Goal: Task Accomplishment & Management: Manage account settings

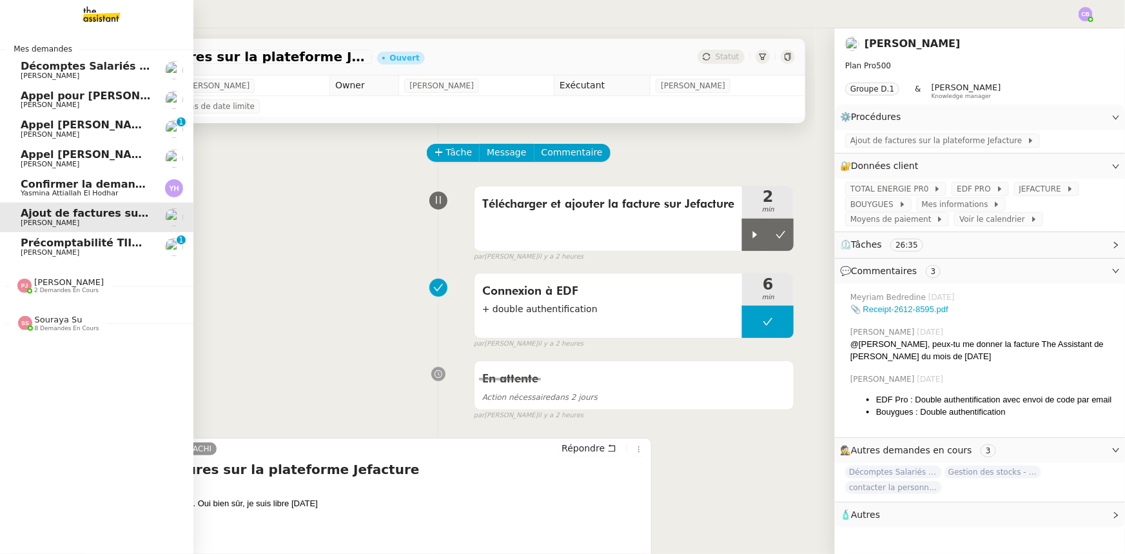
click at [39, 247] on span "Précomptabilité TIIME SV-Holding - [DATE]" at bounding box center [144, 243] width 246 height 12
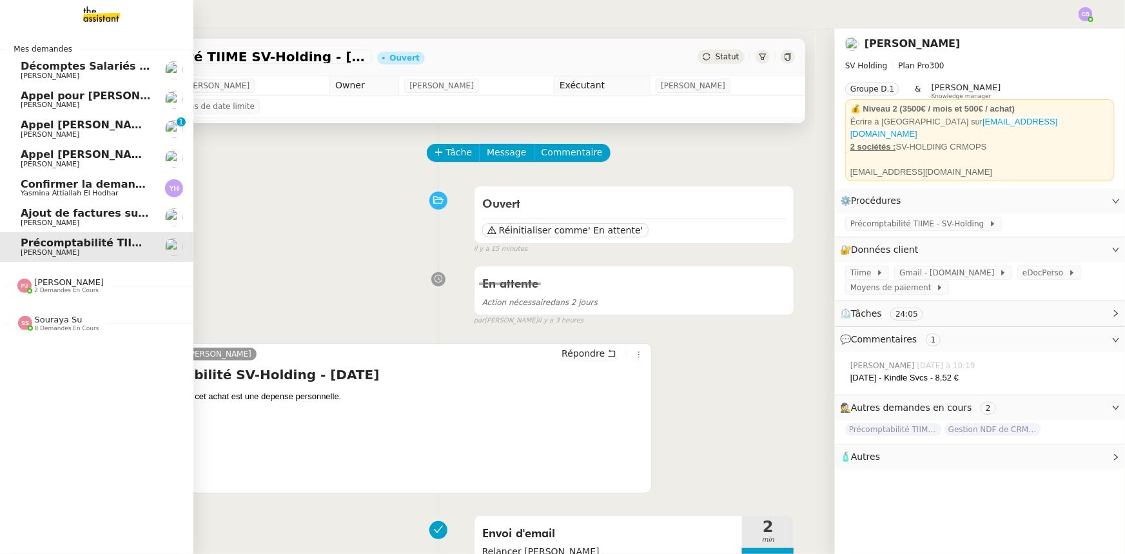
click at [47, 70] on span "Décomptes Salariés Mensuels - [DATE]" at bounding box center [133, 66] width 224 height 12
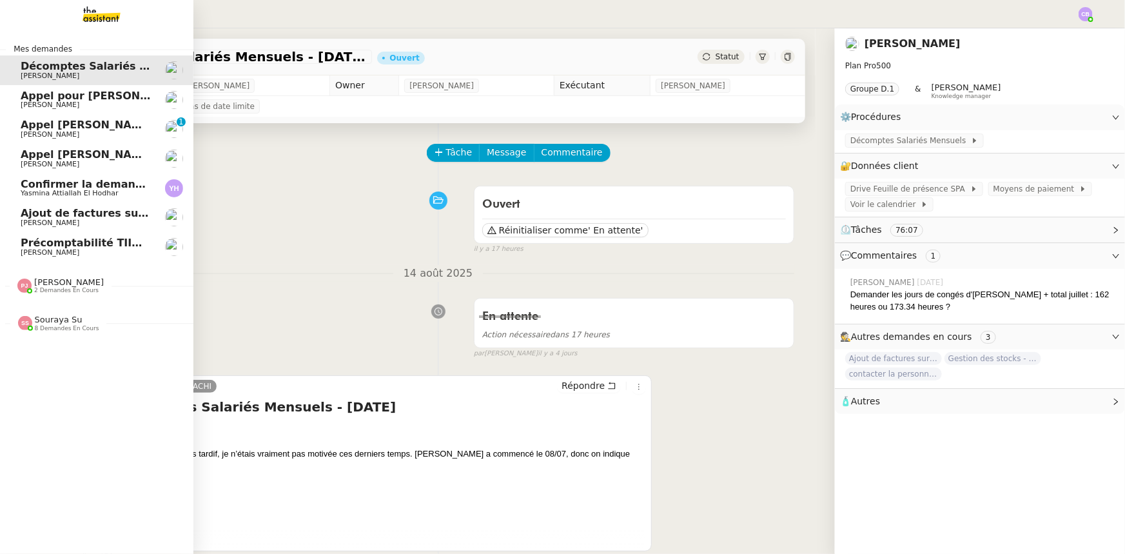
click at [70, 215] on span "Ajout de factures sur la plateforme Jefacture" at bounding box center [151, 213] width 261 height 12
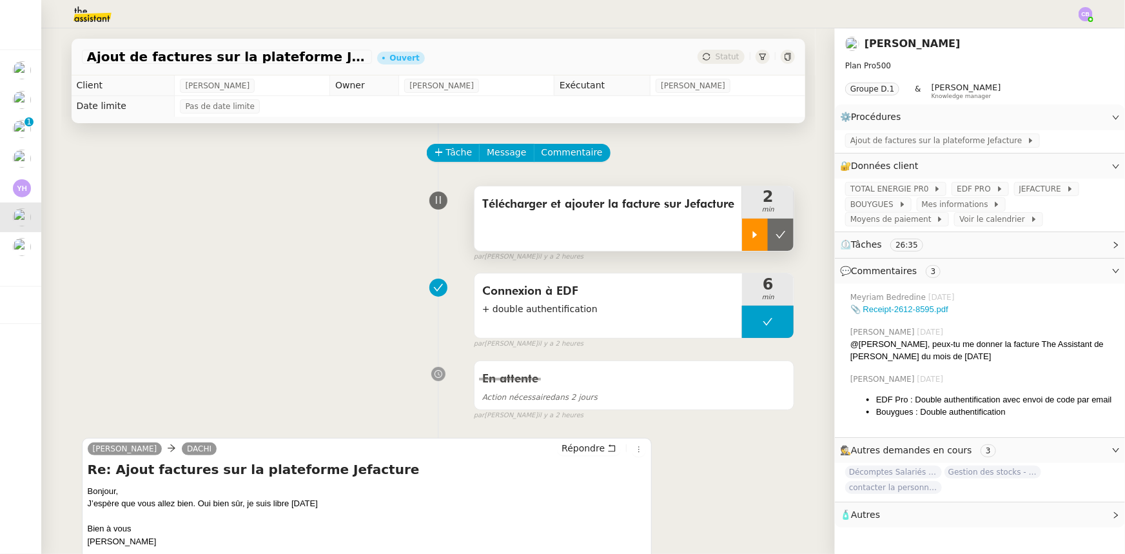
click at [745, 242] on div at bounding box center [755, 235] width 26 height 32
click at [1019, 193] on span "JEFACTURE" at bounding box center [1042, 188] width 47 height 13
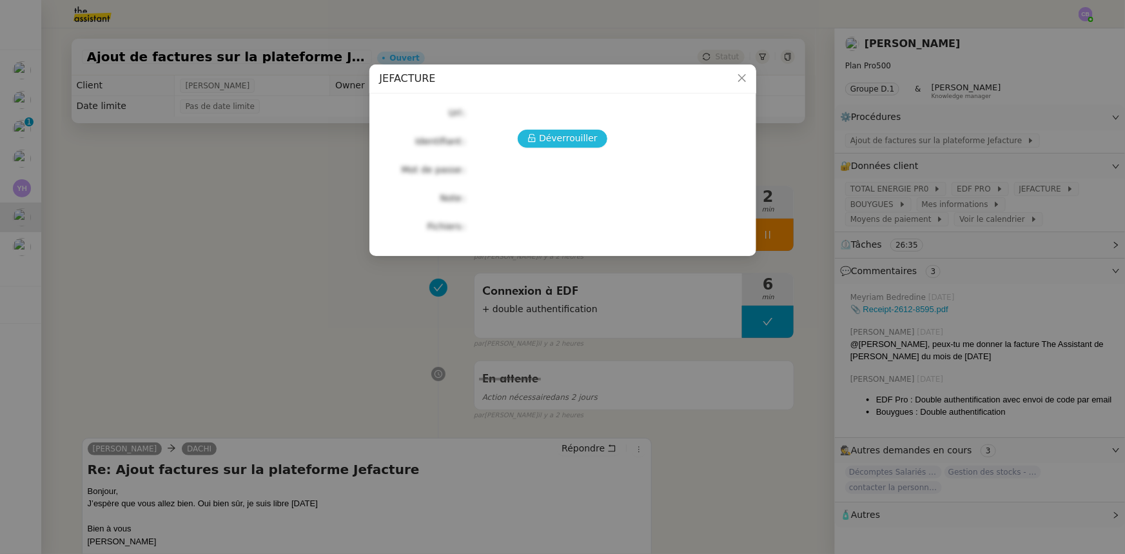
click at [558, 143] on span "Déverrouiller" at bounding box center [568, 138] width 59 height 15
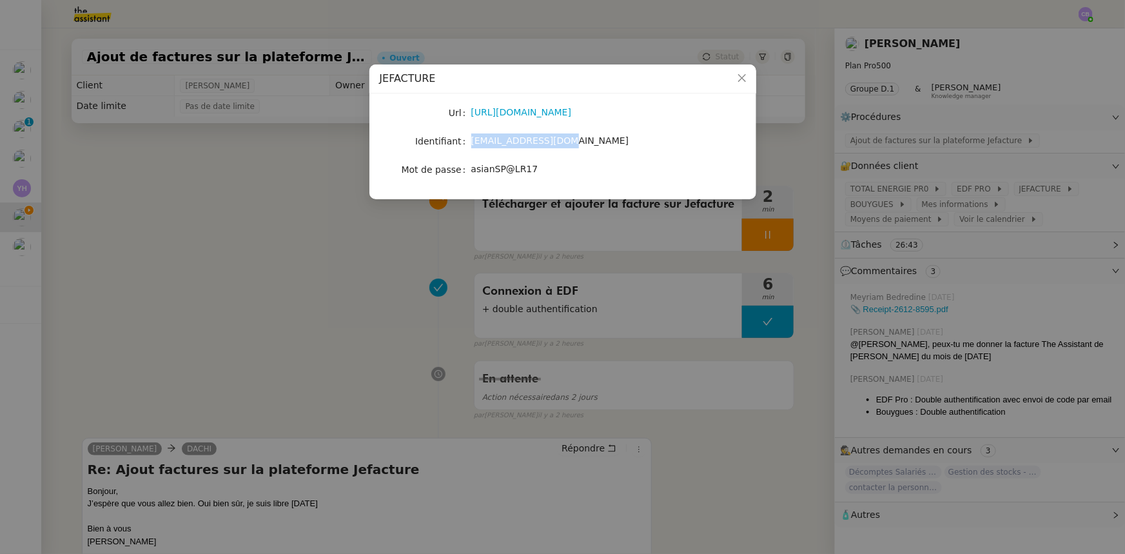
drag, startPoint x: 552, startPoint y: 141, endPoint x: 472, endPoint y: 141, distance: 79.9
click at [472, 141] on span "[EMAIL_ADDRESS][DOMAIN_NAME]" at bounding box center [550, 140] width 158 height 10
copy span "[EMAIL_ADDRESS][DOMAIN_NAME]"
drag, startPoint x: 529, startPoint y: 166, endPoint x: 472, endPoint y: 168, distance: 56.8
click at [472, 168] on span "asianSP@LR17" at bounding box center [504, 169] width 67 height 10
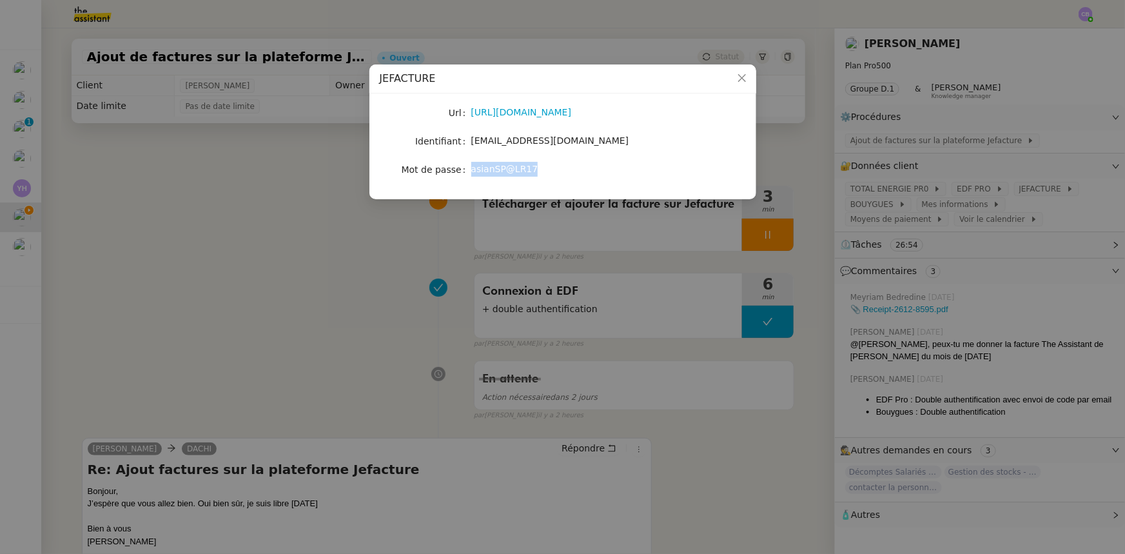
copy span "asianSP@LR17"
click at [740, 79] on icon "Close" at bounding box center [742, 78] width 10 height 10
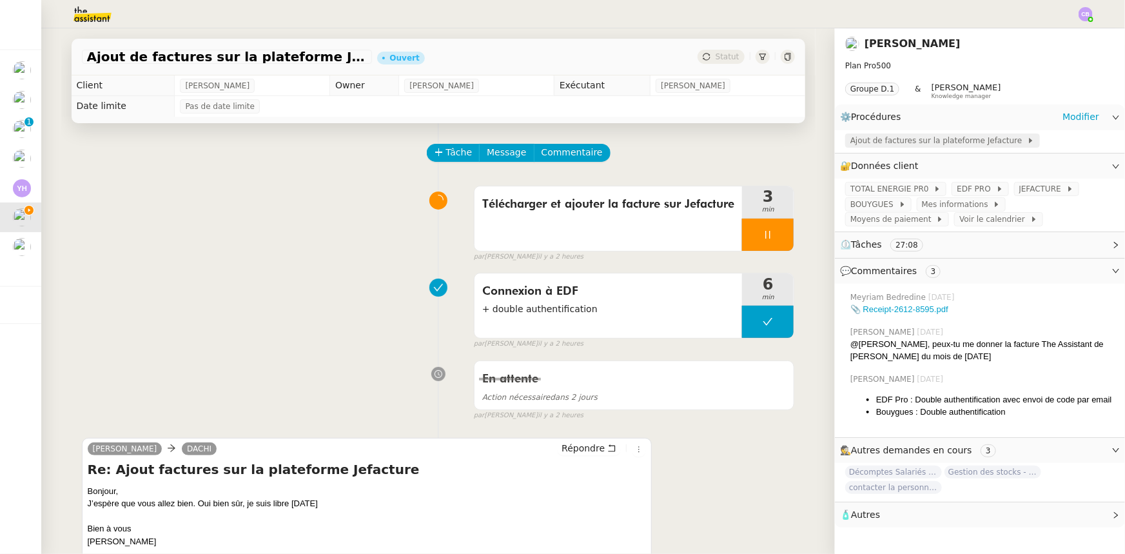
click at [894, 140] on span "Ajout de factures sur la plateforme Jefacture" at bounding box center [938, 140] width 177 height 13
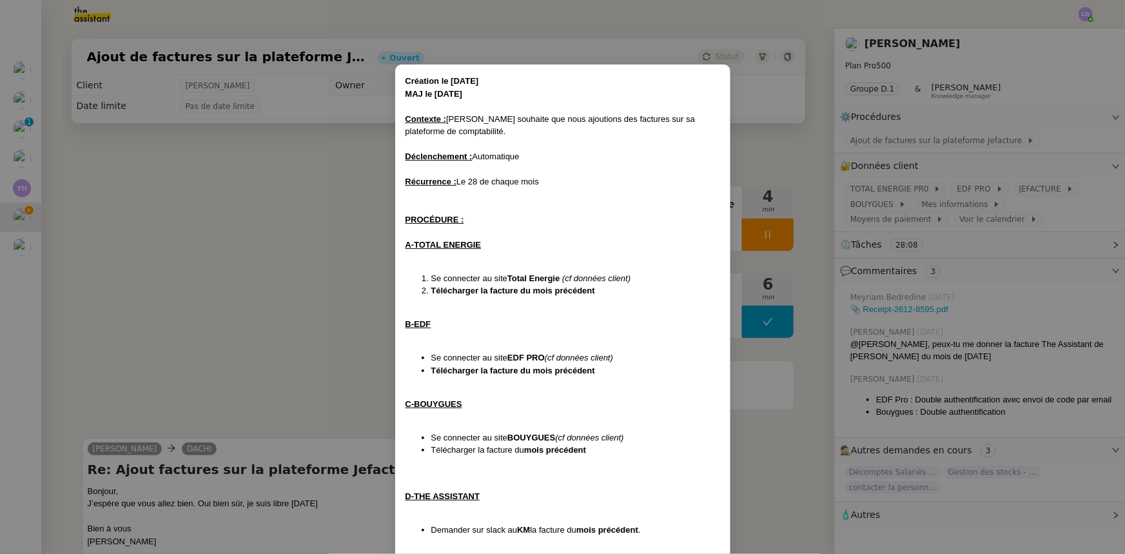
click at [302, 328] on nz-modal-container "Création le [DATE] MAJ le [DATE] Contexte : [PERSON_NAME] souhaite que nous ajo…" at bounding box center [562, 277] width 1125 height 554
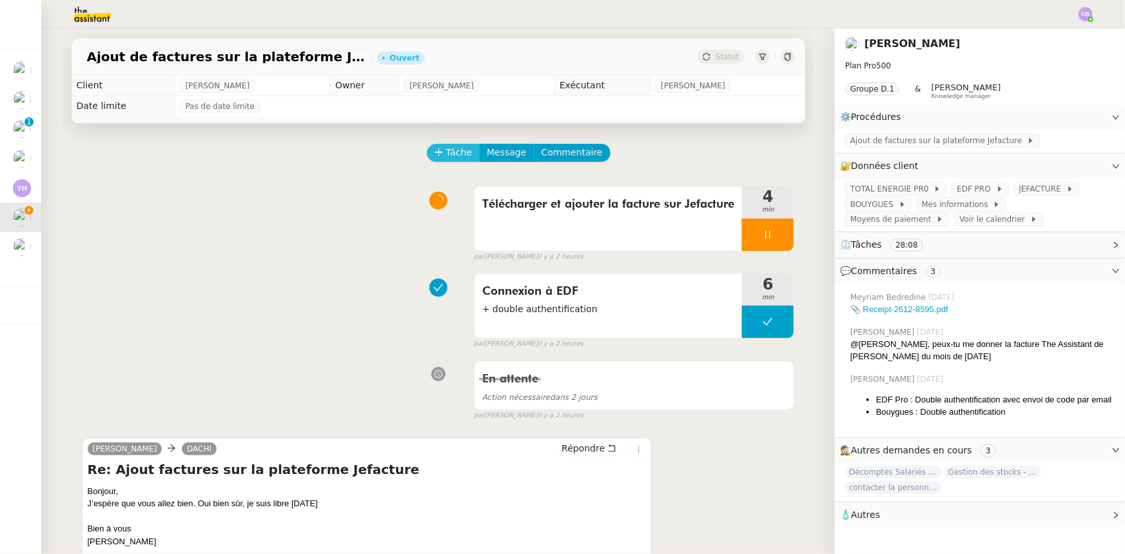
click at [439, 154] on button "Tâche" at bounding box center [454, 153] width 54 height 18
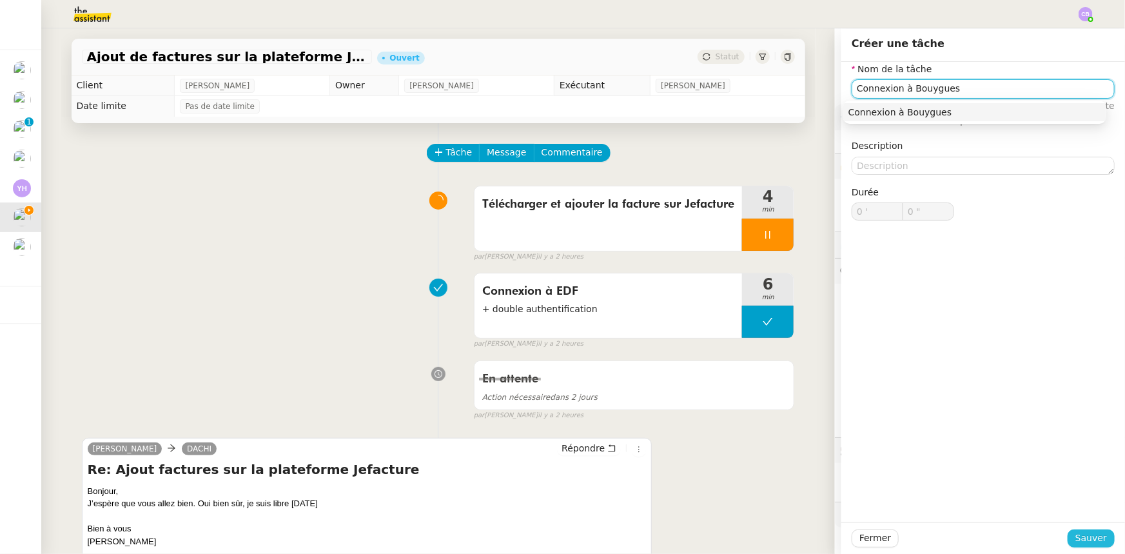
type input "Connexion à Bouygues"
click at [1079, 536] on span "Sauver" at bounding box center [1091, 538] width 32 height 15
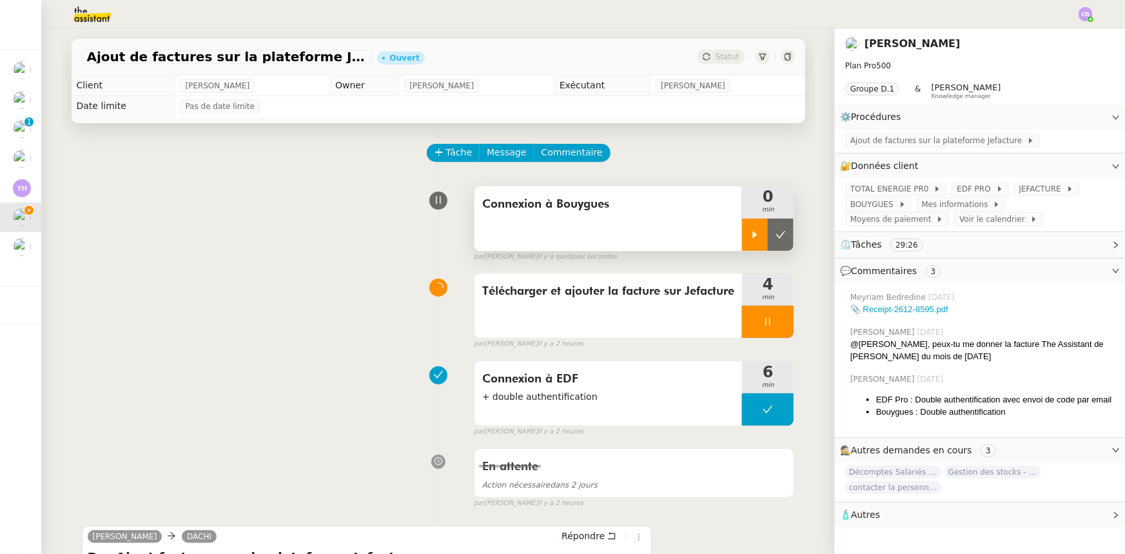
click at [750, 233] on icon at bounding box center [755, 235] width 10 height 10
click at [742, 320] on div at bounding box center [768, 322] width 52 height 32
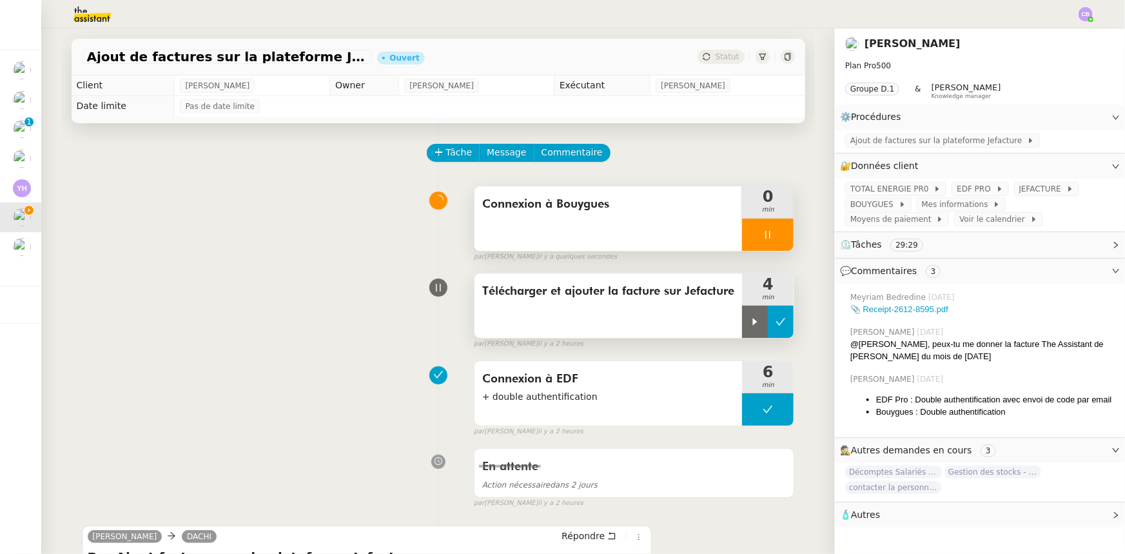
click at [774, 330] on button at bounding box center [781, 322] width 26 height 32
click at [894, 208] on span at bounding box center [896, 204] width 5 height 9
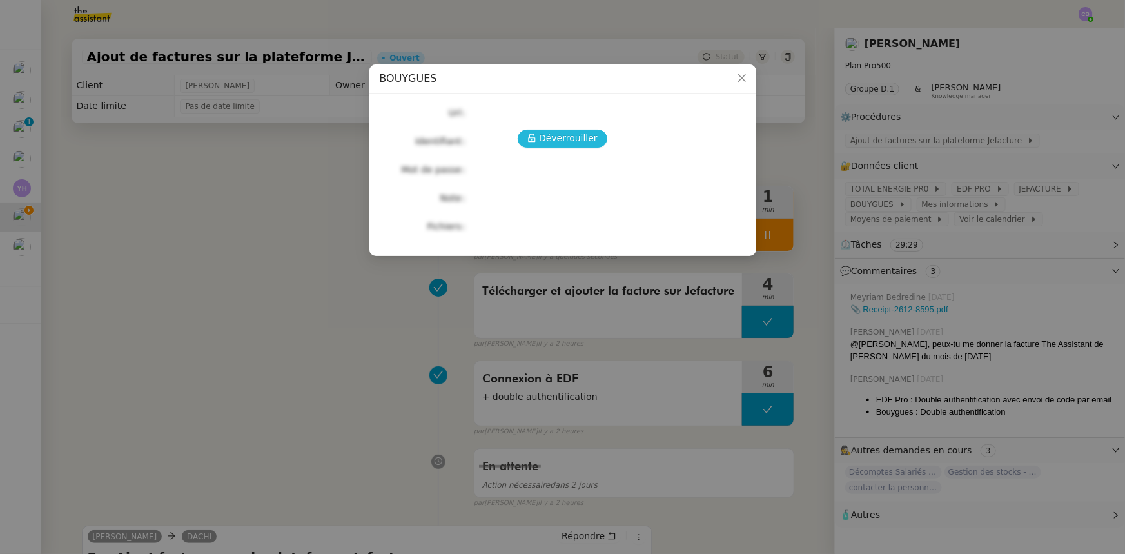
click at [556, 135] on span "Déverrouiller" at bounding box center [568, 138] width 59 height 15
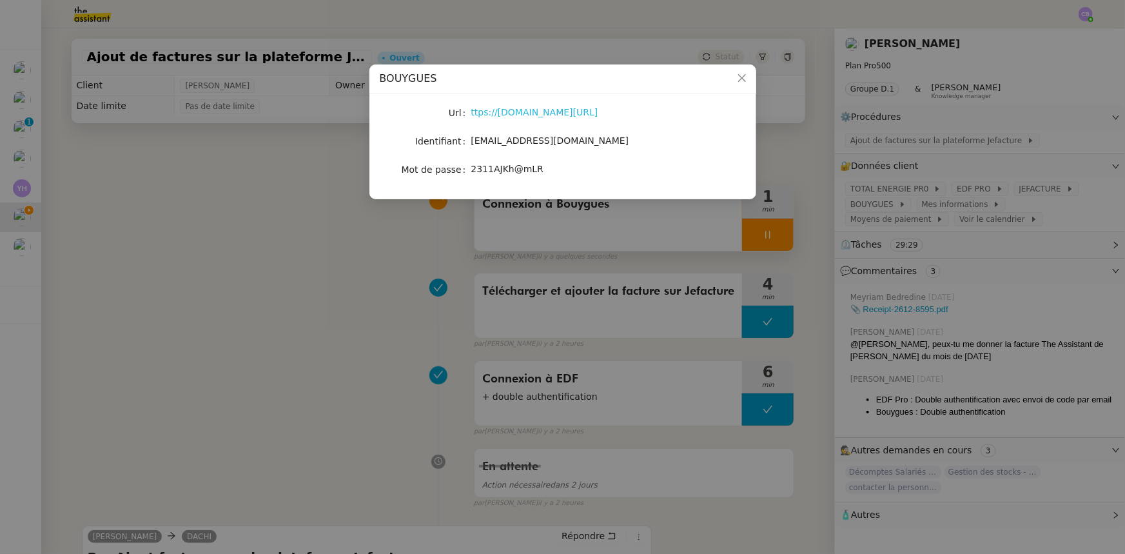
click at [550, 115] on link "ttps://[DOMAIN_NAME][URL]" at bounding box center [534, 112] width 127 height 10
drag, startPoint x: 552, startPoint y: 140, endPoint x: 473, endPoint y: 142, distance: 80.0
click at [473, 142] on span "[EMAIL_ADDRESS][DOMAIN_NAME]" at bounding box center [550, 140] width 158 height 10
copy span "[EMAIL_ADDRESS][DOMAIN_NAME]"
drag, startPoint x: 534, startPoint y: 168, endPoint x: 473, endPoint y: 168, distance: 61.9
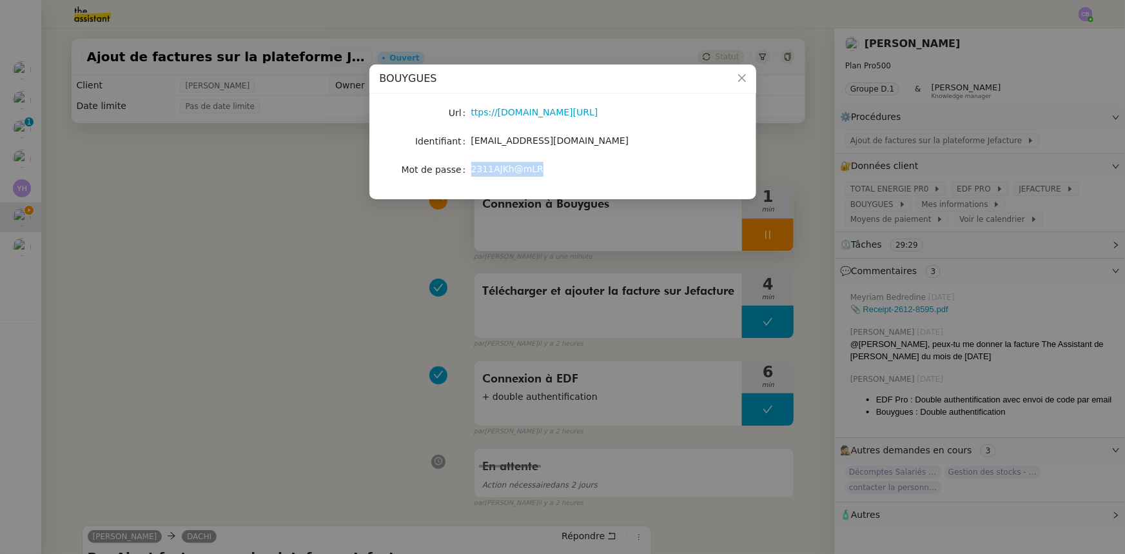
click at [473, 168] on span "2311AJKh@mLR" at bounding box center [507, 169] width 73 height 10
copy span "2311AJKh@mLR"
drag, startPoint x: 743, startPoint y: 74, endPoint x: 626, endPoint y: 63, distance: 117.8
click at [743, 74] on icon "Close" at bounding box center [742, 78] width 10 height 10
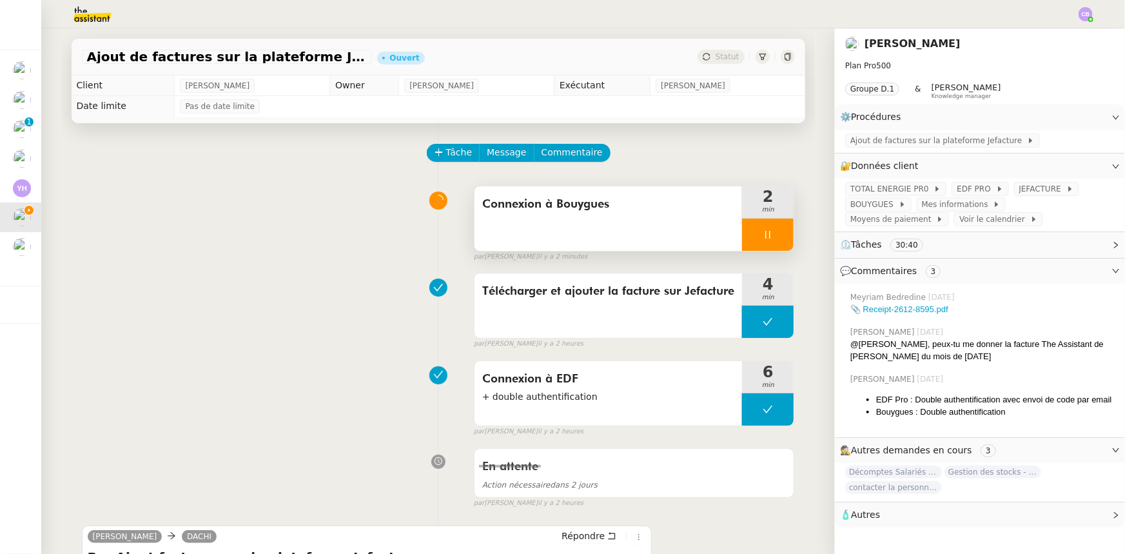
click at [607, 228] on div "Connexion à Bouygues" at bounding box center [608, 218] width 268 height 64
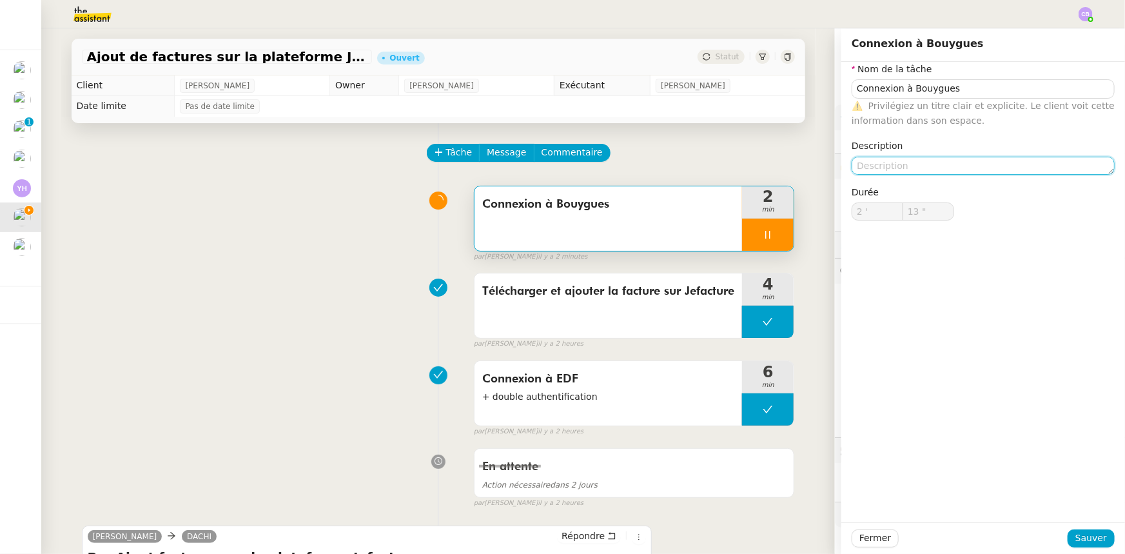
click at [879, 161] on textarea at bounding box center [983, 166] width 263 height 18
type input "14 ""
type textarea "+"
type input "15 ""
type textarea "+ double au"
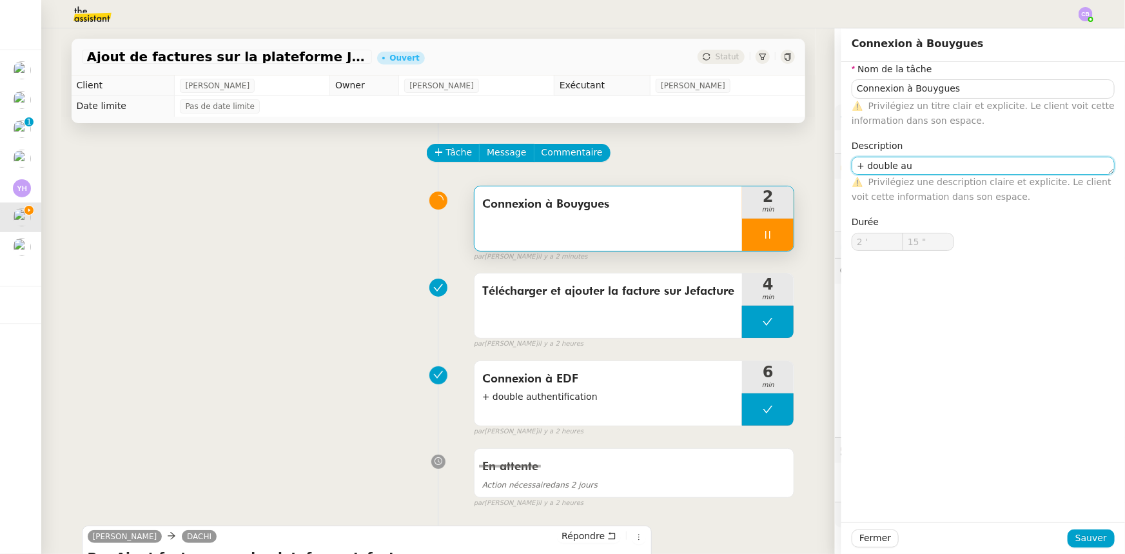
type input "16 ""
type textarea "+ double authentif"
type input "17 ""
type textarea "+ double authentification"
type input "19 ""
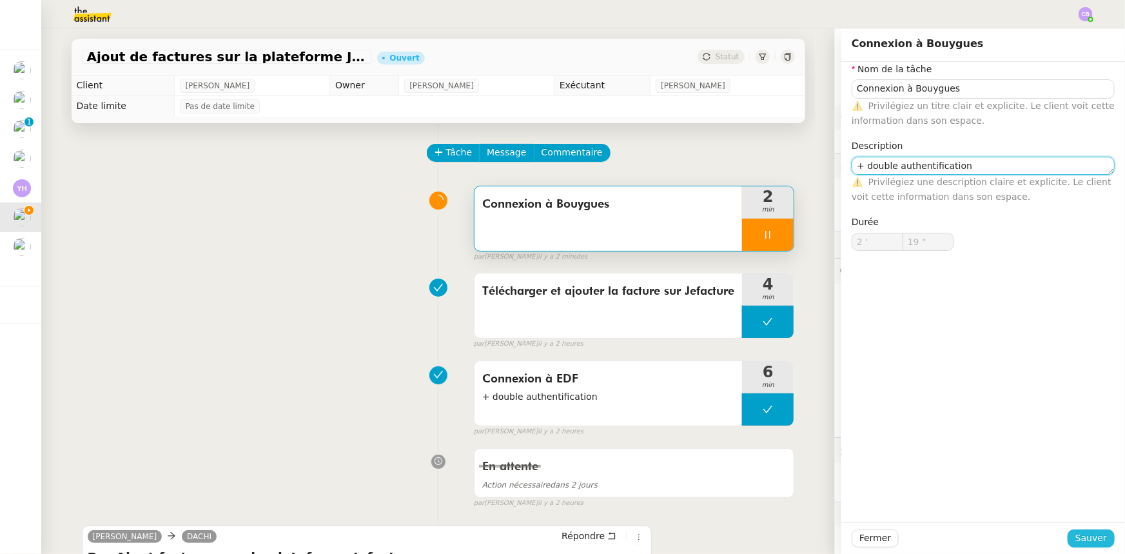
type textarea "+ double authentification"
click at [1085, 536] on span "Sauver" at bounding box center [1091, 538] width 32 height 15
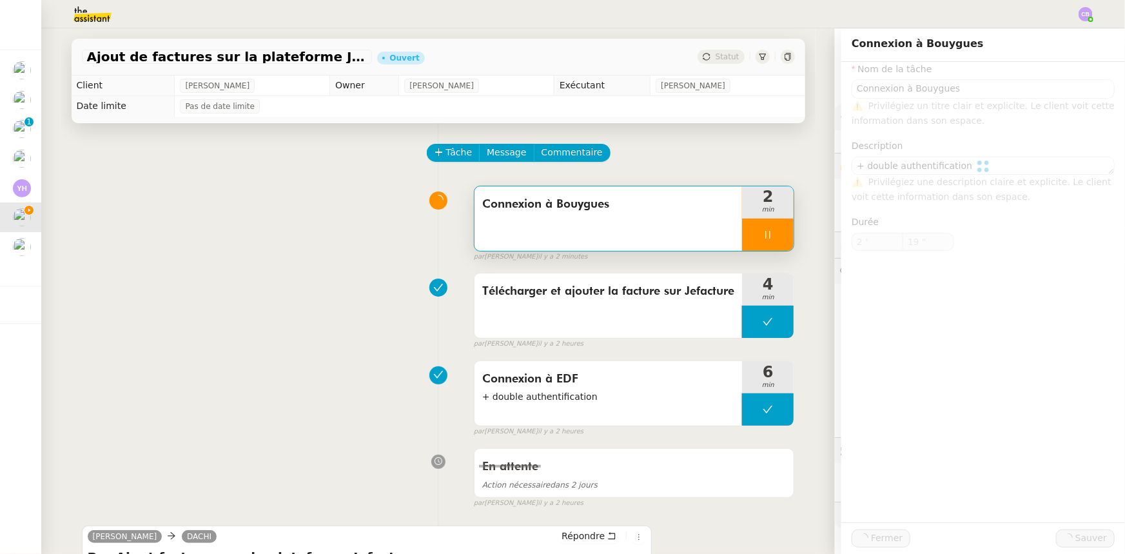
type input "20 ""
type input "Connexion à Bouygues"
type textarea "+ double authentification"
type input "2 '"
type input "20 ""
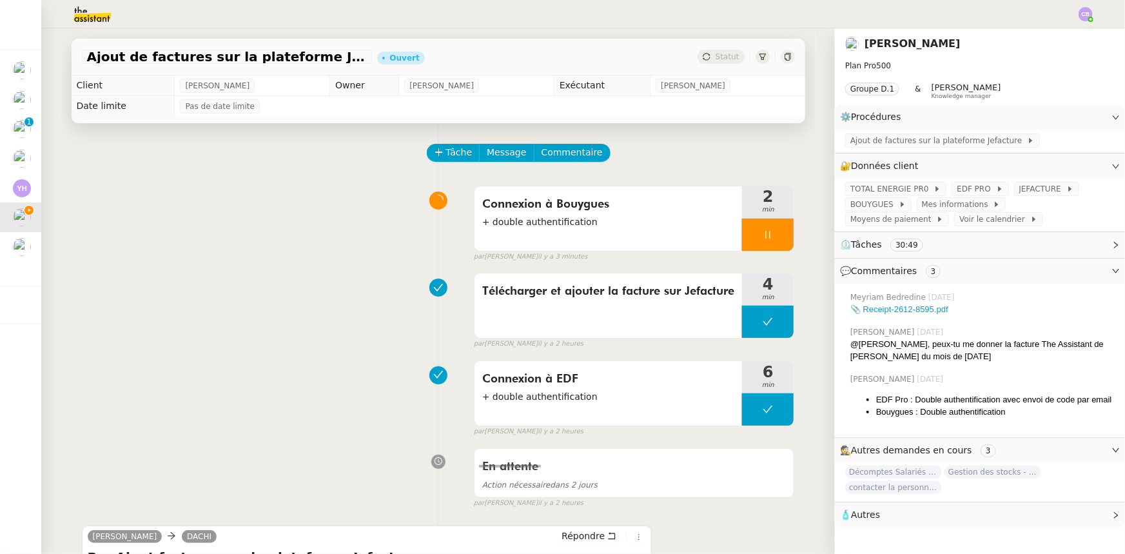
click at [748, 239] on div at bounding box center [768, 235] width 52 height 32
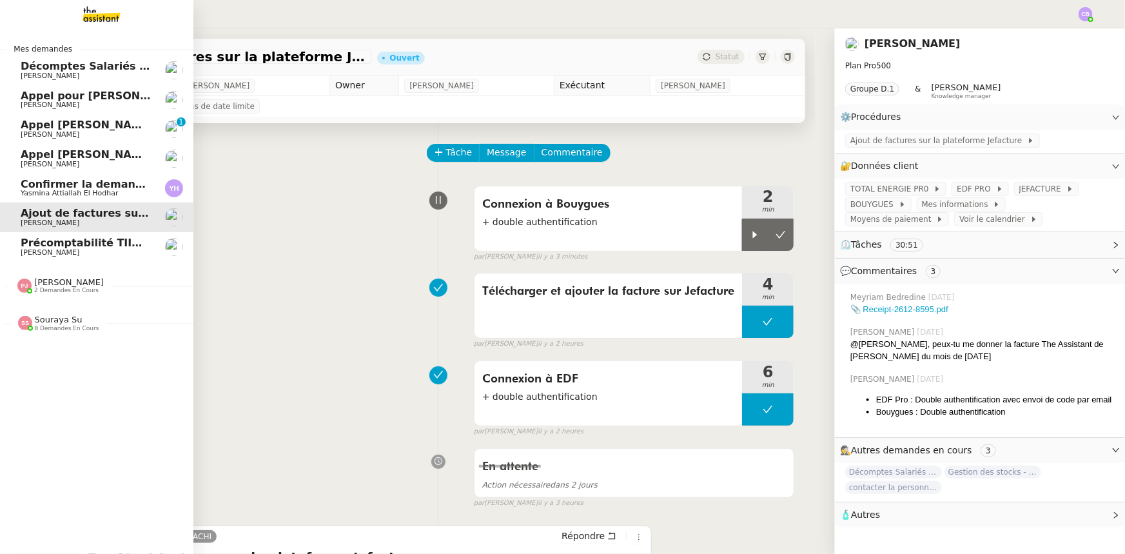
click at [72, 284] on span "[PERSON_NAME]" at bounding box center [69, 282] width 70 height 10
click at [58, 322] on span "Souraya Su" at bounding box center [59, 320] width 48 height 10
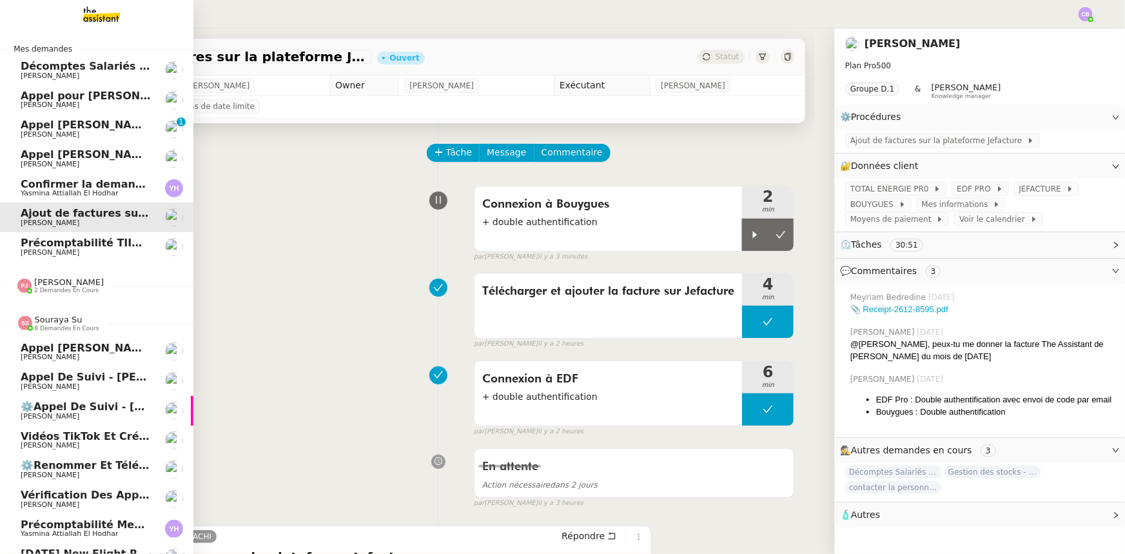
scroll to position [24, 0]
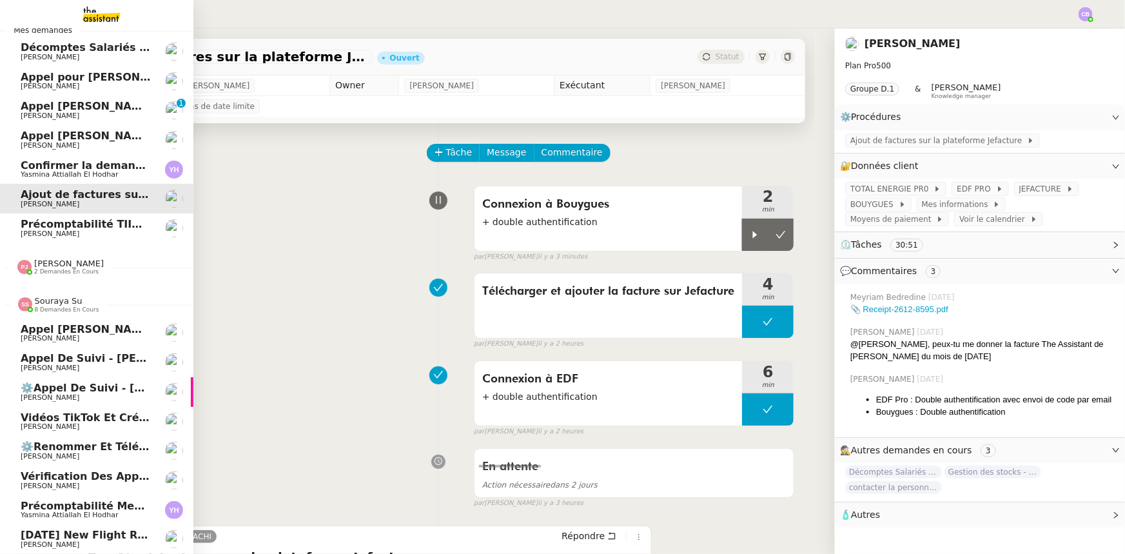
click at [62, 306] on span "8 demandes en cours" at bounding box center [67, 309] width 64 height 7
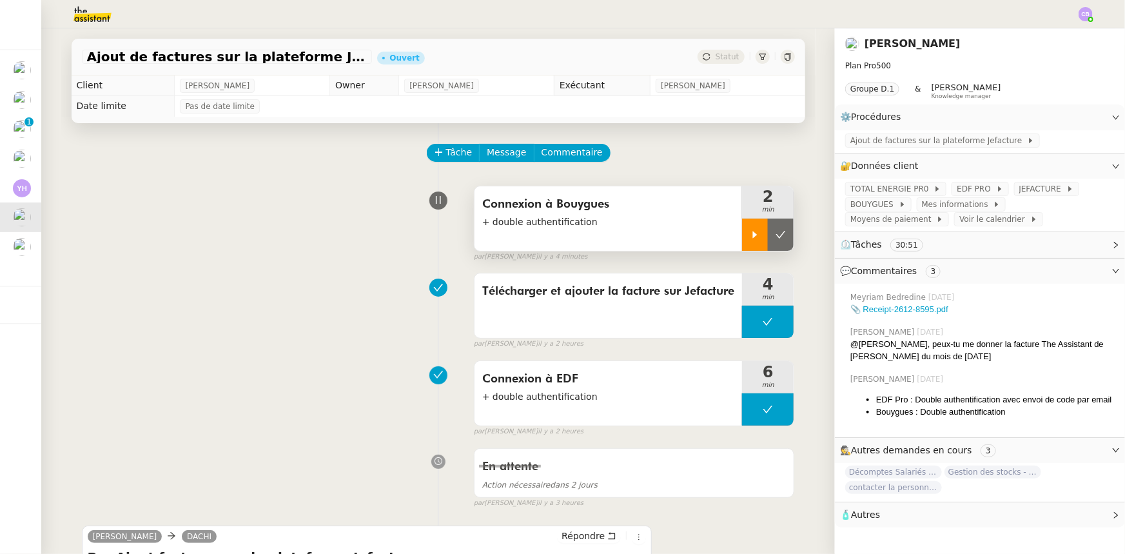
click at [745, 240] on div at bounding box center [755, 235] width 26 height 32
click at [446, 153] on span "Tâche" at bounding box center [459, 152] width 26 height 15
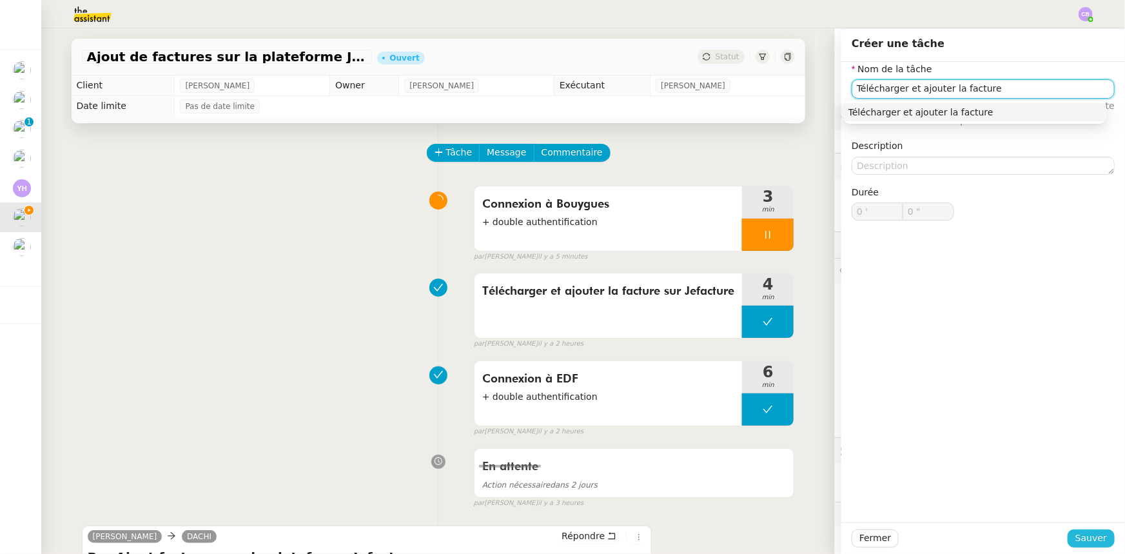
type input "Télécharger et ajouter la facture"
click at [1080, 537] on span "Sauver" at bounding box center [1091, 538] width 32 height 15
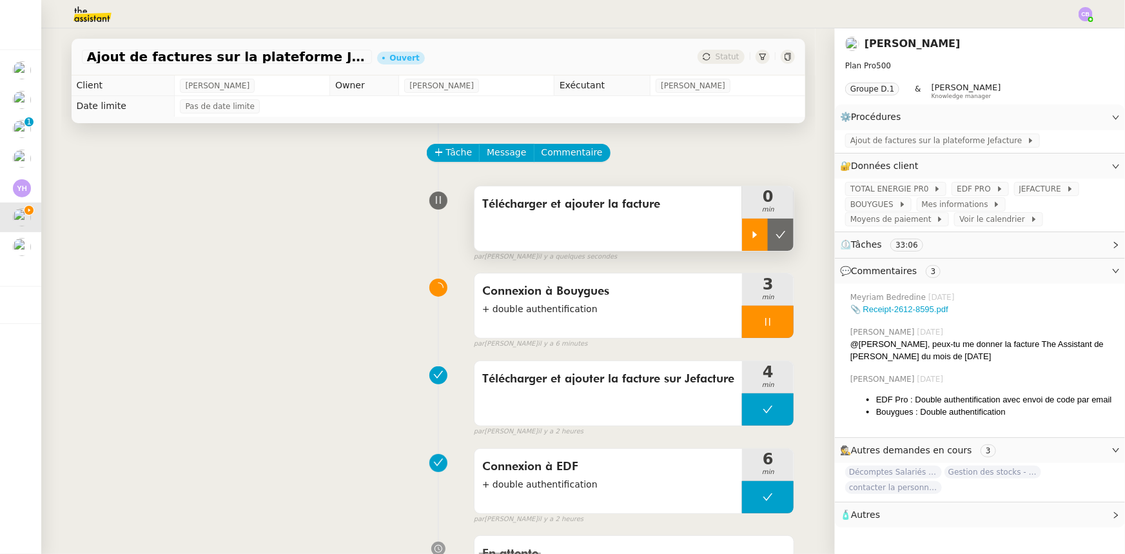
click at [750, 233] on icon at bounding box center [755, 235] width 10 height 10
click at [748, 319] on div at bounding box center [768, 322] width 52 height 32
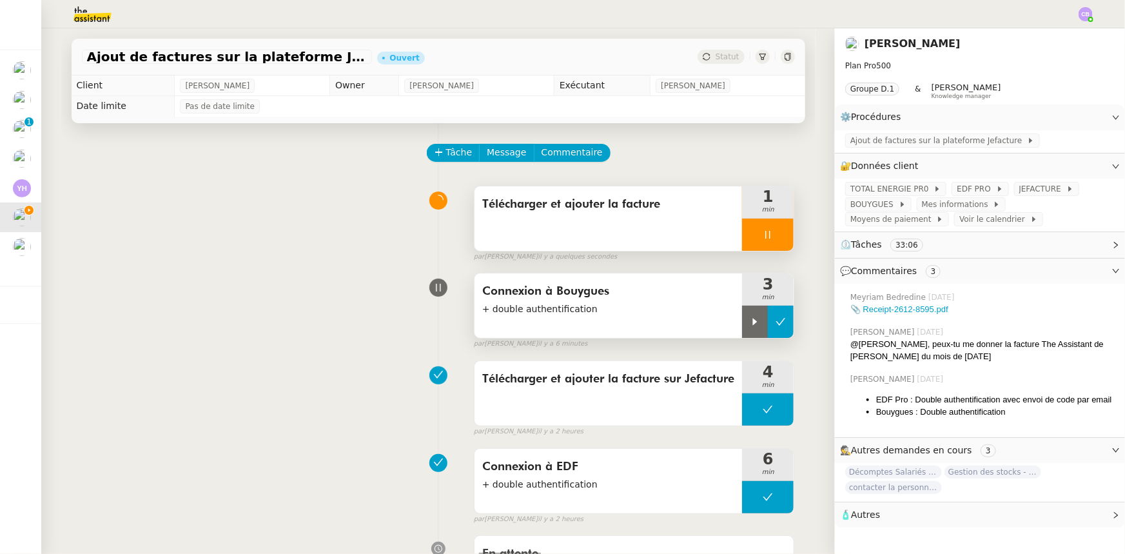
click at [776, 327] on icon at bounding box center [781, 322] width 10 height 10
click at [891, 143] on span "Ajout de factures sur la plateforme Jefacture" at bounding box center [938, 140] width 177 height 13
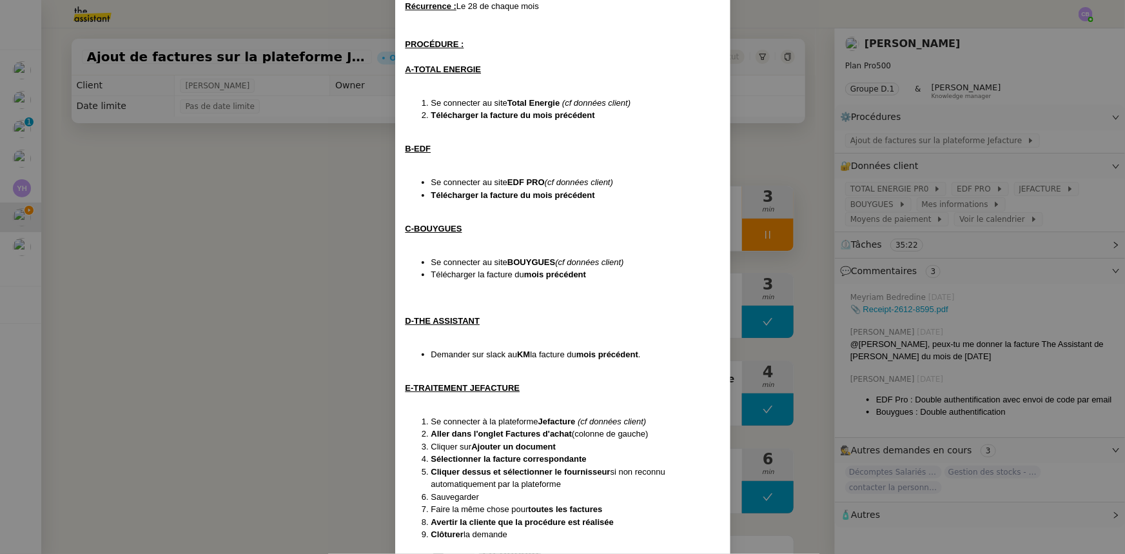
scroll to position [208, 0]
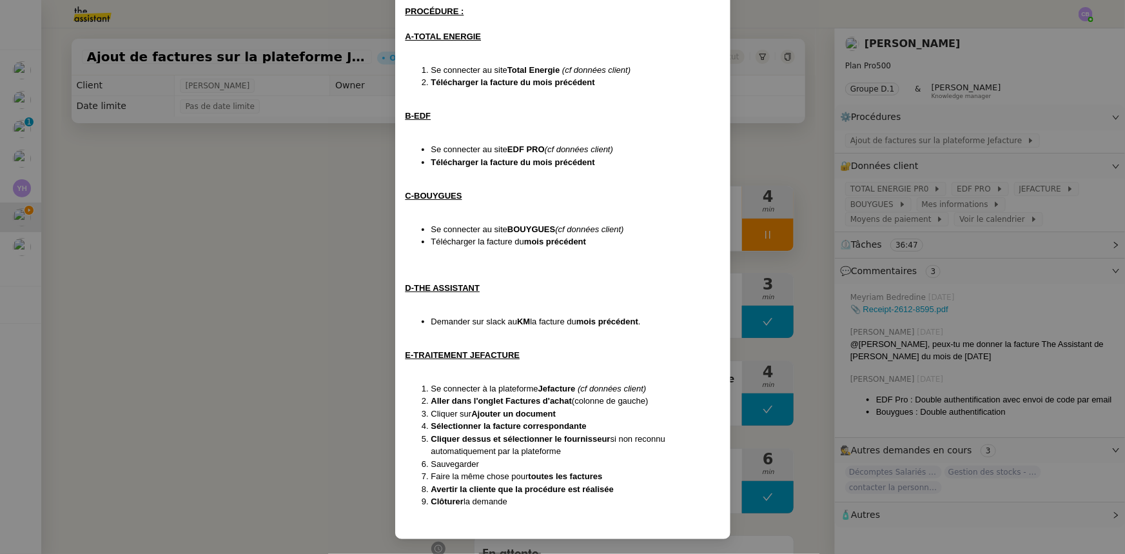
click at [294, 208] on nz-modal-container "Création le [DATE] MAJ le [DATE] Contexte : [PERSON_NAME] souhaite que nous ajo…" at bounding box center [562, 277] width 1125 height 554
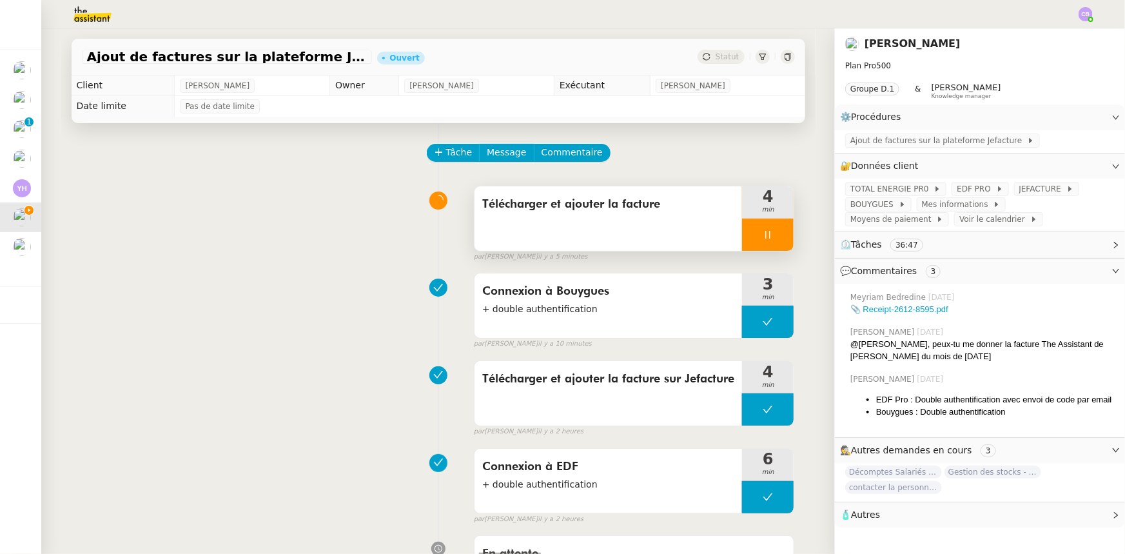
click at [748, 232] on div at bounding box center [768, 235] width 52 height 32
click at [899, 206] on icon at bounding box center [903, 204] width 8 height 8
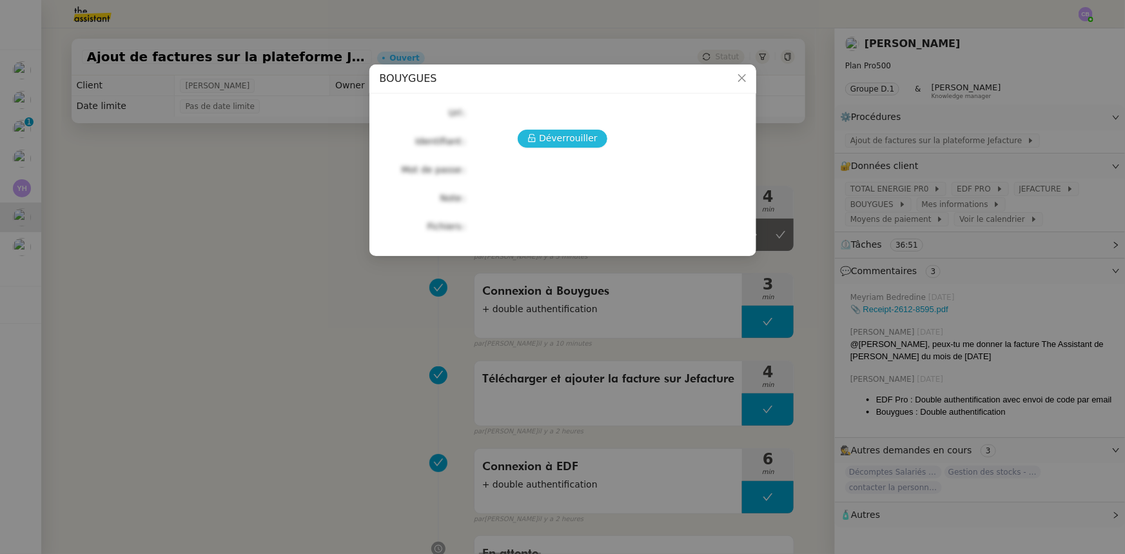
click at [586, 140] on span "Déverrouiller" at bounding box center [568, 138] width 59 height 15
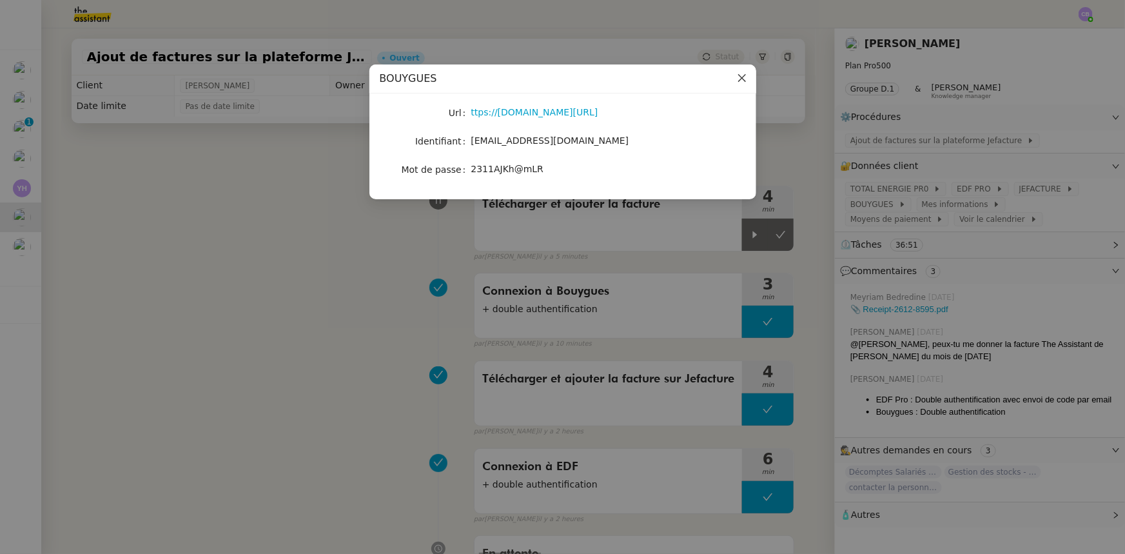
click at [739, 79] on icon "Close" at bounding box center [742, 78] width 10 height 10
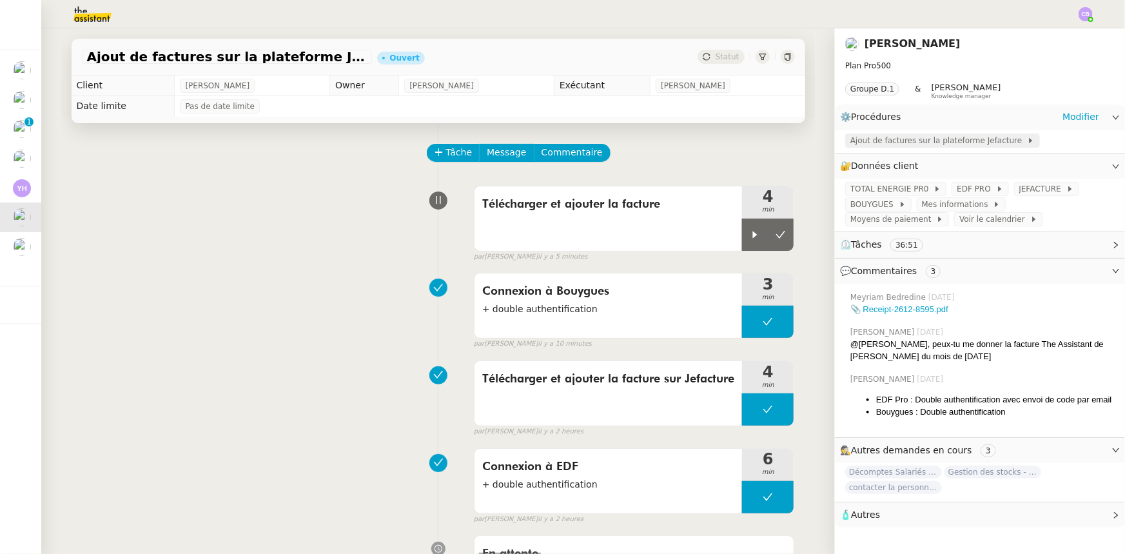
click at [907, 141] on span "Ajout de factures sur la plateforme Jefacture" at bounding box center [938, 140] width 177 height 13
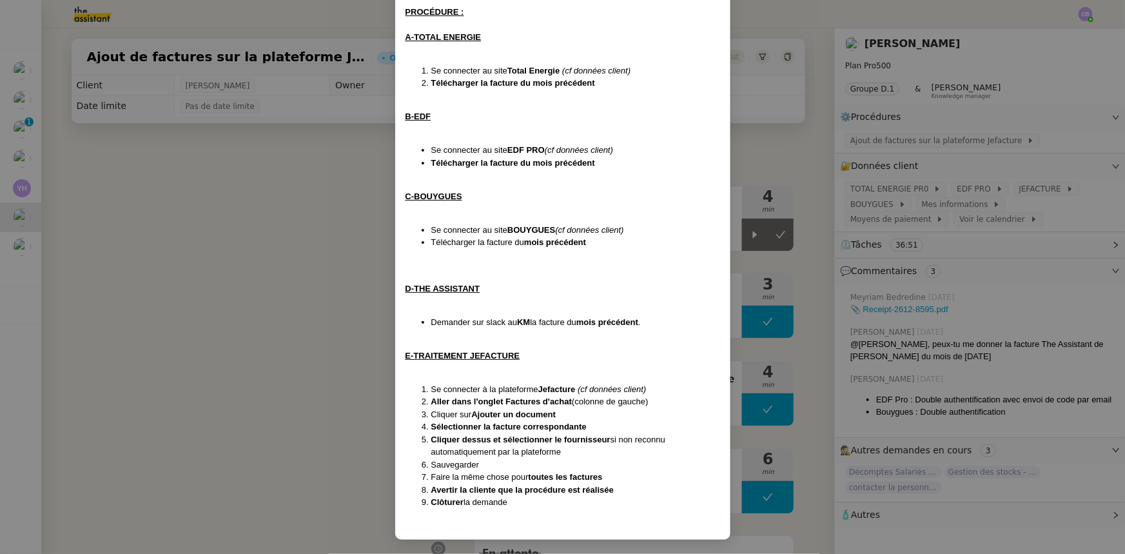
scroll to position [208, 0]
click at [358, 253] on nz-modal-container "Création le [DATE] MAJ le [DATE] Contexte : [PERSON_NAME] souhaite que nous ajo…" at bounding box center [562, 277] width 1125 height 554
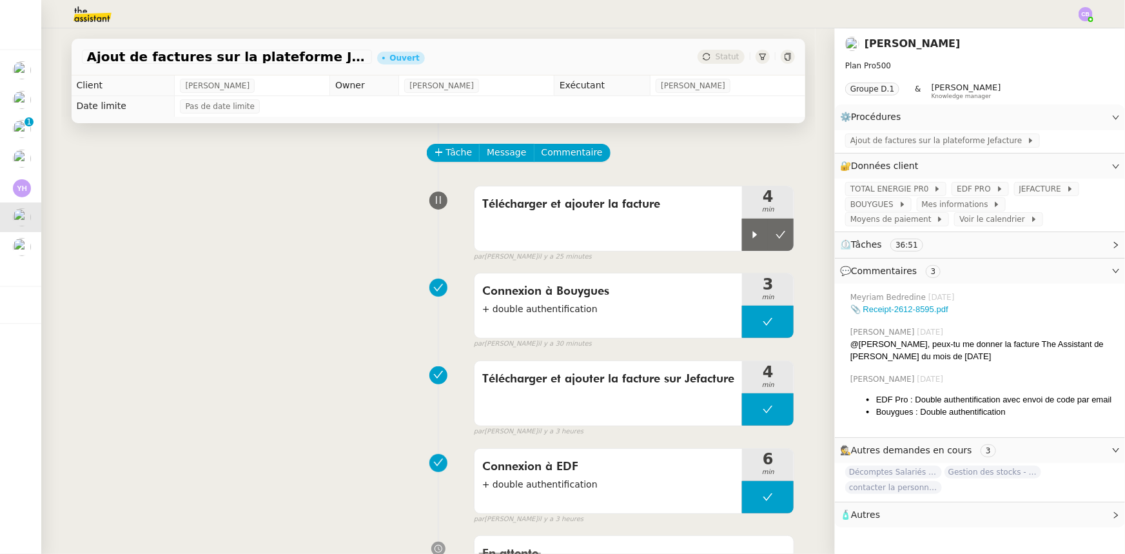
scroll to position [144, 0]
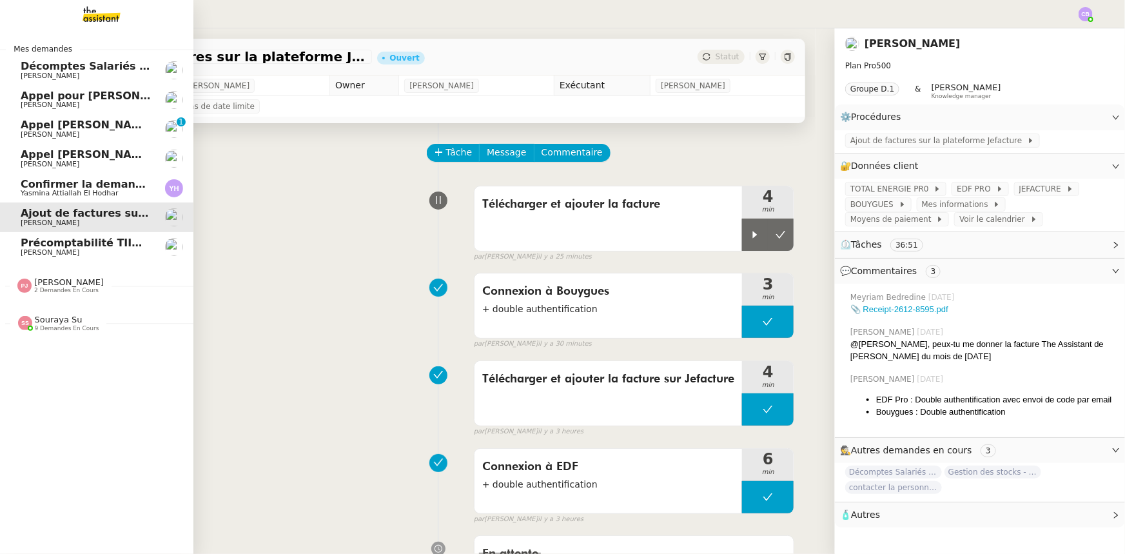
click at [84, 245] on span "Précomptabilité TIIME SV-Holding - [DATE]" at bounding box center [144, 243] width 246 height 12
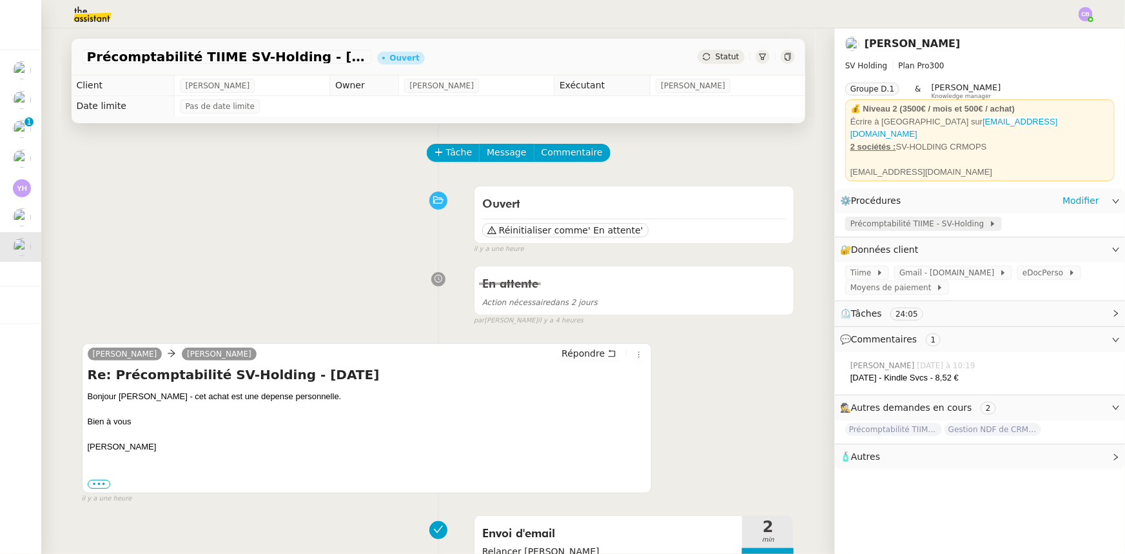
click at [870, 220] on span "Précomptabilité TIIME - SV-Holding" at bounding box center [919, 223] width 139 height 13
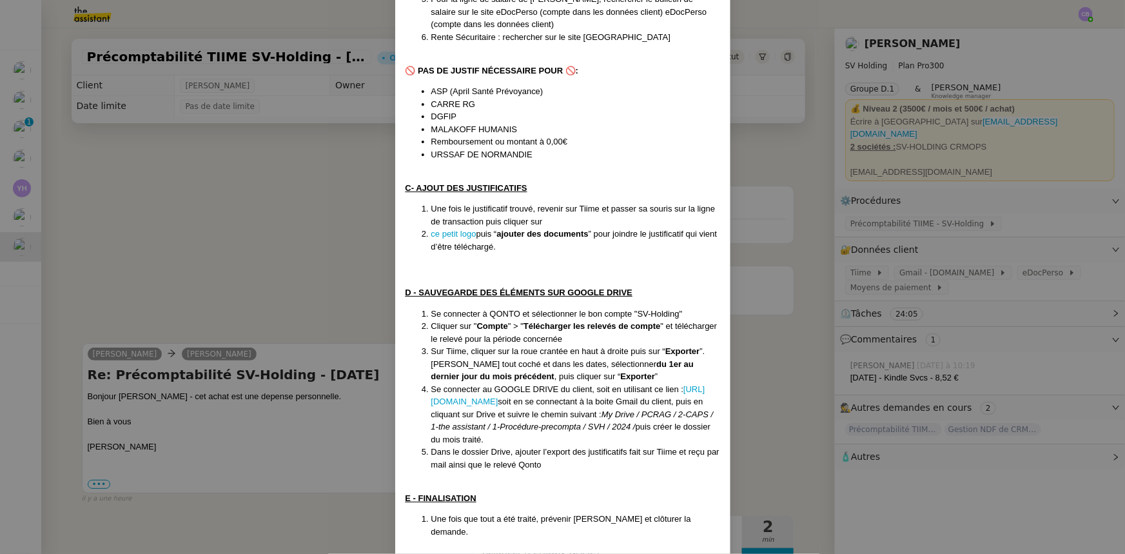
scroll to position [577, 0]
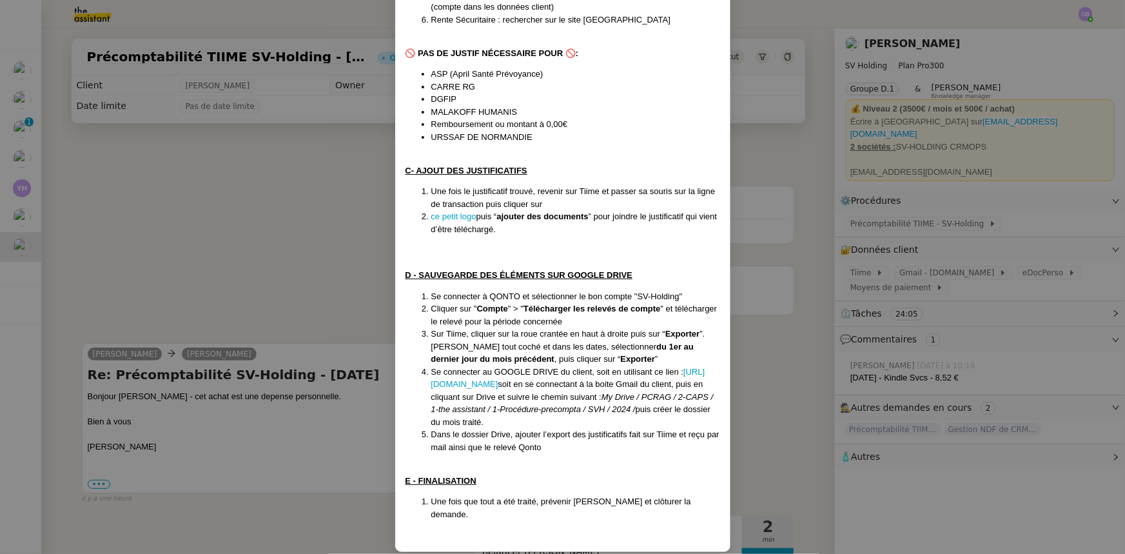
click at [317, 253] on nz-modal-container "Créée le [DATE] Contexte : [PERSON_NAME] souhaite que nous nous occupions de tr…" at bounding box center [562, 277] width 1125 height 554
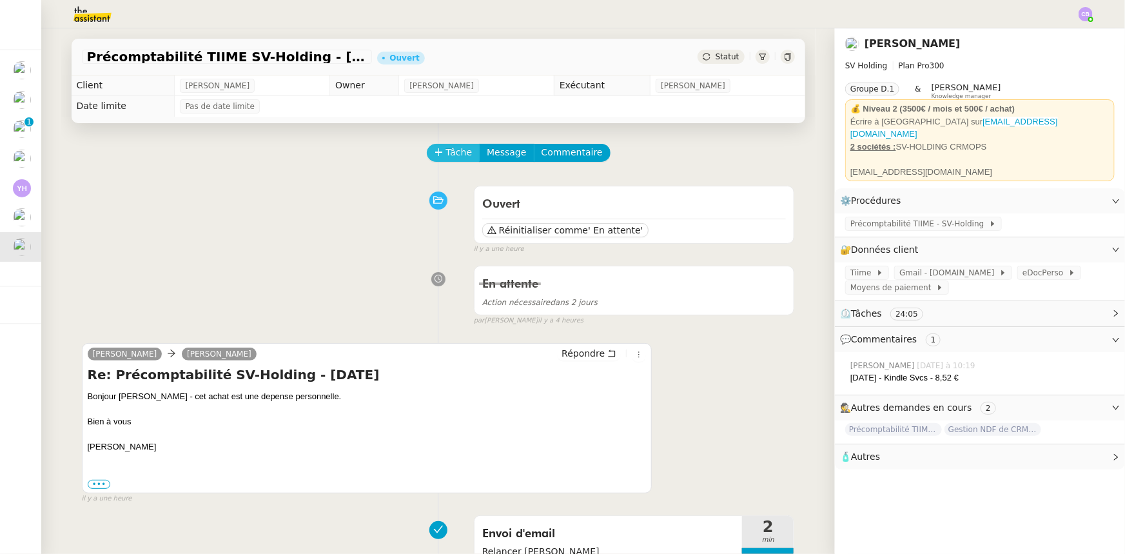
click at [438, 154] on button "Tâche" at bounding box center [454, 153] width 54 height 18
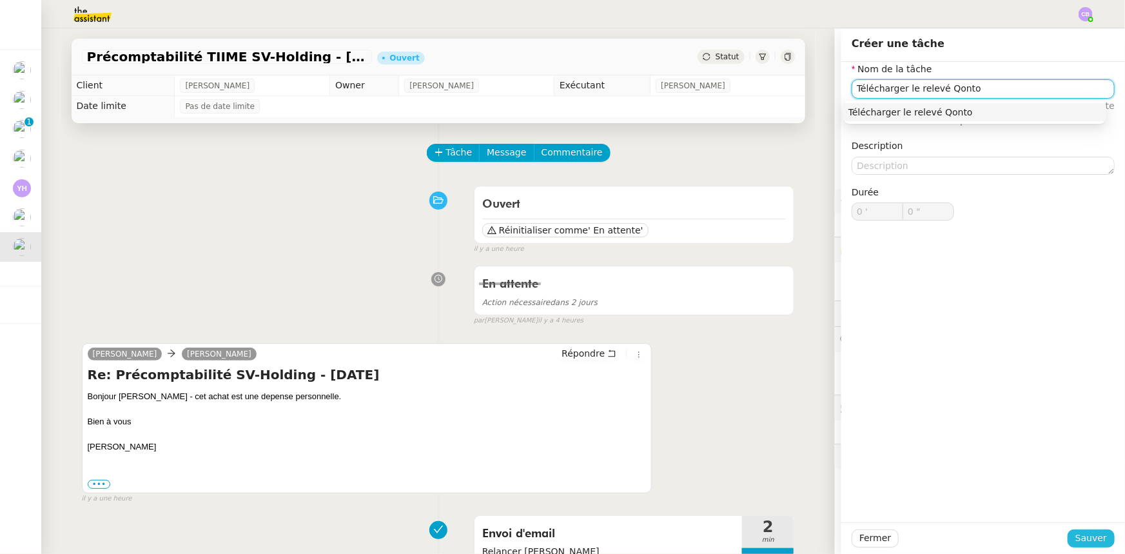
type input "Télécharger le relevé Qonto"
click at [1077, 532] on span "Sauver" at bounding box center [1091, 538] width 32 height 15
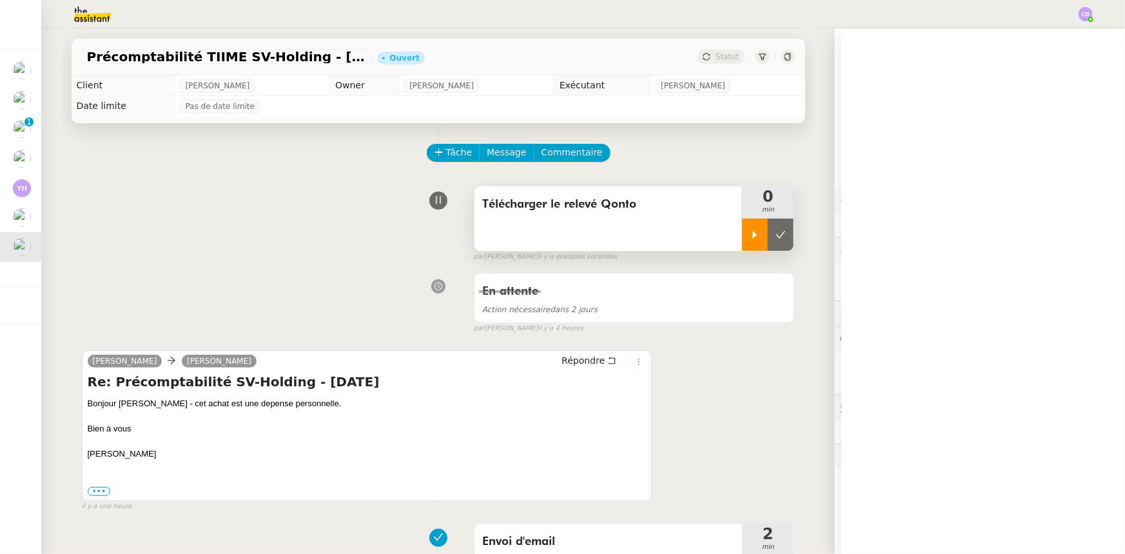
click at [742, 239] on div at bounding box center [755, 235] width 26 height 32
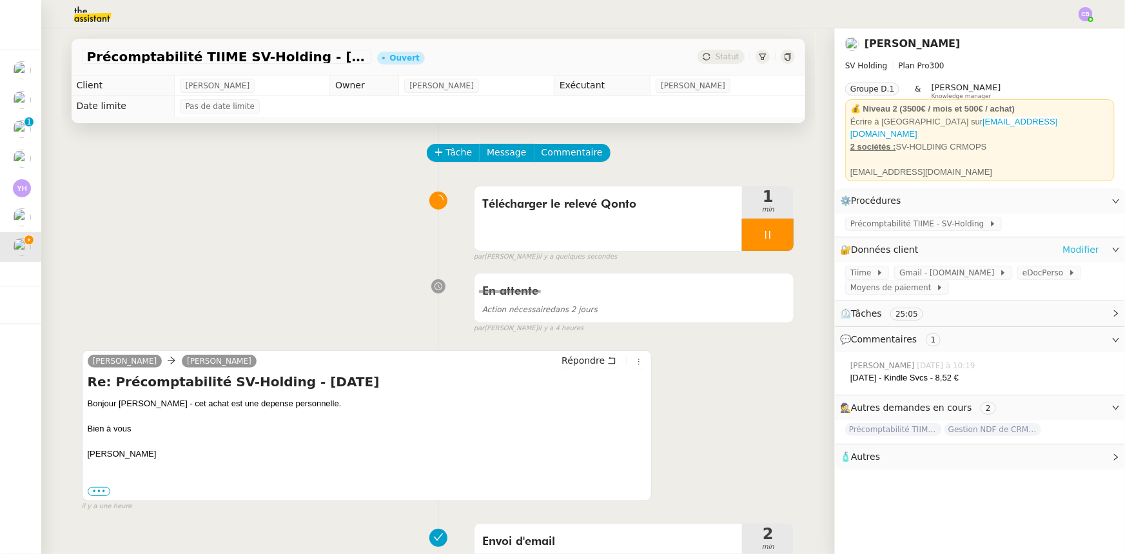
click at [1070, 242] on link "Modifier" at bounding box center [1080, 249] width 37 height 15
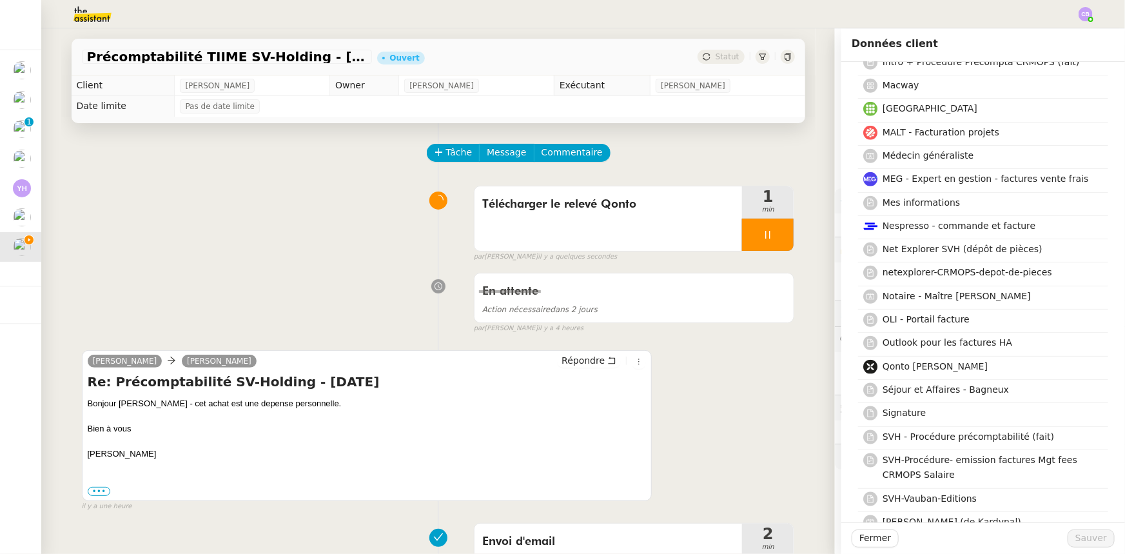
scroll to position [645, 0]
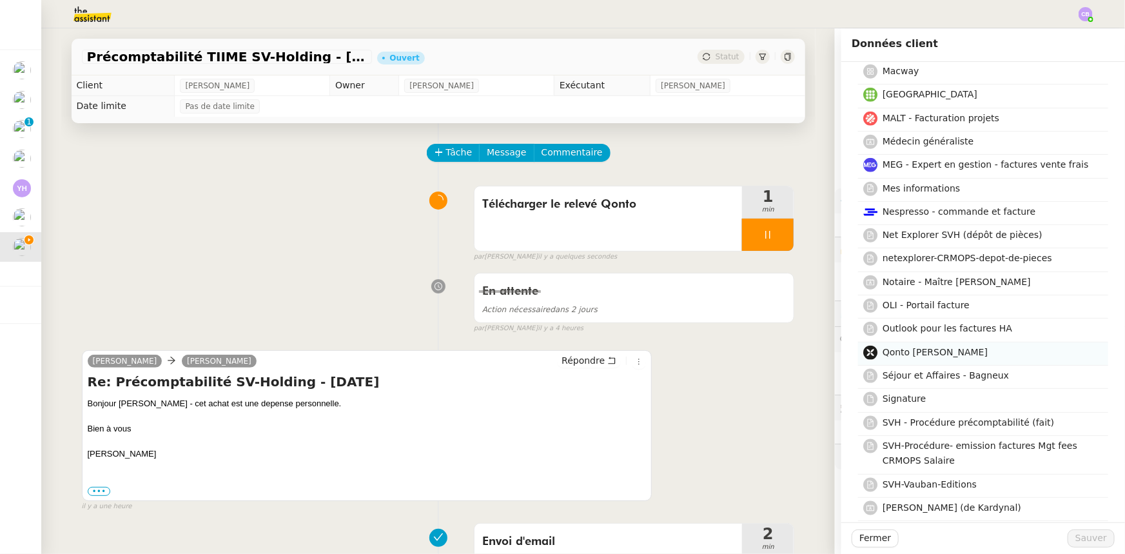
click at [932, 351] on h4 "Qonto [PERSON_NAME]" at bounding box center [992, 352] width 218 height 15
click at [1082, 537] on span "Sauver" at bounding box center [1091, 538] width 32 height 15
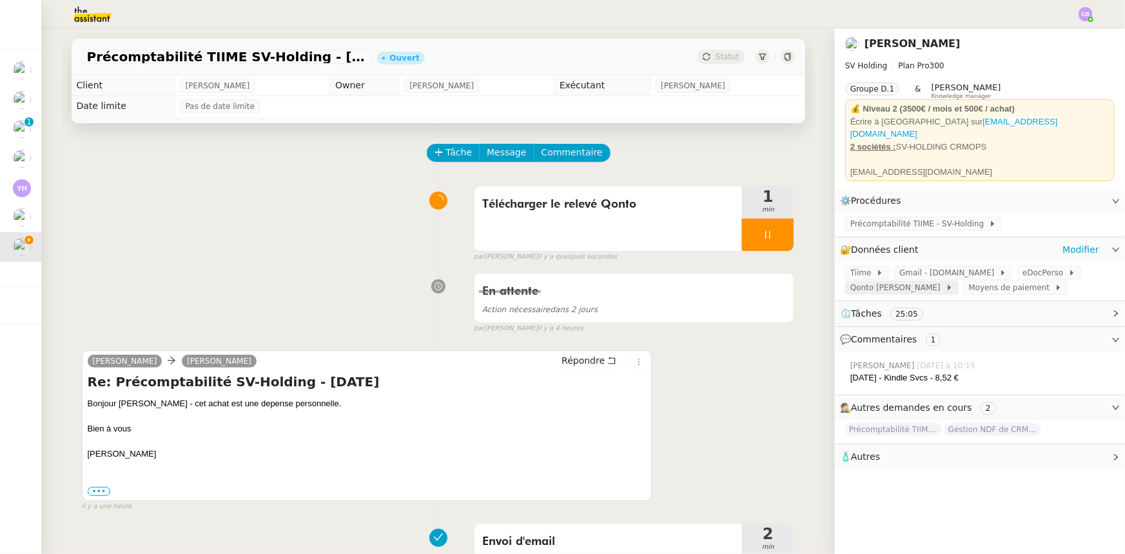
click at [872, 283] on span "Qonto [PERSON_NAME]" at bounding box center [897, 287] width 95 height 13
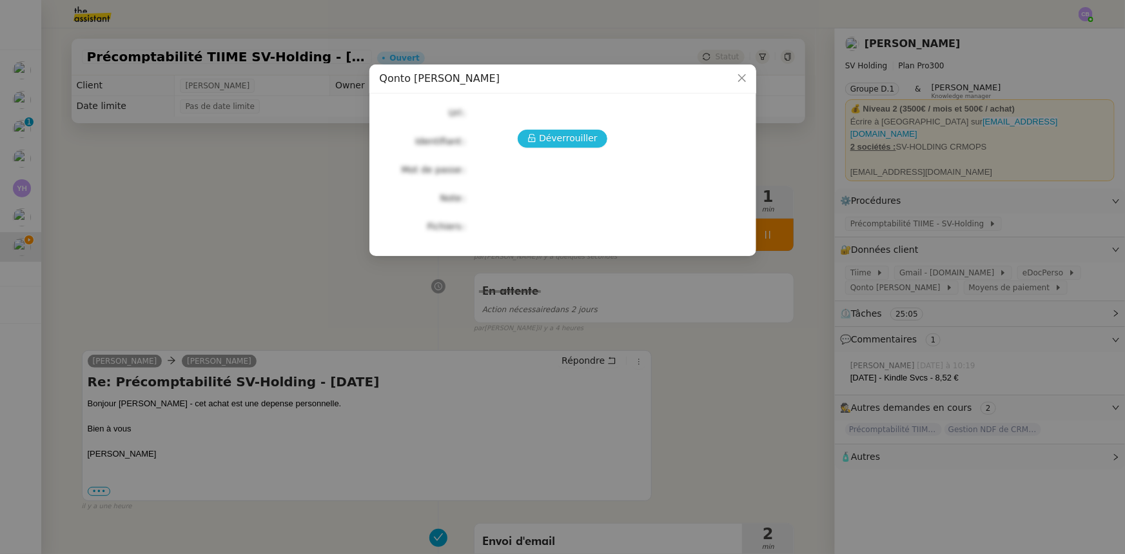
click at [574, 137] on span "Déverrouiller" at bounding box center [568, 138] width 59 height 15
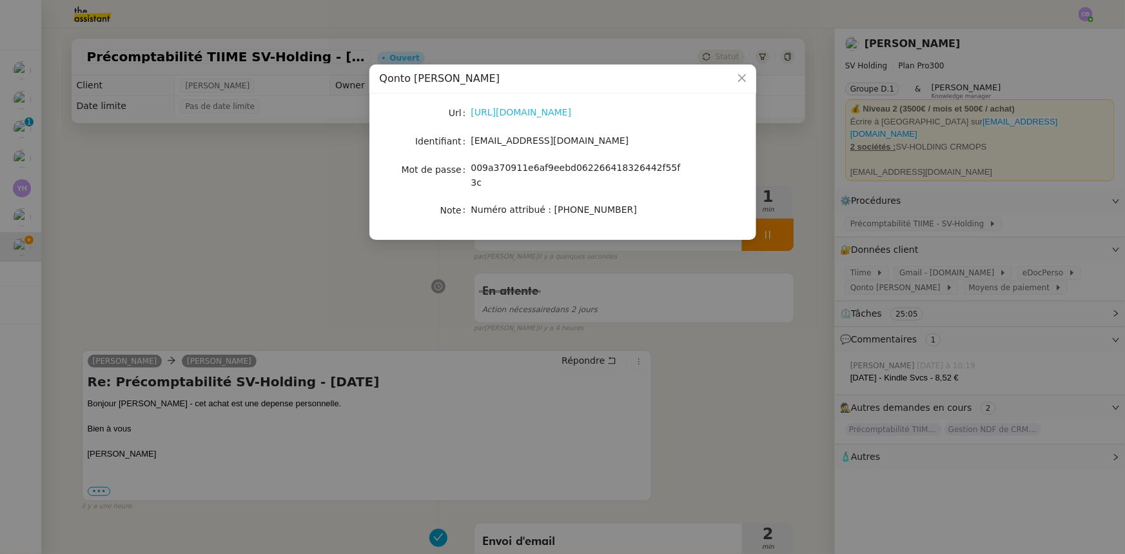
click at [560, 115] on link "[URL][DOMAIN_NAME]" at bounding box center [521, 112] width 101 height 10
drag, startPoint x: 536, startPoint y: 141, endPoint x: 471, endPoint y: 141, distance: 65.1
click at [471, 141] on span "[EMAIL_ADDRESS][DOMAIN_NAME]" at bounding box center [550, 140] width 158 height 10
copy span "[EMAIL_ADDRESS][DOMAIN_NAME]"
drag, startPoint x: 472, startPoint y: 168, endPoint x: 657, endPoint y: 168, distance: 185.0
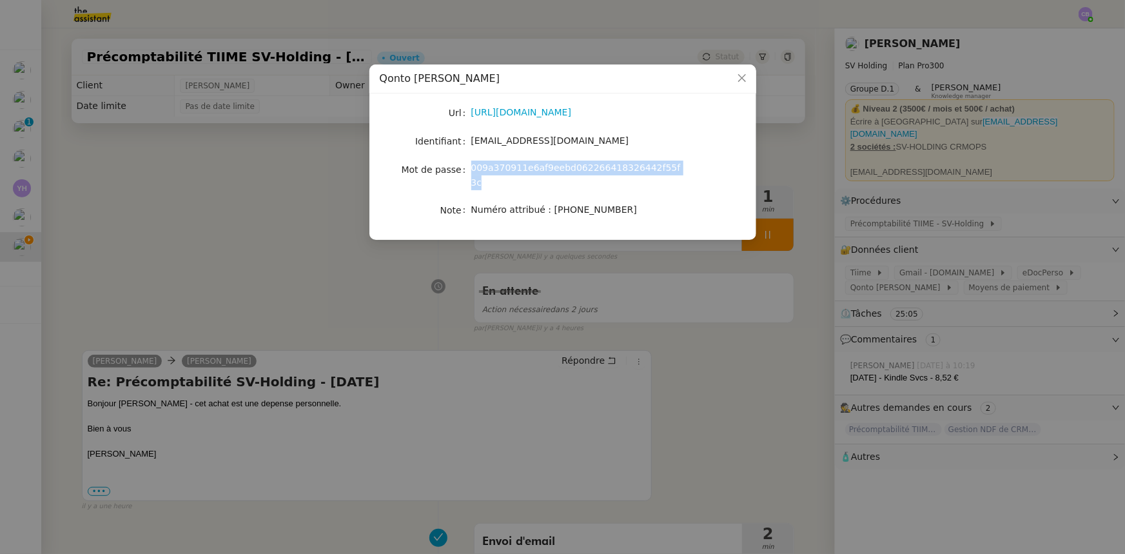
click at [657, 168] on span "009a370911e6af9eebd062266418326442f55f3c" at bounding box center [576, 174] width 210 height 25
copy span "009a370911e6af9eebd062266418326442f55f3c"
click at [740, 81] on icon "Close" at bounding box center [742, 78] width 10 height 10
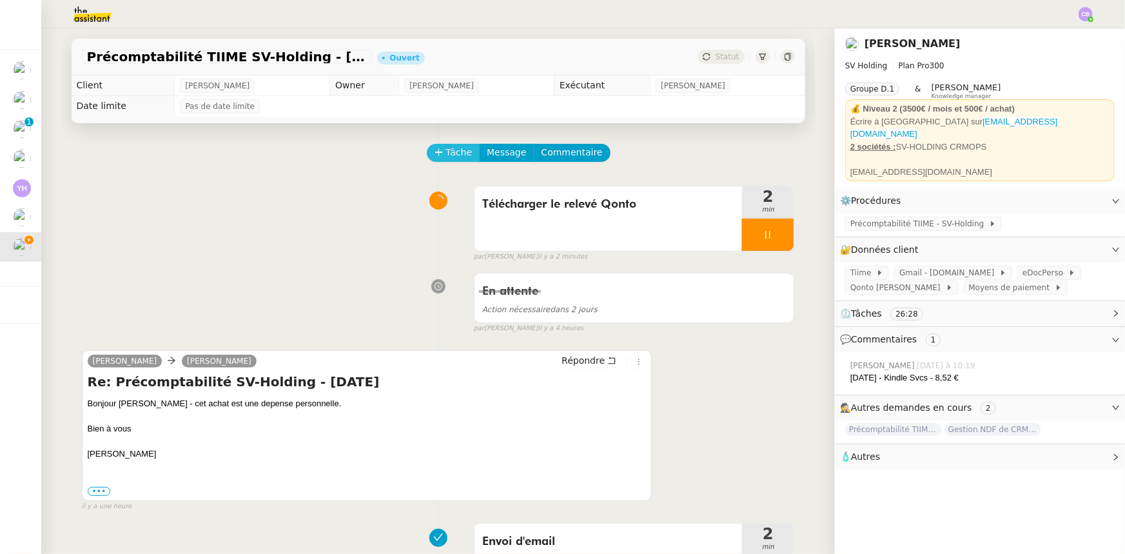
click at [446, 153] on span "Tâche" at bounding box center [459, 152] width 26 height 15
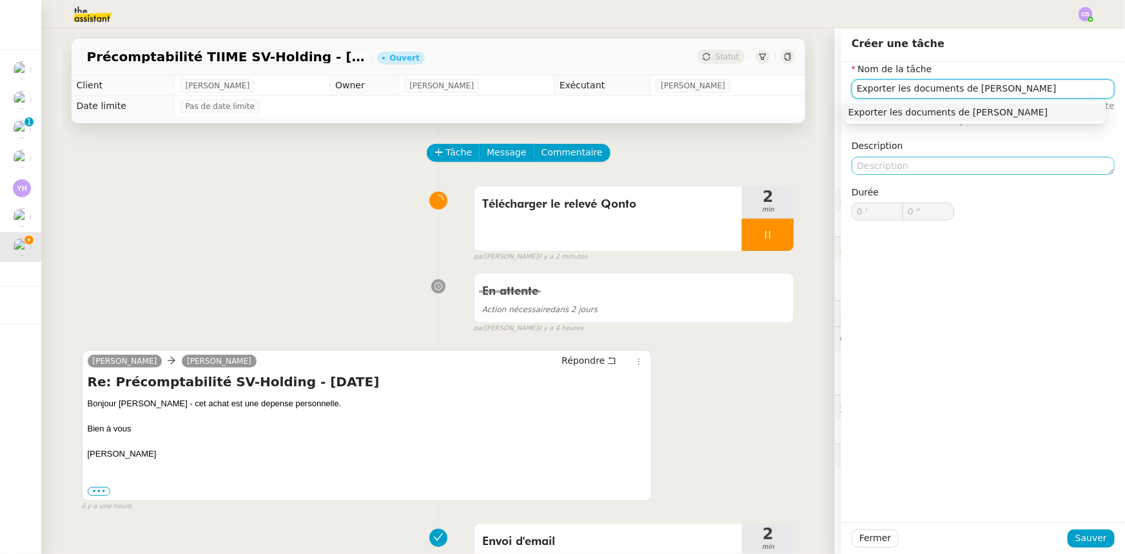
type input "Exporter les documents de [PERSON_NAME]"
click at [866, 168] on textarea at bounding box center [983, 166] width 263 height 18
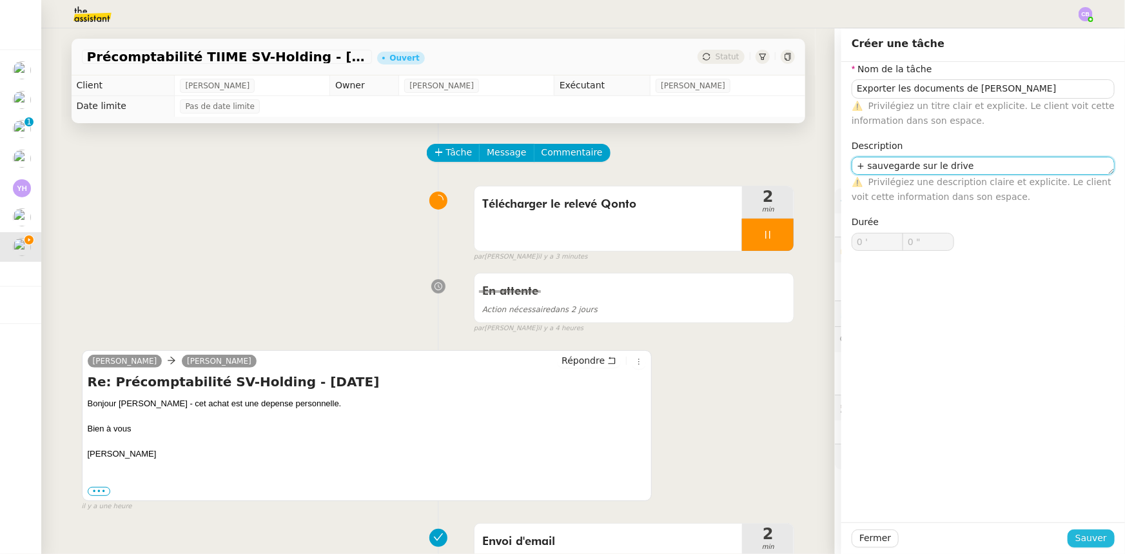
type textarea "+ sauvegarde sur le drive"
click at [1082, 538] on span "Sauver" at bounding box center [1091, 538] width 32 height 15
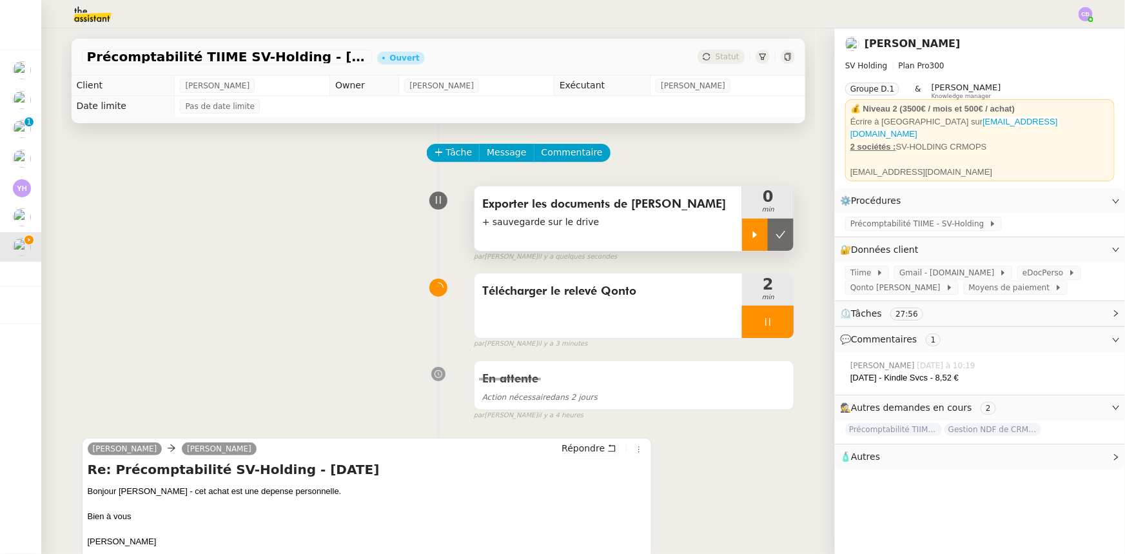
click at [742, 237] on div at bounding box center [755, 235] width 26 height 32
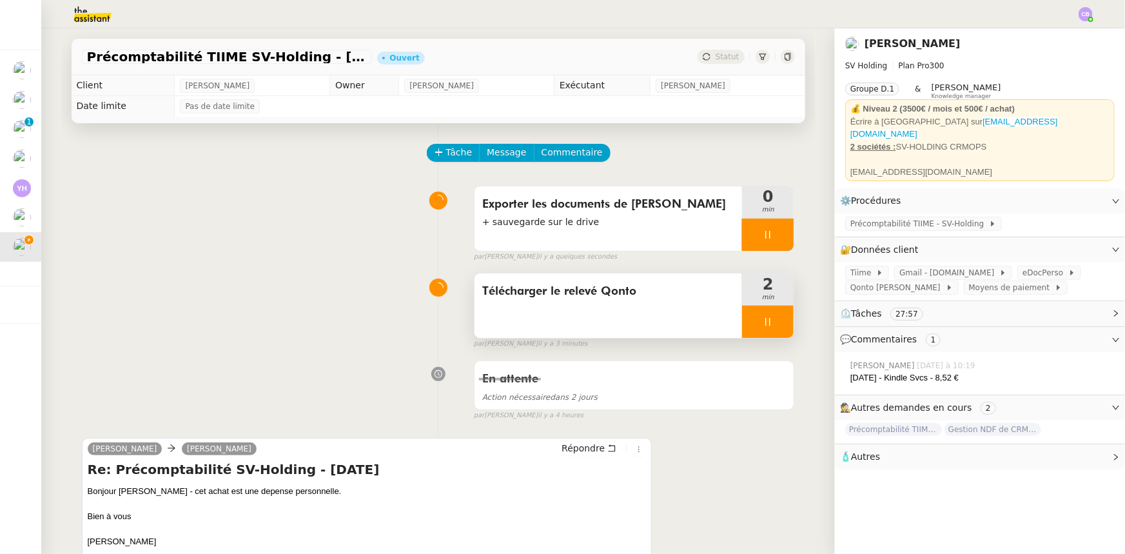
click at [742, 317] on div at bounding box center [768, 322] width 52 height 32
drag, startPoint x: 775, startPoint y: 329, endPoint x: 404, endPoint y: 291, distance: 373.3
click at [774, 329] on button at bounding box center [781, 322] width 26 height 32
click at [872, 268] on span at bounding box center [874, 272] width 5 height 9
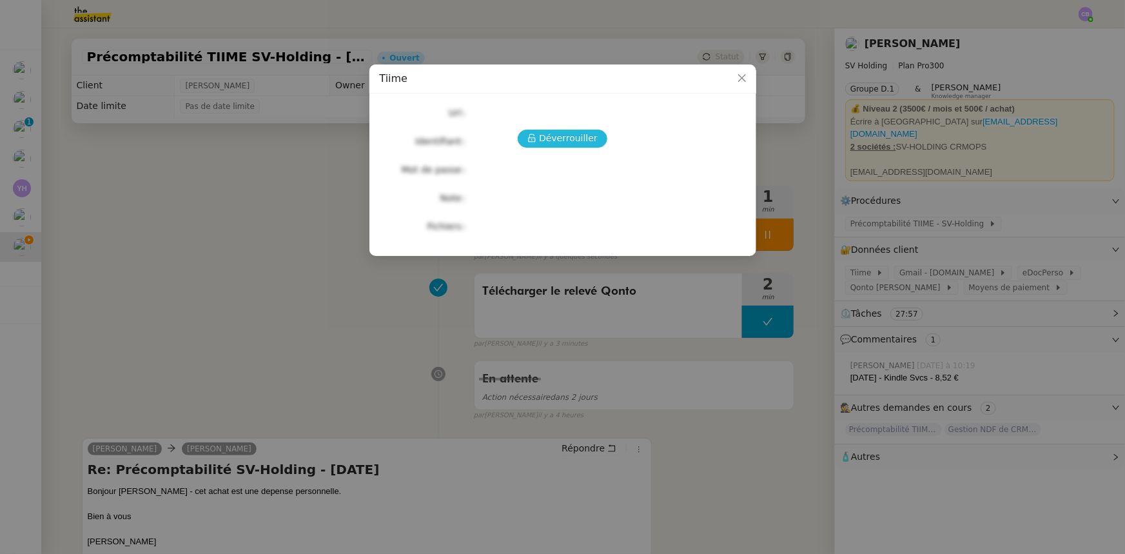
click at [581, 137] on span "Déverrouiller" at bounding box center [568, 138] width 59 height 15
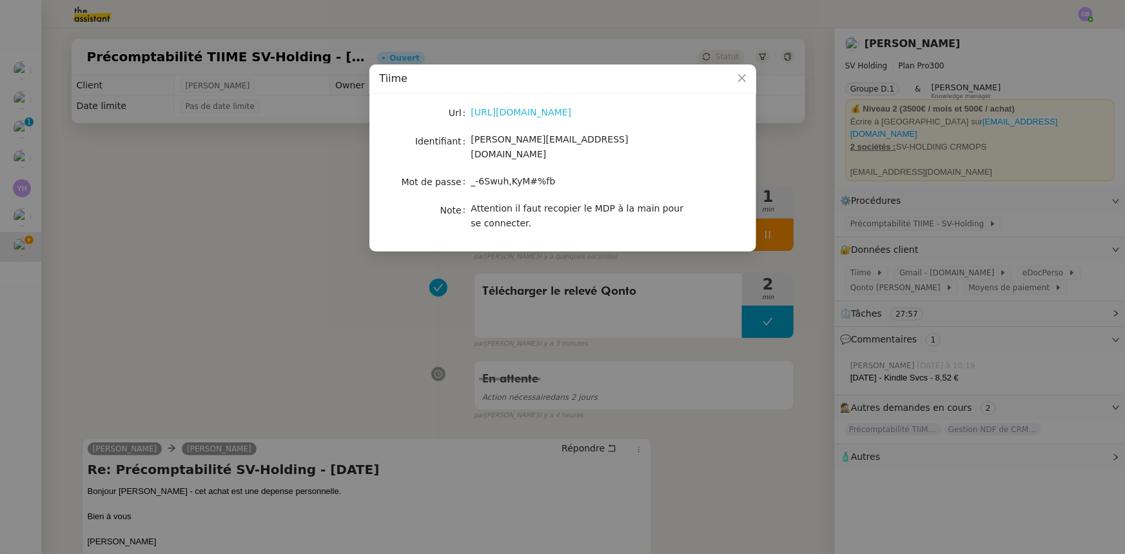
click at [572, 115] on link "[URL][DOMAIN_NAME]" at bounding box center [521, 112] width 101 height 10
click at [741, 79] on icon "Close" at bounding box center [742, 78] width 8 height 8
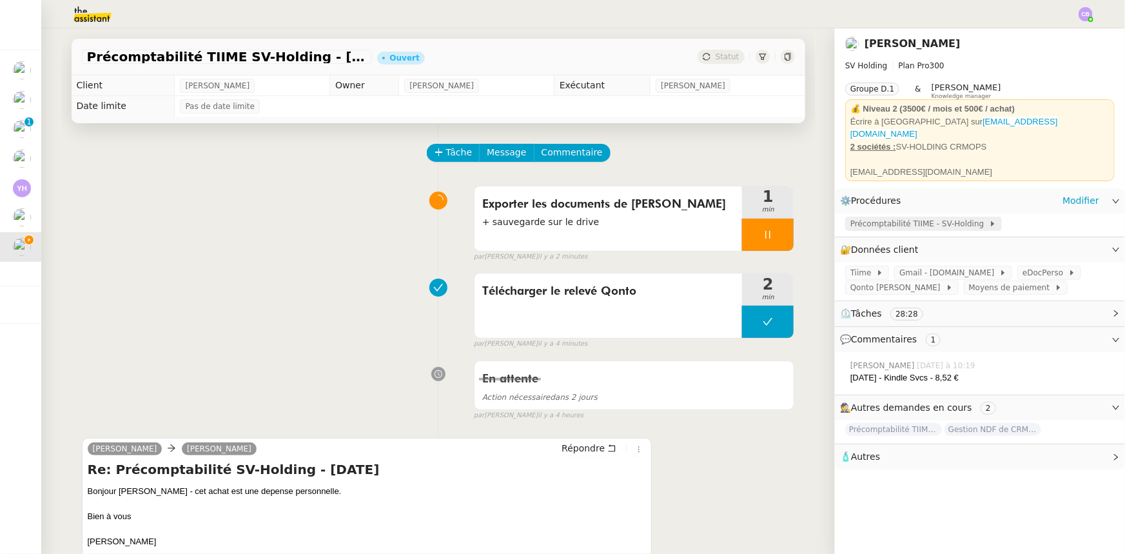
click at [930, 220] on span "Précomptabilité TIIME - SV-Holding" at bounding box center [919, 223] width 139 height 13
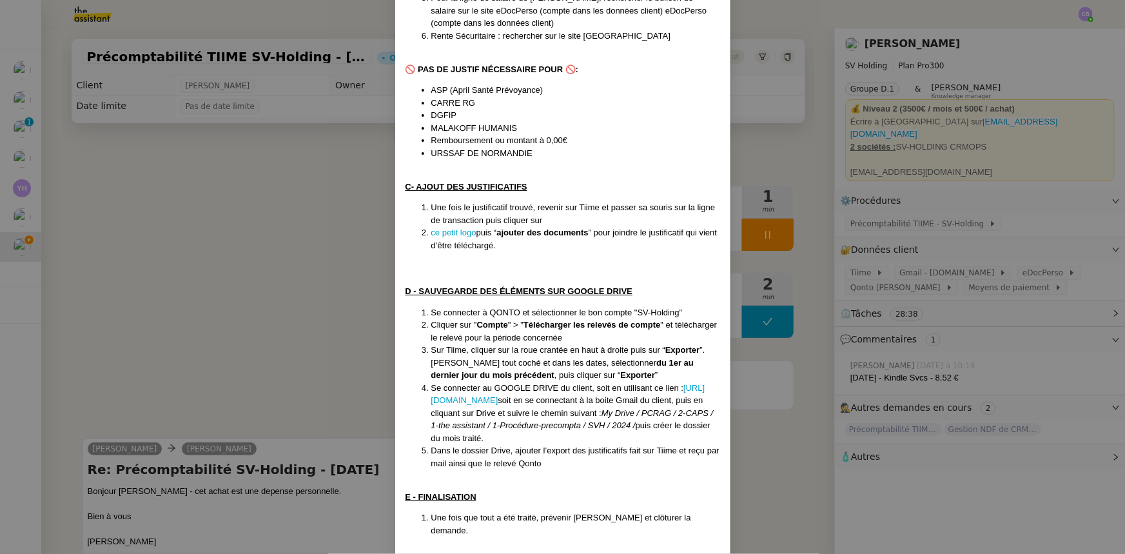
scroll to position [577, 0]
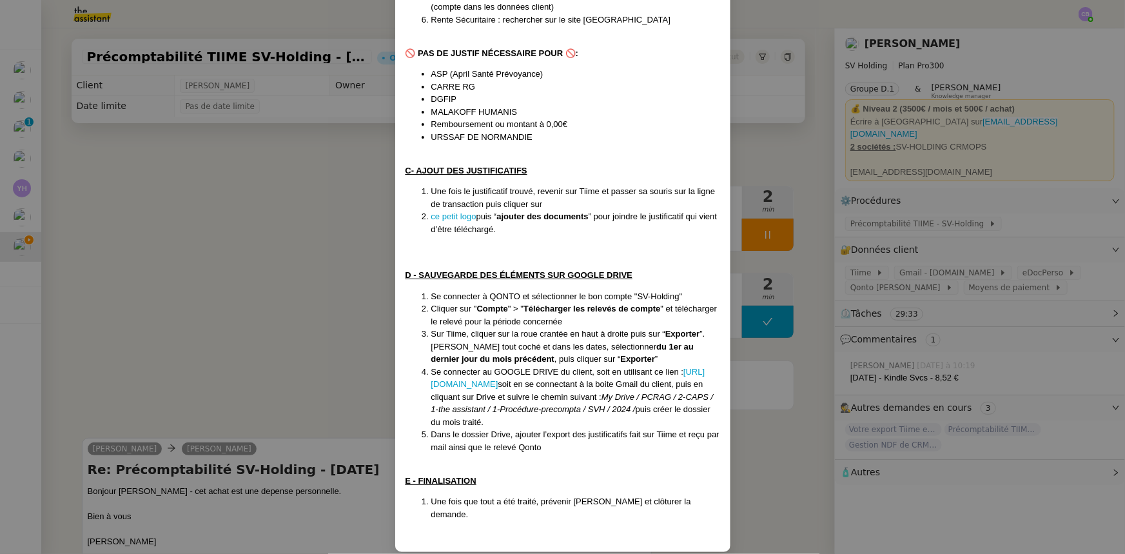
click at [270, 320] on nz-modal-container "Créée le [DATE] Contexte : [PERSON_NAME] souhaite que nous nous occupions de tr…" at bounding box center [562, 277] width 1125 height 554
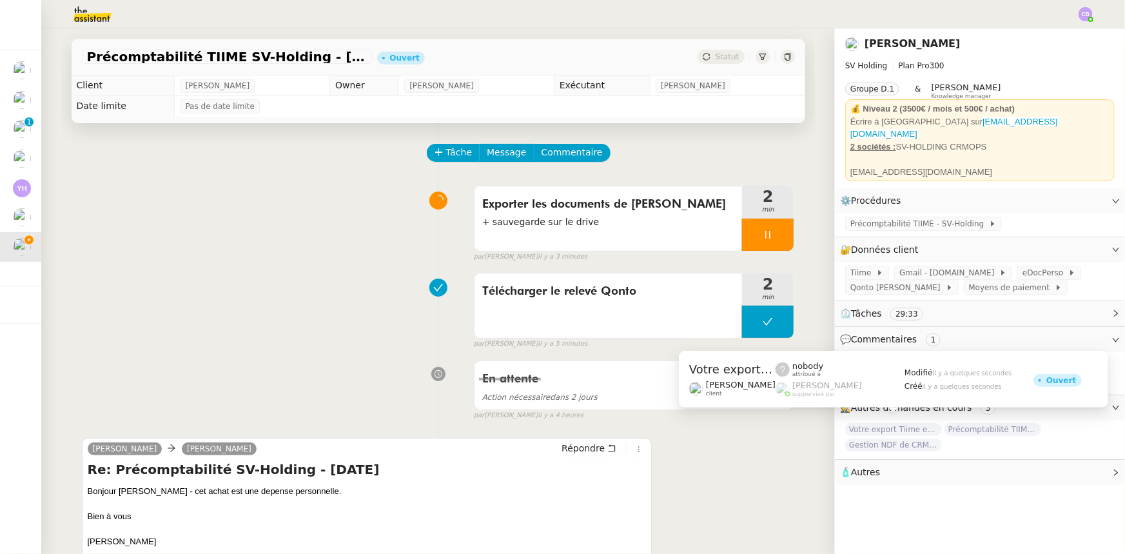
click at [871, 423] on span "Votre export Tiime est prêt !" at bounding box center [893, 429] width 97 height 13
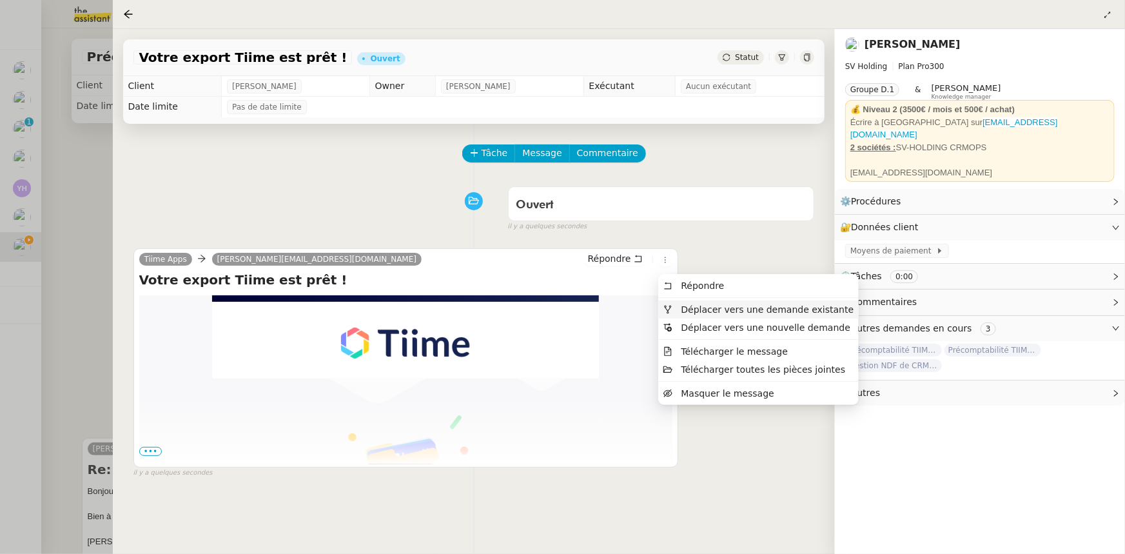
click at [711, 308] on span "Déplacer vers une demande existante" at bounding box center [767, 309] width 173 height 10
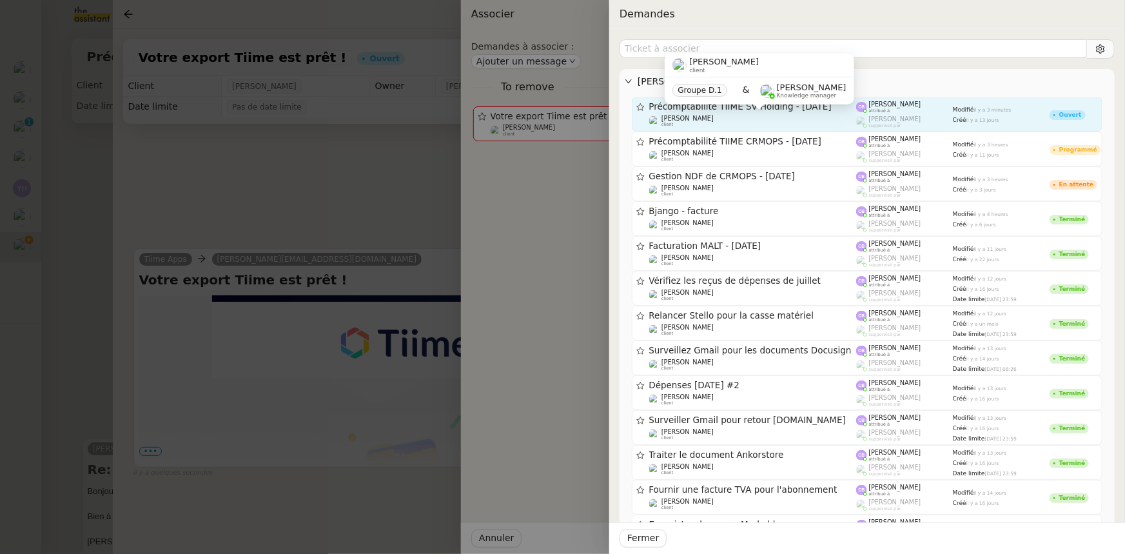
click at [713, 117] on div "[PERSON_NAME] client" at bounding box center [753, 121] width 208 height 13
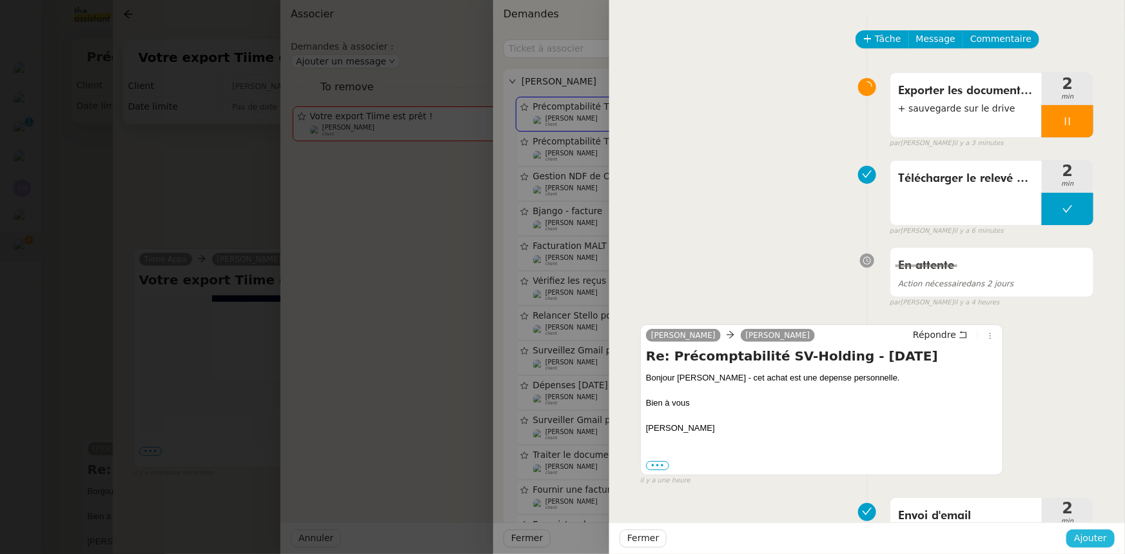
click at [1100, 540] on span "Ajouter" at bounding box center [1090, 538] width 33 height 15
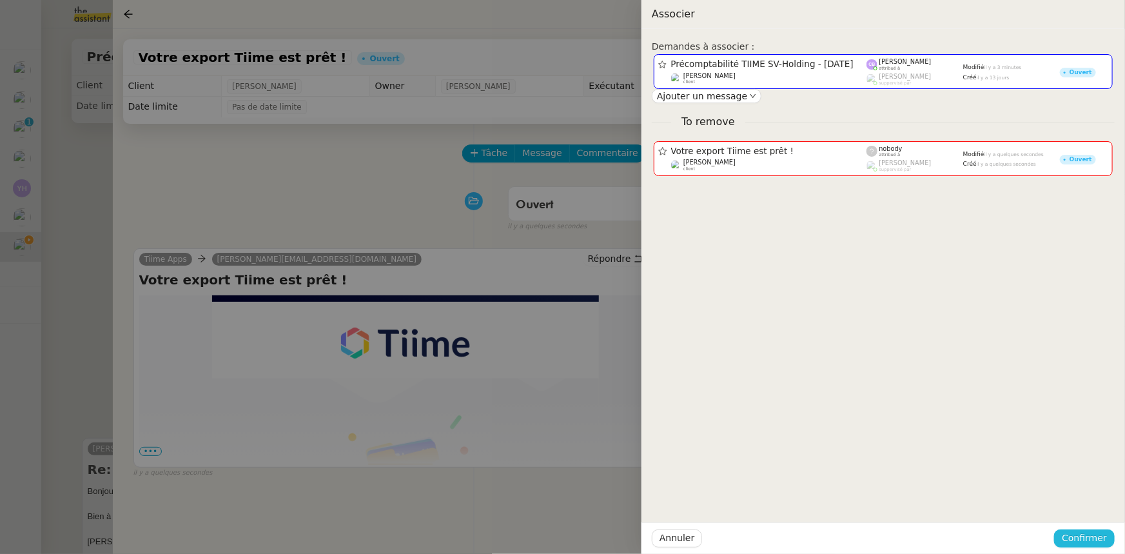
click at [1100, 540] on span "Confirmer" at bounding box center [1084, 538] width 45 height 15
click at [1091, 507] on span "Ajouter" at bounding box center [1086, 503] width 33 height 13
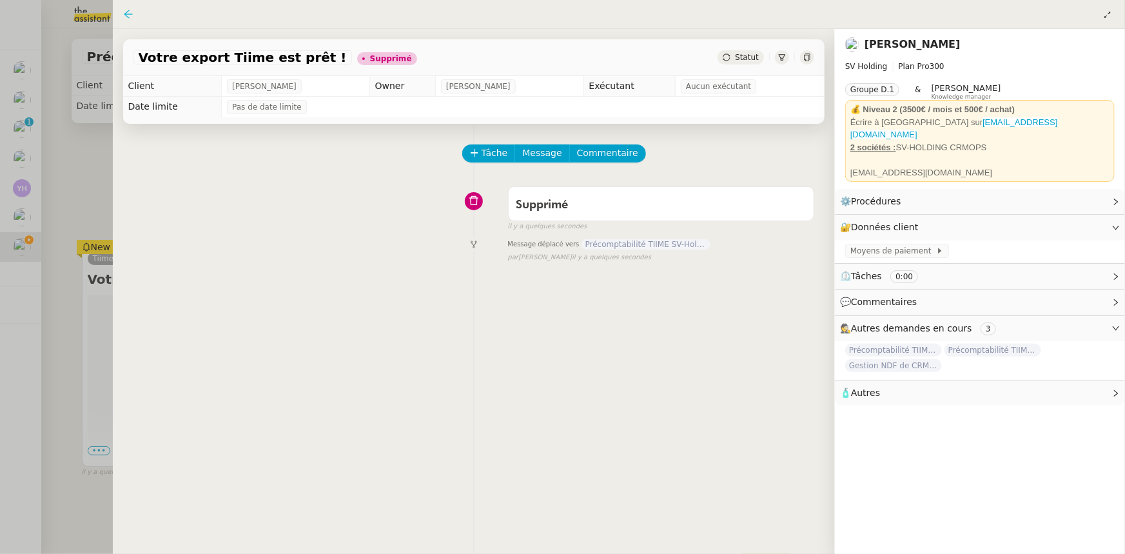
click at [123, 19] on icon at bounding box center [128, 14] width 10 height 10
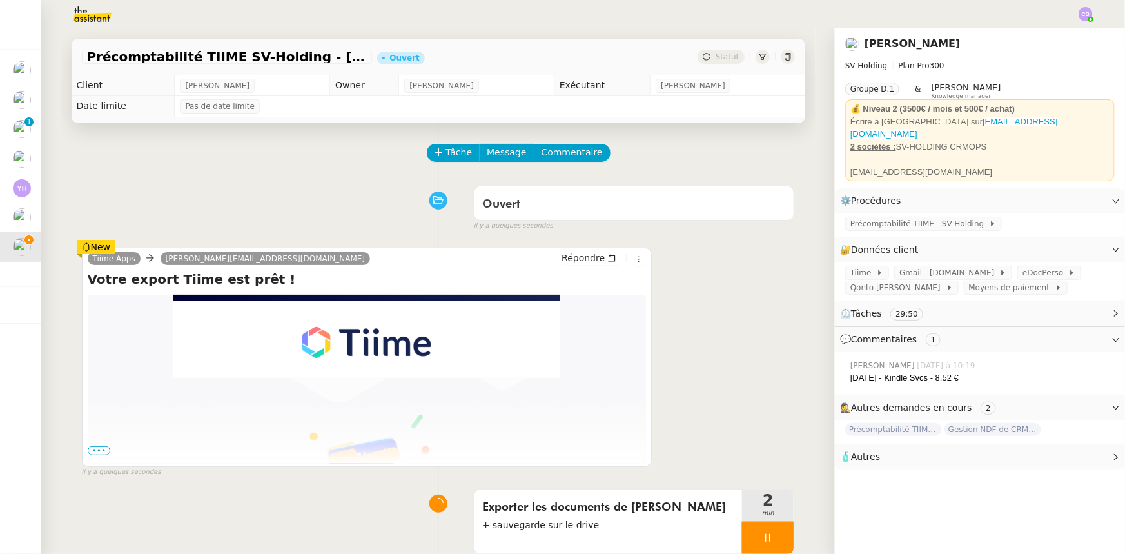
click at [97, 451] on span "•••" at bounding box center [99, 450] width 23 height 9
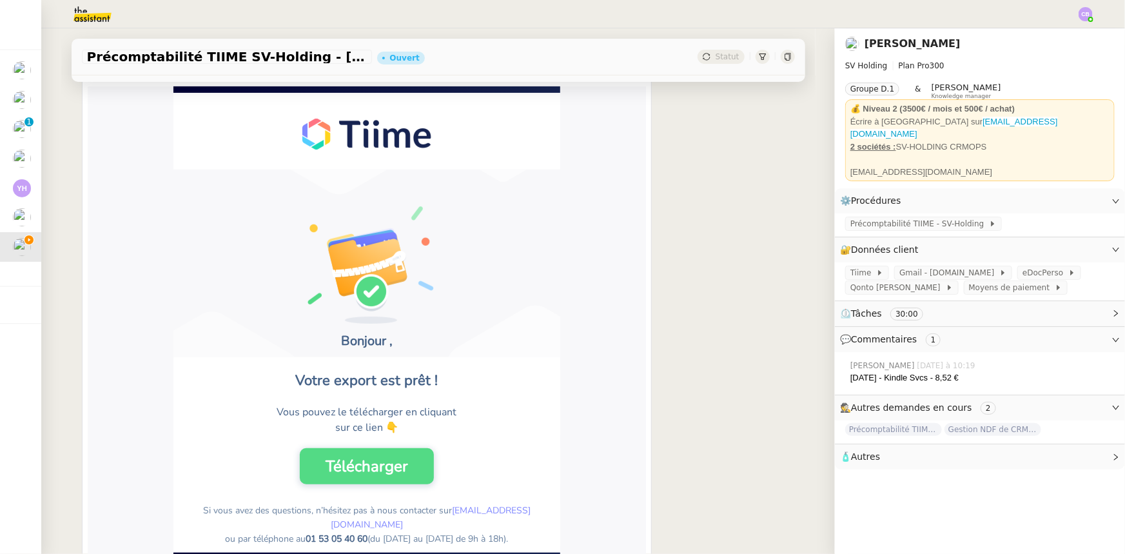
scroll to position [234, 0]
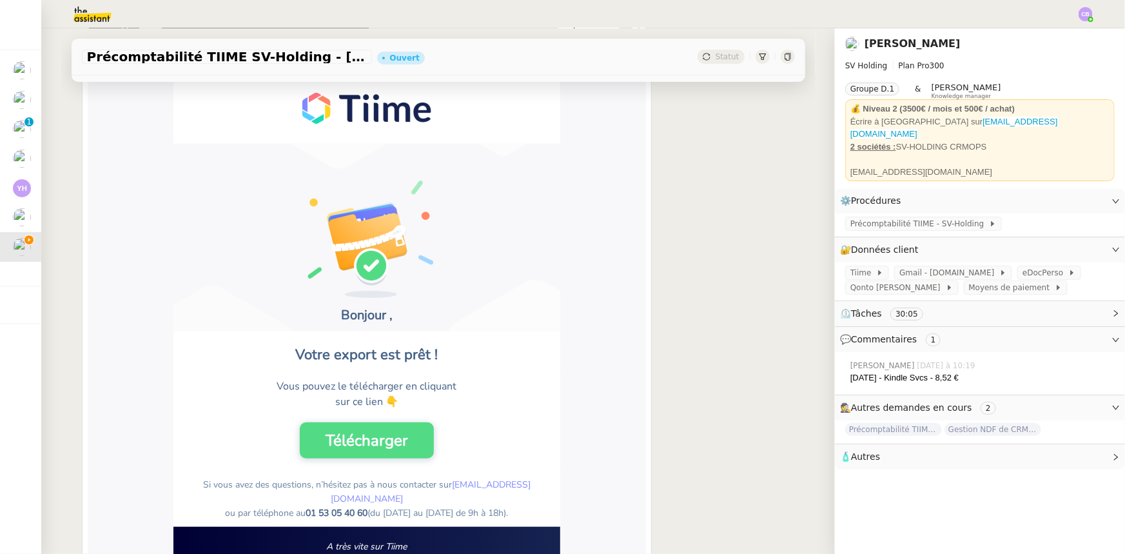
click at [366, 442] on link "Télécharger" at bounding box center [367, 440] width 134 height 36
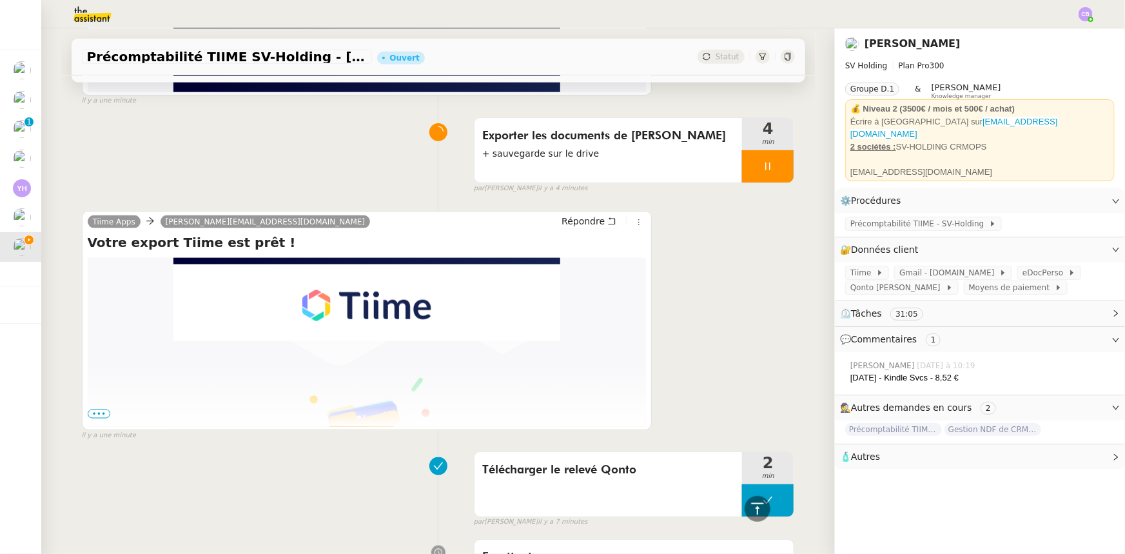
scroll to position [820, 0]
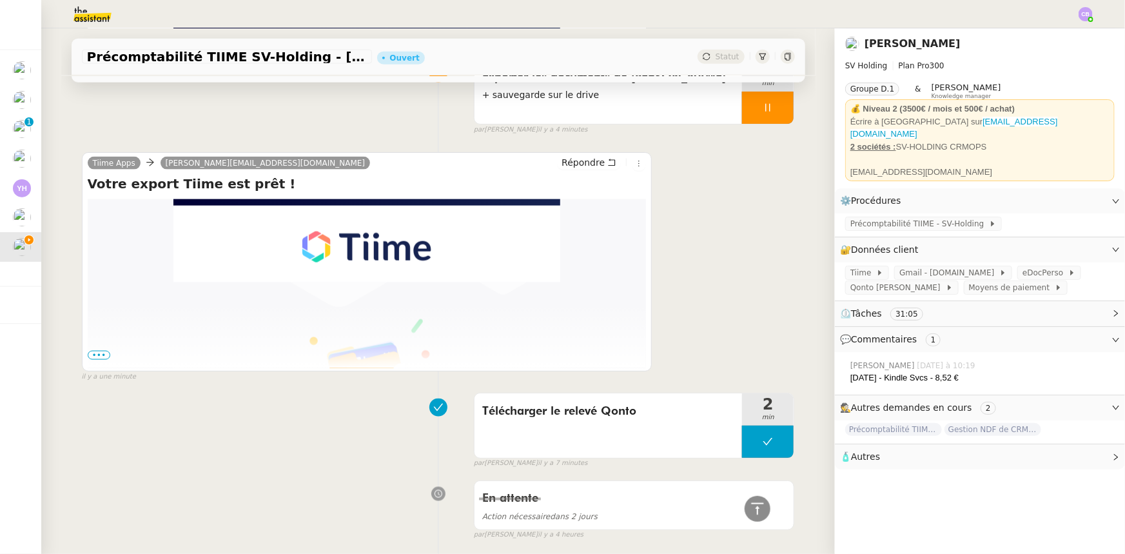
click at [97, 351] on span "•••" at bounding box center [99, 355] width 23 height 9
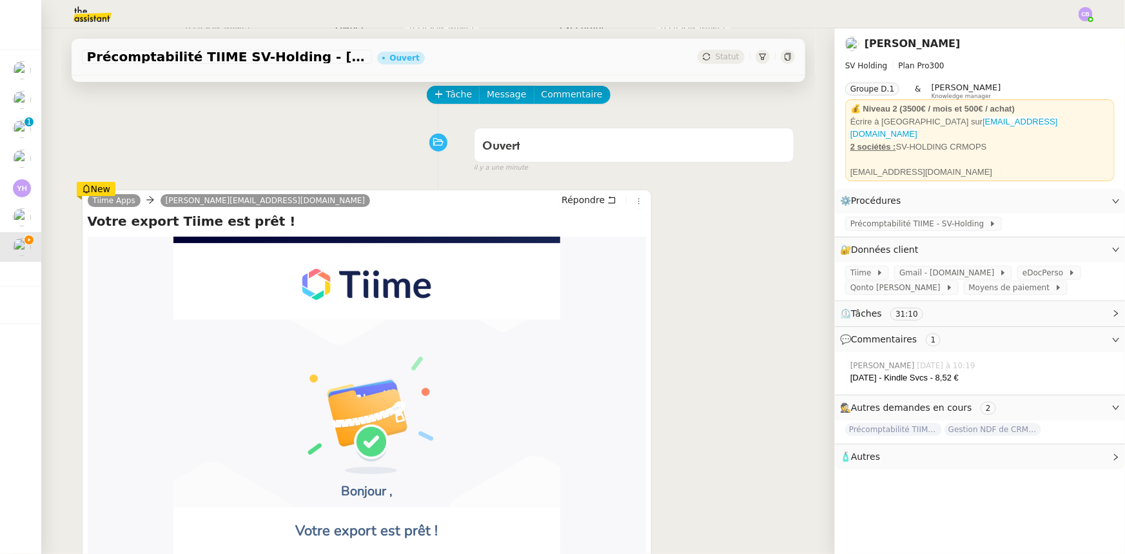
scroll to position [0, 0]
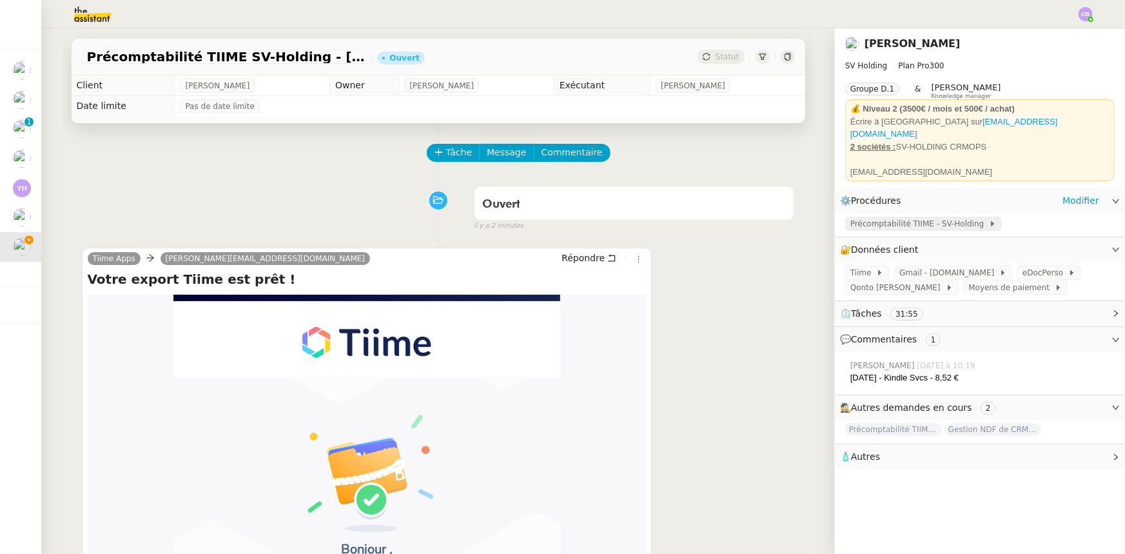
click at [860, 217] on span "Précomptabilité TIIME - SV-Holding" at bounding box center [919, 223] width 139 height 13
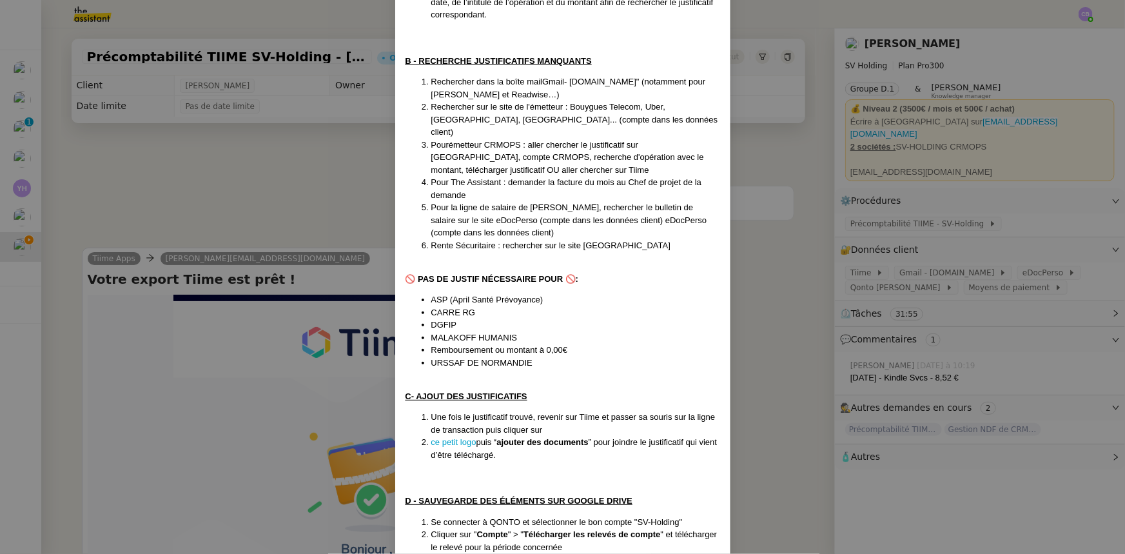
scroll to position [577, 0]
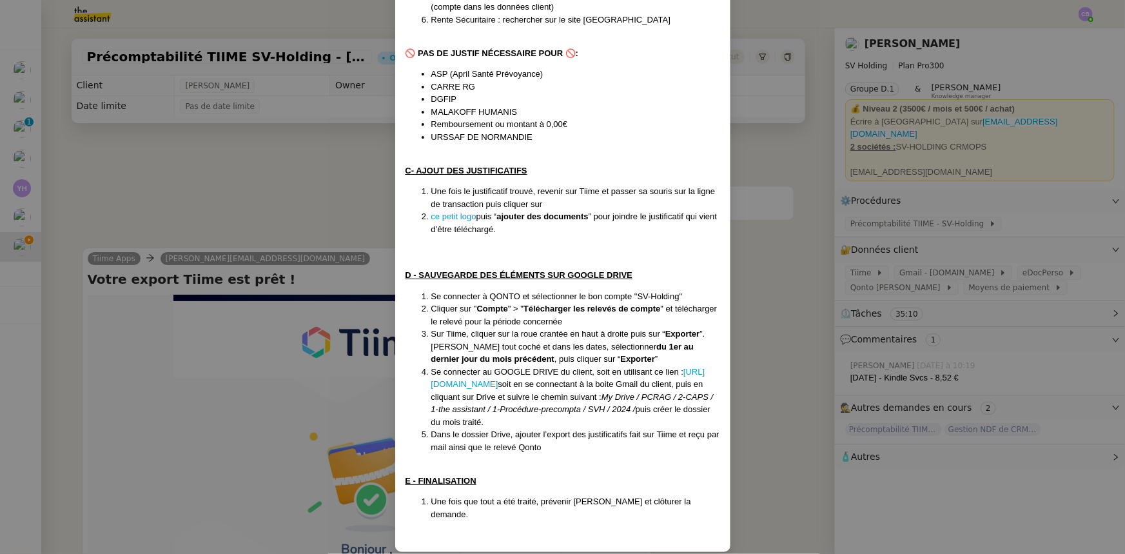
click at [361, 202] on nz-modal-container "Créée le [DATE] Contexte : [PERSON_NAME] souhaite que nous nous occupions de tr…" at bounding box center [562, 277] width 1125 height 554
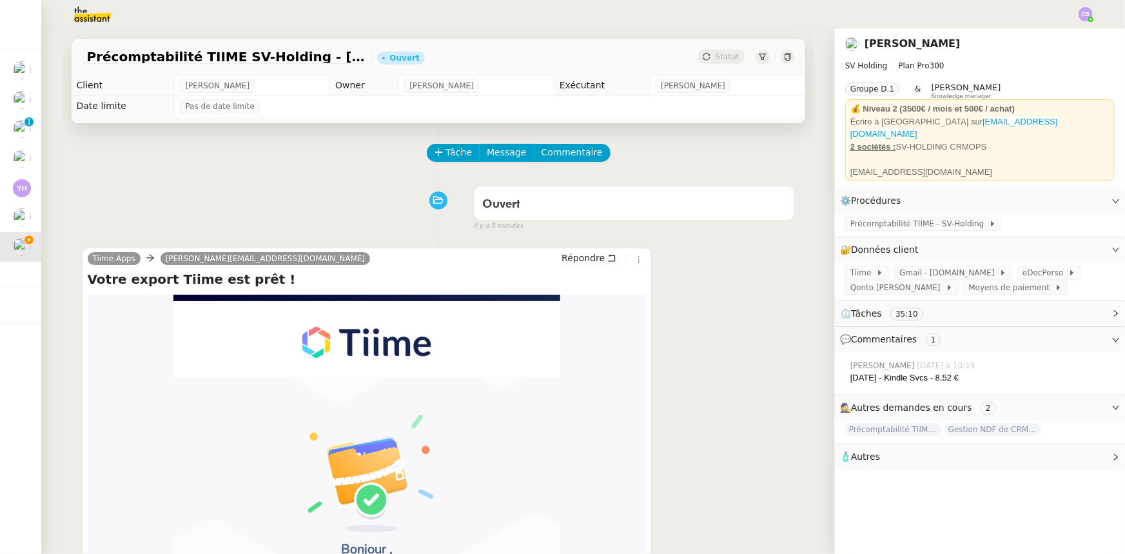
scroll to position [513, 0]
click at [447, 156] on span "Tâche" at bounding box center [459, 152] width 26 height 15
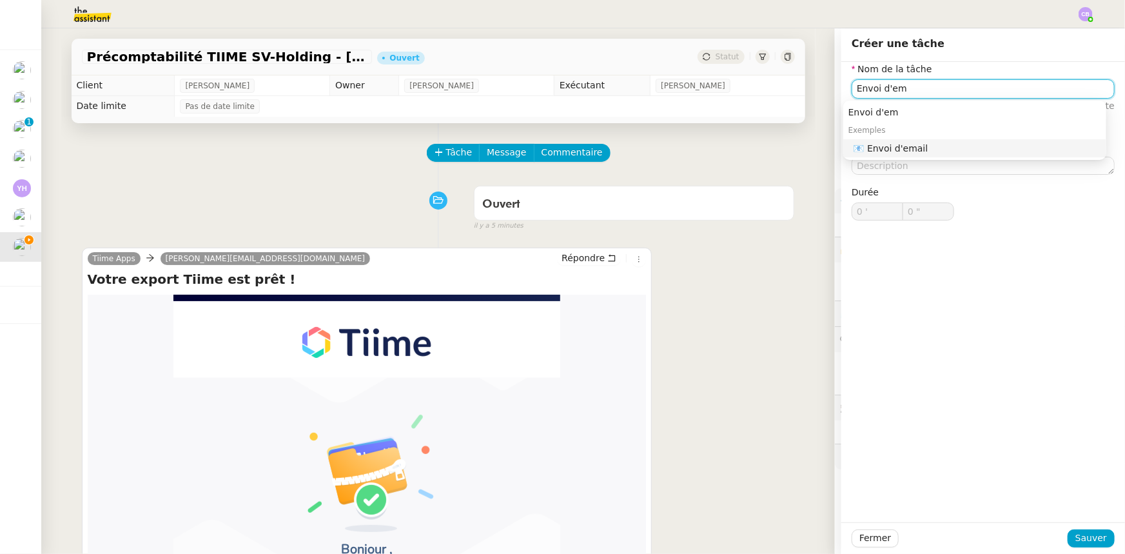
click at [919, 147] on div "📧 Envoi d'email" at bounding box center [978, 148] width 248 height 12
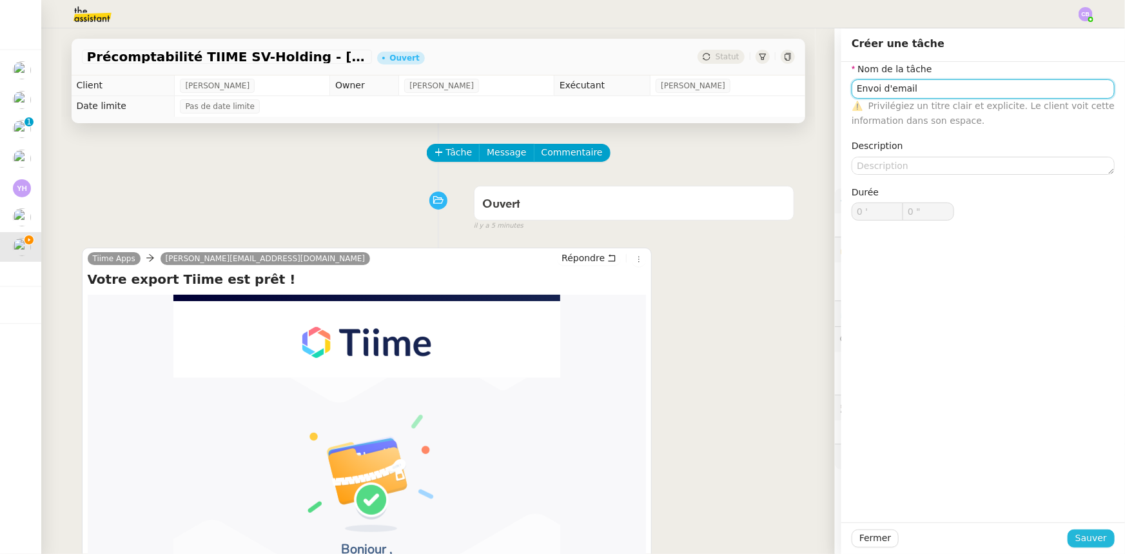
type input "Envoi d'email"
click at [1095, 536] on span "Sauver" at bounding box center [1091, 538] width 32 height 15
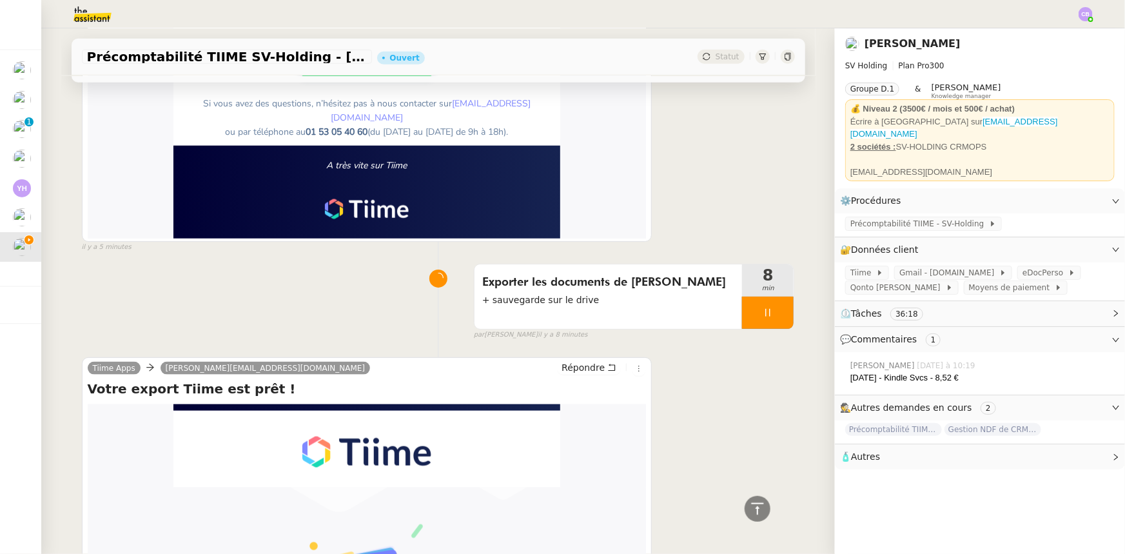
scroll to position [703, 0]
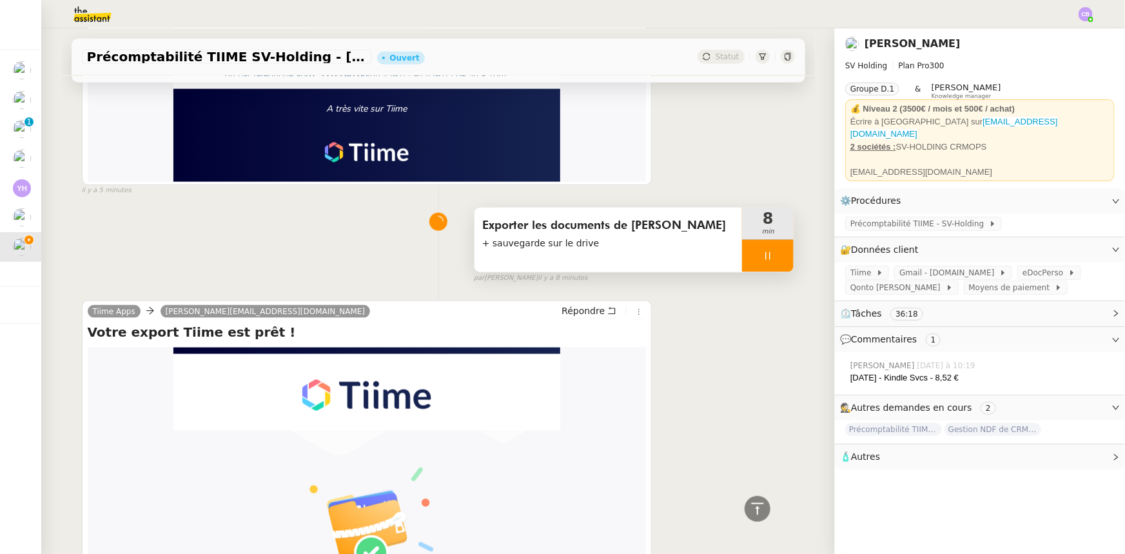
click at [742, 251] on div at bounding box center [768, 256] width 52 height 32
click at [768, 249] on button at bounding box center [781, 256] width 26 height 32
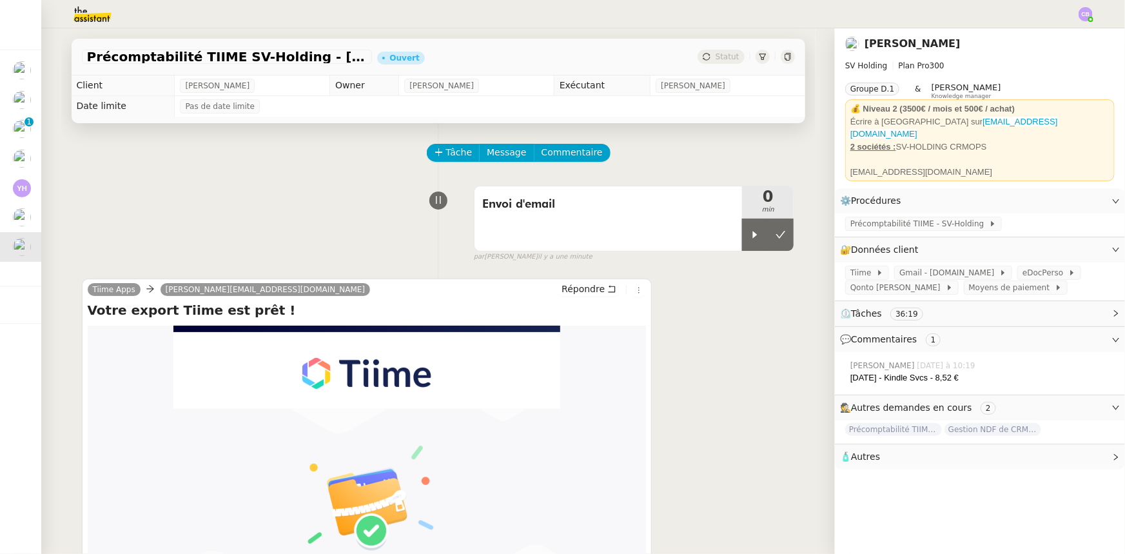
scroll to position [0, 0]
click at [742, 241] on div at bounding box center [755, 235] width 26 height 32
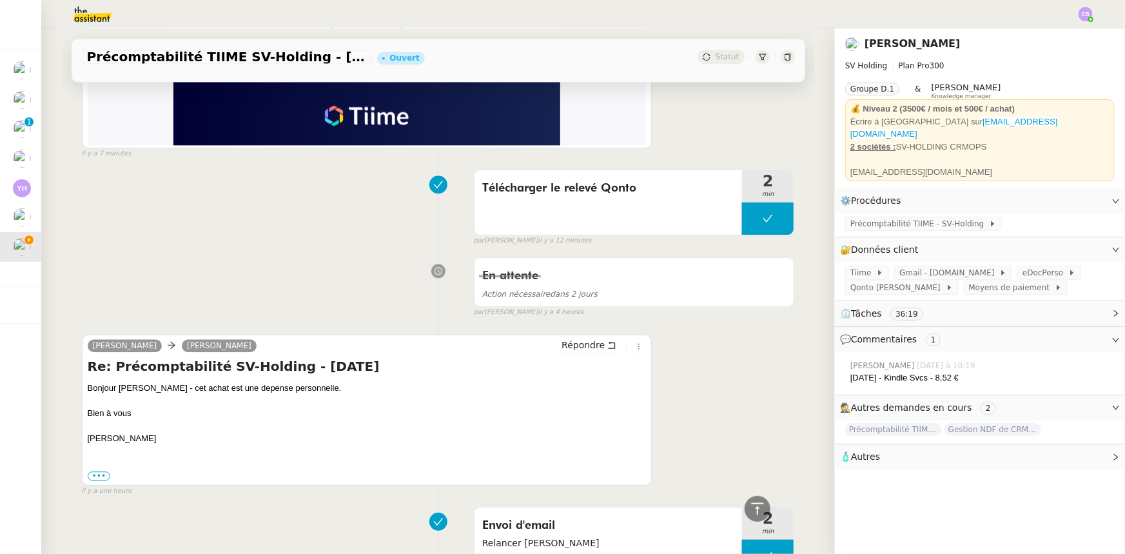
scroll to position [1465, 0]
click at [579, 338] on span "Répondre" at bounding box center [583, 344] width 43 height 13
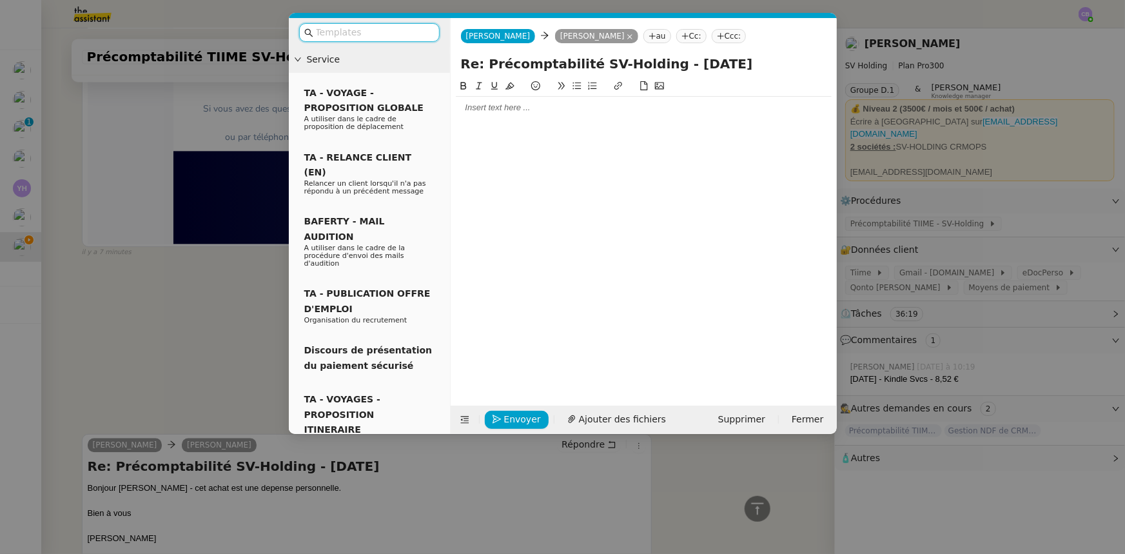
scroll to position [1565, 0]
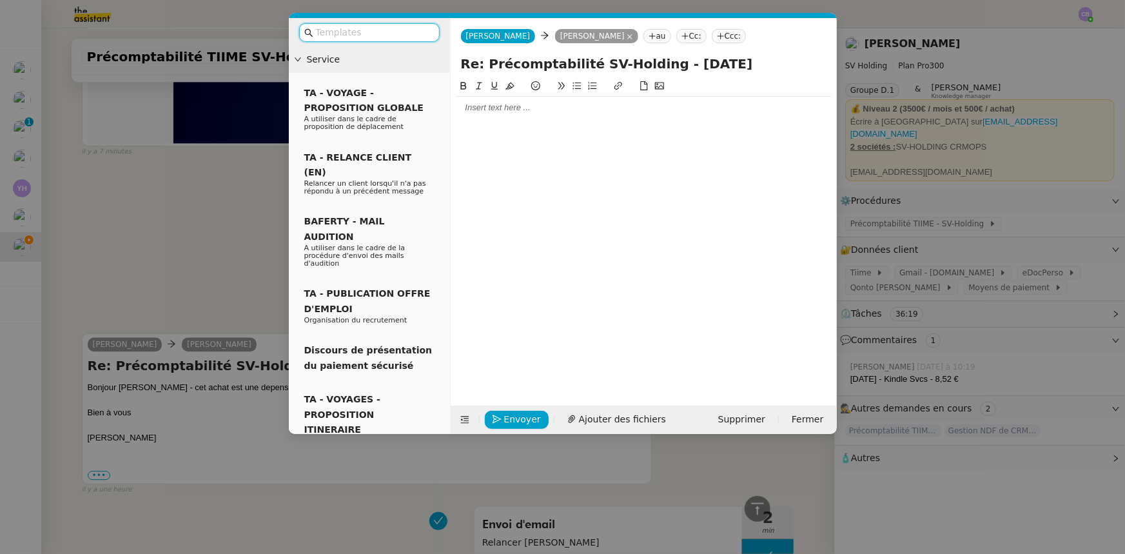
click at [389, 34] on input "text" at bounding box center [374, 32] width 116 height 15
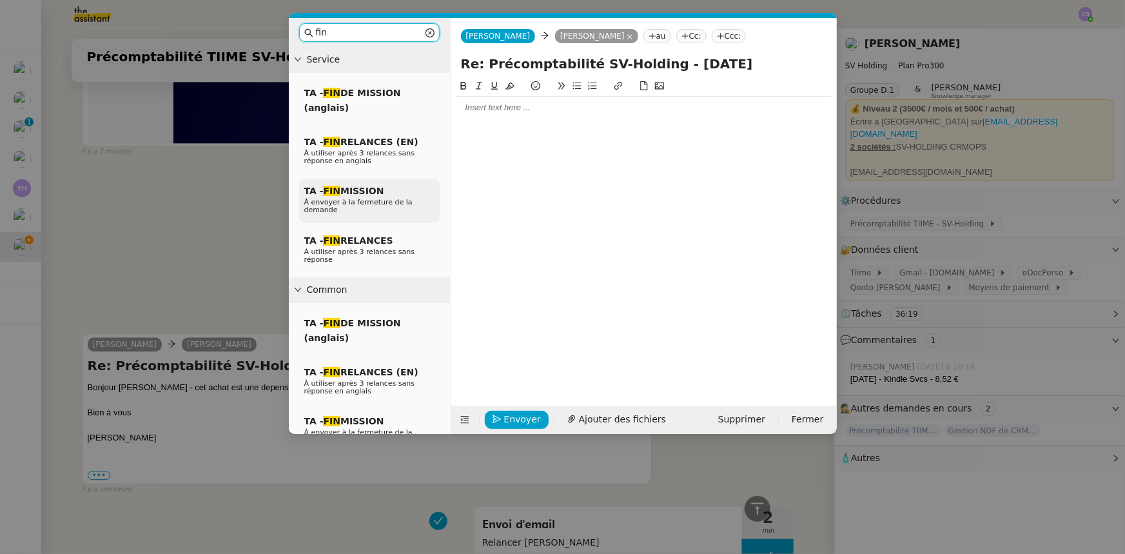
type input "fin"
click at [400, 196] on div "TA - FIN MISSION À envoyer à la fermeture de la demande" at bounding box center [369, 201] width 141 height 44
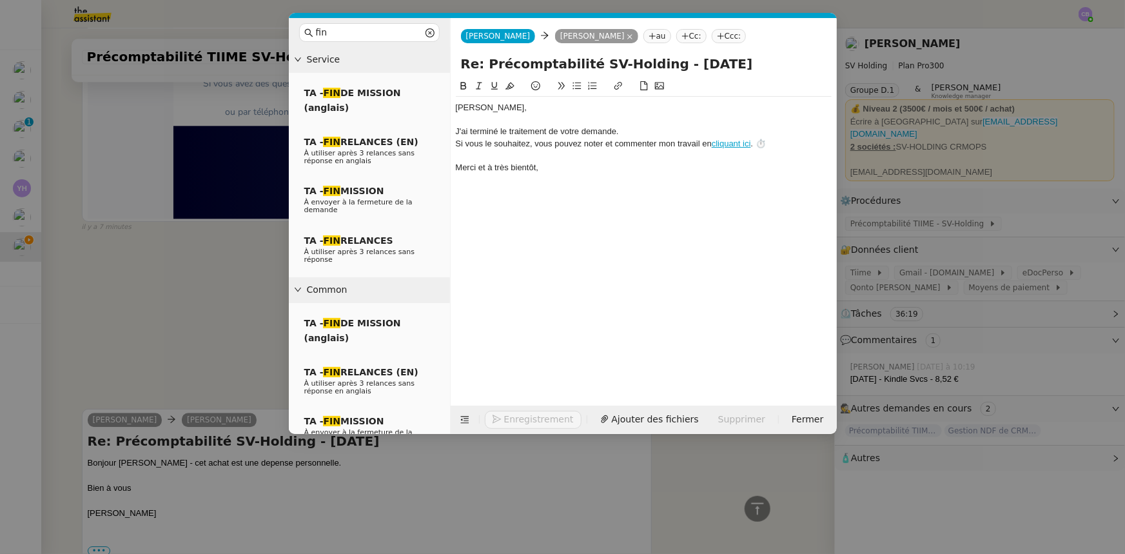
scroll to position [1641, 0]
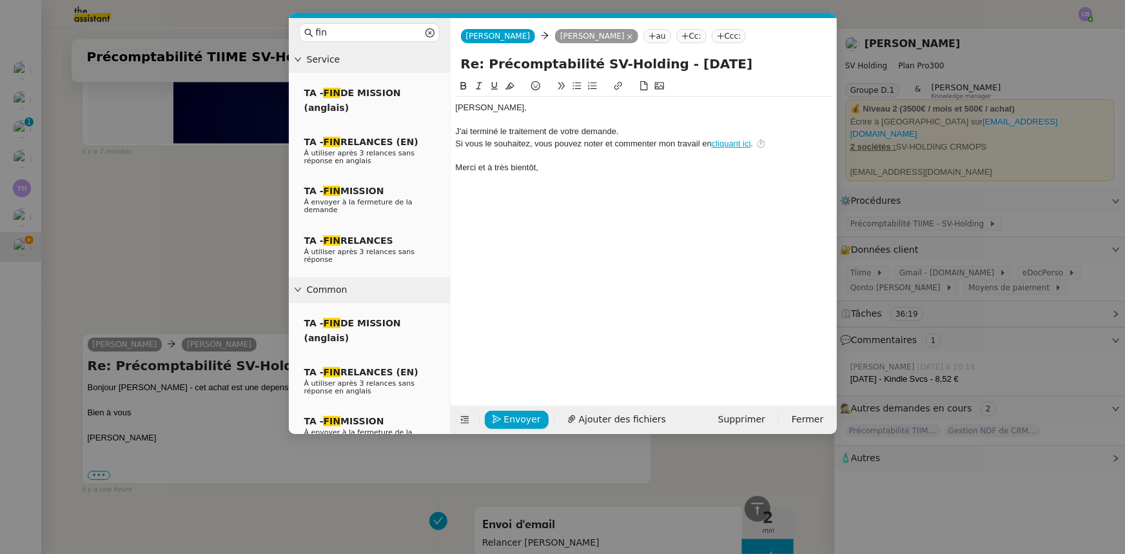
click at [513, 110] on div "﻿[PERSON_NAME]﻿," at bounding box center [644, 108] width 376 height 12
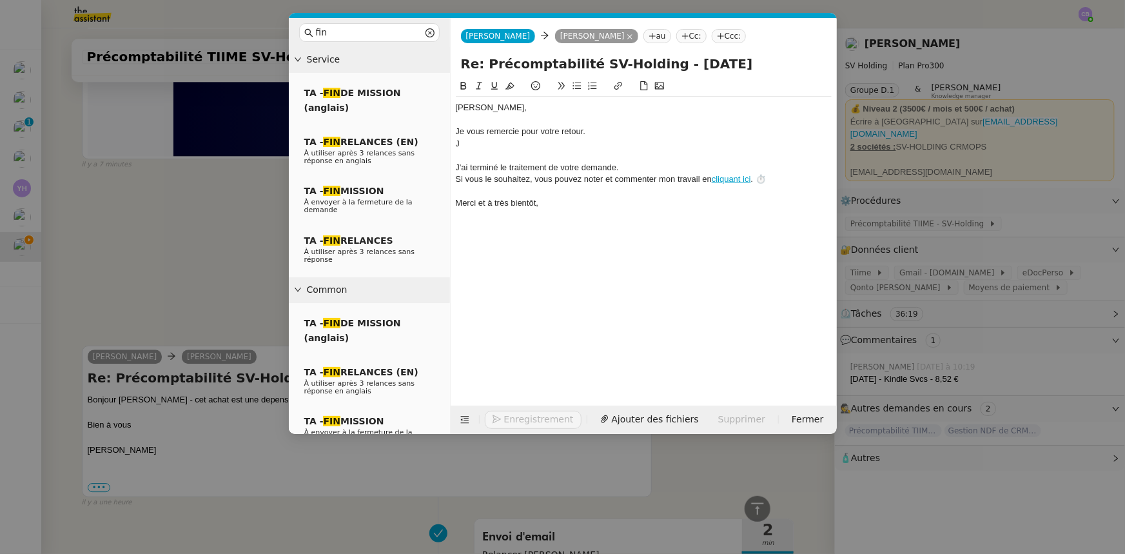
scroll to position [1678, 0]
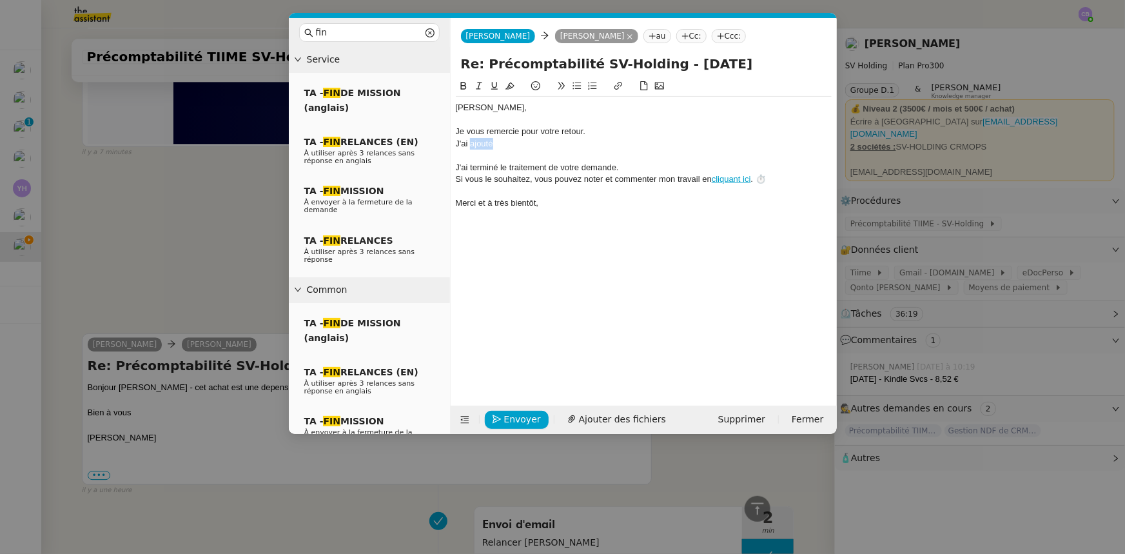
drag, startPoint x: 486, startPoint y: 145, endPoint x: 471, endPoint y: 142, distance: 15.1
click at [471, 142] on div "J'ai ajouté" at bounding box center [644, 144] width 376 height 12
click at [489, 144] on div "J'ai noté sur [PERSON_NAME], dans la partie commentaires, qu'il s'agissait d" at bounding box center [644, 144] width 376 height 12
drag, startPoint x: 747, startPoint y: 144, endPoint x: 686, endPoint y: 141, distance: 60.7
click at [686, 141] on div "J'ai noté l'information sur [PERSON_NAME], dans la partie commentaires, qu'il s…" at bounding box center [644, 144] width 376 height 12
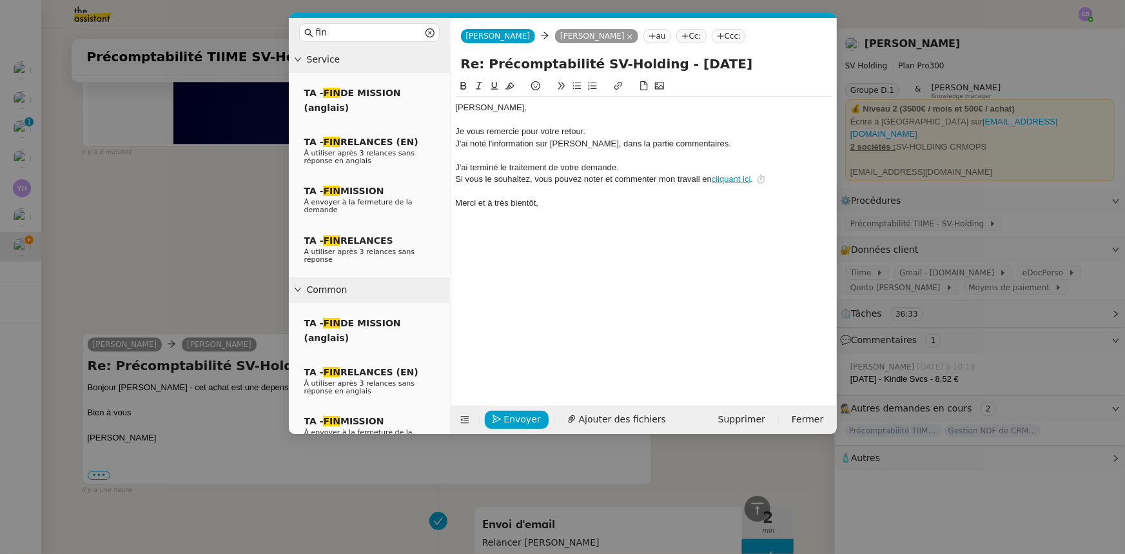
click at [237, 175] on nz-modal-container "fin Service TA - FIN DE MISSION (anglais) TA - FIN RELANCES (EN) À utiliser apr…" at bounding box center [562, 277] width 1125 height 554
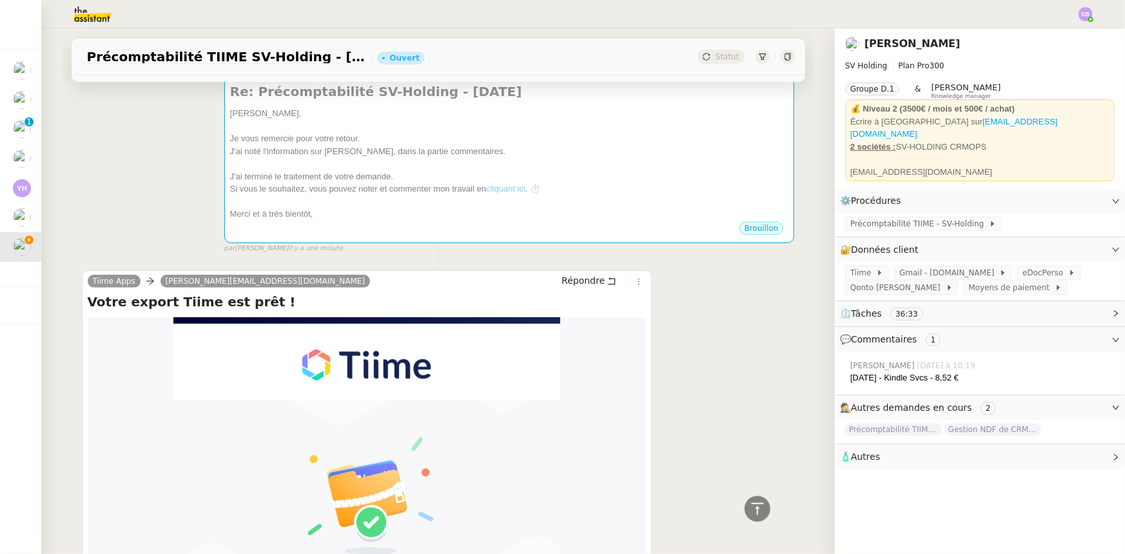
scroll to position [0, 0]
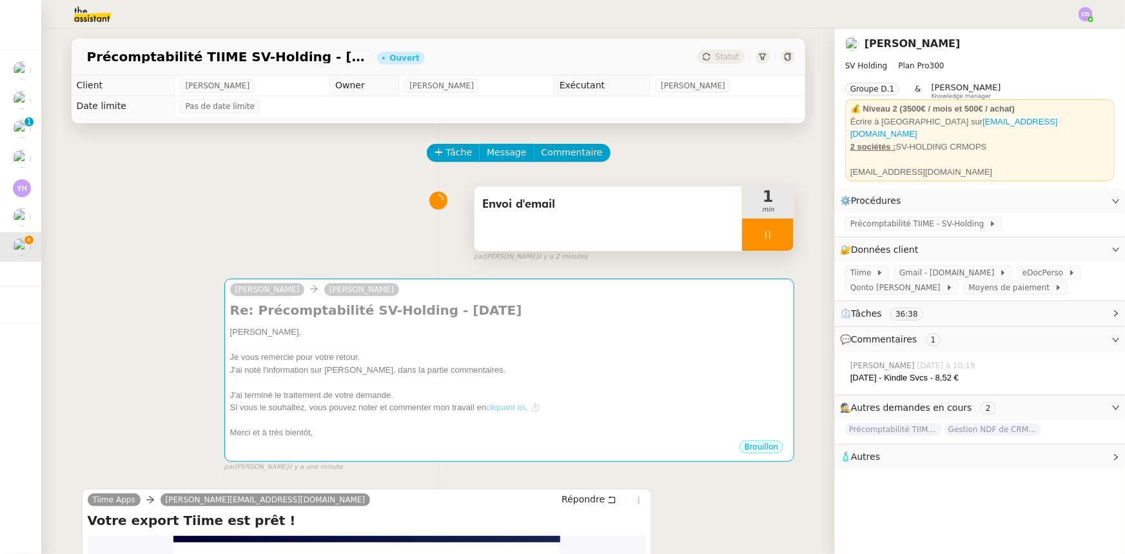
click at [746, 232] on div at bounding box center [768, 235] width 52 height 32
click at [872, 217] on span "Précomptabilité TIIME - SV-Holding" at bounding box center [919, 223] width 139 height 13
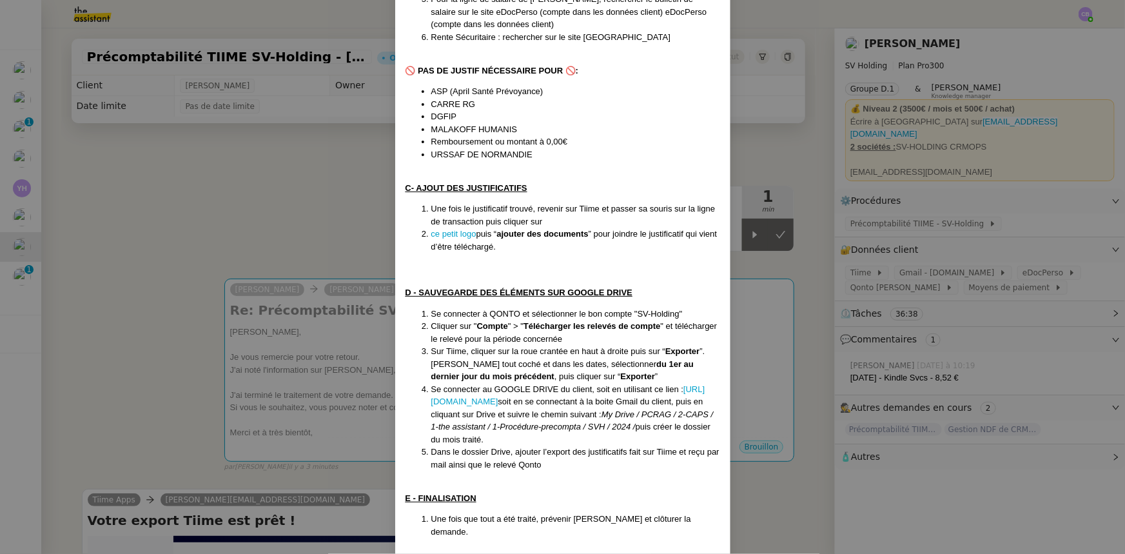
scroll to position [577, 0]
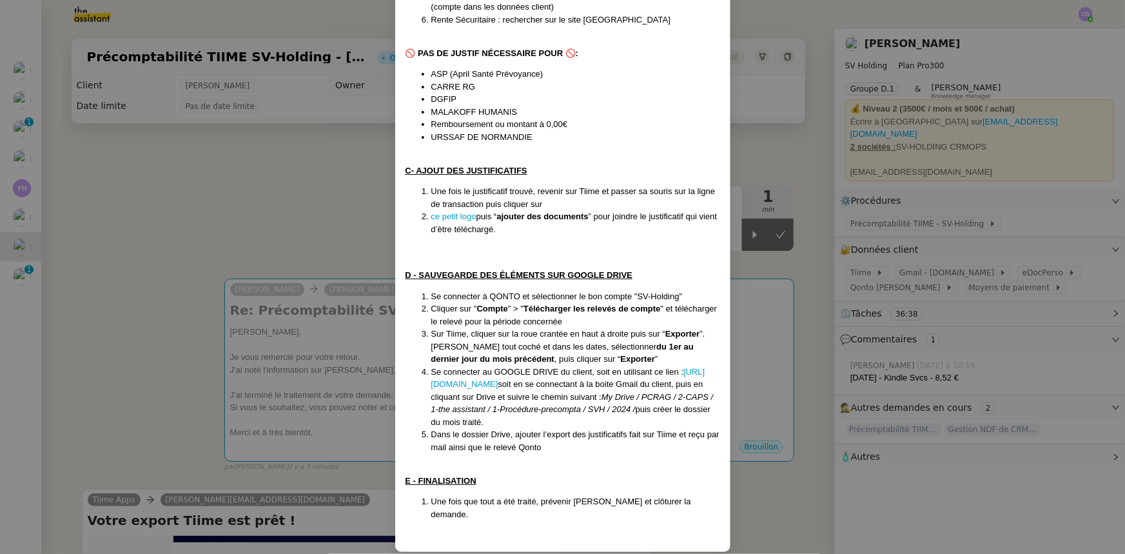
click at [296, 220] on nz-modal-container "Créée le [DATE] Contexte : [PERSON_NAME] souhaite que nous nous occupions de tr…" at bounding box center [562, 277] width 1125 height 554
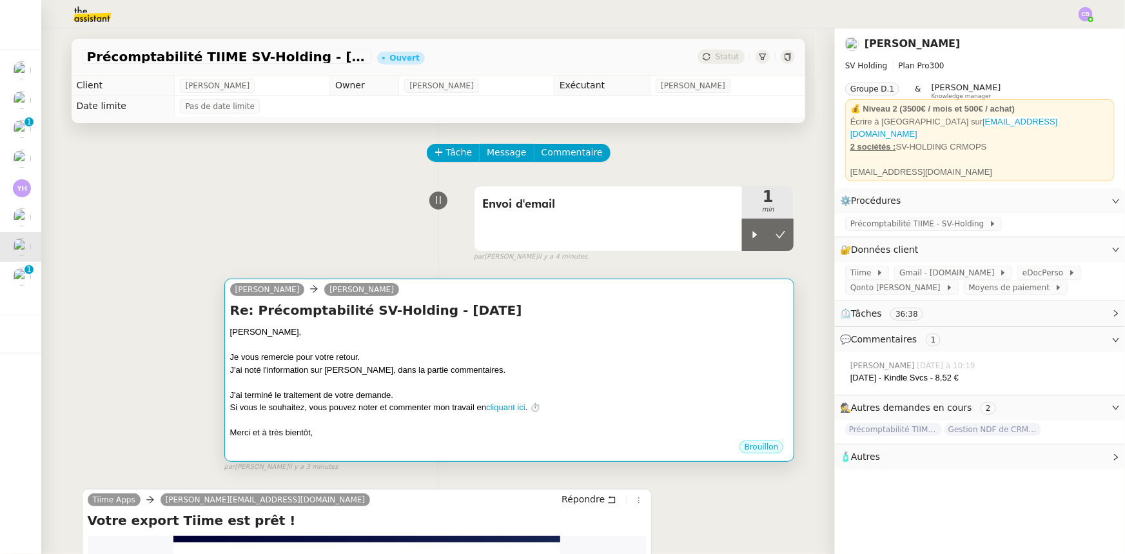
scroll to position [513, 0]
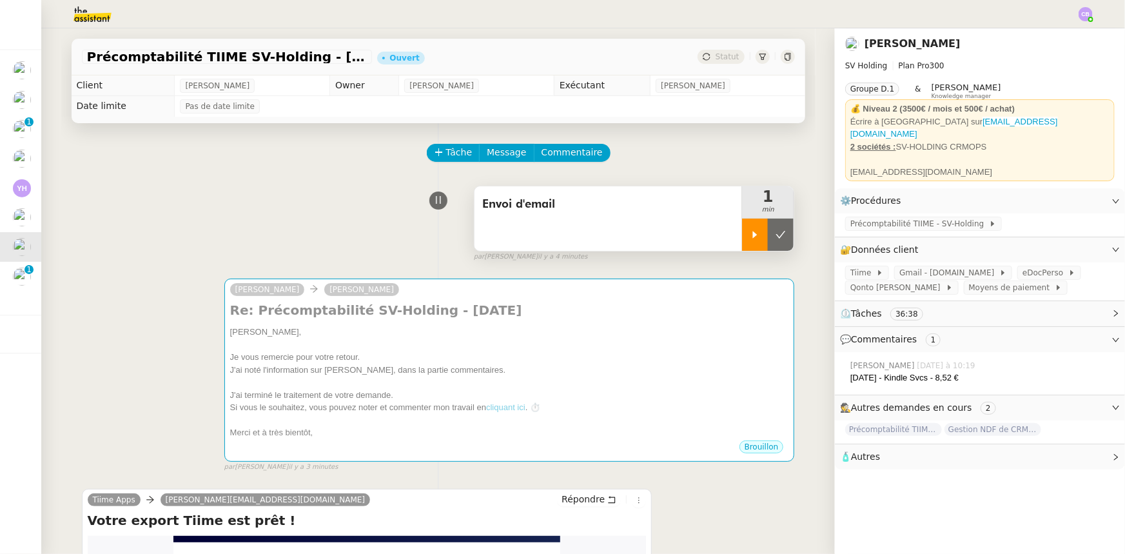
click at [746, 242] on div at bounding box center [755, 235] width 26 height 32
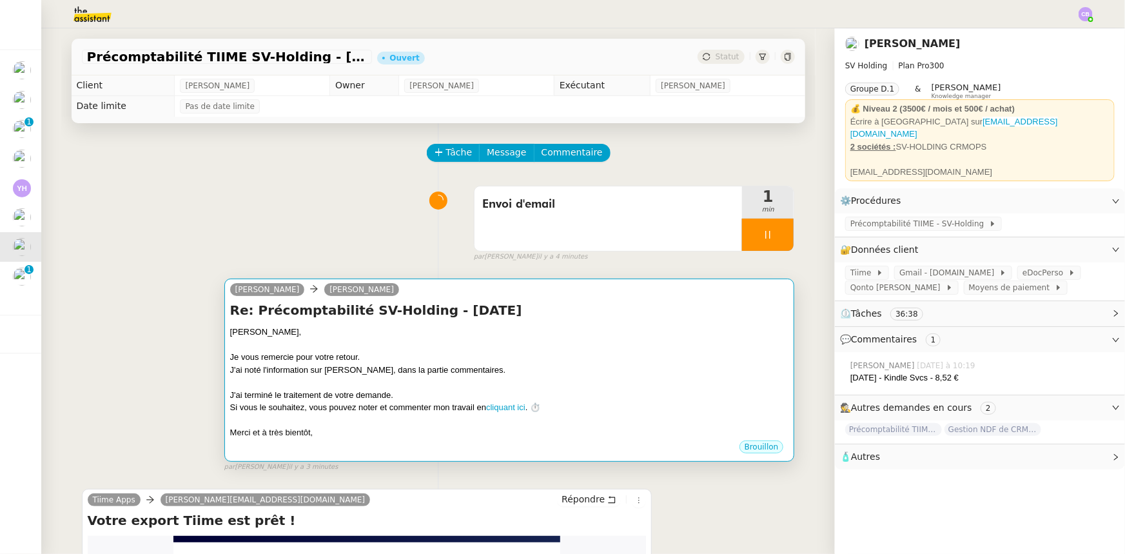
click at [580, 368] on div "J'ai noté l'information sur [PERSON_NAME], dans la partie commentaires." at bounding box center [509, 370] width 559 height 13
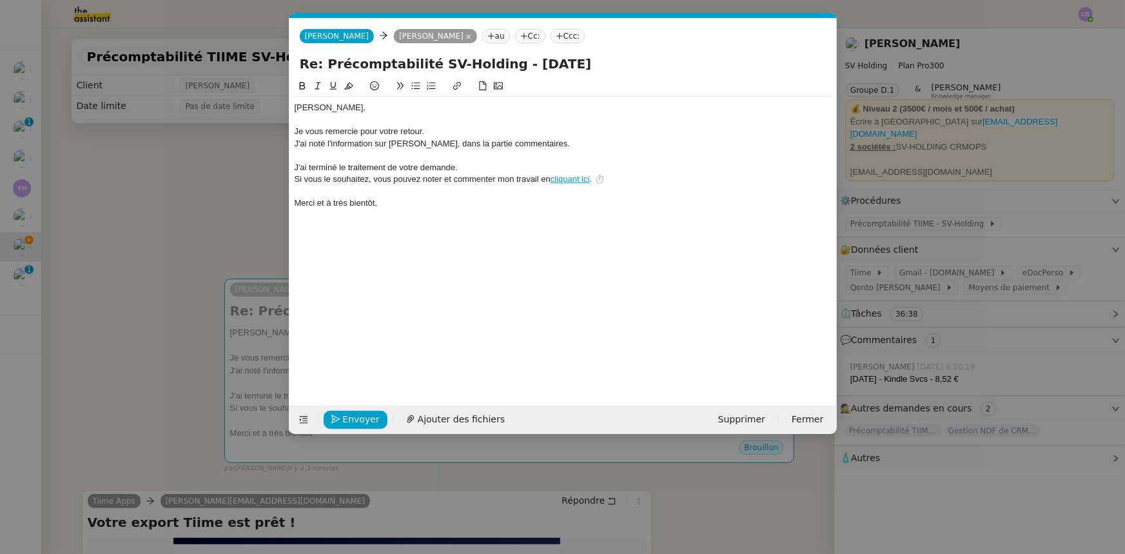
scroll to position [0, 37]
click at [529, 144] on div "J'ai noté l'information sur [PERSON_NAME], dans la partie commentaires." at bounding box center [563, 144] width 537 height 12
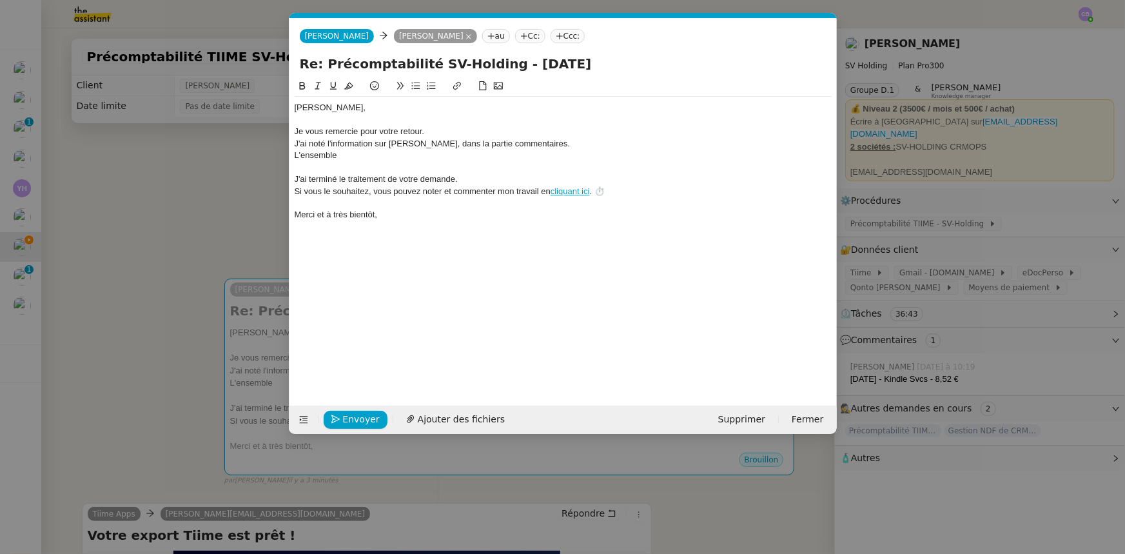
click at [460, 129] on div "Je vous remercie pour votre retour." at bounding box center [563, 132] width 537 height 12
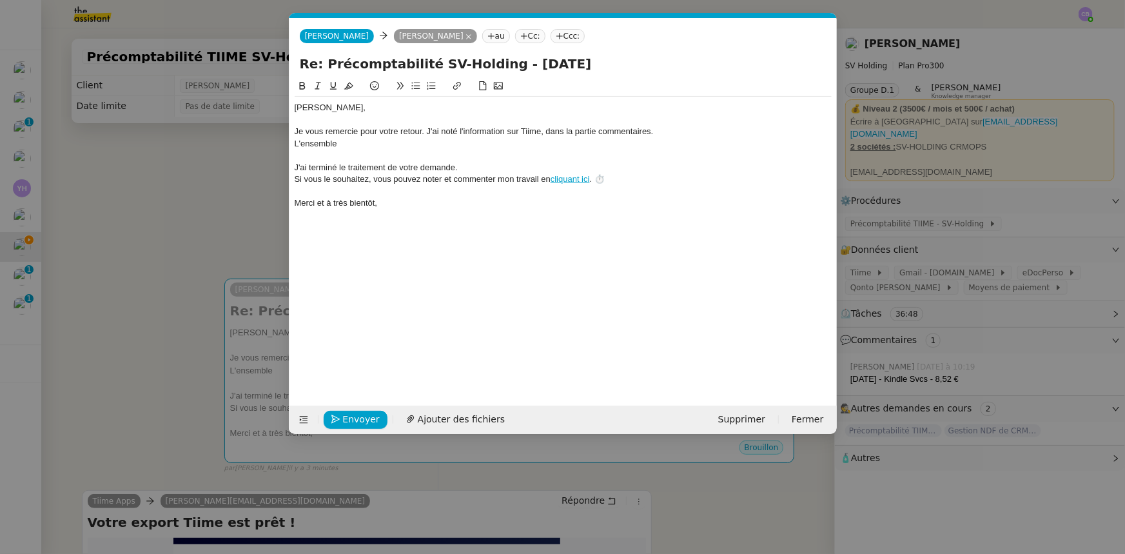
click at [386, 139] on div "L'ensemble" at bounding box center [563, 144] width 537 height 12
click at [458, 144] on div "L'ensemble des éléments a bien été sauvegardés sur votre drive" at bounding box center [563, 144] width 537 height 12
click at [0, 0] on lt-em "sauvegardé" at bounding box center [0, 0] width 0 height 0
click at [535, 142] on div "L'ensemble des éléments a bien été sauvegardé sur votre drive" at bounding box center [563, 144] width 537 height 12
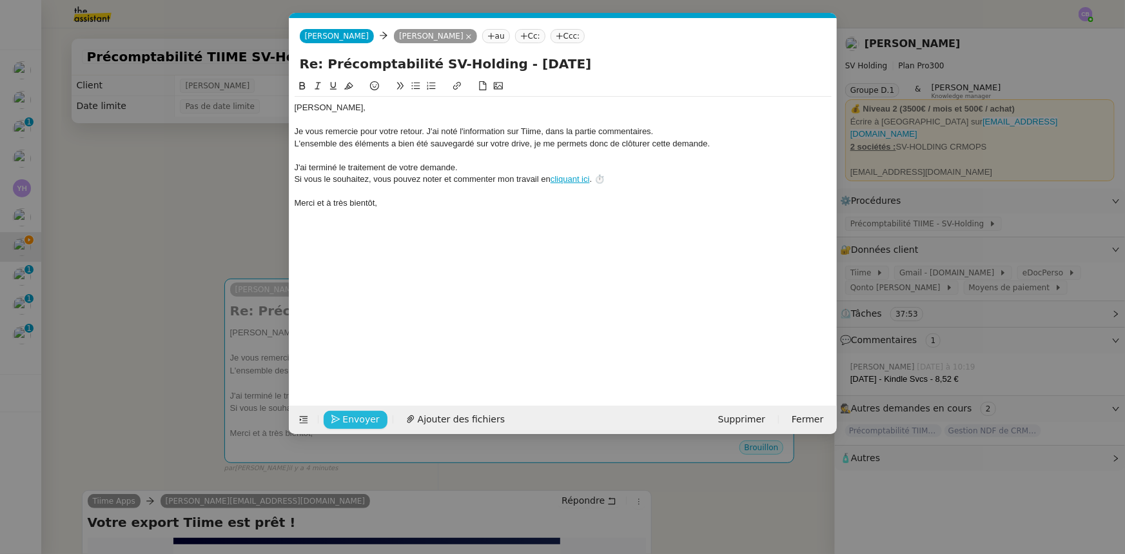
click at [363, 423] on span "Envoyer" at bounding box center [361, 419] width 37 height 15
click at [362, 419] on span "Confirmer l'envoi" at bounding box center [381, 419] width 77 height 15
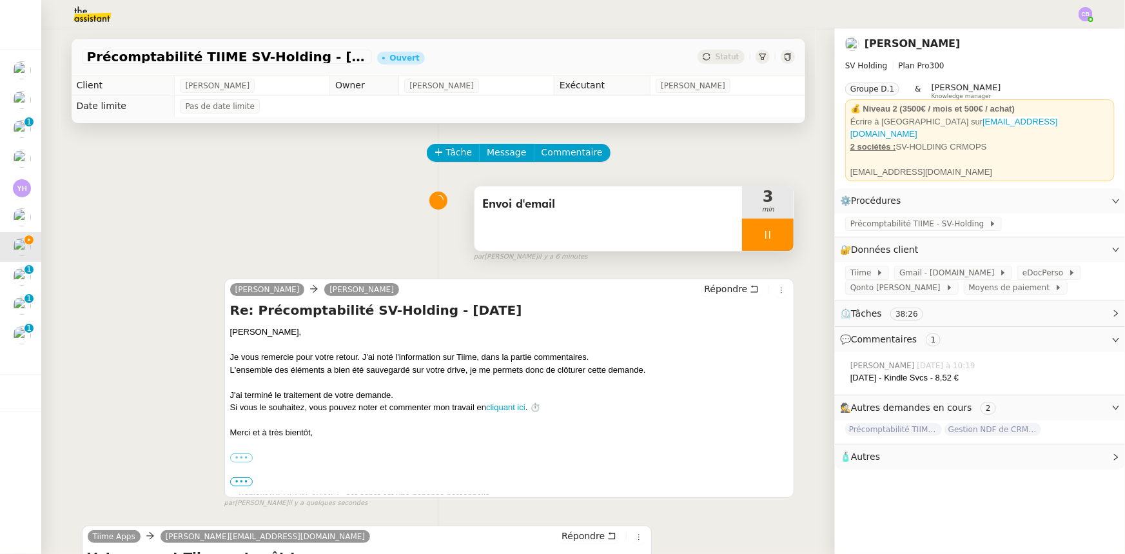
click at [742, 230] on div at bounding box center [768, 235] width 52 height 32
click at [776, 240] on icon at bounding box center [781, 235] width 10 height 10
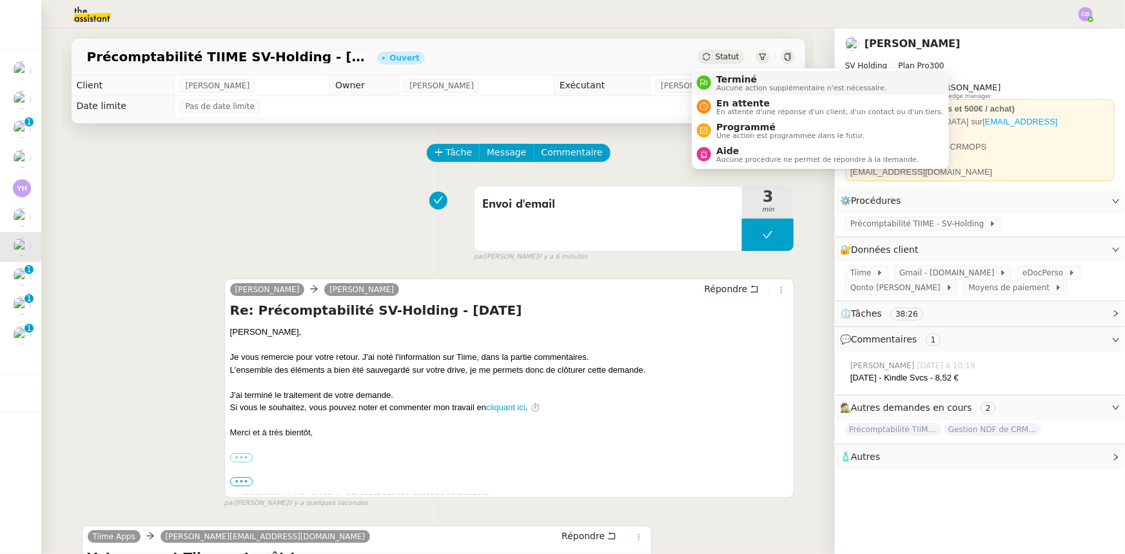
click at [737, 82] on span "Terminé" at bounding box center [801, 79] width 170 height 10
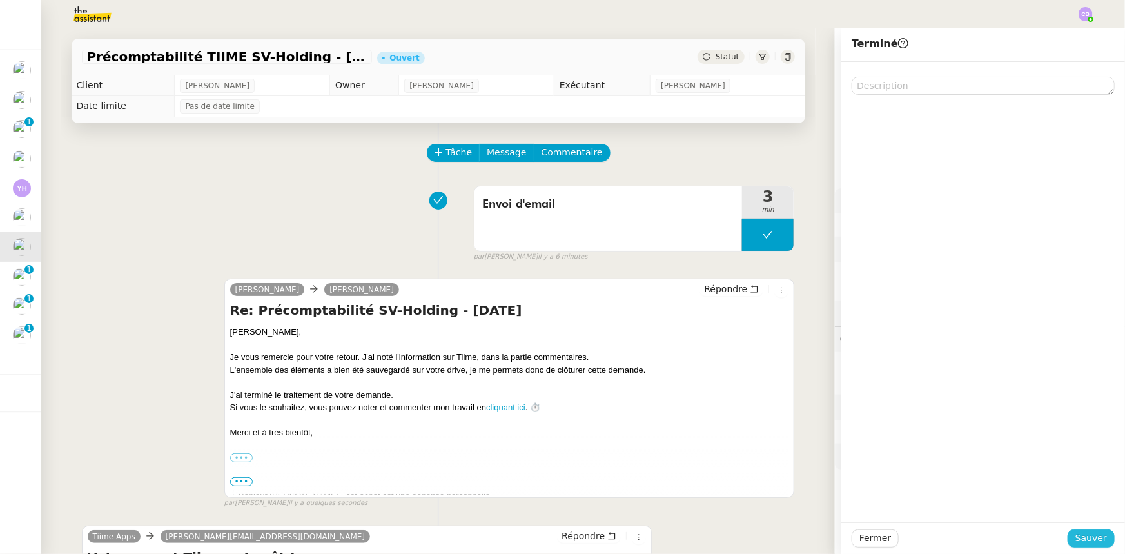
click at [1088, 540] on span "Sauver" at bounding box center [1091, 538] width 32 height 15
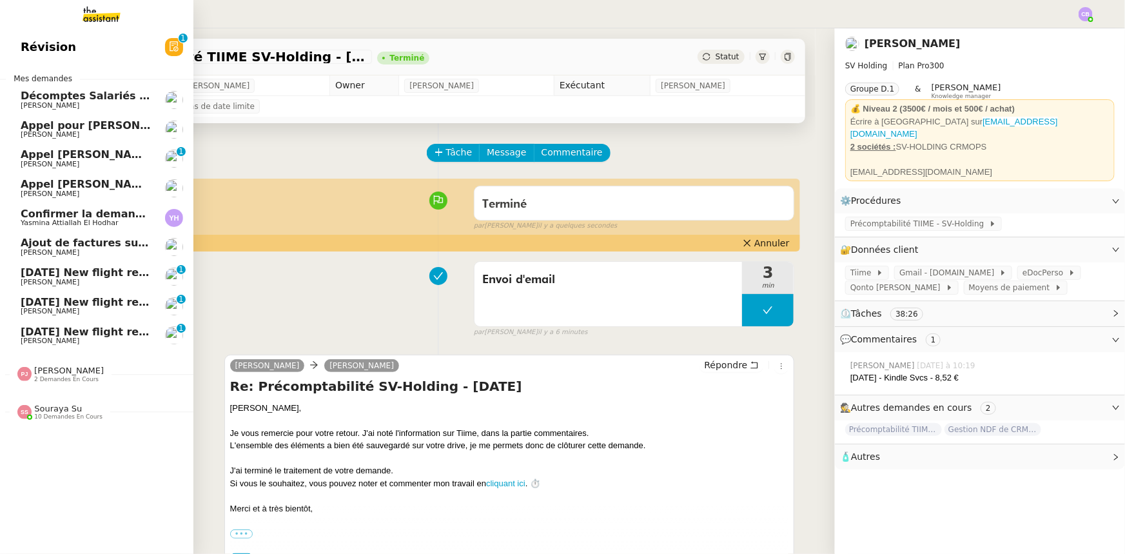
click at [112, 272] on span "[DATE] New flight request - [PERSON_NAME]" at bounding box center [150, 272] width 259 height 12
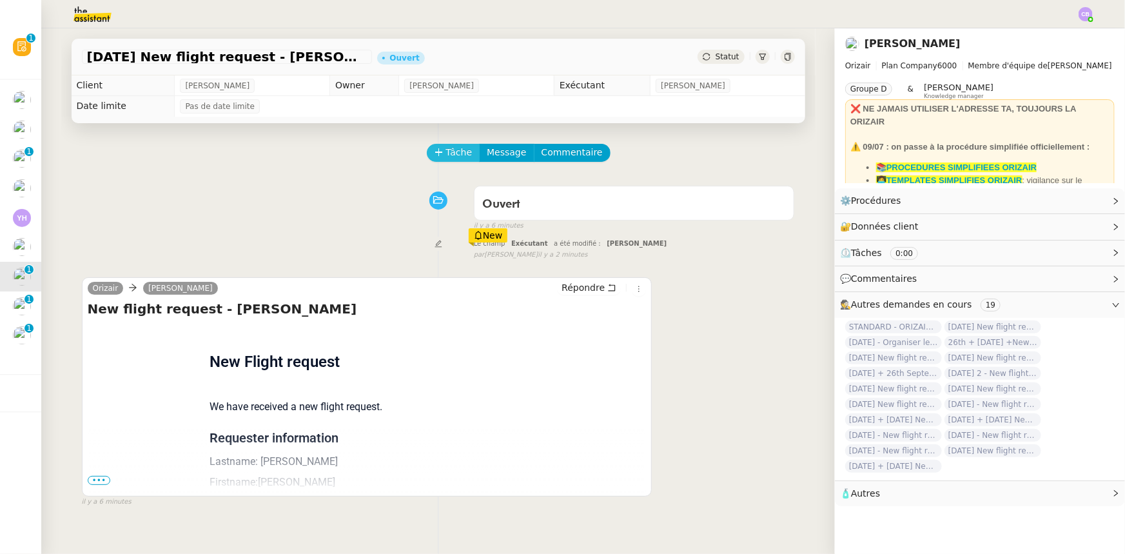
click at [446, 158] on span "Tâche" at bounding box center [459, 152] width 26 height 15
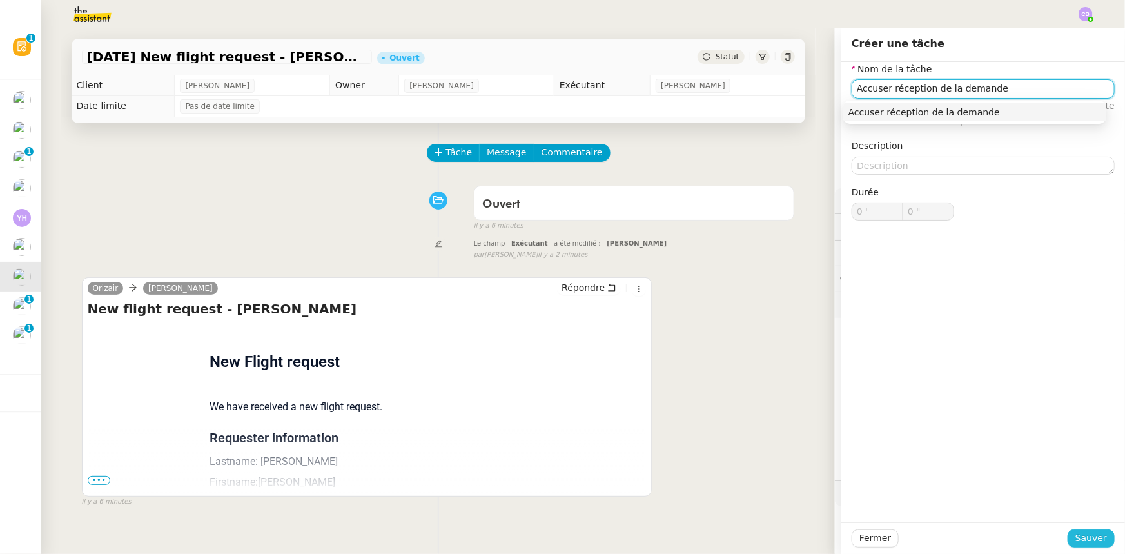
type input "Accuser réception de la demande"
click at [1083, 541] on span "Sauver" at bounding box center [1091, 538] width 32 height 15
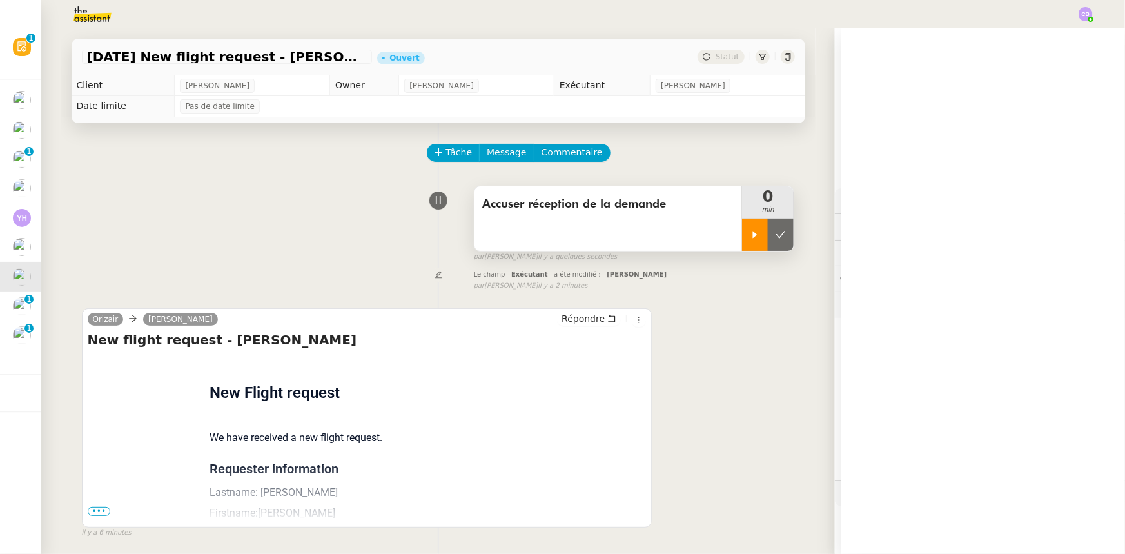
click at [750, 235] on icon at bounding box center [755, 235] width 10 height 10
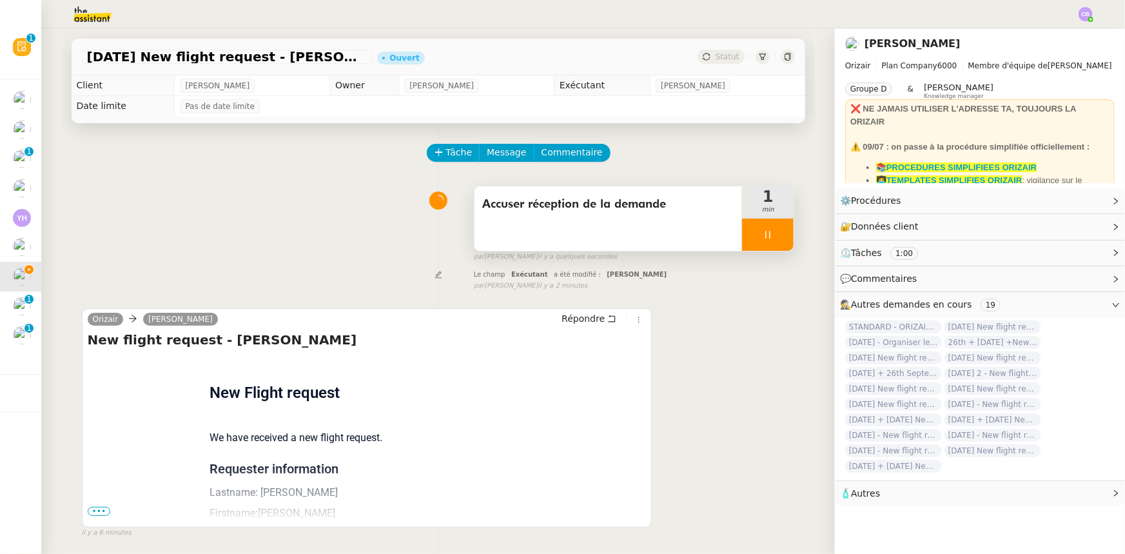
click at [88, 516] on span "•••" at bounding box center [99, 511] width 23 height 9
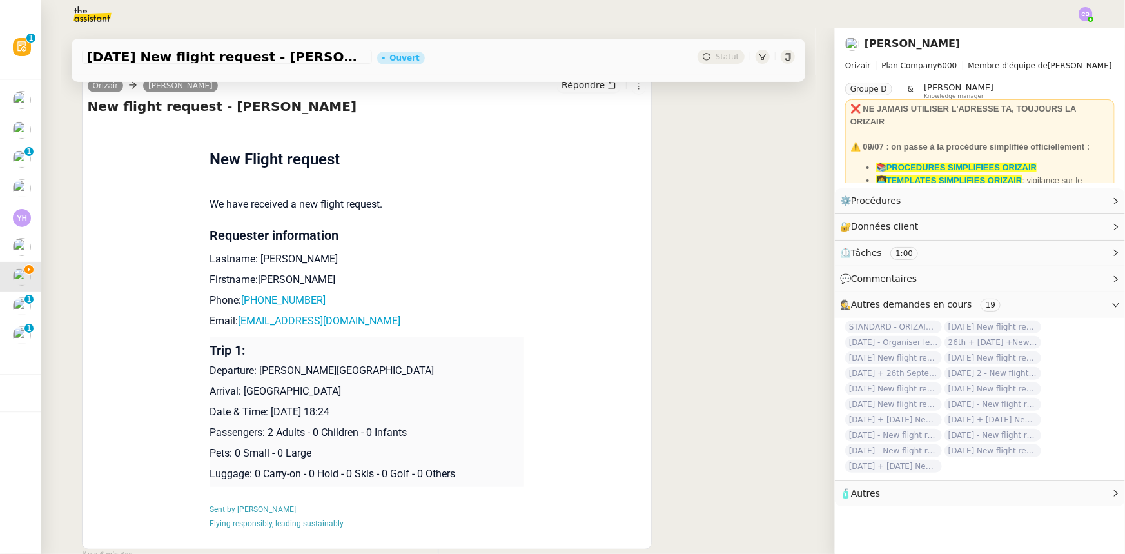
scroll to position [234, 0]
click at [1066, 202] on link "Modifier" at bounding box center [1080, 200] width 37 height 15
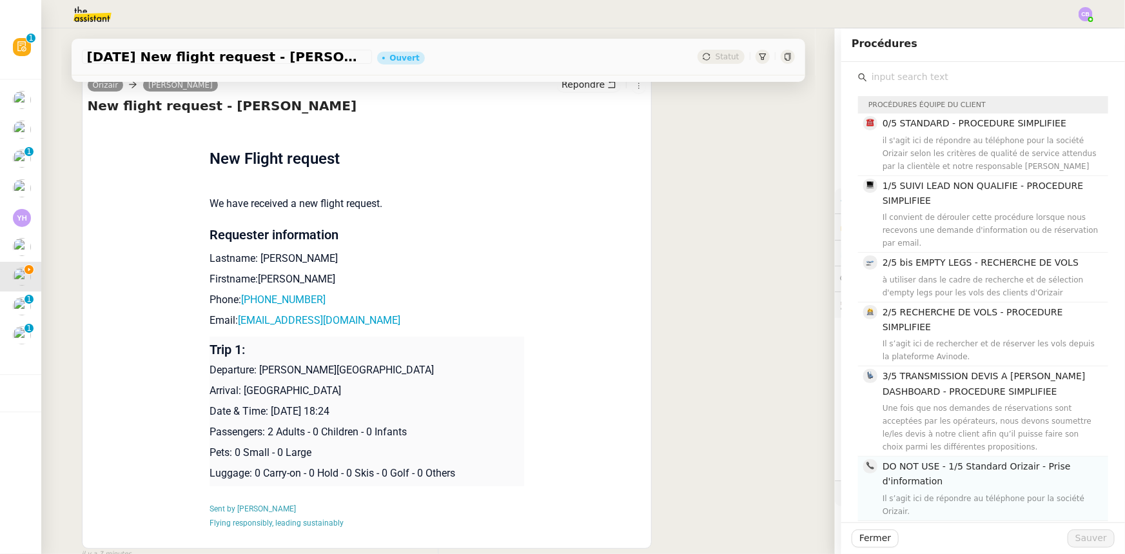
click at [917, 198] on span "1/5 SUIVI LEAD NON QUALIFIE - PROCEDURE SIMPLIFIEE" at bounding box center [983, 193] width 200 height 25
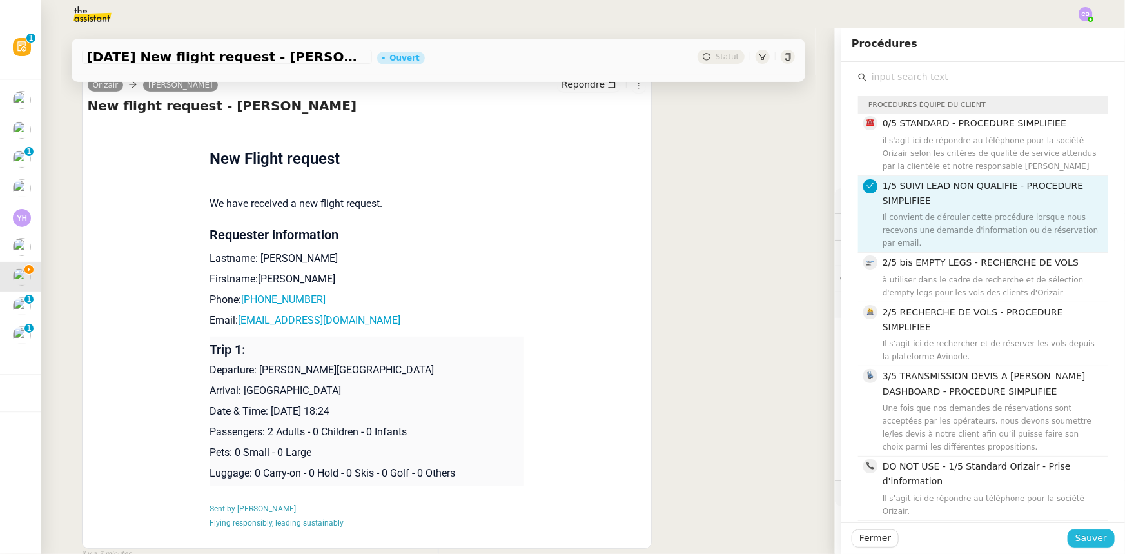
click at [1083, 541] on span "Sauver" at bounding box center [1091, 538] width 32 height 15
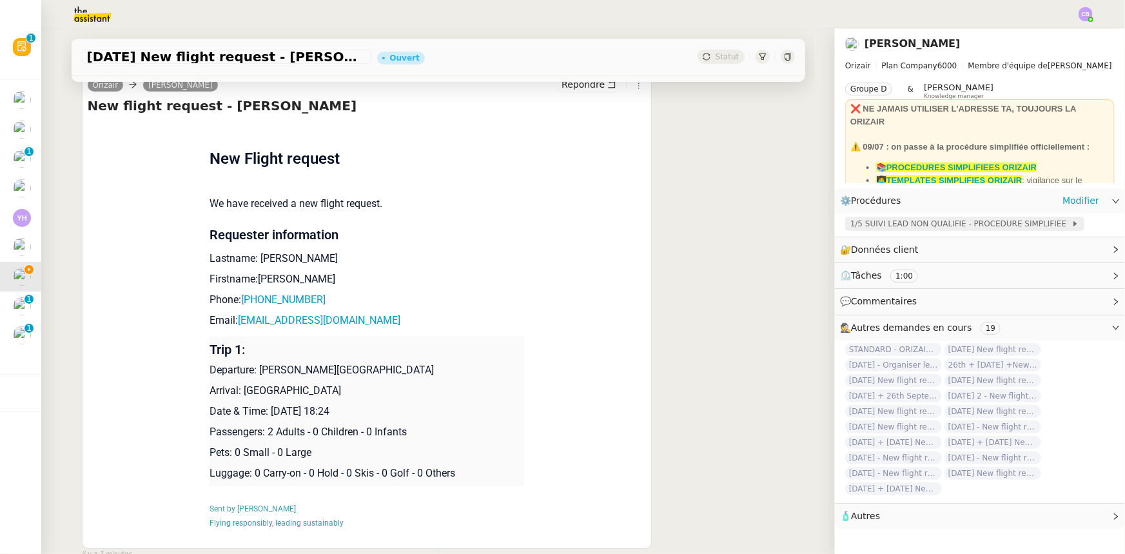
click at [901, 226] on span "1/5 SUIVI LEAD NON QUALIFIE - PROCEDURE SIMPLIFIEE" at bounding box center [960, 223] width 221 height 13
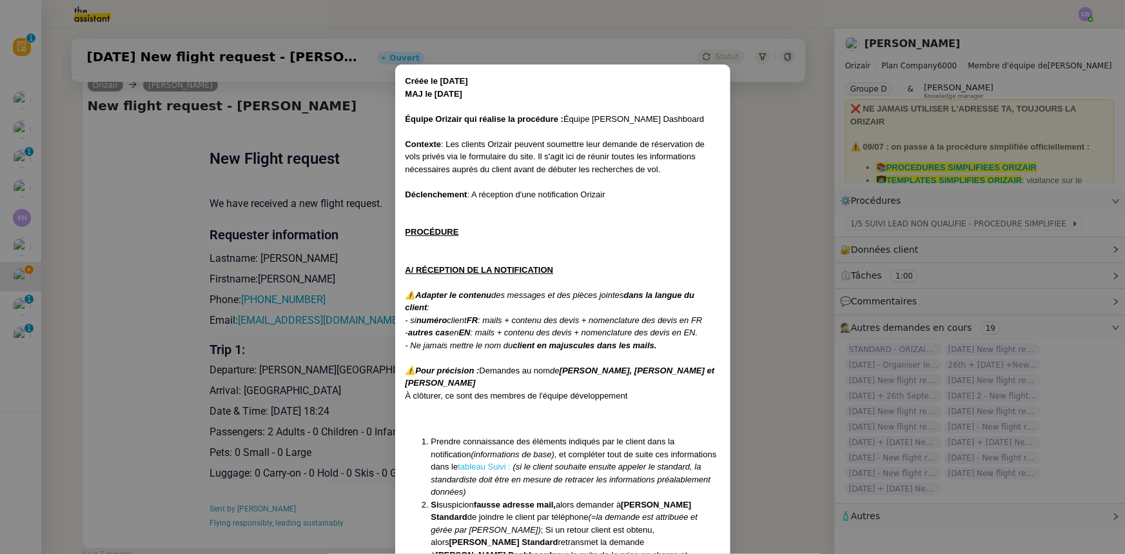
click at [460, 464] on link "tableau Suivi :" at bounding box center [484, 467] width 53 height 10
click at [775, 197] on nz-modal-container "Créée le [DATE] MAJ le [DATE] Équipe Orizair qui réalise la procédure : Équipe …" at bounding box center [562, 277] width 1125 height 554
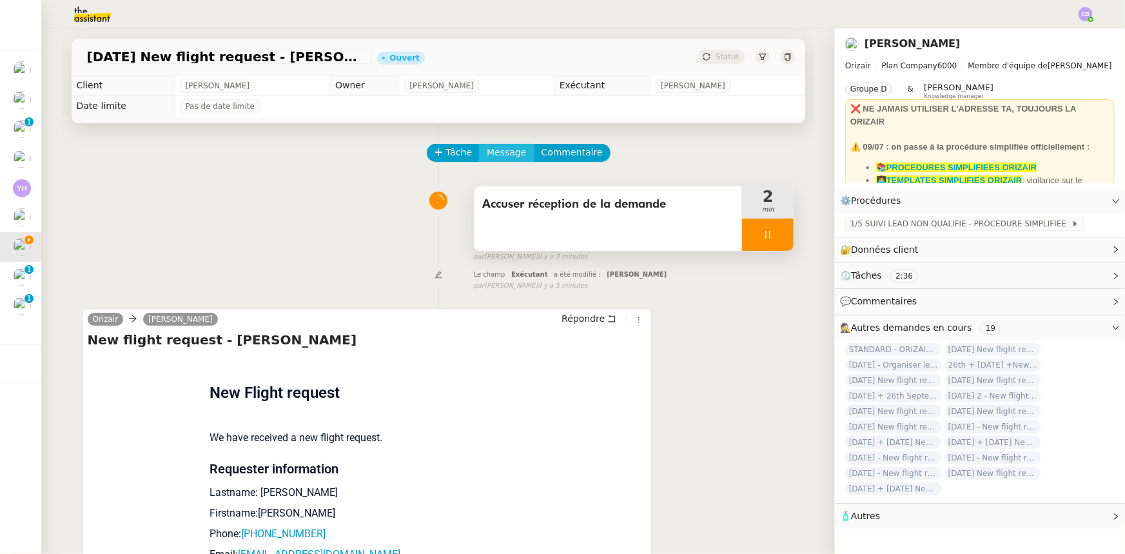
click at [491, 156] on span "Message" at bounding box center [506, 152] width 39 height 15
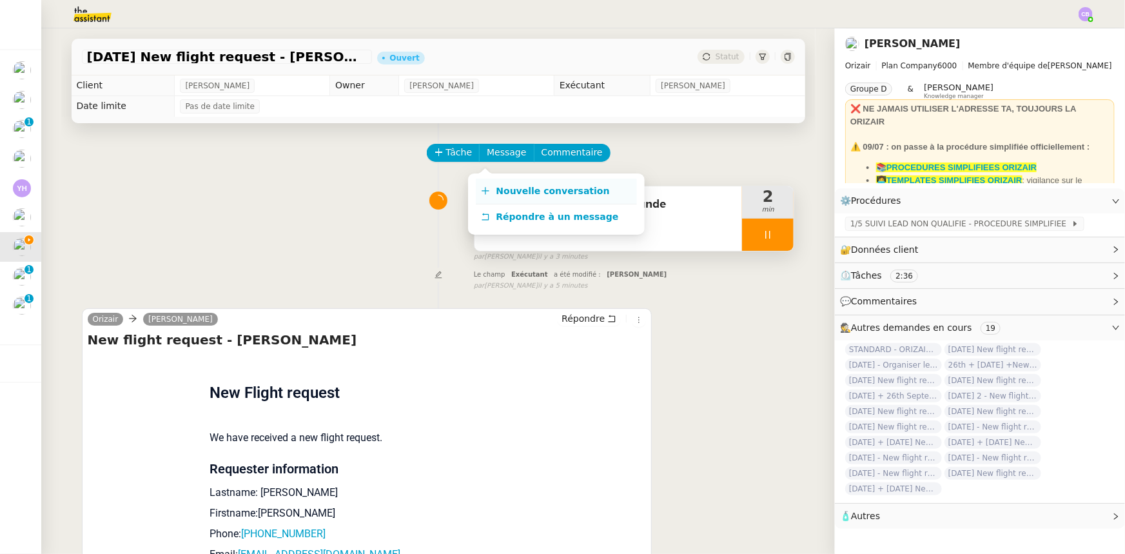
click at [512, 186] on span "Nouvelle conversation" at bounding box center [552, 191] width 113 height 10
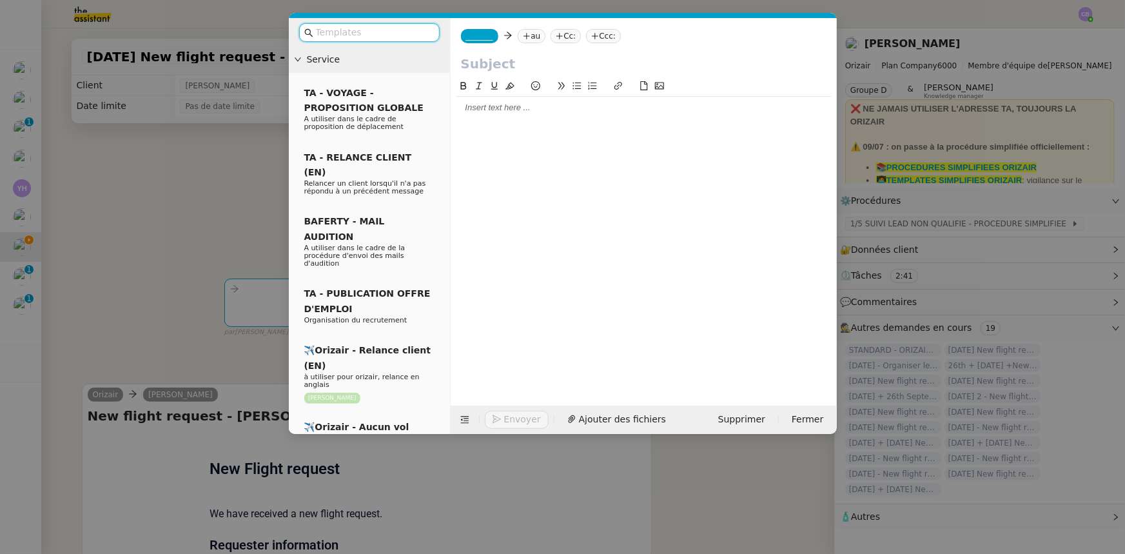
click at [413, 37] on input "text" at bounding box center [374, 32] width 116 height 15
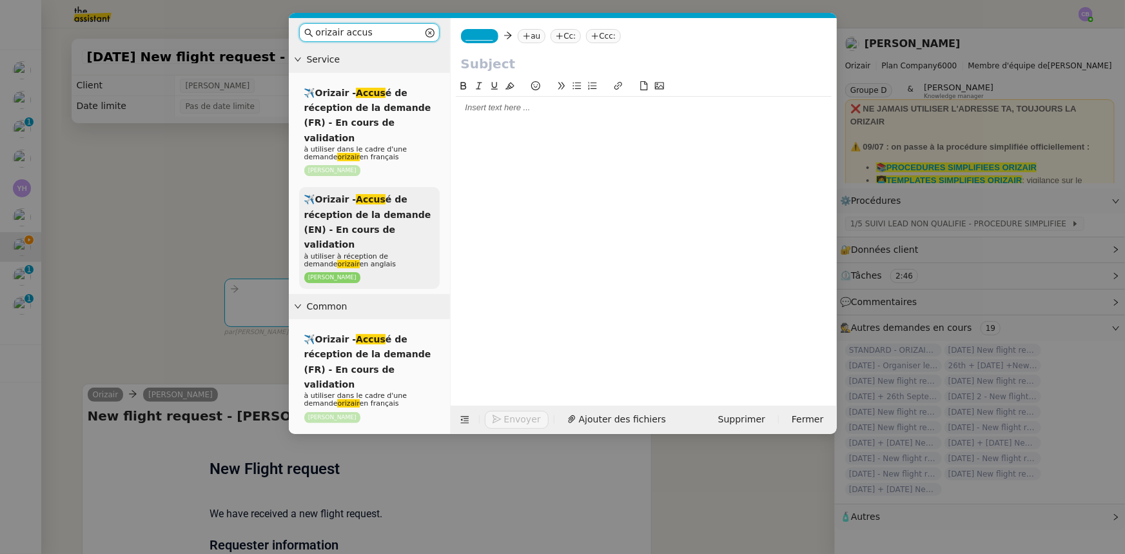
type input "orizair accus"
click at [380, 200] on span "✈️Orizair - Accus é de réception de la demande (EN) - En cours de validation" at bounding box center [367, 221] width 127 height 55
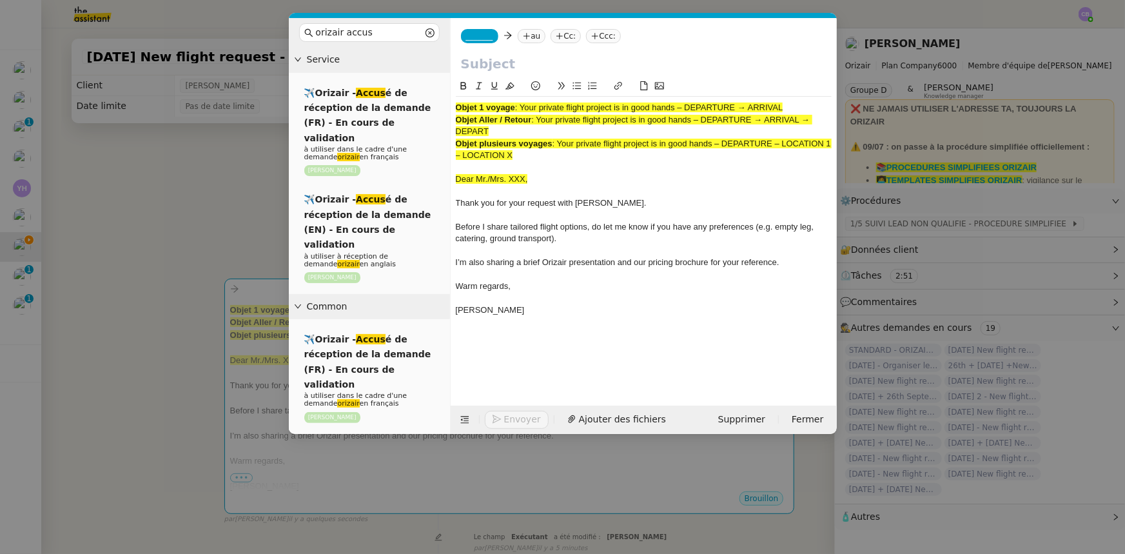
drag, startPoint x: 793, startPoint y: 108, endPoint x: 523, endPoint y: 106, distance: 269.5
click at [523, 106] on div "Objet 1 voyage : Your private flight project is in good hands – DEPARTURE → ARR…" at bounding box center [644, 108] width 376 height 12
copy span "Your private flight project is in good hands – DEPARTURE → ARRIVAL"
click at [485, 63] on input "text" at bounding box center [644, 63] width 366 height 19
paste input "Your private flight project is in good hands – DEPARTURE → ARRIVAL"
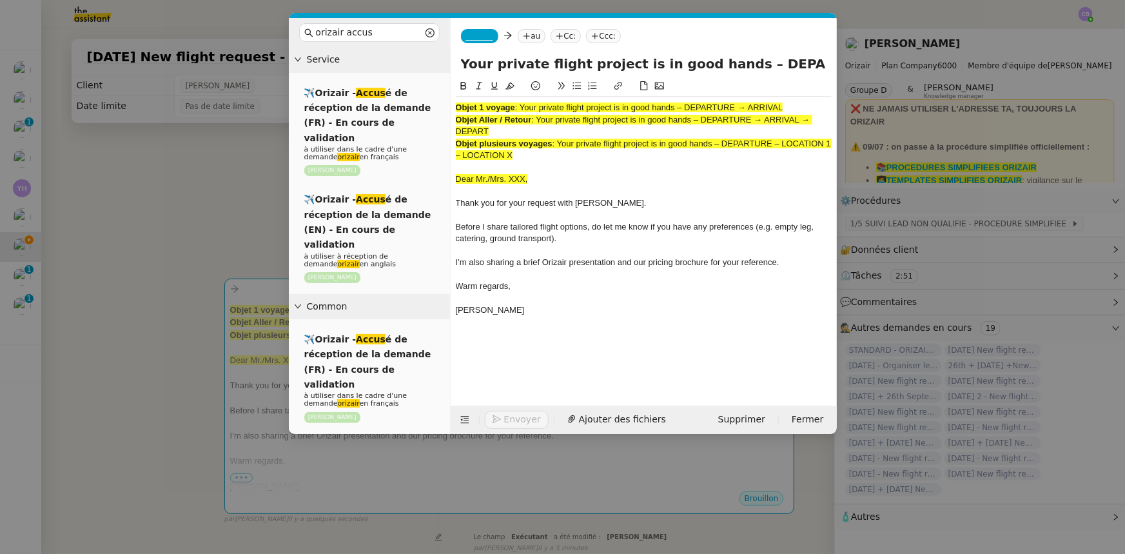
scroll to position [0, 55]
type input "Your private flight project is in good hands – DEPARTURE → ARRIVAL"
drag, startPoint x: 526, startPoint y: 157, endPoint x: 454, endPoint y: 110, distance: 86.2
click at [454, 110] on nz-spin "Objet 1 voyage : Your private flight project is in good hands – DEPARTURE → ARR…" at bounding box center [644, 235] width 386 height 312
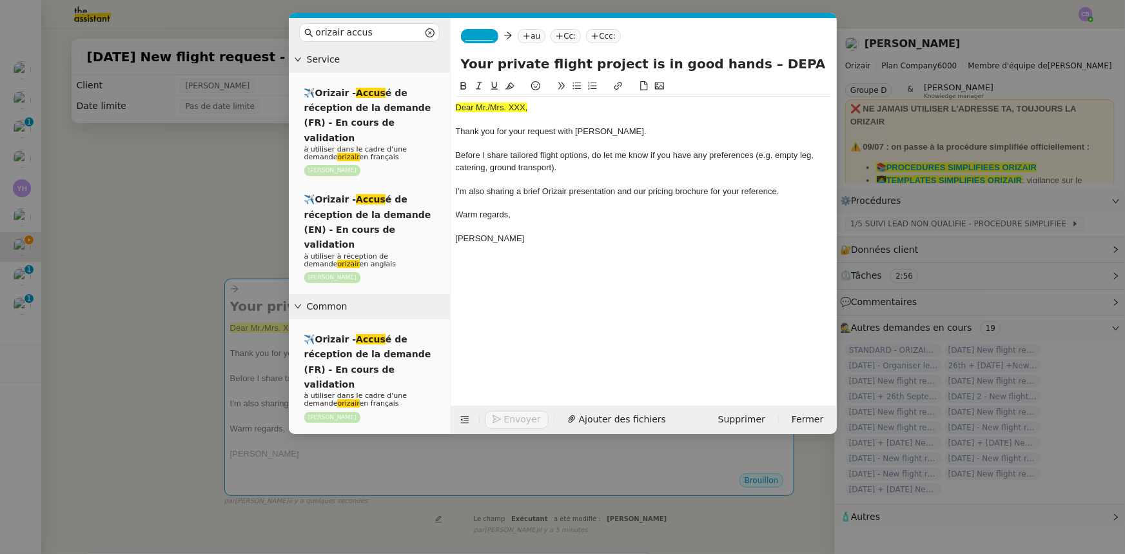
click at [470, 37] on span "_______" at bounding box center [479, 36] width 27 height 9
click at [490, 59] on span "[PERSON_NAME]" at bounding box center [557, 56] width 183 height 10
click at [226, 228] on nz-modal-container "orizair accus Service ✈️Orizair - Accus é de réception de la demande (FR) - En …" at bounding box center [562, 277] width 1125 height 554
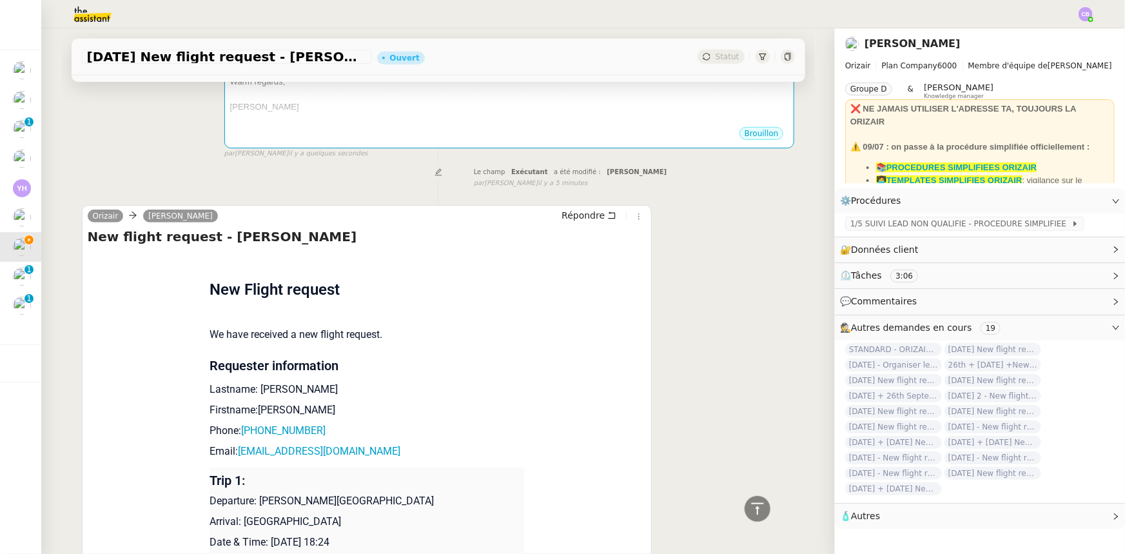
scroll to position [351, 0]
drag, startPoint x: 275, startPoint y: 391, endPoint x: 251, endPoint y: 390, distance: 23.9
click at [251, 390] on p "Lastname: [PERSON_NAME]" at bounding box center [367, 388] width 315 height 15
copy p "[PERSON_NAME]"
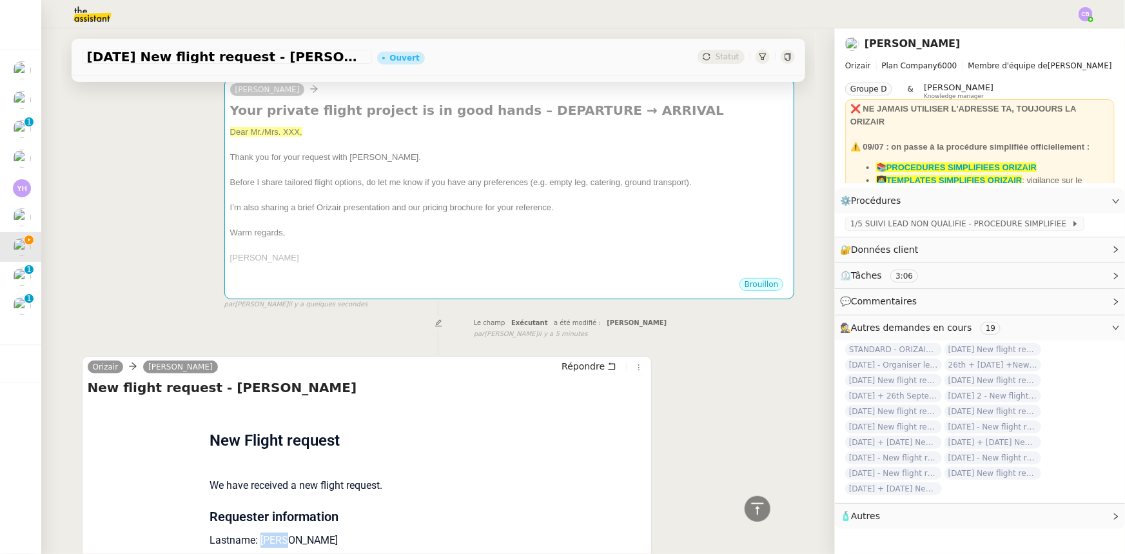
scroll to position [0, 0]
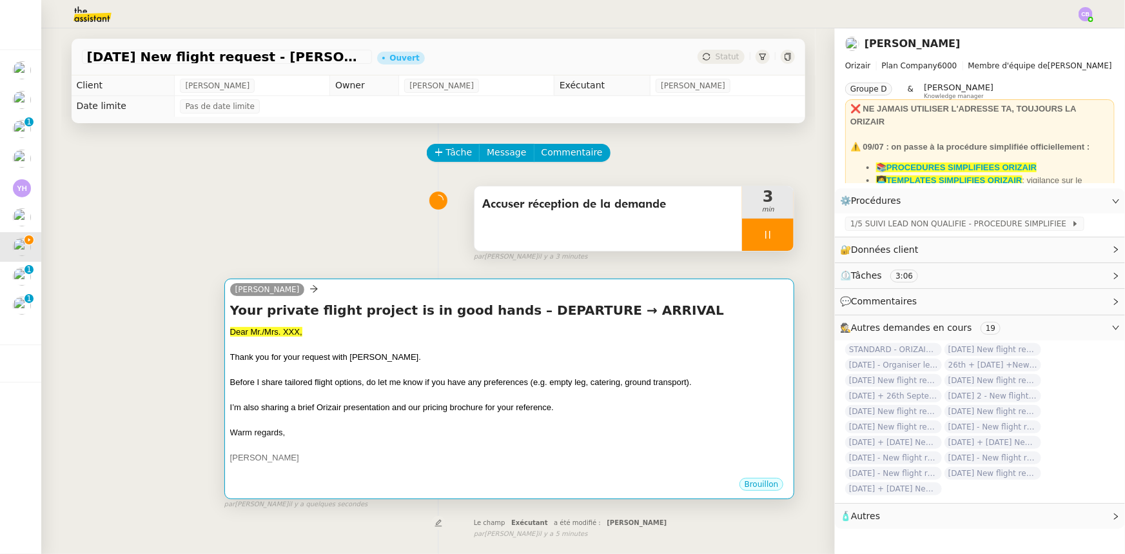
click at [333, 396] on div at bounding box center [509, 395] width 559 height 13
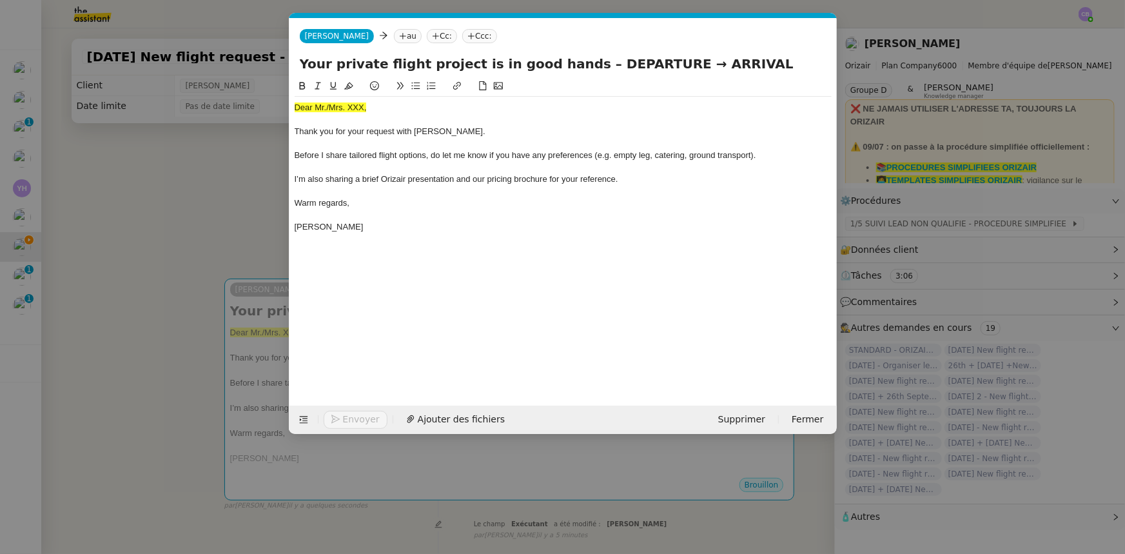
scroll to position [0, 75]
drag, startPoint x: 368, startPoint y: 107, endPoint x: 295, endPoint y: 108, distance: 72.9
click at [295, 108] on div "Dear Mr./Mrs. XXX," at bounding box center [563, 108] width 537 height 12
click at [348, 83] on icon at bounding box center [348, 85] width 9 height 9
click at [365, 108] on div "Dear Mr./Mrs. XXX," at bounding box center [563, 108] width 537 height 12
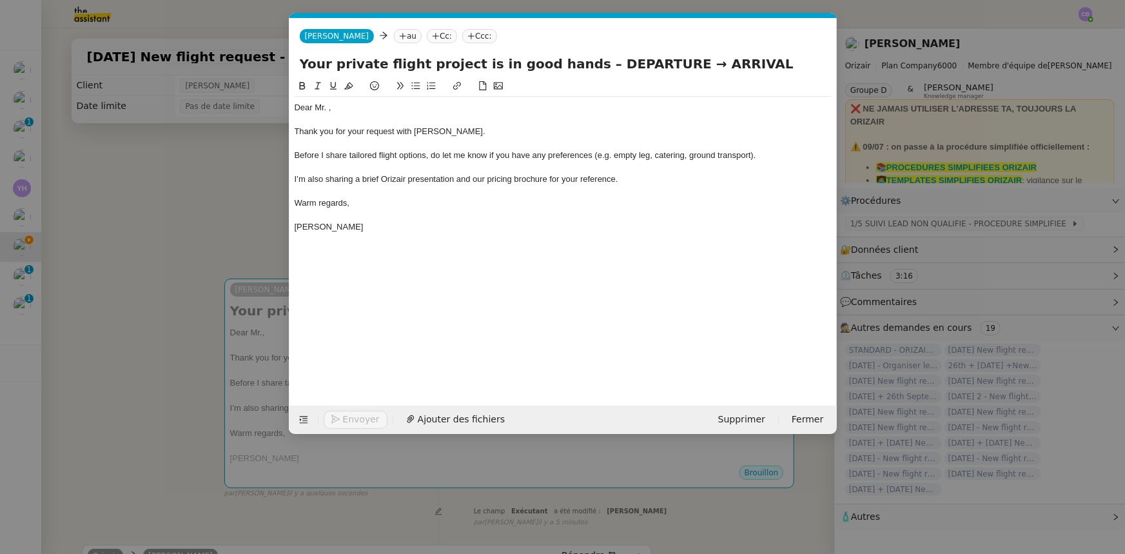
scroll to position [0, 0]
drag, startPoint x: 647, startPoint y: 64, endPoint x: 576, endPoint y: 65, distance: 70.9
click at [576, 65] on input "Your private flight project is in good hands – DEPARTURE → ARRIVAL" at bounding box center [563, 63] width 527 height 19
drag, startPoint x: 731, startPoint y: 64, endPoint x: 676, endPoint y: 64, distance: 54.8
click at [676, 64] on input "Your private flight project is in good hands – [PERSON_NAME] → ARRIVAL" at bounding box center [563, 63] width 527 height 19
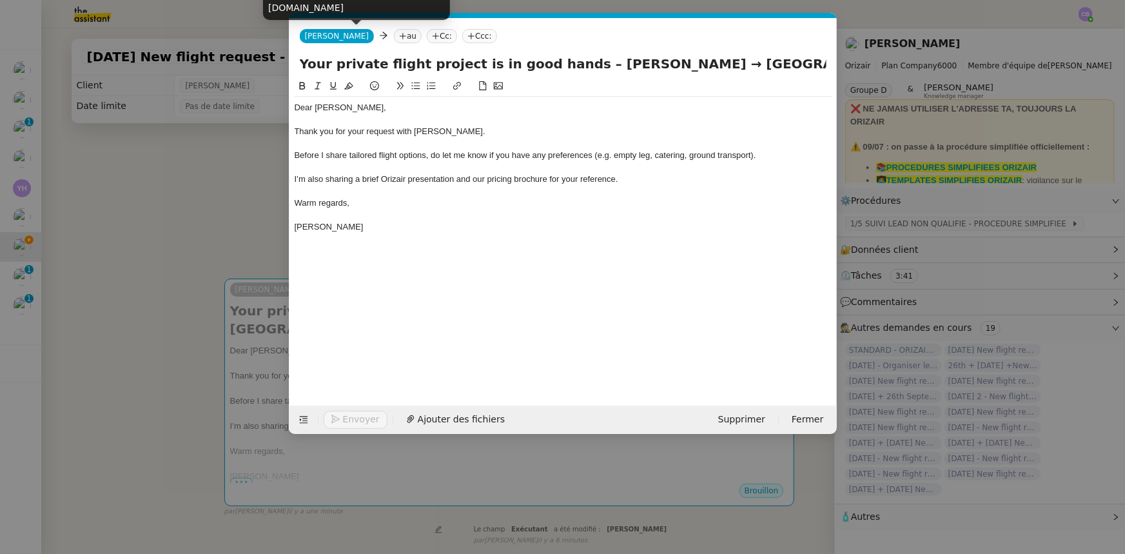
type input "Your private flight project is in good hands – [PERSON_NAME] → [GEOGRAPHIC_DATA]"
click at [227, 181] on nz-modal-container "orizair accus Service ✈️Orizair - Accus é de réception de la demande (FR) - En …" at bounding box center [562, 277] width 1125 height 554
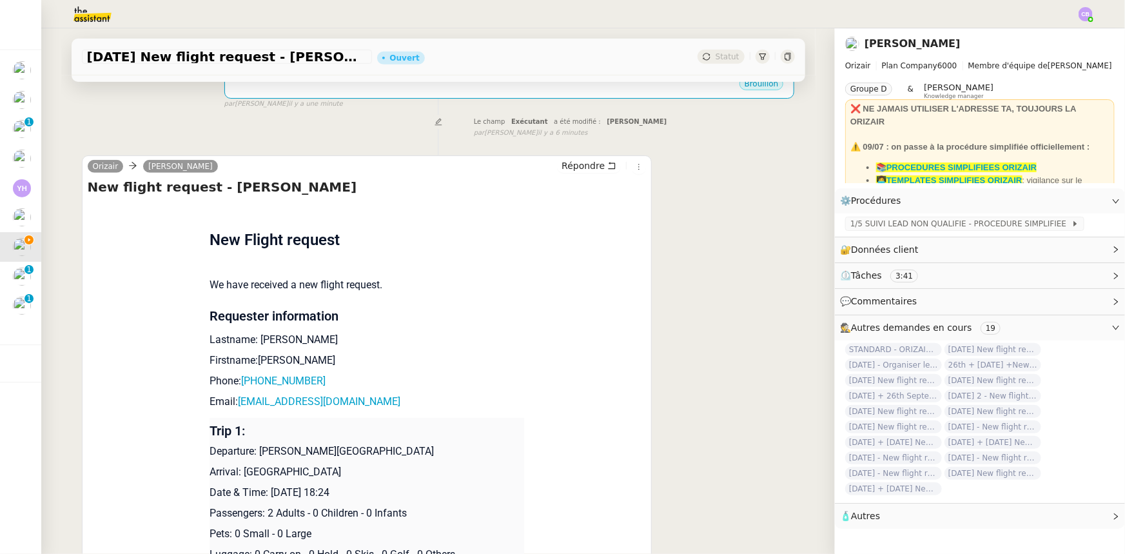
scroll to position [410, 0]
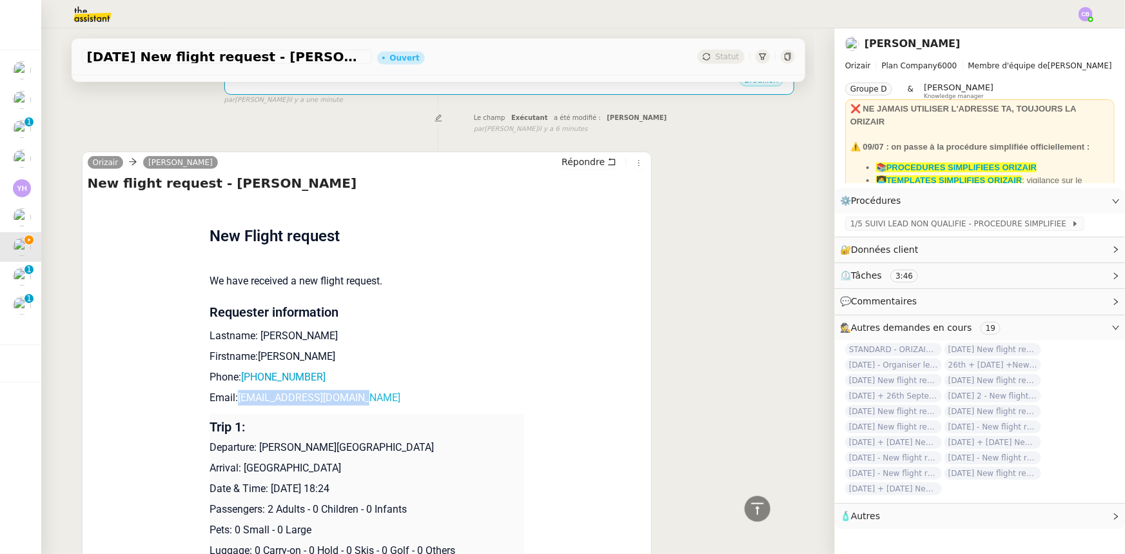
drag, startPoint x: 357, startPoint y: 384, endPoint x: 233, endPoint y: 381, distance: 123.8
click at [233, 390] on p "Email: [EMAIL_ADDRESS][DOMAIN_NAME]" at bounding box center [367, 397] width 315 height 15
copy link "[EMAIL_ADDRESS][DOMAIN_NAME]"
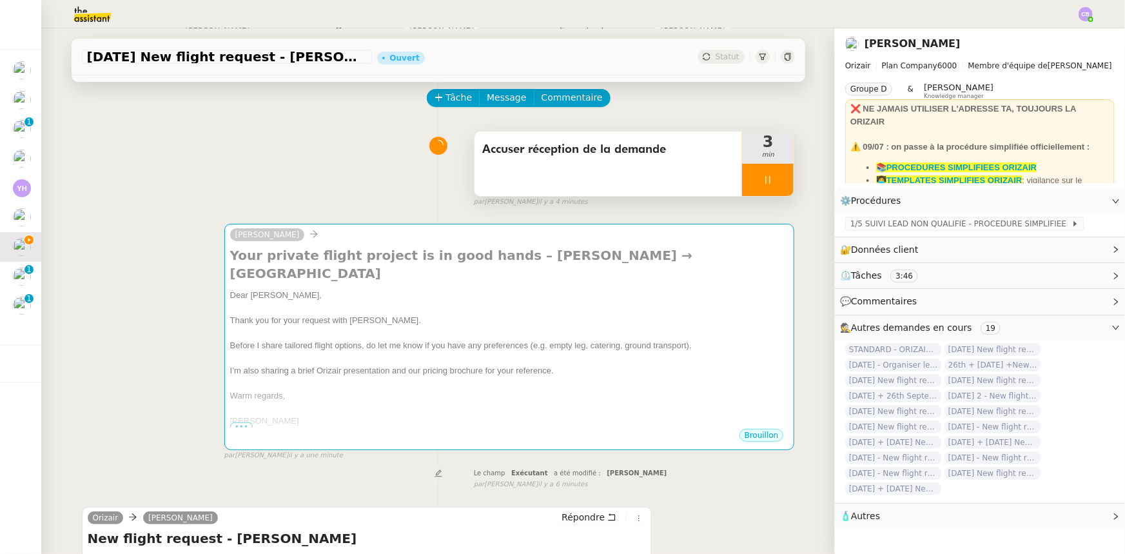
scroll to position [0, 0]
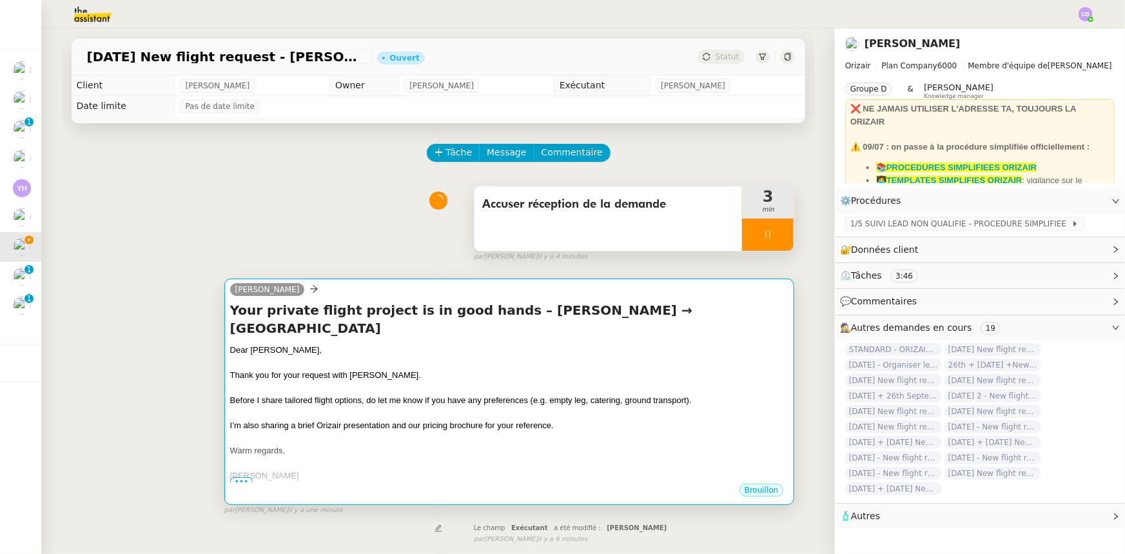
click at [506, 382] on div at bounding box center [509, 388] width 559 height 13
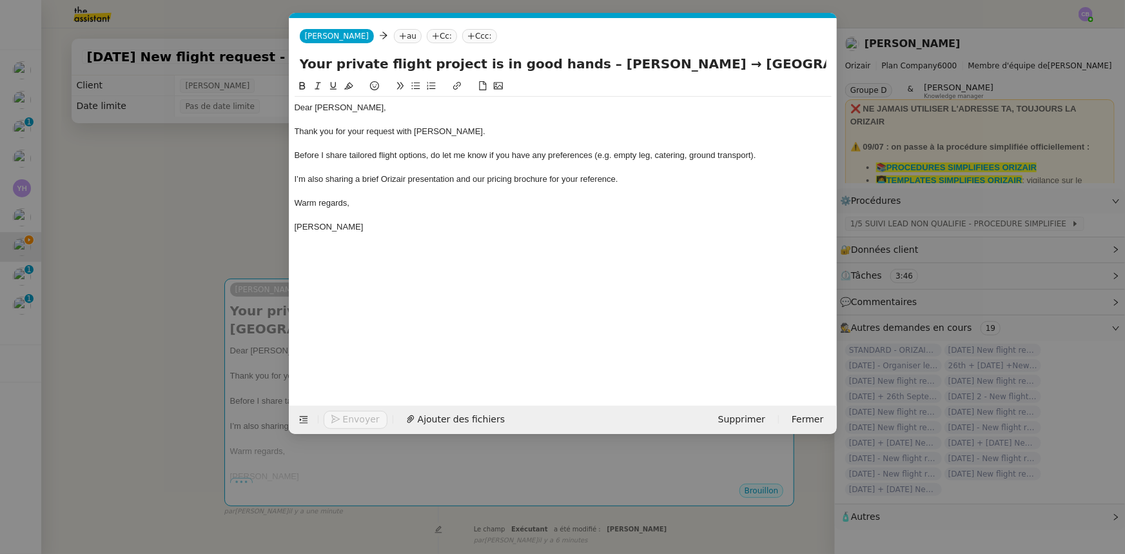
scroll to position [0, 75]
click at [394, 37] on nz-tag "au" at bounding box center [408, 36] width 28 height 14
paste input "[EMAIL_ADDRESS][DOMAIN_NAME]"
type input "[EMAIL_ADDRESS][DOMAIN_NAME]"
click at [387, 57] on span "[EMAIL_ADDRESS][DOMAIN_NAME]" at bounding box center [452, 56] width 158 height 10
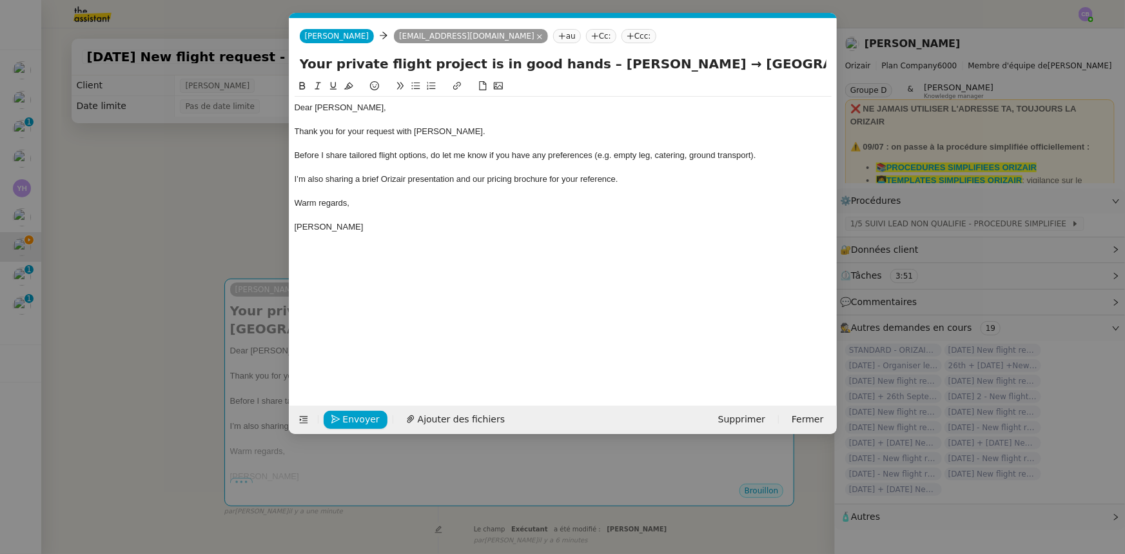
click at [621, 37] on nz-tag "Ccc:" at bounding box center [638, 36] width 35 height 14
type input "[PERSON_NAME]"
click at [576, 52] on span "[PERSON_NAME]" at bounding box center [651, 56] width 183 height 10
click at [665, 186] on div at bounding box center [563, 192] width 537 height 12
click at [431, 418] on span "Ajouter des fichiers" at bounding box center [461, 419] width 87 height 15
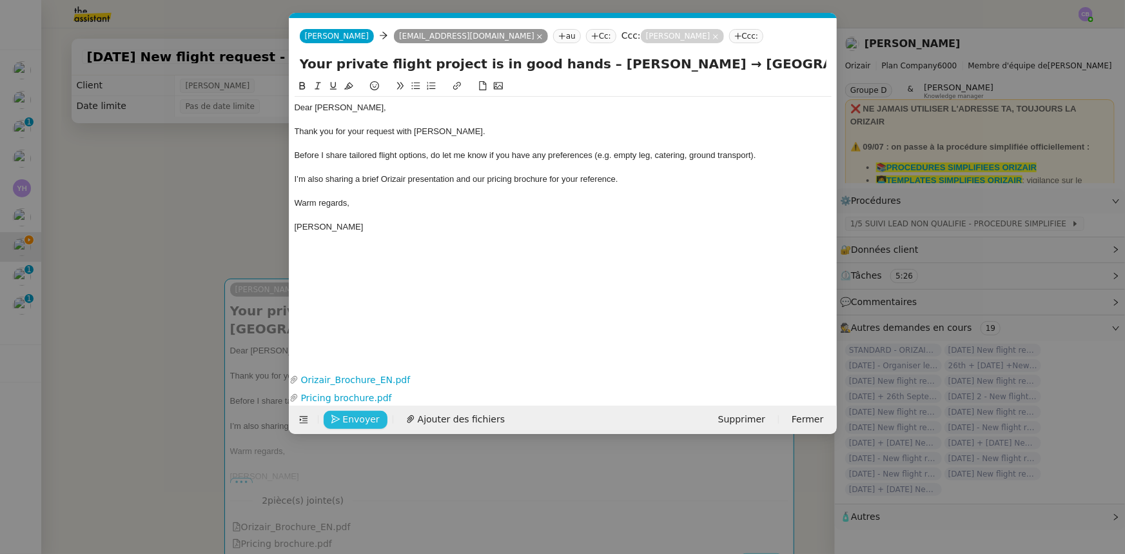
click at [372, 419] on span "Envoyer" at bounding box center [361, 419] width 37 height 15
click at [372, 419] on span "Confirmer l'envoi" at bounding box center [381, 419] width 77 height 15
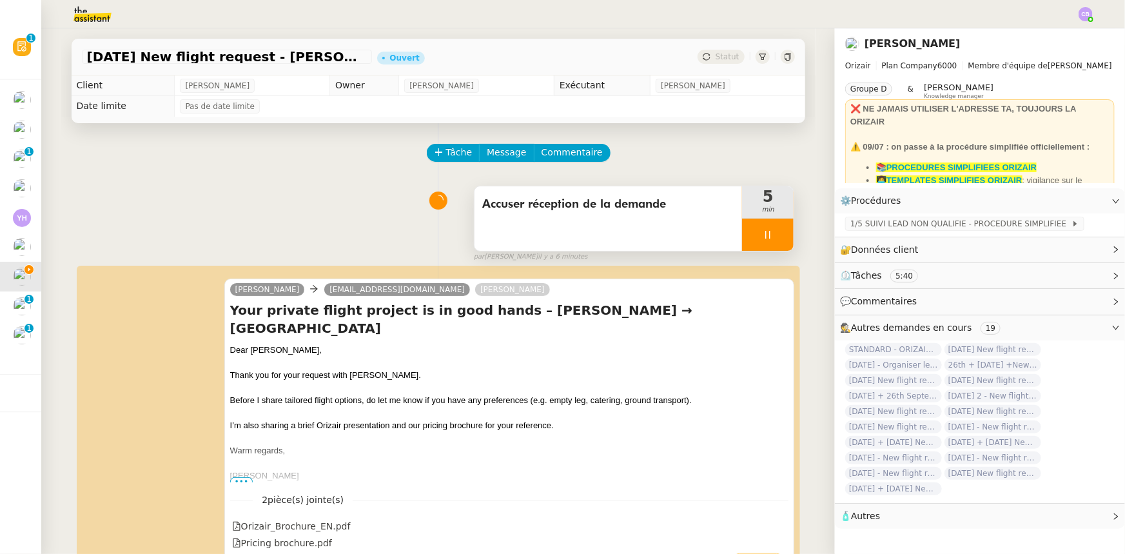
click at [743, 233] on div at bounding box center [768, 235] width 52 height 32
click at [776, 239] on icon at bounding box center [781, 235] width 10 height 10
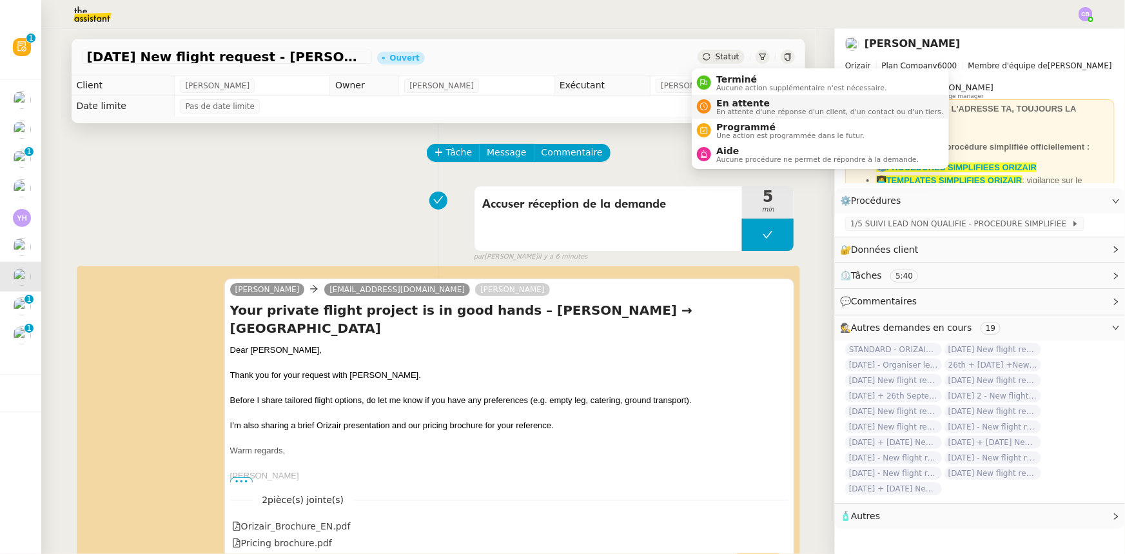
click at [728, 104] on span "En attente" at bounding box center [829, 103] width 227 height 10
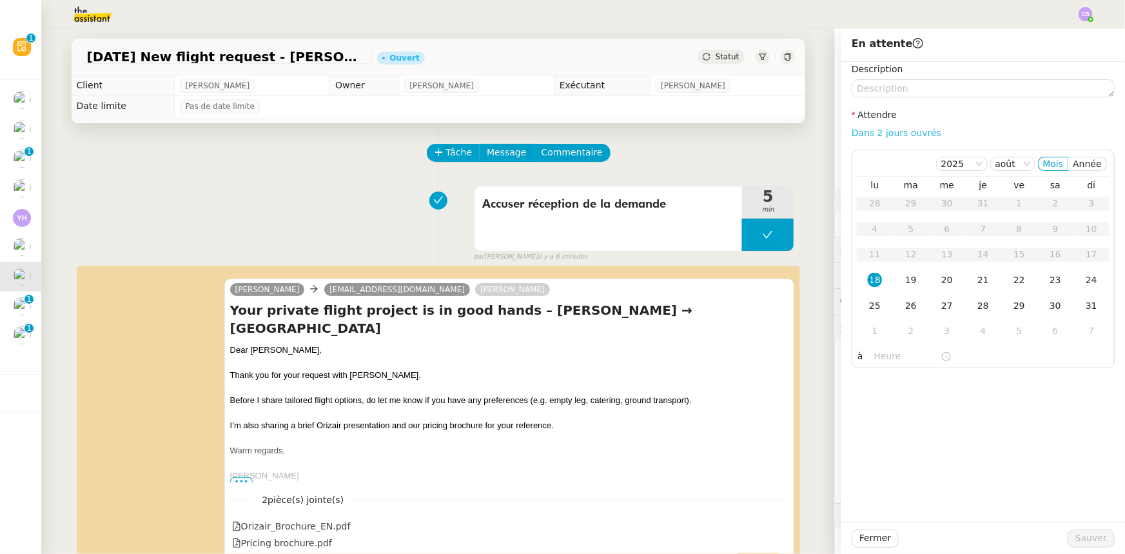
click at [872, 134] on link "Dans 2 jours ouvrés" at bounding box center [897, 133] width 90 height 10
click at [904, 281] on div "19" at bounding box center [911, 280] width 14 height 14
click at [874, 360] on input "07:00" at bounding box center [907, 356] width 66 height 15
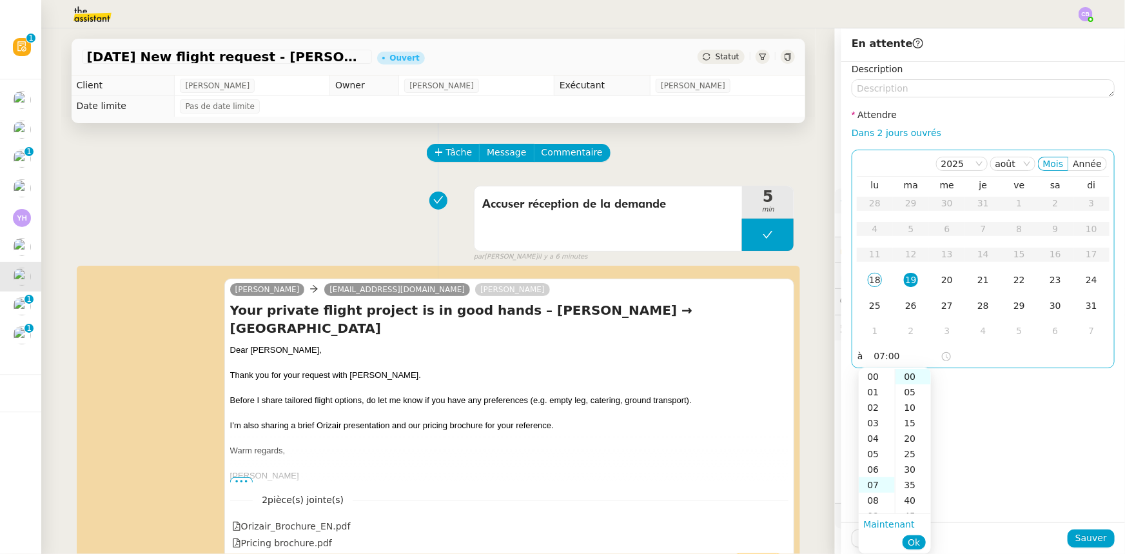
scroll to position [108, 0]
click at [874, 484] on div "14" at bounding box center [877, 484] width 36 height 15
type input "14:00"
click at [907, 376] on div "00" at bounding box center [912, 376] width 35 height 15
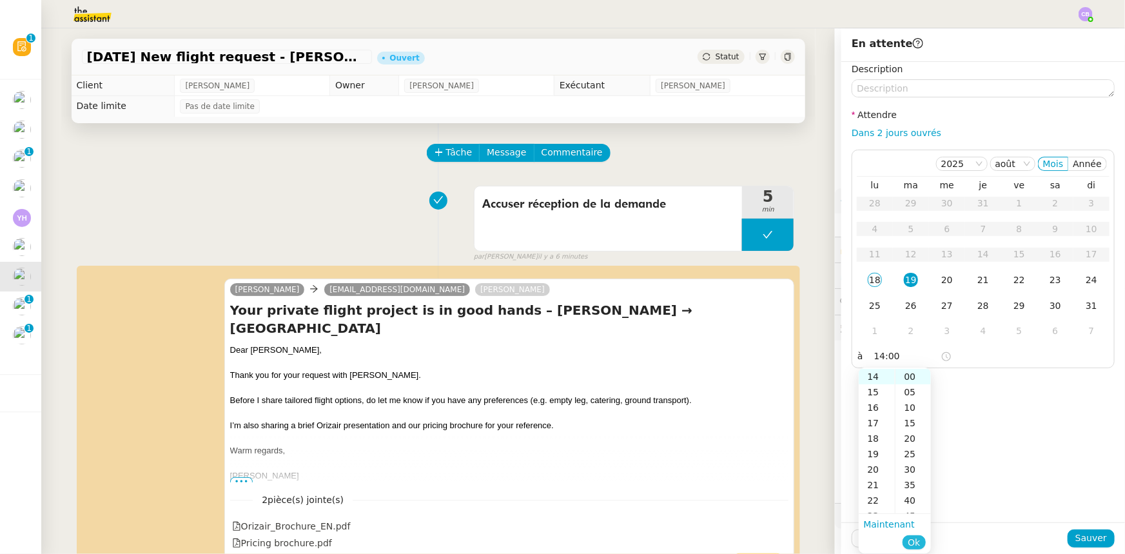
click at [915, 542] on span "Ok" at bounding box center [914, 542] width 12 height 13
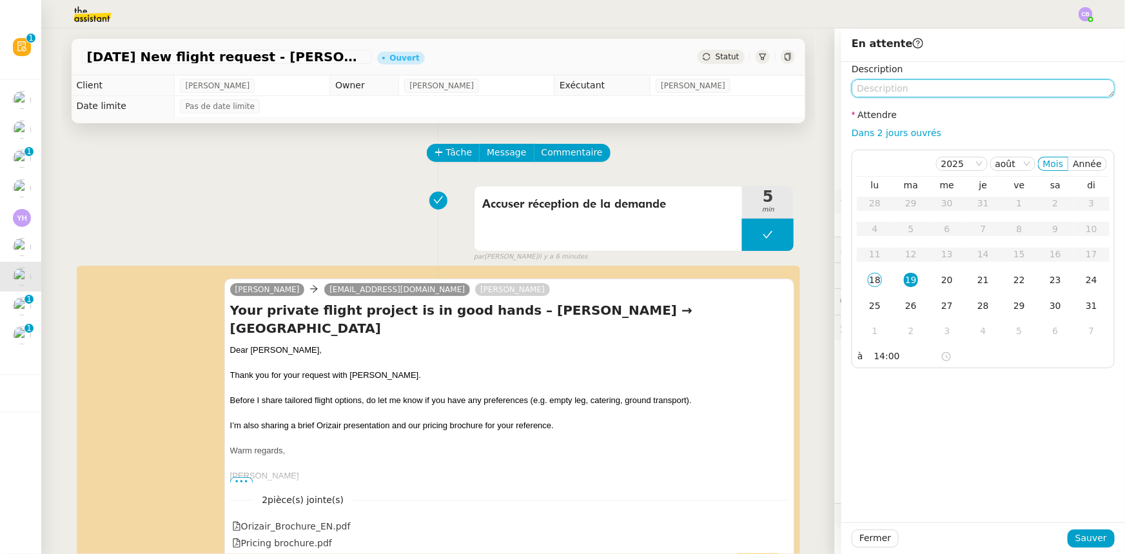
click at [903, 84] on textarea at bounding box center [983, 88] width 263 height 18
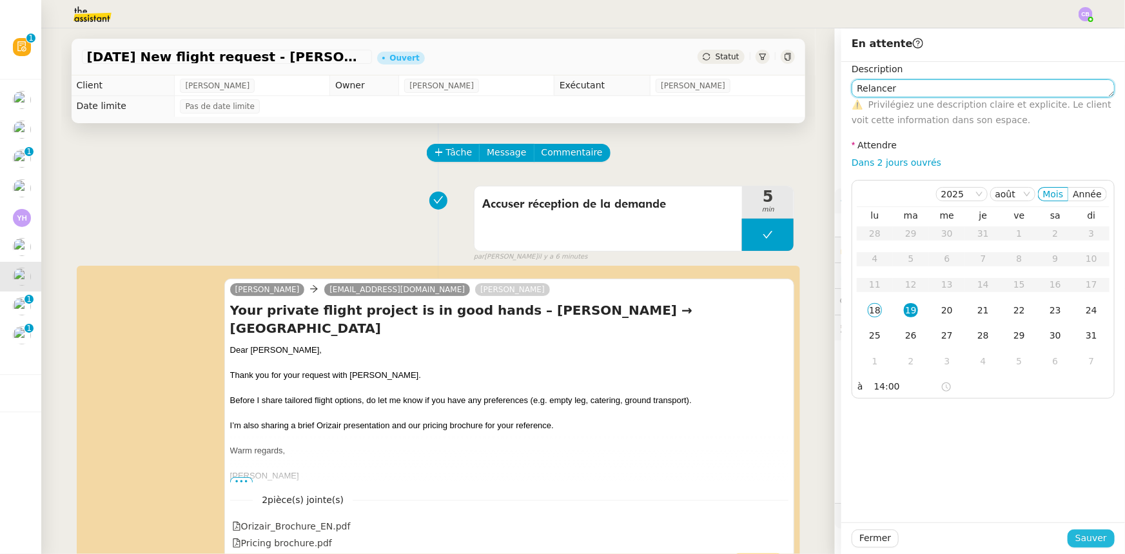
type textarea "Relancer"
click at [1087, 542] on span "Sauver" at bounding box center [1091, 538] width 32 height 15
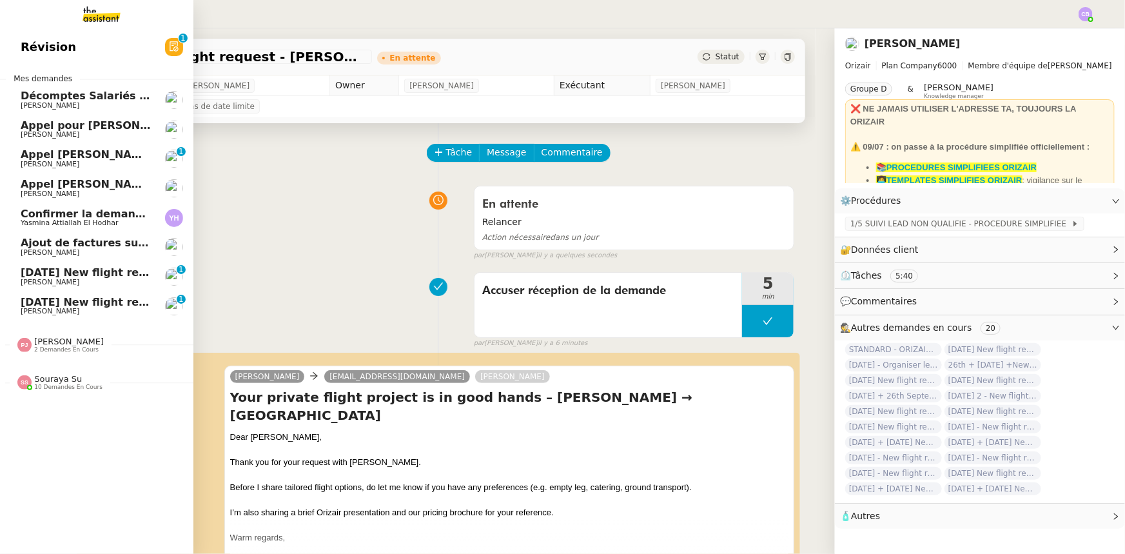
click at [68, 277] on span "[DATE] New flight request - [PERSON_NAME]" at bounding box center [150, 272] width 259 height 12
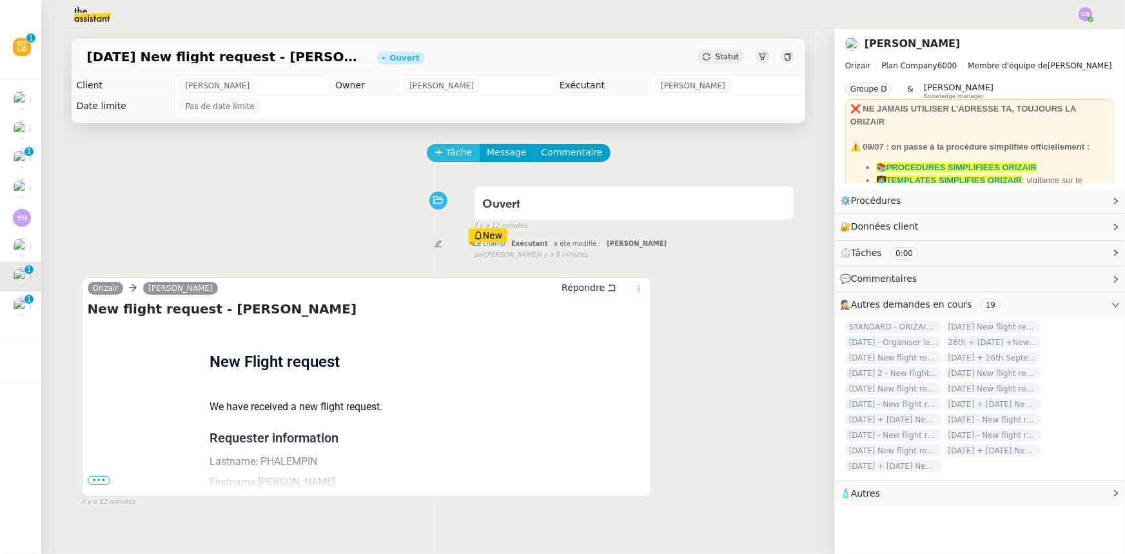
click at [446, 160] on span "Tâche" at bounding box center [459, 152] width 26 height 15
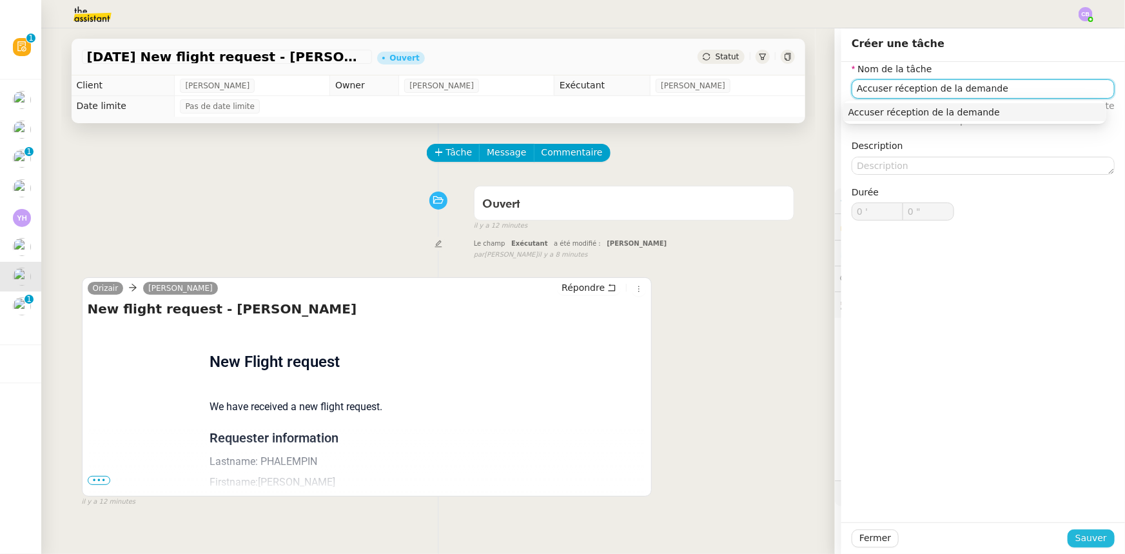
type input "Accuser réception de la demande"
click at [1090, 539] on span "Sauver" at bounding box center [1091, 538] width 32 height 15
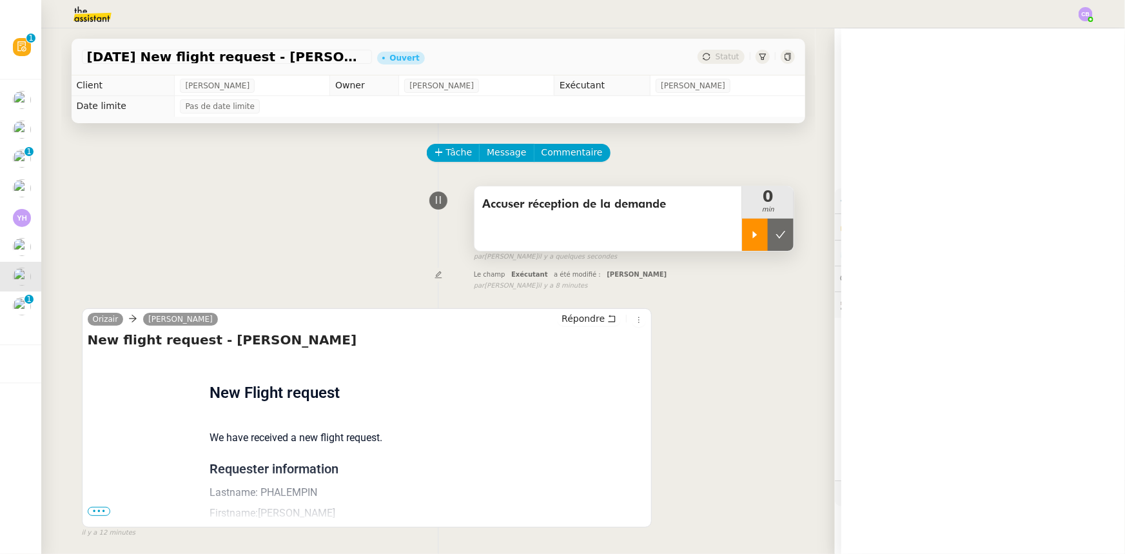
click at [742, 233] on div at bounding box center [755, 235] width 26 height 32
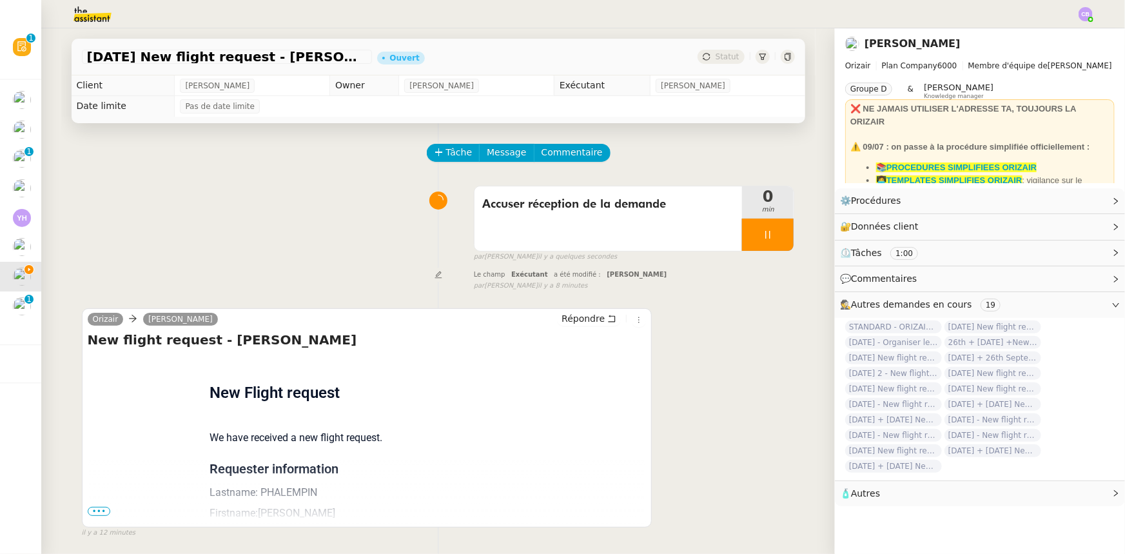
click at [102, 511] on span "•••" at bounding box center [99, 511] width 23 height 9
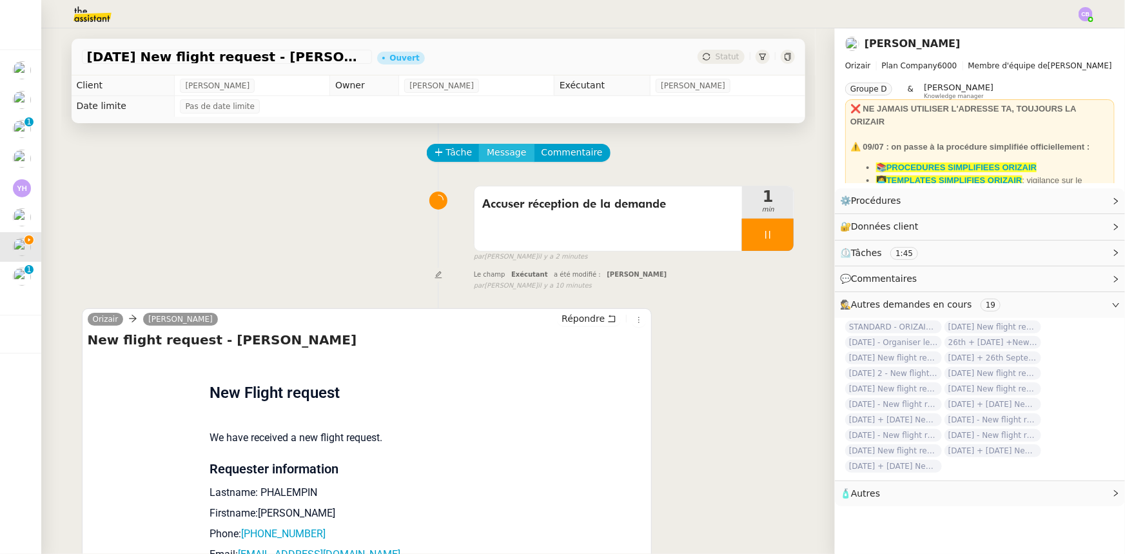
click at [489, 155] on span "Message" at bounding box center [506, 152] width 39 height 15
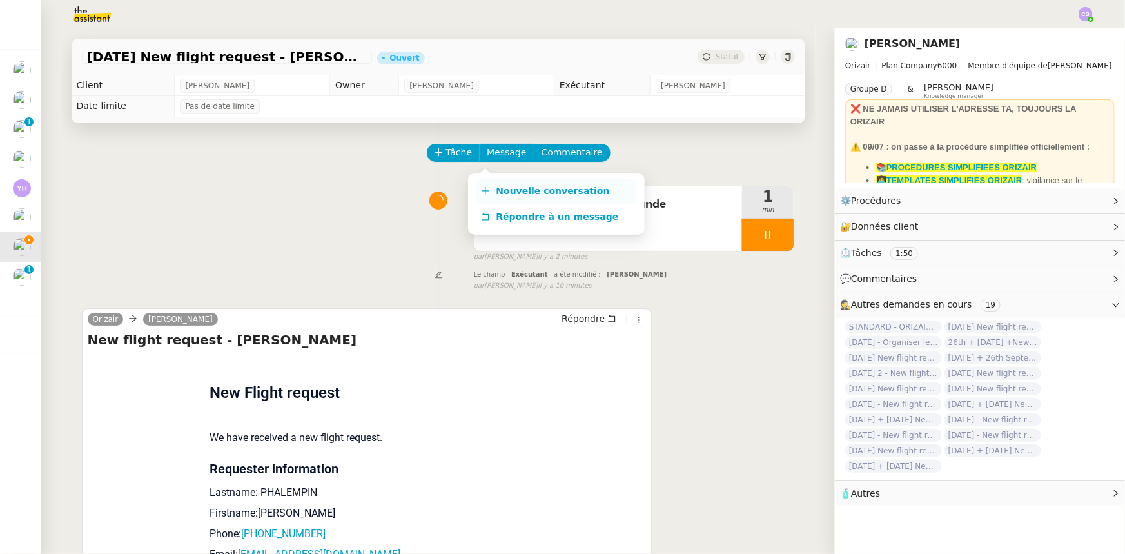
click at [515, 190] on span "Nouvelle conversation" at bounding box center [552, 191] width 113 height 10
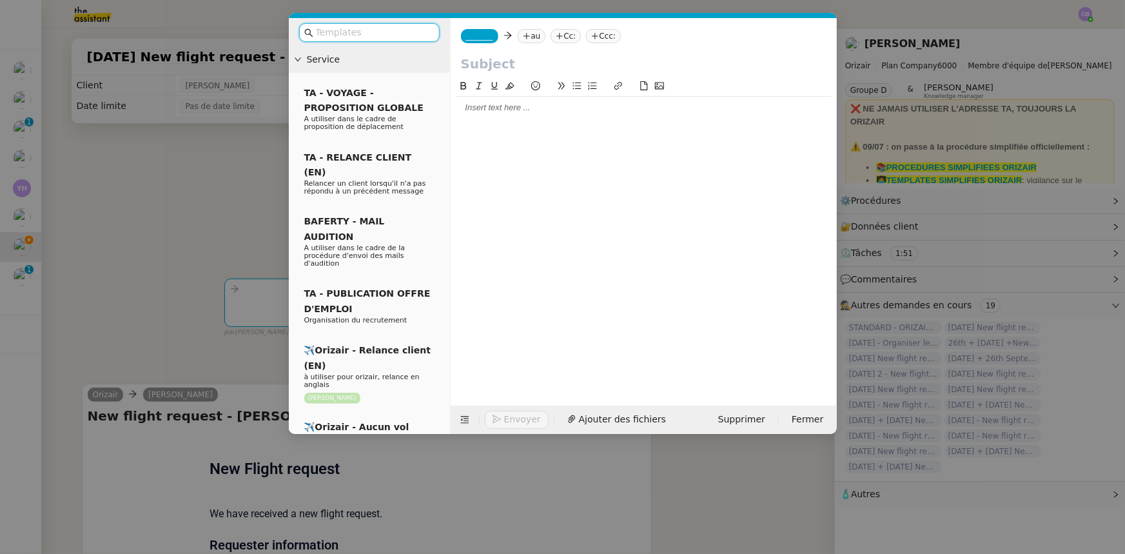
click at [383, 35] on input "text" at bounding box center [374, 32] width 116 height 15
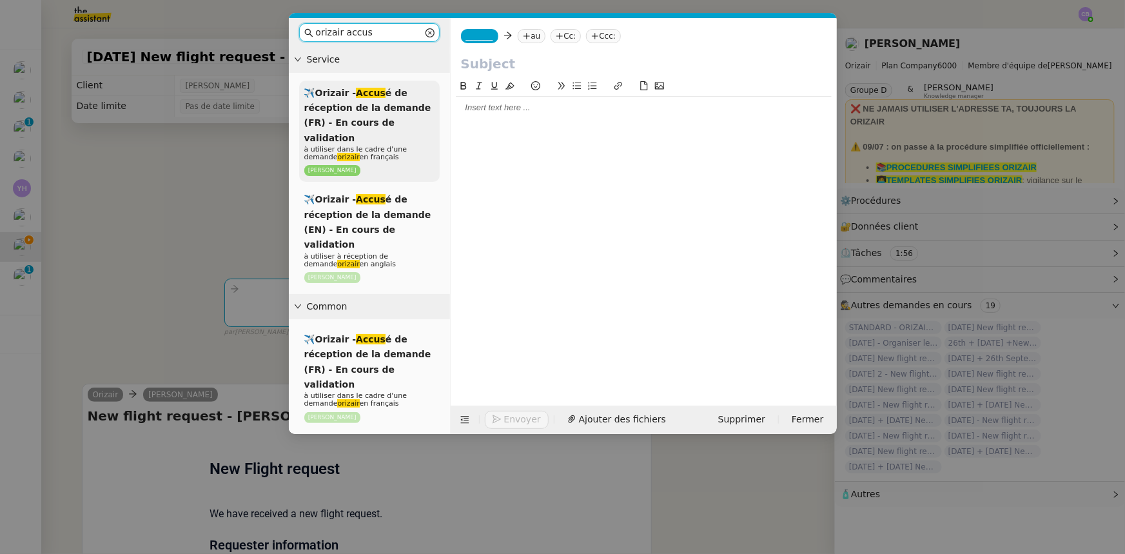
type input "orizair accus"
click at [377, 110] on span "✈️Orizair - Accus é de réception de la demande (FR) - En cours de validation" at bounding box center [367, 115] width 127 height 55
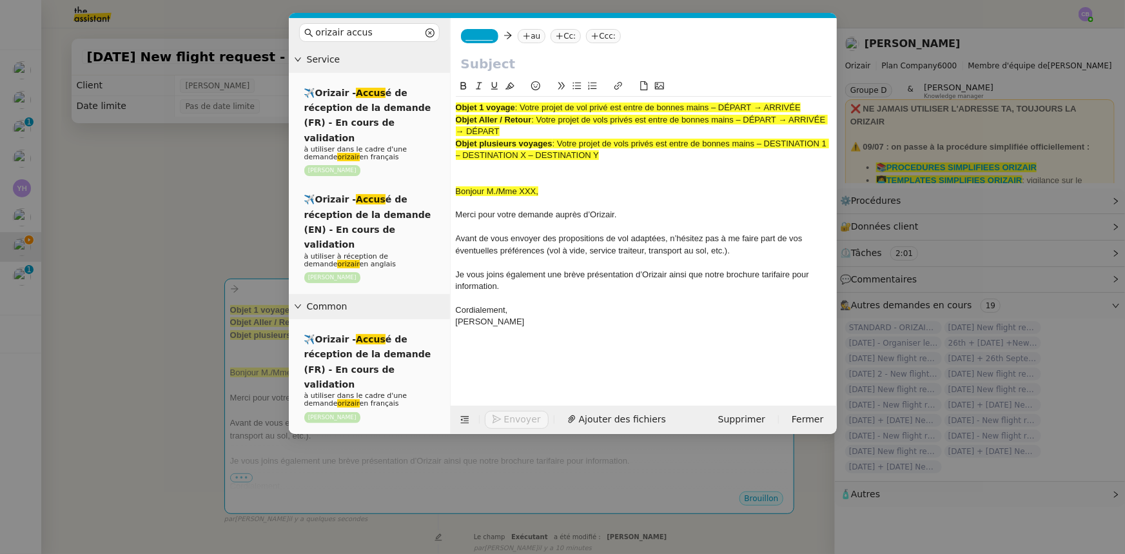
drag, startPoint x: 808, startPoint y: 107, endPoint x: 523, endPoint y: 106, distance: 285.6
click at [523, 106] on div "Objet 1 voyage : Votre projet de vol privé est entre de bonnes mains – DÉPART →…" at bounding box center [644, 108] width 376 height 12
copy span "Votre projet de vol privé est entre de bonnes mains – DÉPART → ARRIVÉE"
click at [501, 59] on input "text" at bounding box center [644, 63] width 366 height 19
paste input "Votre projet de vol privé est entre de bonnes mains – DÉPART → ARRIVÉE"
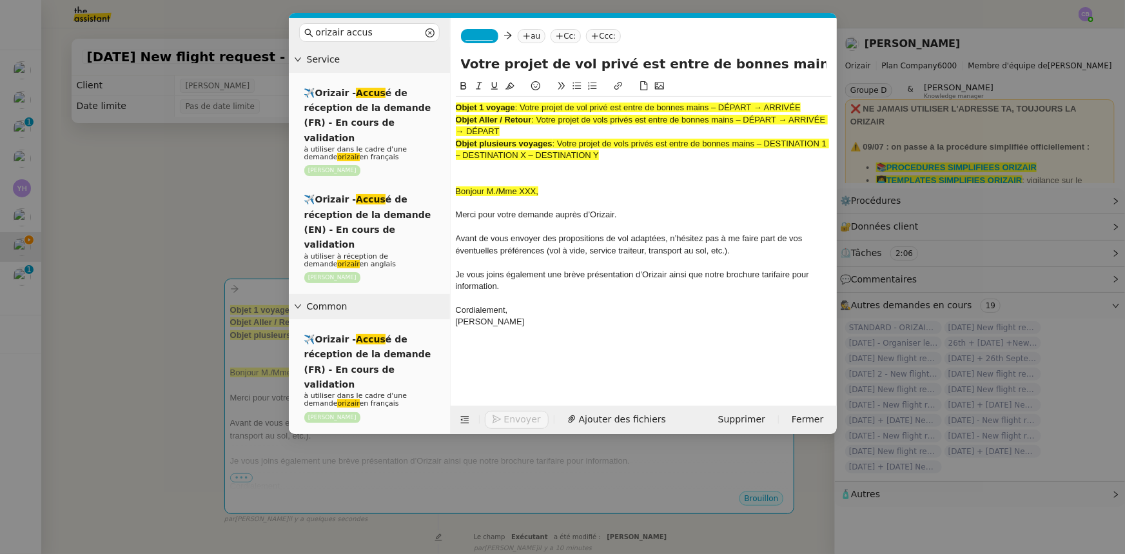
scroll to position [0, 80]
type input "Votre projet de vol privé est entre de bonnes mains – DÉPART → ARRIVÉE"
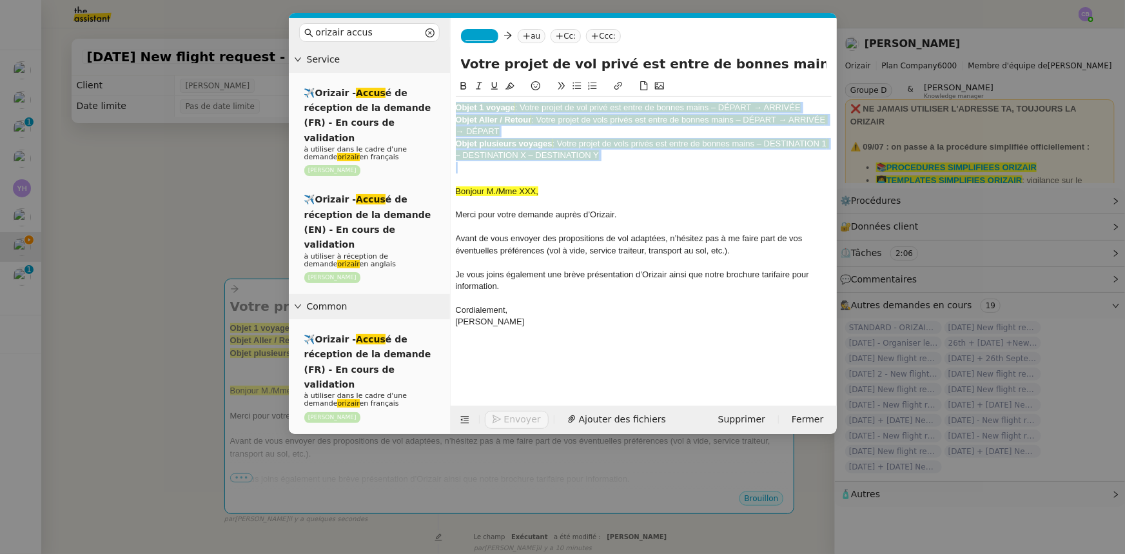
drag, startPoint x: 605, startPoint y: 161, endPoint x: 458, endPoint y: 107, distance: 157.0
click at [458, 107] on div "Objet 1 voyage : Votre projet de vol privé est entre de bonnes mains – DÉPART →…" at bounding box center [644, 221] width 376 height 248
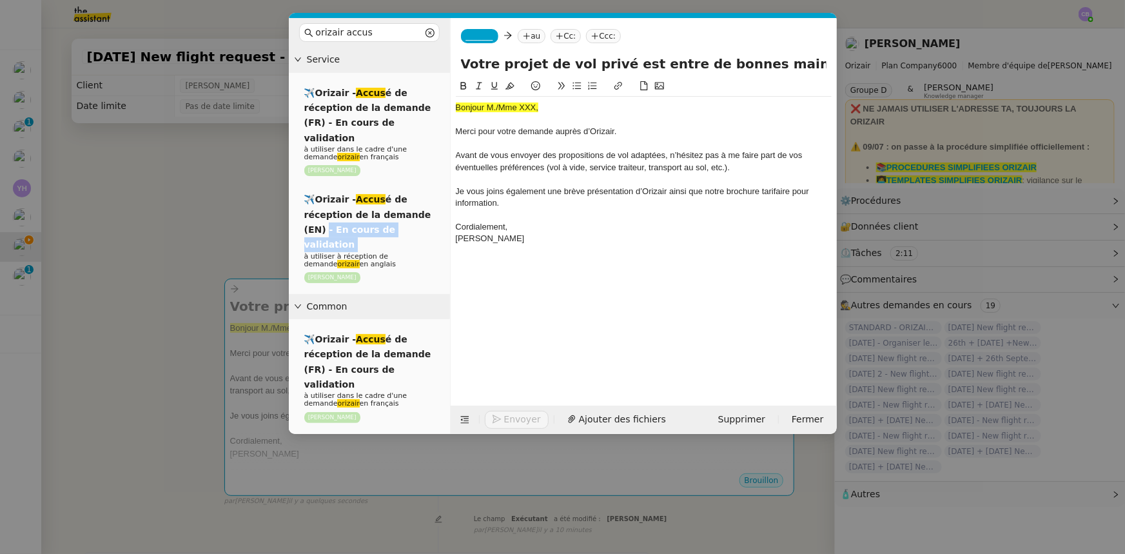
click at [210, 221] on nz-modal-container "orizair accus Service ✈️Orizair - Accus é de réception de la demande (FR) - En …" at bounding box center [562, 277] width 1125 height 554
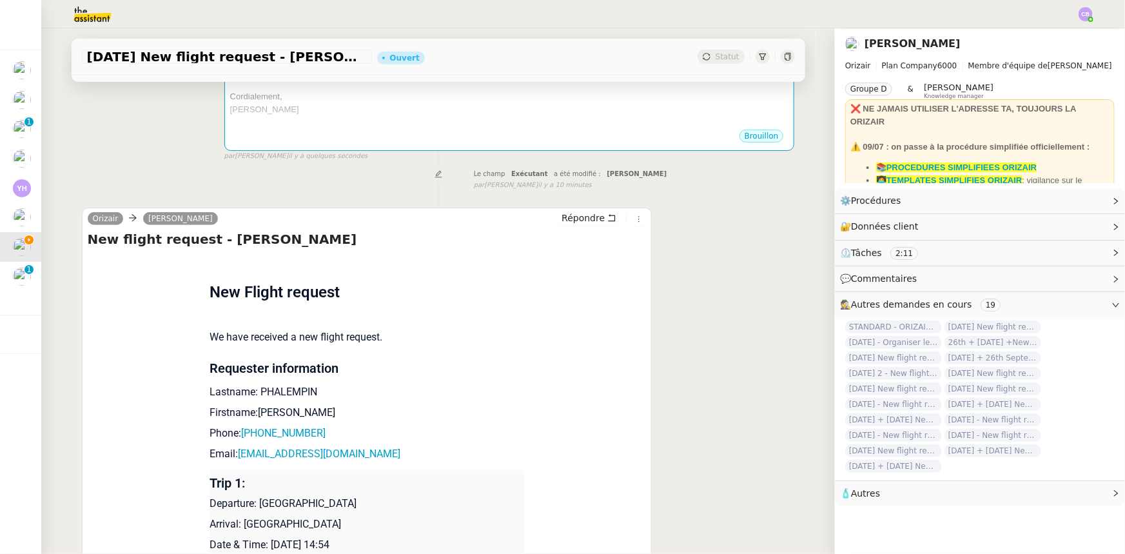
scroll to position [351, 0]
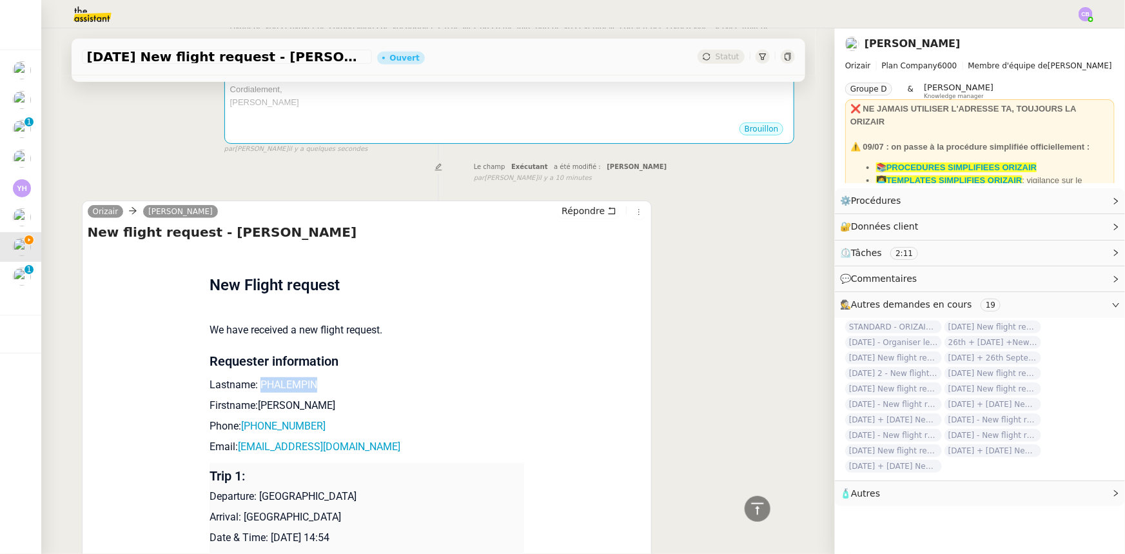
drag, startPoint x: 306, startPoint y: 387, endPoint x: 253, endPoint y: 387, distance: 52.9
click at [253, 387] on p "Lastname: PHALEMPIN" at bounding box center [367, 384] width 315 height 15
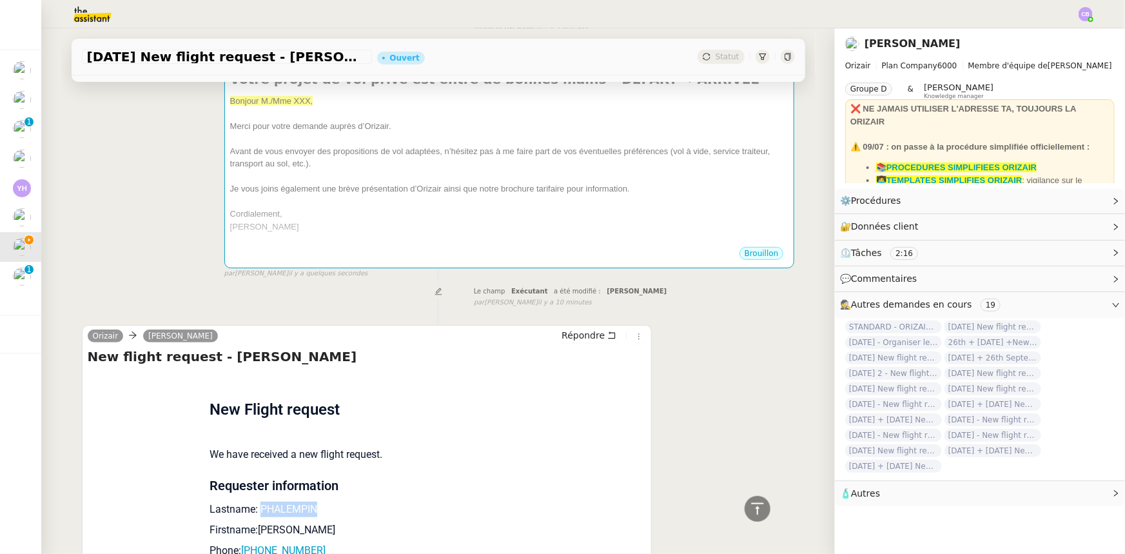
scroll to position [0, 0]
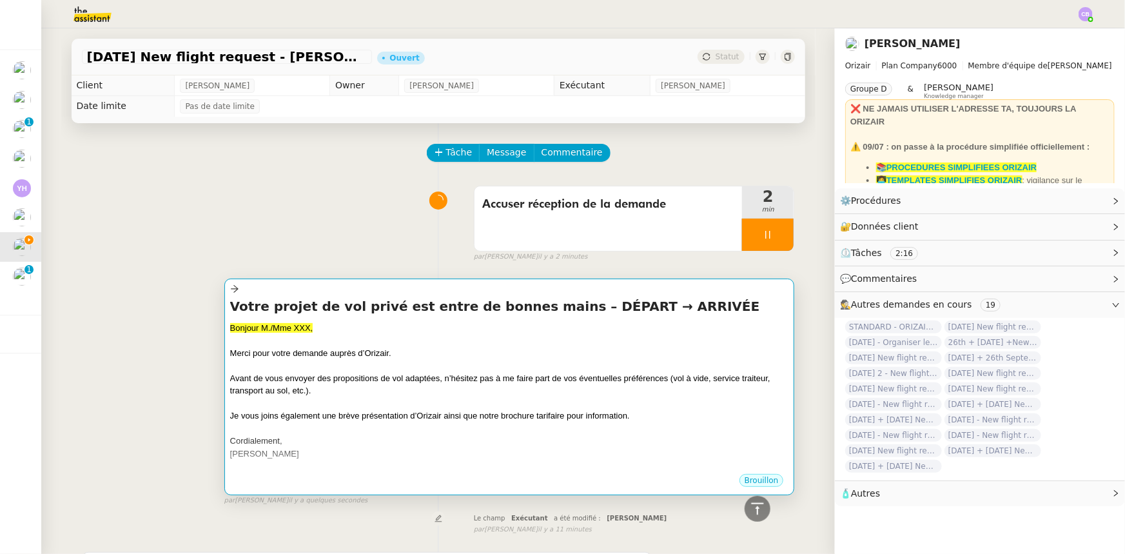
click at [391, 357] on div "Merci pour votre demande auprès d’Orizair." at bounding box center [509, 353] width 559 height 13
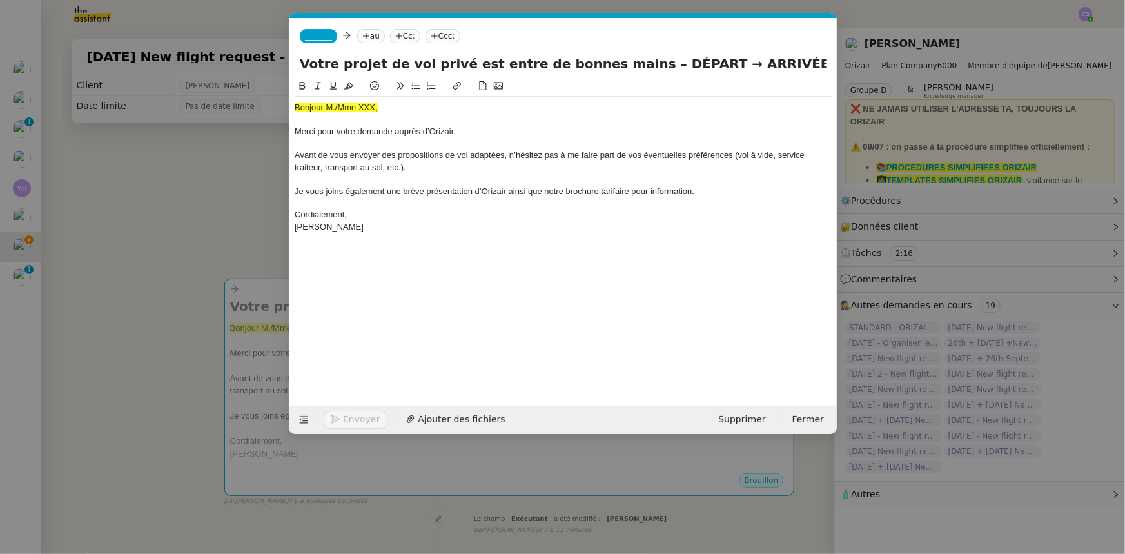
scroll to position [0, 75]
drag, startPoint x: 382, startPoint y: 109, endPoint x: 293, endPoint y: 106, distance: 89.6
click at [293, 106] on nz-spin "Bonjour M./Mme XXX, Merci pour votre demande auprès d’[PERSON_NAME]. Avant de v…" at bounding box center [562, 235] width 547 height 312
click at [349, 84] on icon at bounding box center [348, 85] width 9 height 9
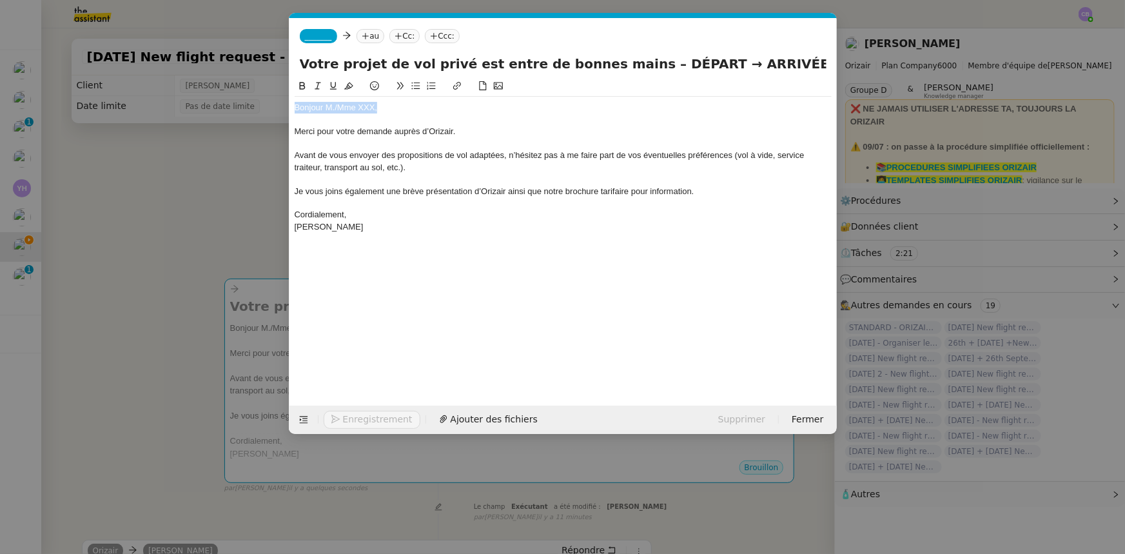
click at [375, 105] on div "Bonjour M./Mme XXX," at bounding box center [563, 108] width 537 height 12
click at [351, 104] on div "Bonjour Mme PHALEMPIN," at bounding box center [563, 108] width 537 height 12
drag, startPoint x: 670, startPoint y: 59, endPoint x: 627, endPoint y: 63, distance: 42.7
click at [627, 63] on input "Votre projet de vol privé est entre de bonnes mains – DÉPART → ARRIVÉE" at bounding box center [563, 63] width 527 height 19
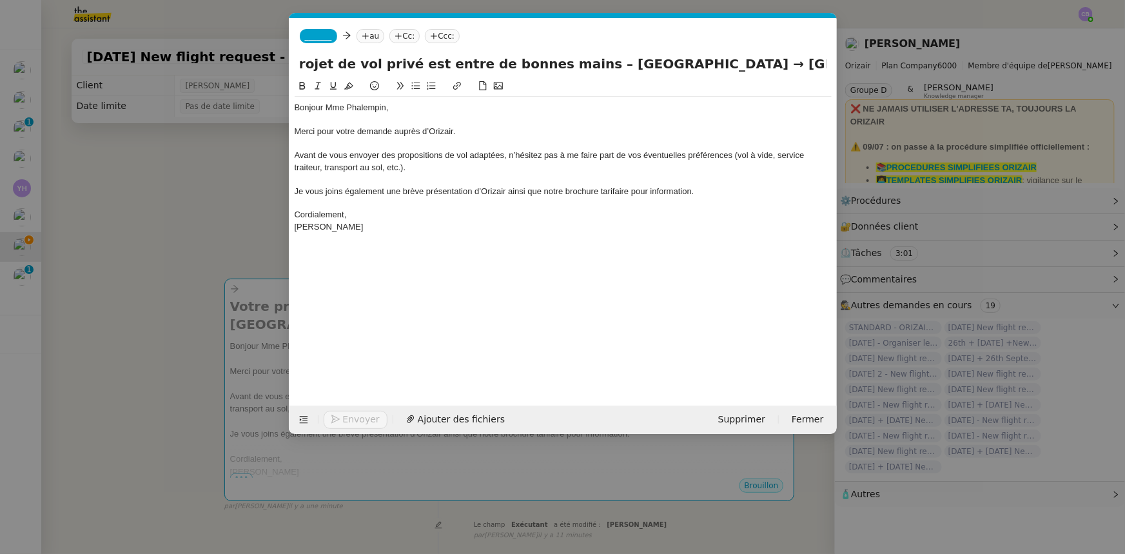
scroll to position [0, 59]
type input "Votre projet de vol privé est entre de bonnes mains – [GEOGRAPHIC_DATA] → [GEOG…"
click at [489, 134] on div "Merci pour votre demande auprès d’Orizair." at bounding box center [563, 132] width 537 height 12
click at [486, 157] on span "Avant de vous envoyer des propositions de vol adaptées, n’hésitez pas à me fair…" at bounding box center [551, 160] width 513 height 21
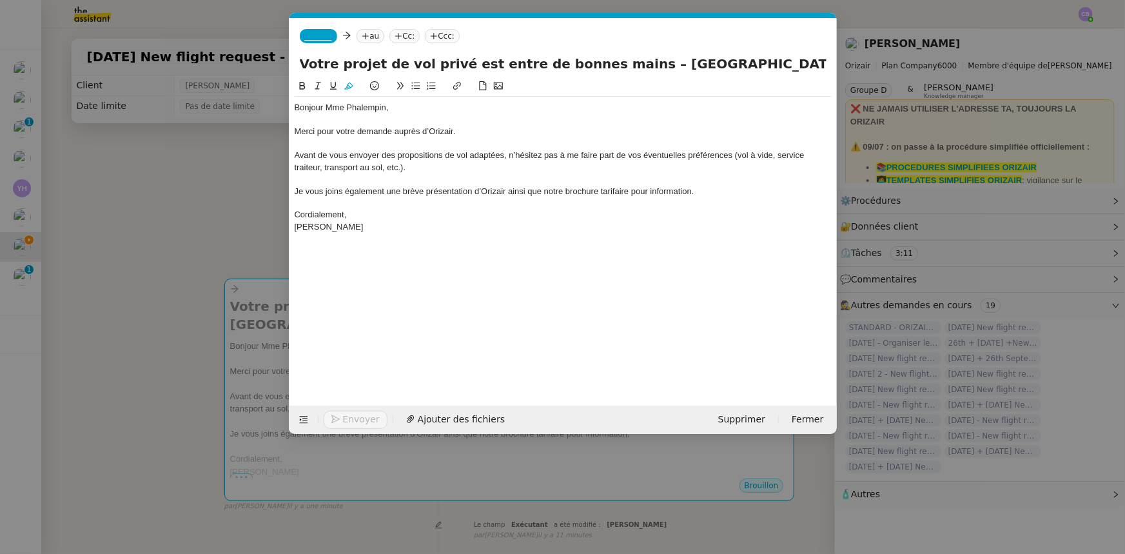
click at [316, 28] on div "_______ au Cc: Ccc:" at bounding box center [562, 36] width 547 height 36
click at [318, 38] on span "_______" at bounding box center [318, 36] width 27 height 9
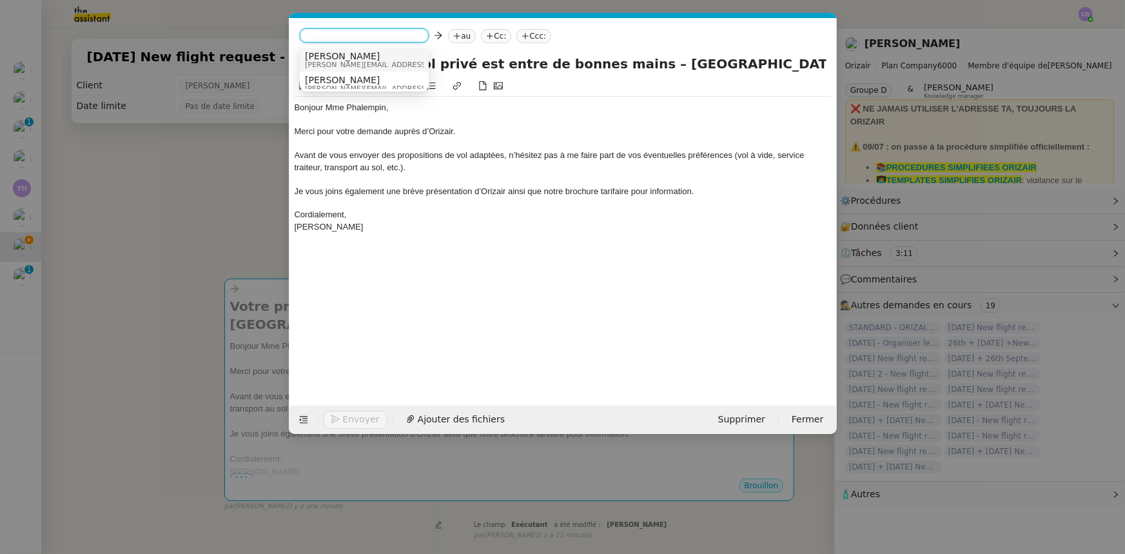
click at [349, 61] on span "[PERSON_NAME][EMAIL_ADDRESS][DOMAIN_NAME]" at bounding box center [396, 64] width 183 height 7
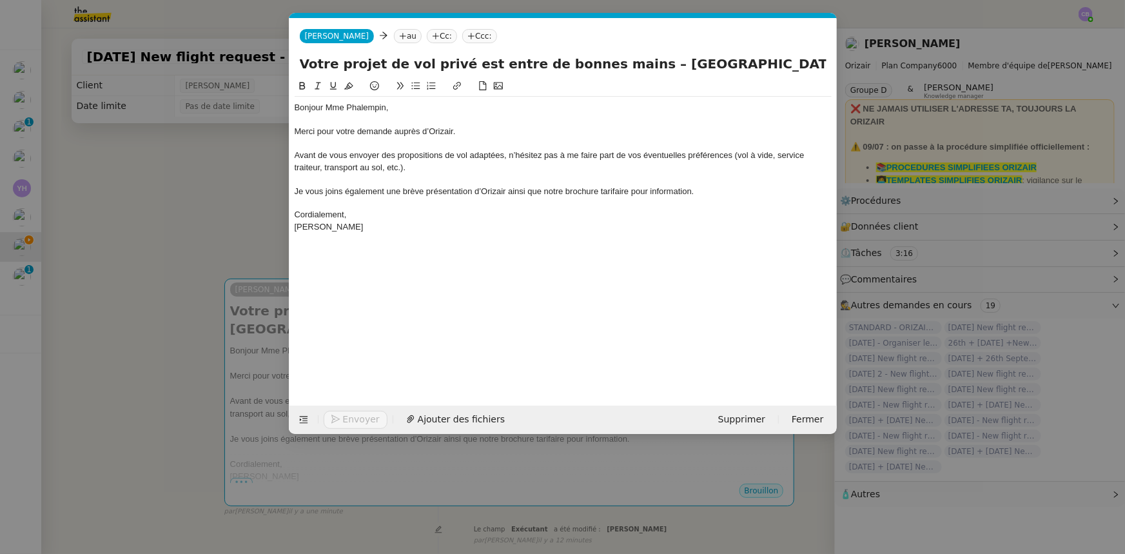
click at [481, 153] on span "Avant de vous envoyer des propositions de vol adaptées, n’hésitez pas à me fair…" at bounding box center [551, 160] width 513 height 21
click at [467, 421] on span "Ajouter des fichiers" at bounding box center [461, 419] width 87 height 15
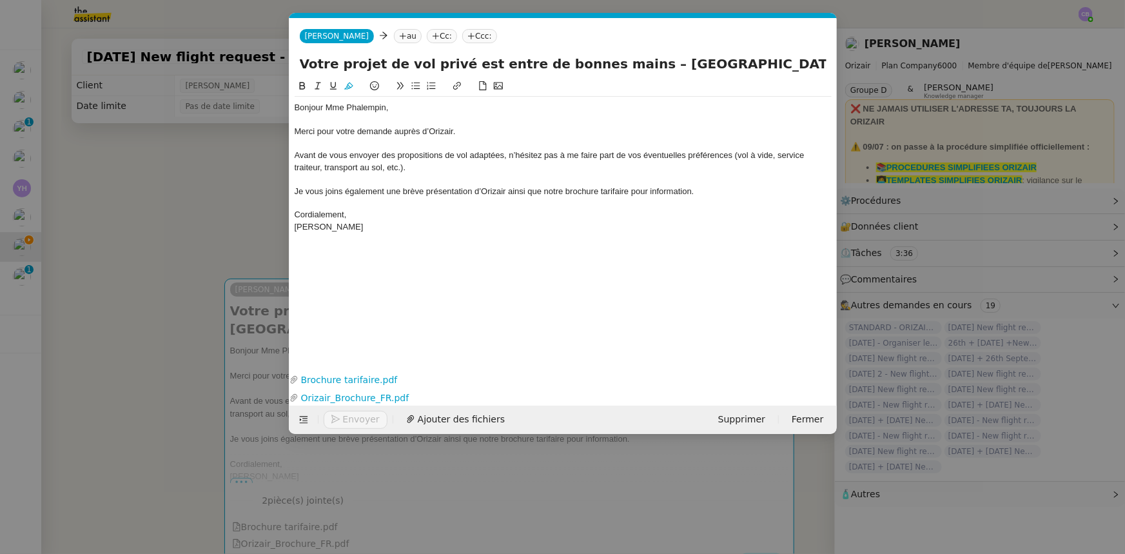
click at [215, 204] on nz-modal-container "orizair accus Service ✈️Orizair - Accus é de réception de la demande (FR) - En …" at bounding box center [562, 277] width 1125 height 554
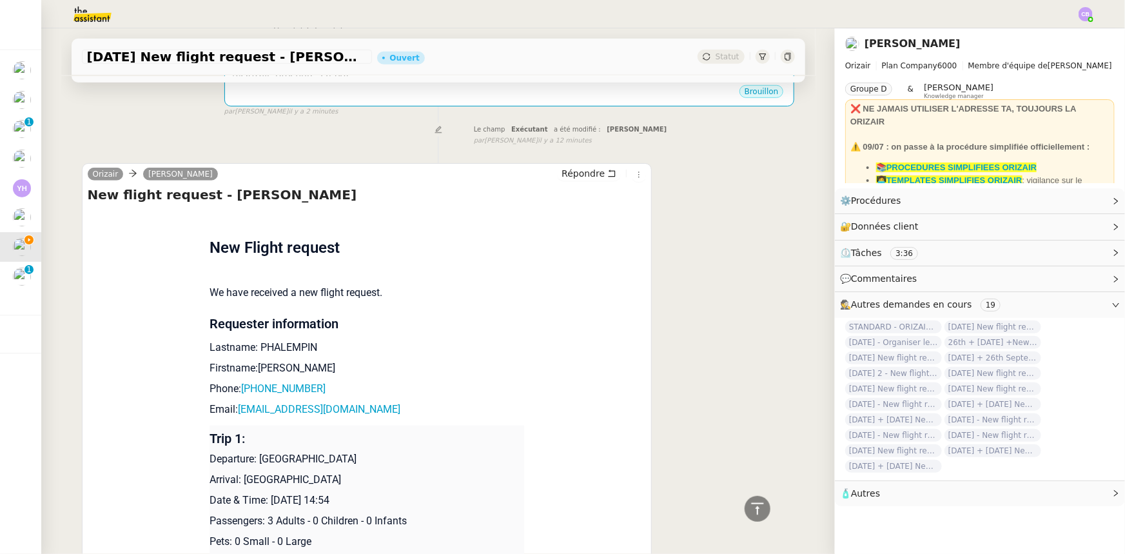
scroll to position [469, 0]
drag, startPoint x: 378, startPoint y: 413, endPoint x: 232, endPoint y: 411, distance: 146.3
click at [232, 411] on p "Email: [EMAIL_ADDRESS][DOMAIN_NAME]" at bounding box center [367, 408] width 315 height 15
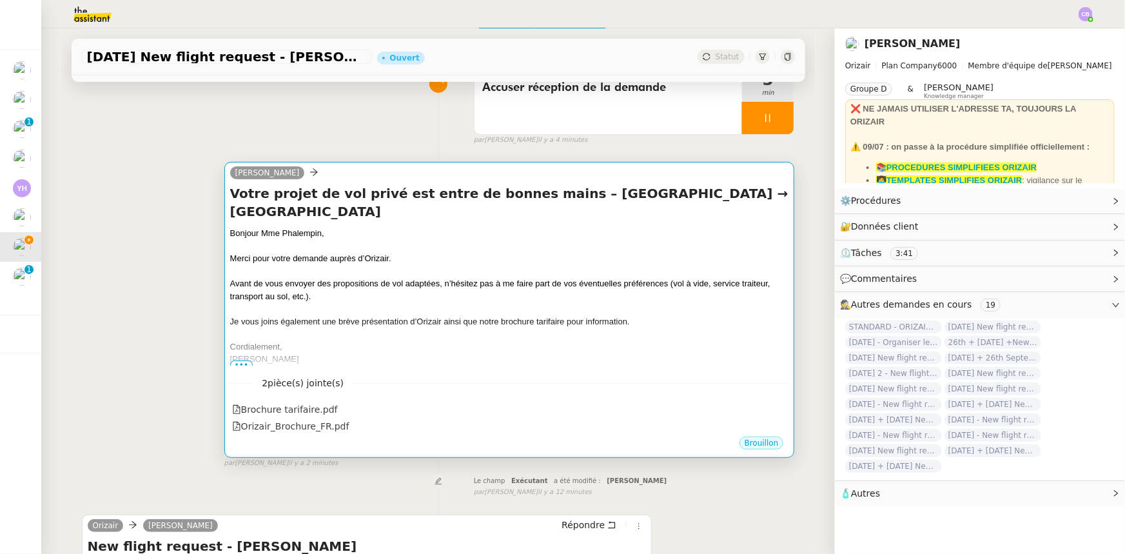
click at [349, 367] on div "2 pièce(s) jointe(s) Brochure tarifaire.pdf Orizair_Brochure_FR.pdf" at bounding box center [509, 401] width 559 height 70
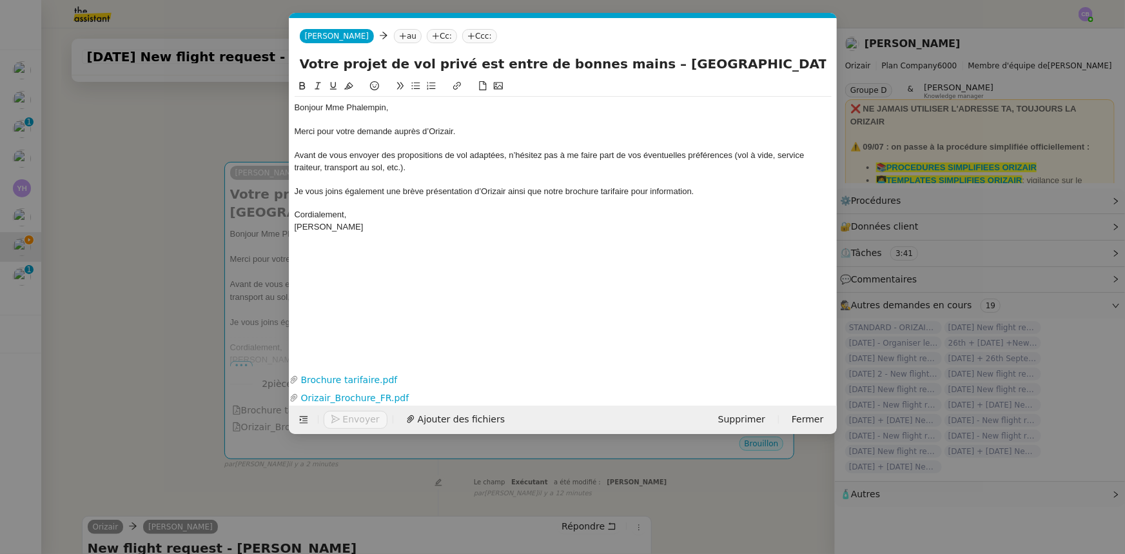
scroll to position [0, 75]
click at [394, 32] on nz-tag "au" at bounding box center [408, 36] width 28 height 14
paste input "[EMAIL_ADDRESS][DOMAIN_NAME]"
type input "[EMAIL_ADDRESS][DOMAIN_NAME]"
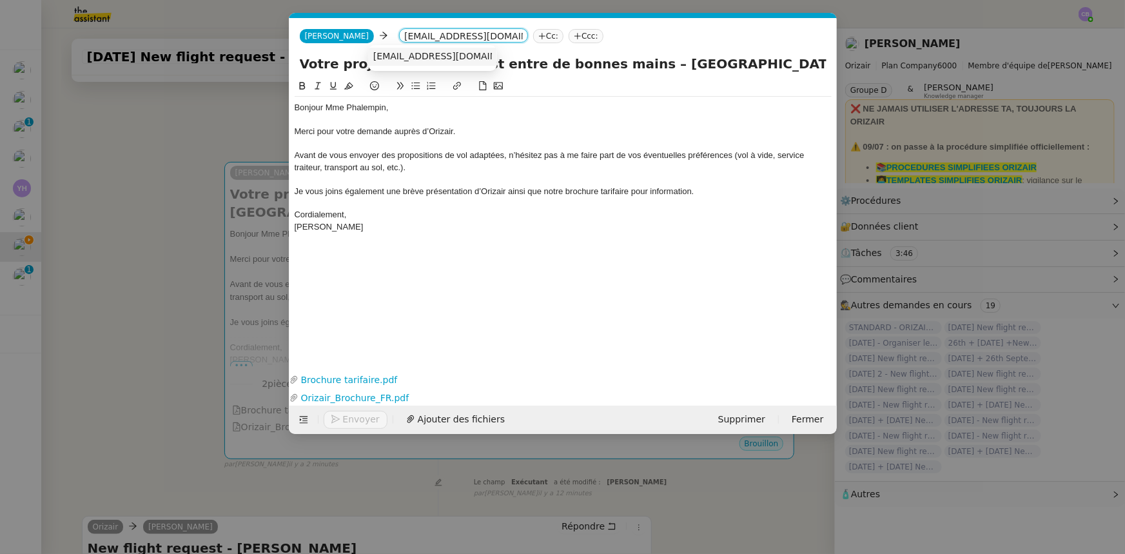
click at [393, 56] on span "[EMAIL_ADDRESS][DOMAIN_NAME]" at bounding box center [452, 56] width 158 height 10
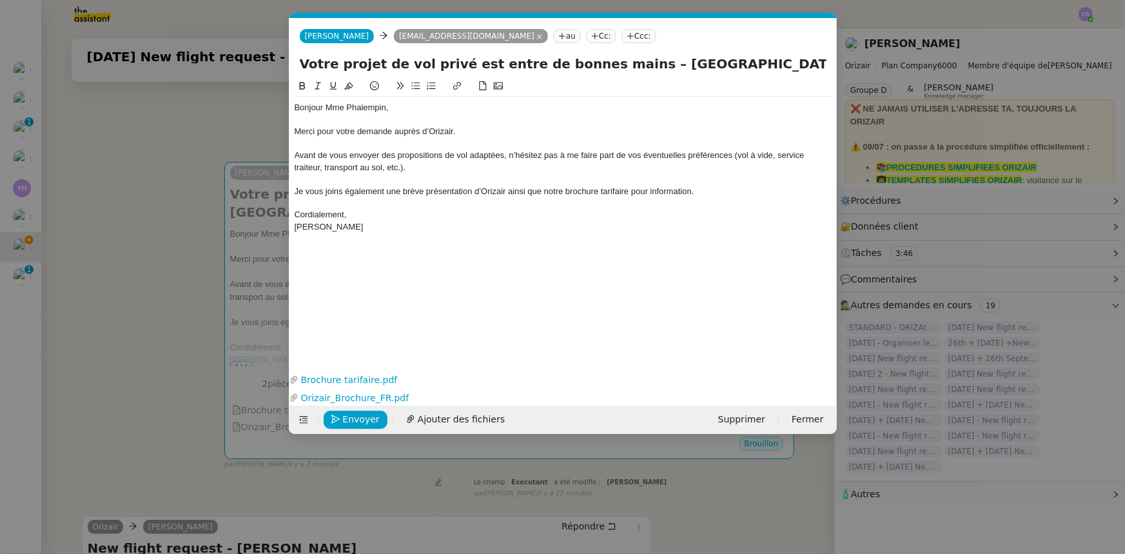
click at [621, 38] on nz-tag "Ccc:" at bounding box center [638, 36] width 35 height 14
type input "[PERSON_NAME]"
click at [599, 55] on span "[PERSON_NAME]" at bounding box center [661, 56] width 183 height 10
click at [369, 417] on span "Envoyer" at bounding box center [361, 419] width 37 height 15
click at [369, 417] on span "Confirmer l'envoi" at bounding box center [381, 419] width 77 height 15
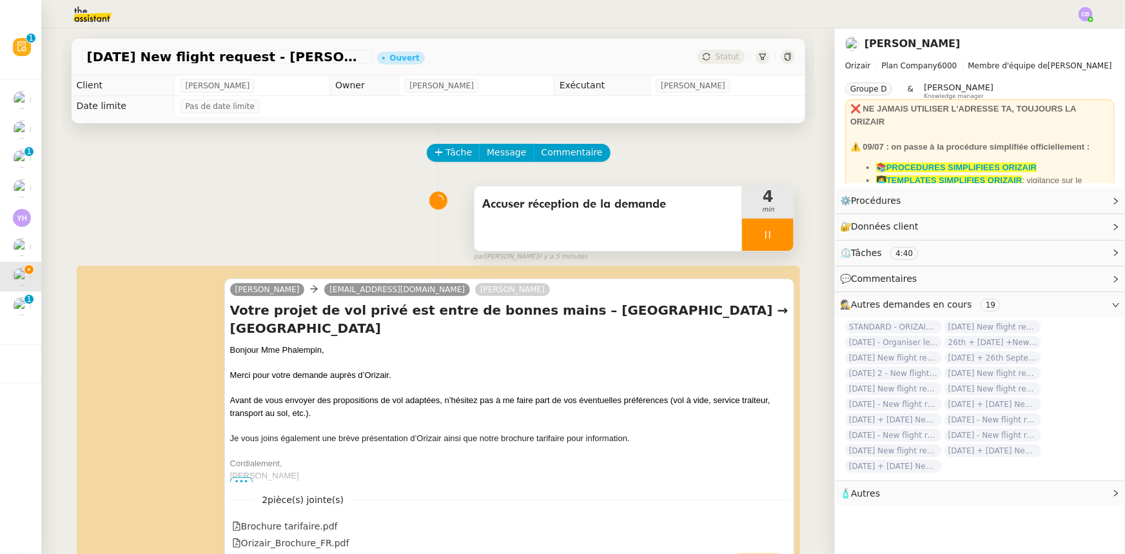
click at [742, 231] on div at bounding box center [768, 235] width 52 height 32
click at [774, 244] on button at bounding box center [781, 235] width 26 height 32
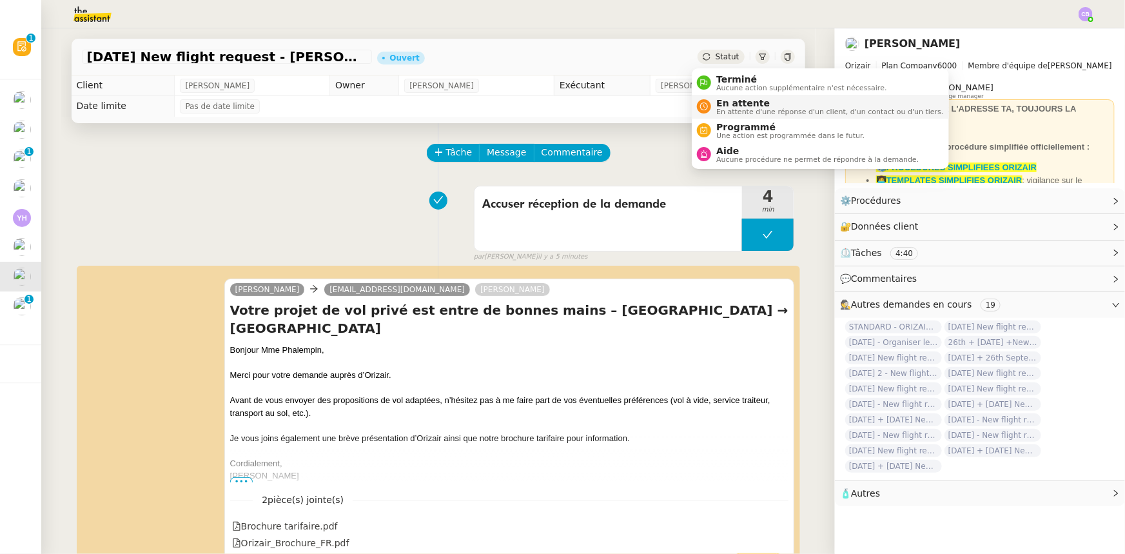
click at [730, 103] on span "En attente" at bounding box center [829, 103] width 227 height 10
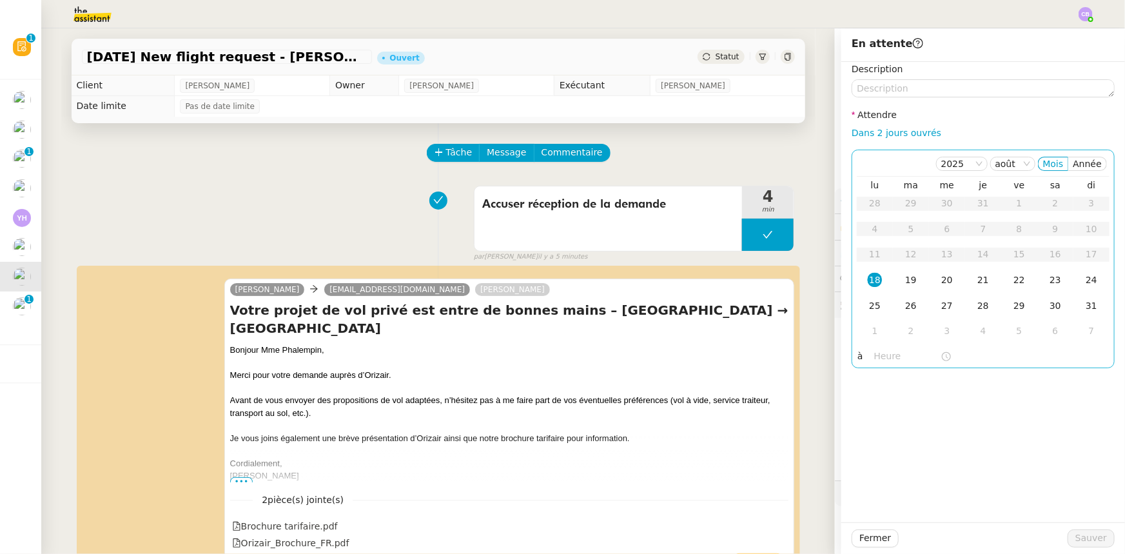
drag, startPoint x: 863, startPoint y: 138, endPoint x: 874, endPoint y: 168, distance: 31.4
click at [863, 138] on link "Dans 2 jours ouvrés" at bounding box center [897, 133] width 90 height 10
click at [904, 280] on div "19" at bounding box center [911, 280] width 14 height 14
click at [874, 356] on input "07:00" at bounding box center [907, 356] width 66 height 15
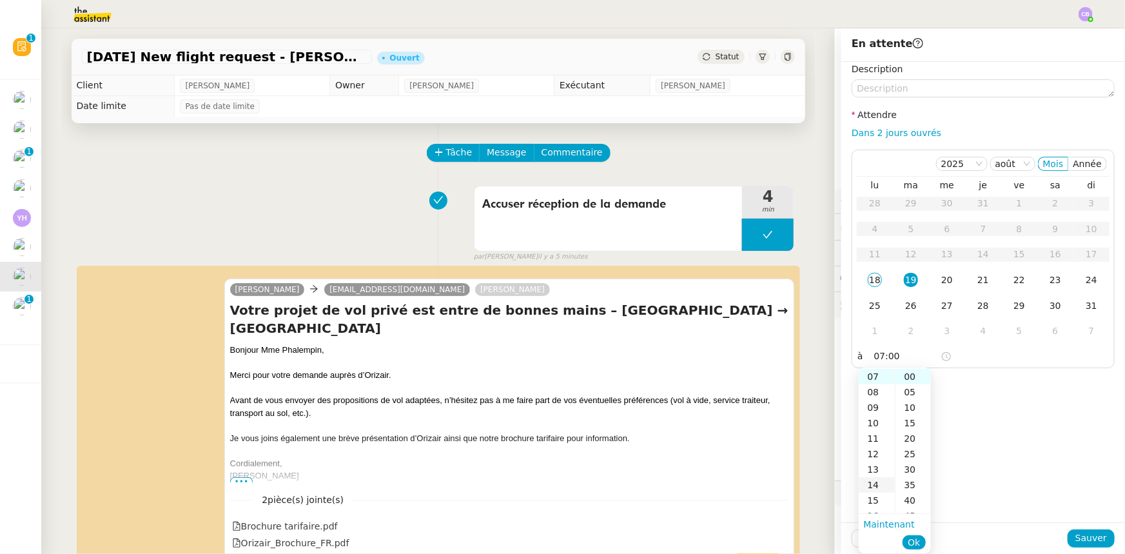
click at [875, 484] on div "14" at bounding box center [877, 484] width 36 height 15
type input "14:00"
click at [912, 540] on span "Ok" at bounding box center [914, 542] width 12 height 13
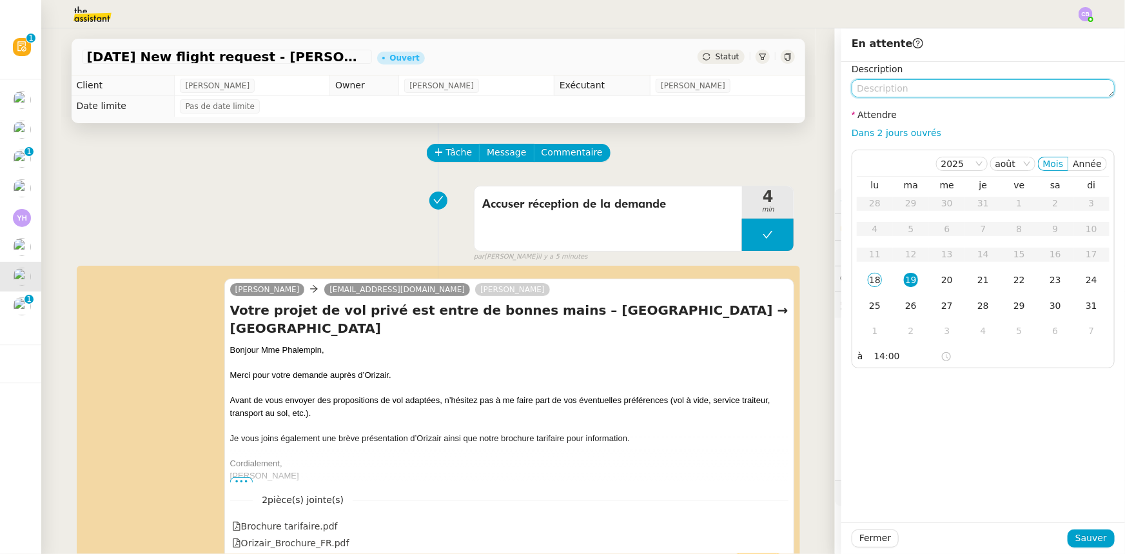
click at [901, 92] on textarea at bounding box center [983, 88] width 263 height 18
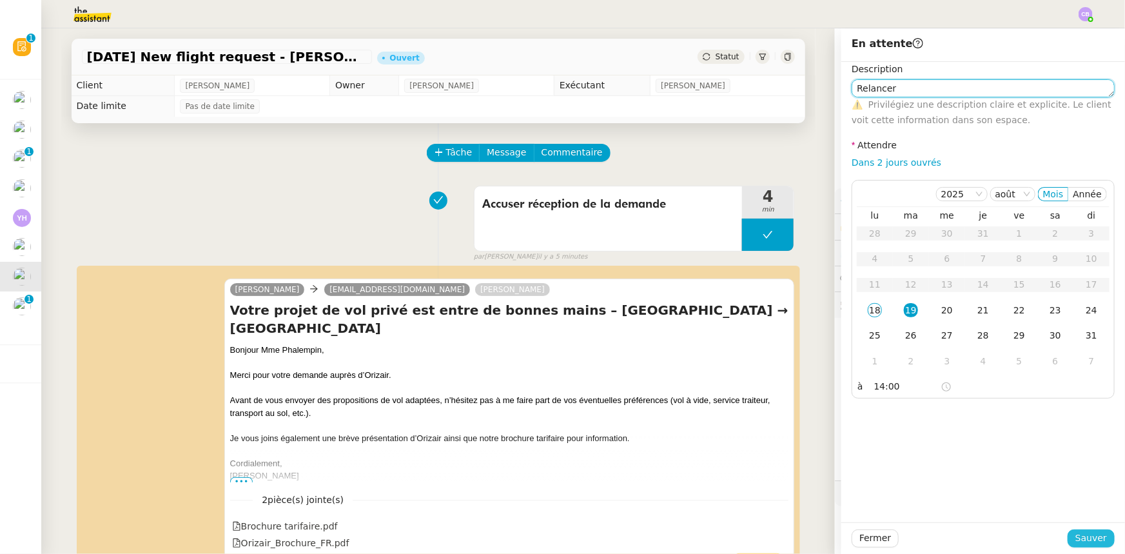
type textarea "Relancer"
click at [1078, 535] on span "Sauver" at bounding box center [1091, 538] width 32 height 15
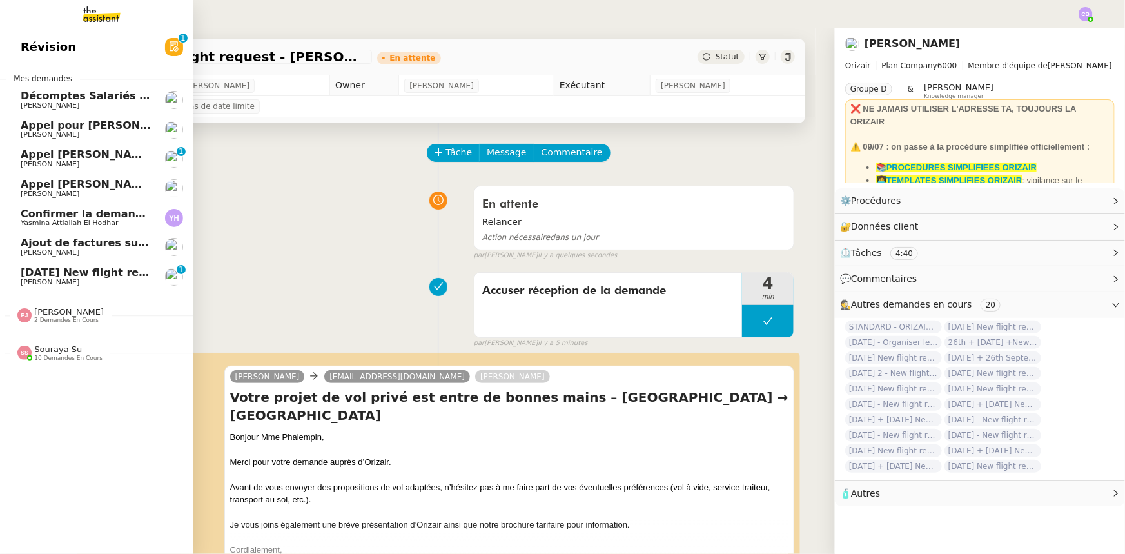
click at [85, 275] on span "[DATE] New flight request - [PERSON_NAME]" at bounding box center [150, 272] width 259 height 12
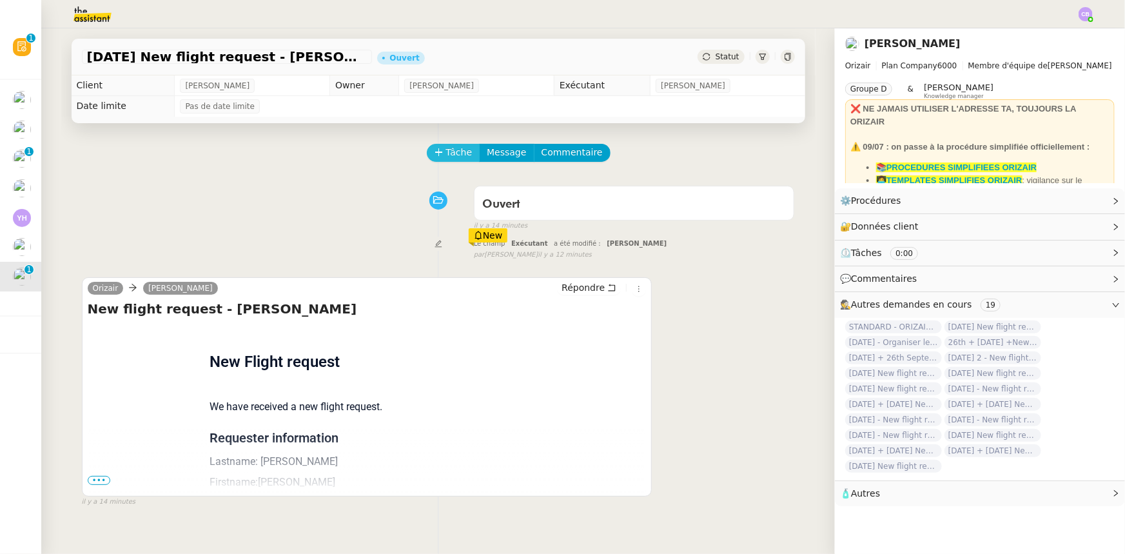
click at [448, 159] on span "Tâche" at bounding box center [459, 152] width 26 height 15
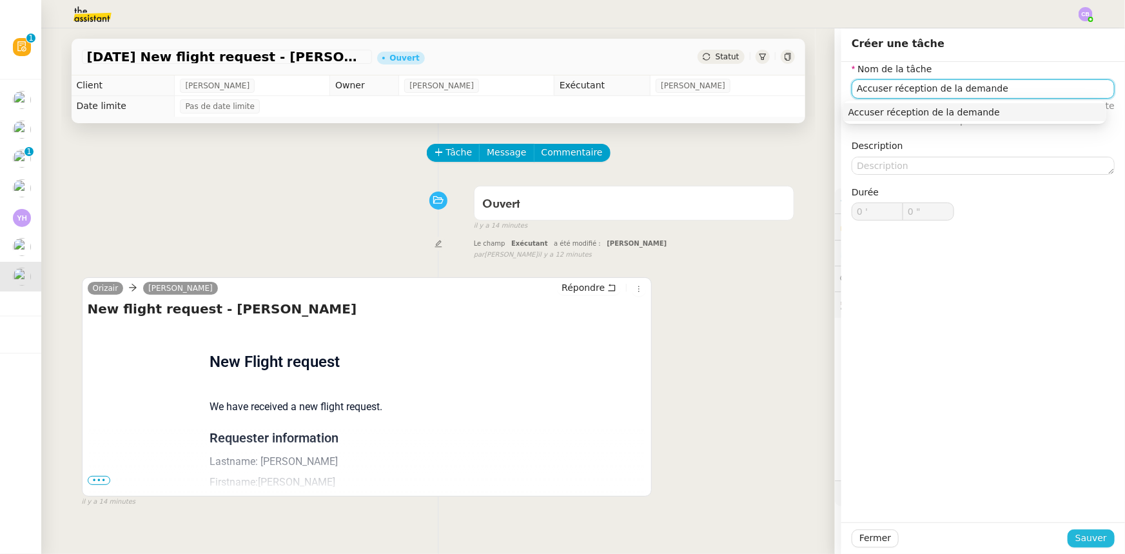
type input "Accuser réception de la demande"
click at [1070, 537] on button "Sauver" at bounding box center [1091, 538] width 47 height 18
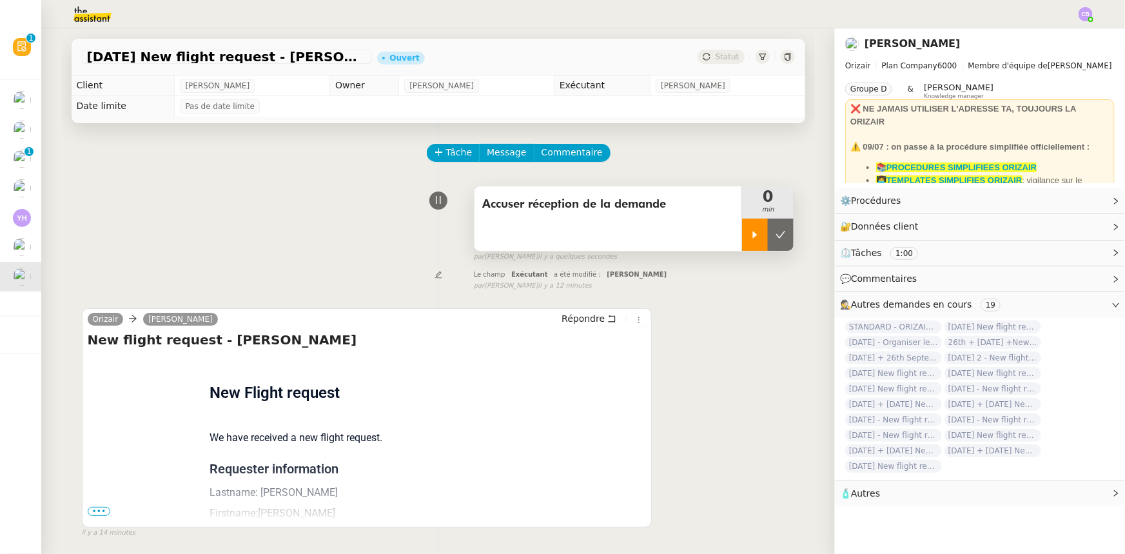
click at [745, 249] on div at bounding box center [755, 235] width 26 height 32
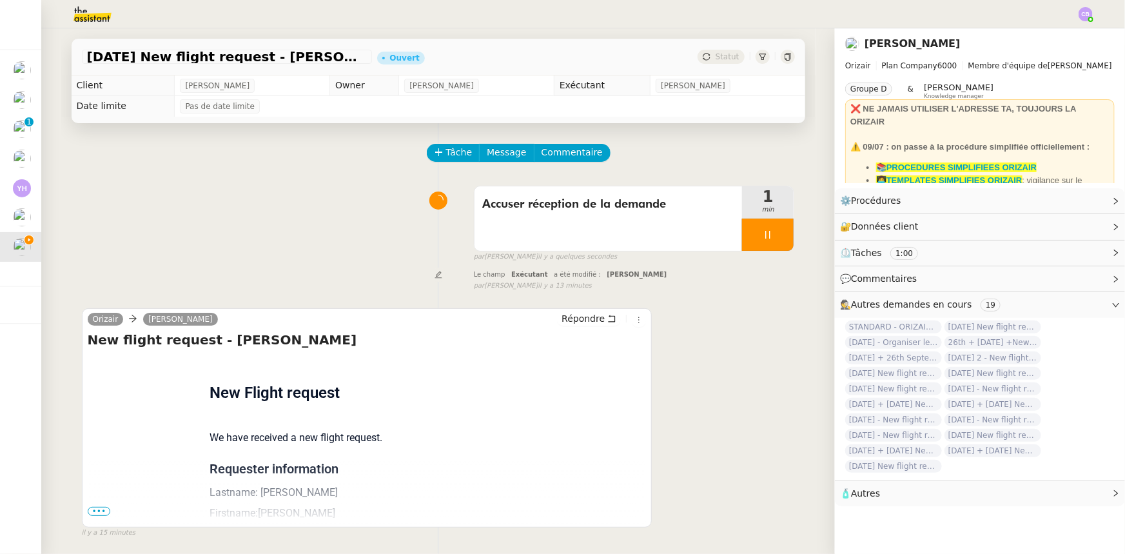
drag, startPoint x: 98, startPoint y: 514, endPoint x: 101, endPoint y: 505, distance: 9.4
click at [98, 514] on span "•••" at bounding box center [99, 511] width 23 height 9
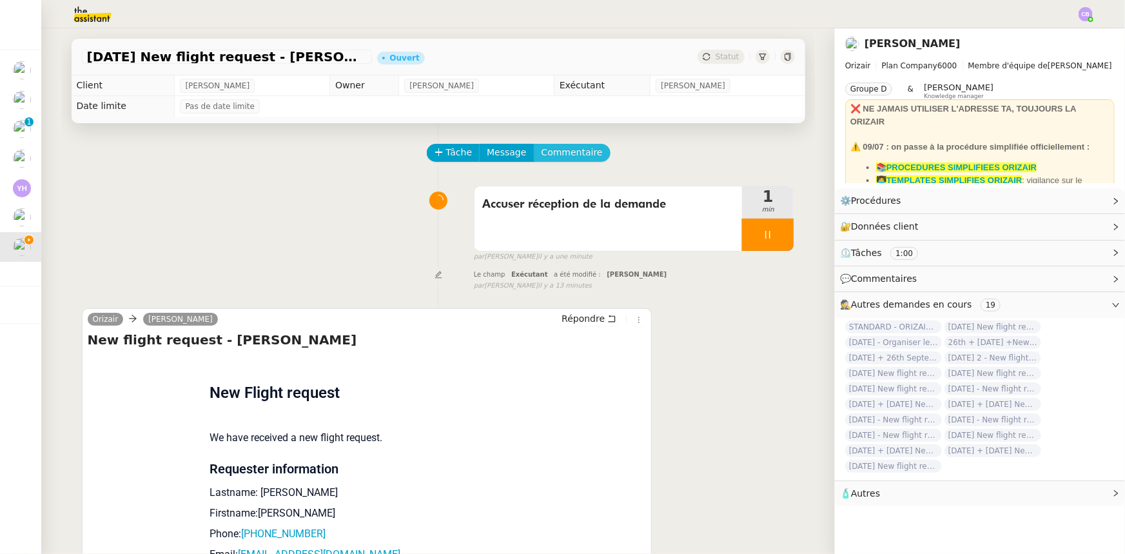
click at [562, 156] on span "Commentaire" at bounding box center [572, 152] width 61 height 15
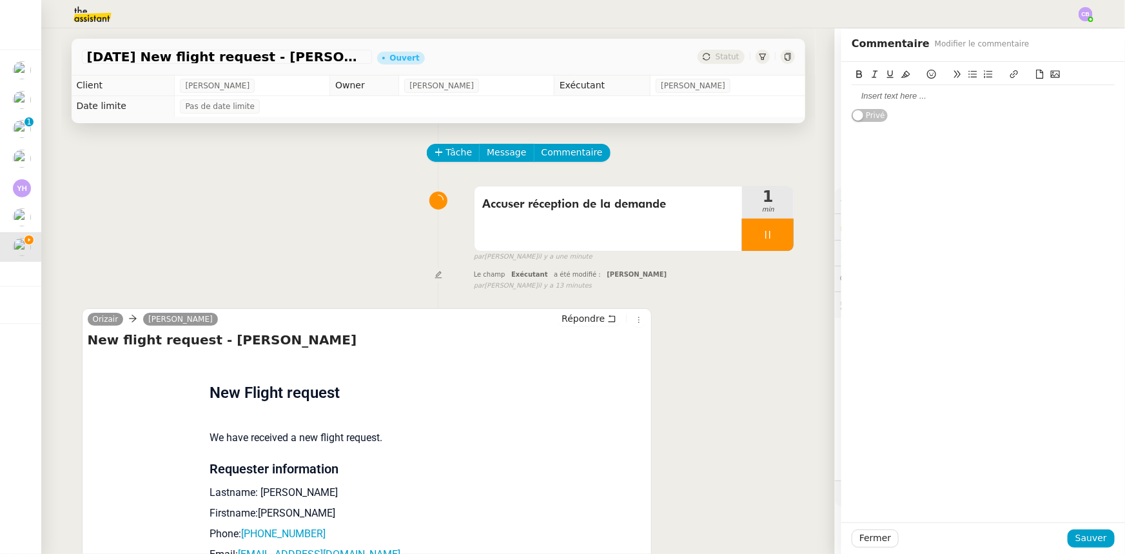
click at [888, 98] on div at bounding box center [983, 96] width 263 height 12
click at [1076, 536] on span "Sauver" at bounding box center [1091, 538] width 32 height 15
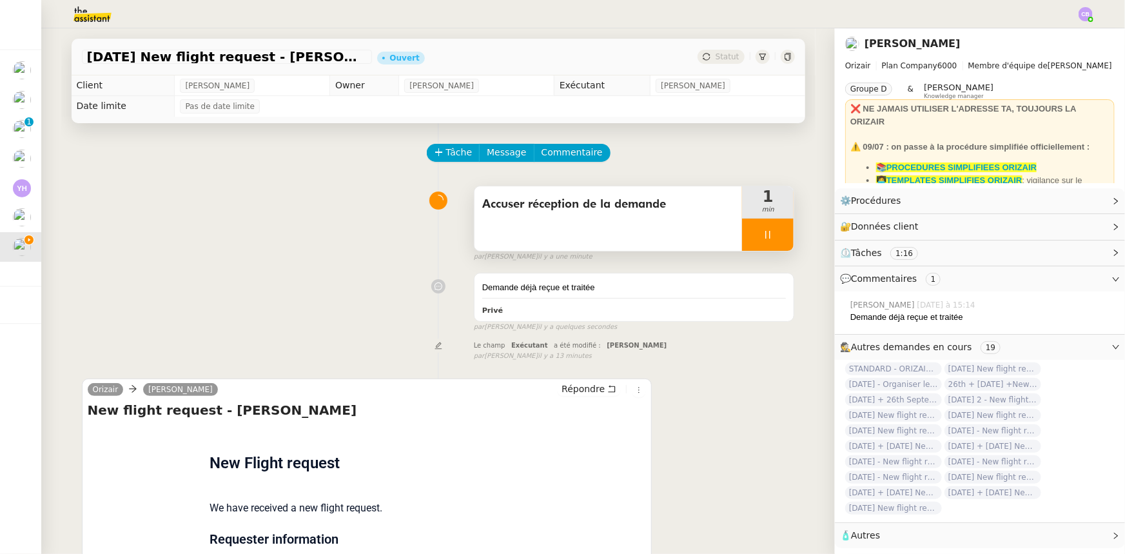
drag, startPoint x: 739, startPoint y: 240, endPoint x: 748, endPoint y: 241, distance: 9.8
click at [742, 240] on div at bounding box center [768, 235] width 52 height 32
click at [768, 242] on button at bounding box center [781, 235] width 26 height 32
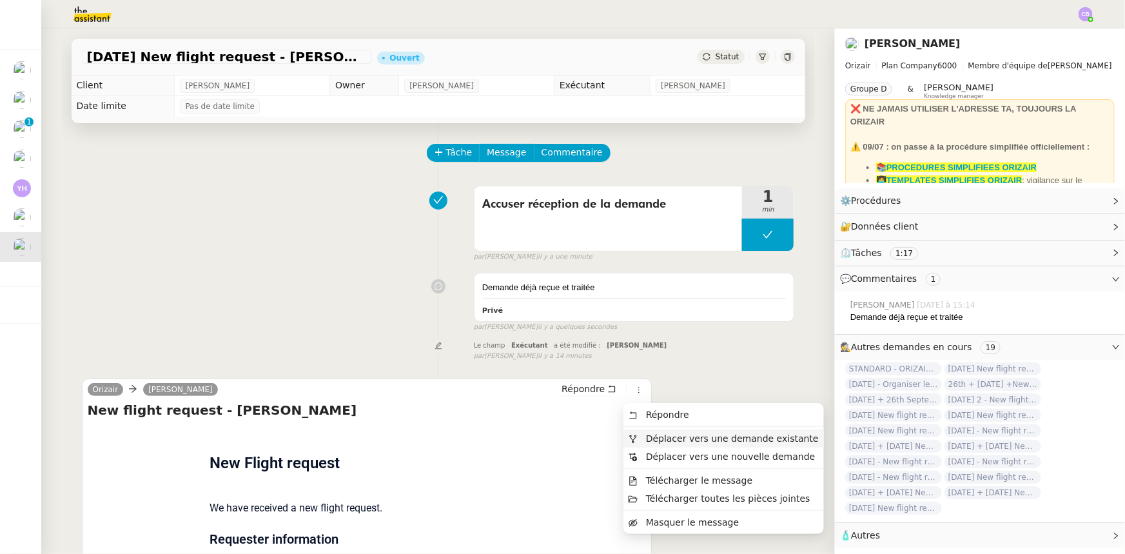
click at [660, 437] on span "Déplacer vers une demande existante" at bounding box center [732, 438] width 173 height 10
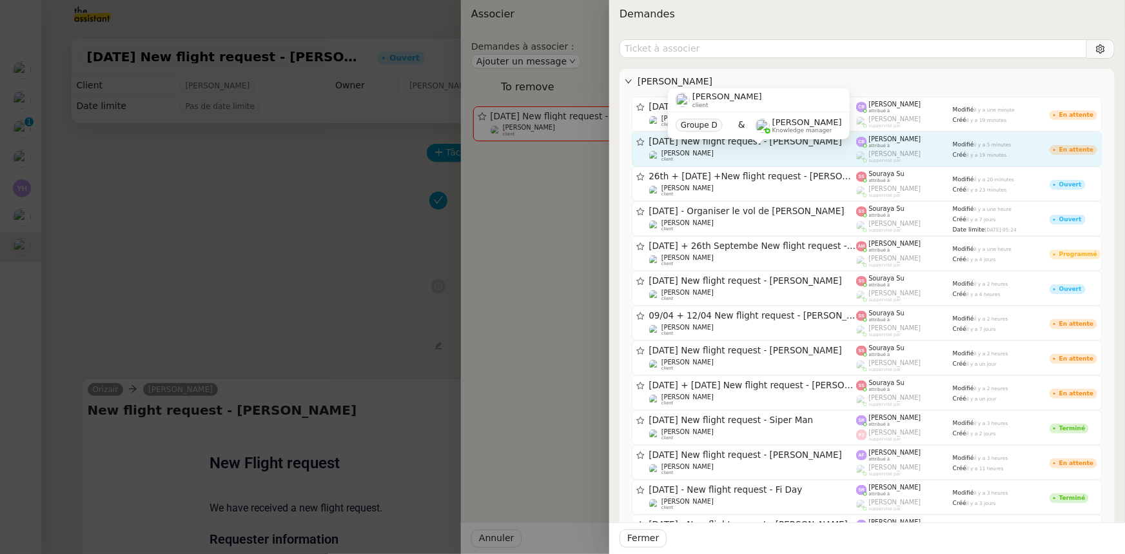
click at [773, 148] on div "[PERSON_NAME] client Groupe D & [PERSON_NAME] Knowledge manager" at bounding box center [759, 118] width 182 height 61
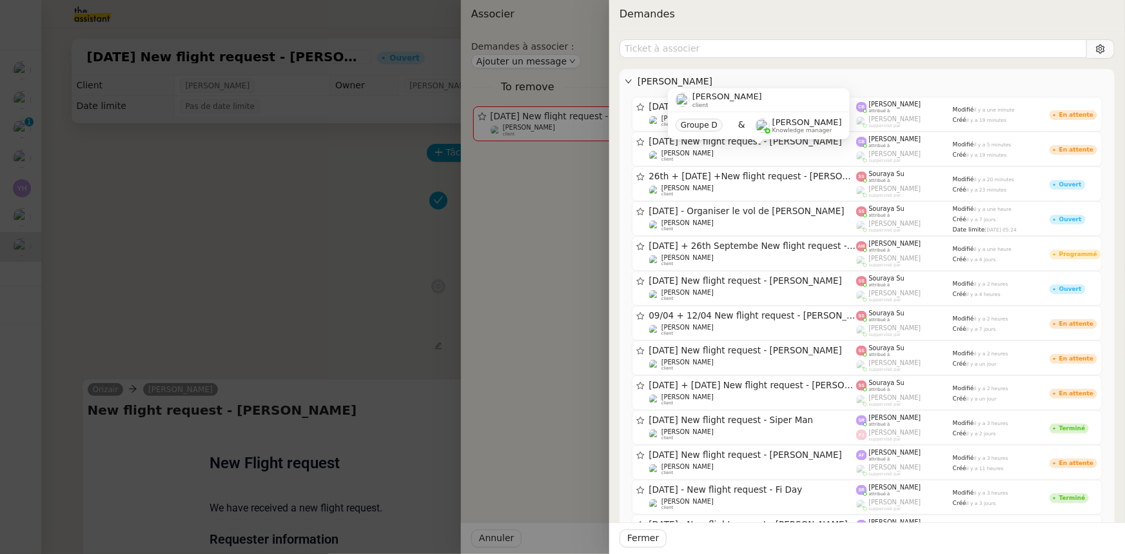
click at [817, 148] on div "[PERSON_NAME] client Groupe D & [PERSON_NAME] Knowledge manager" at bounding box center [759, 118] width 182 height 61
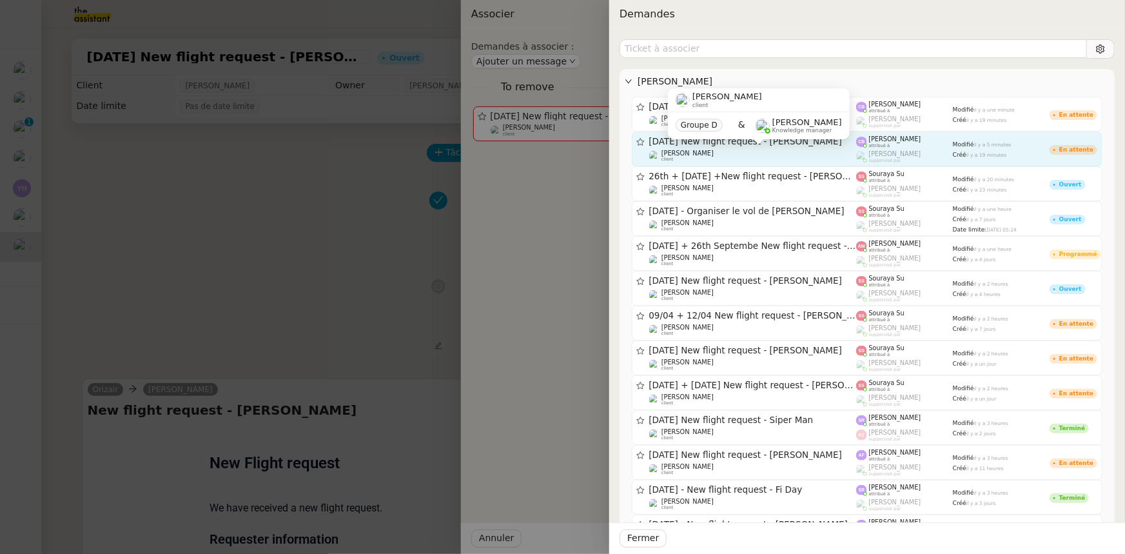
click at [772, 155] on div "[PERSON_NAME] client" at bounding box center [753, 156] width 208 height 13
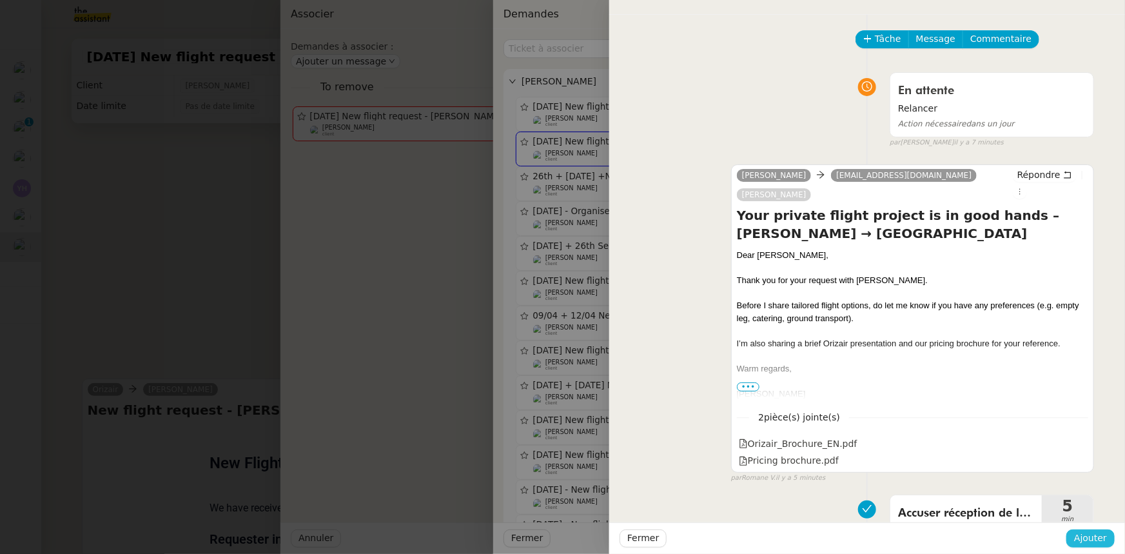
click at [1090, 533] on span "Ajouter" at bounding box center [1090, 538] width 33 height 15
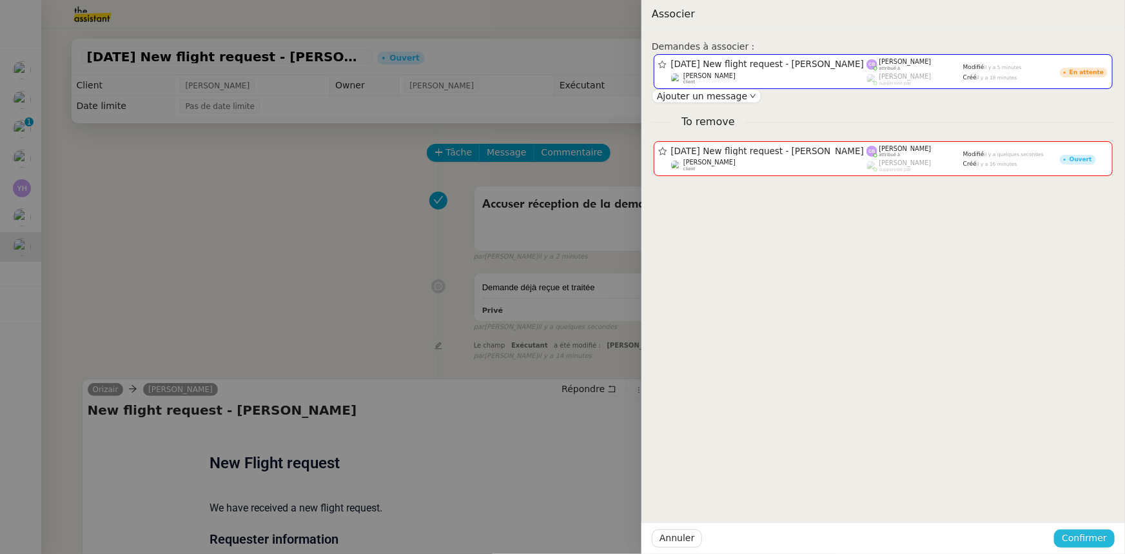
click at [1094, 540] on span "Confirmer" at bounding box center [1084, 538] width 45 height 15
click at [1093, 505] on span "Ajouter" at bounding box center [1086, 503] width 33 height 13
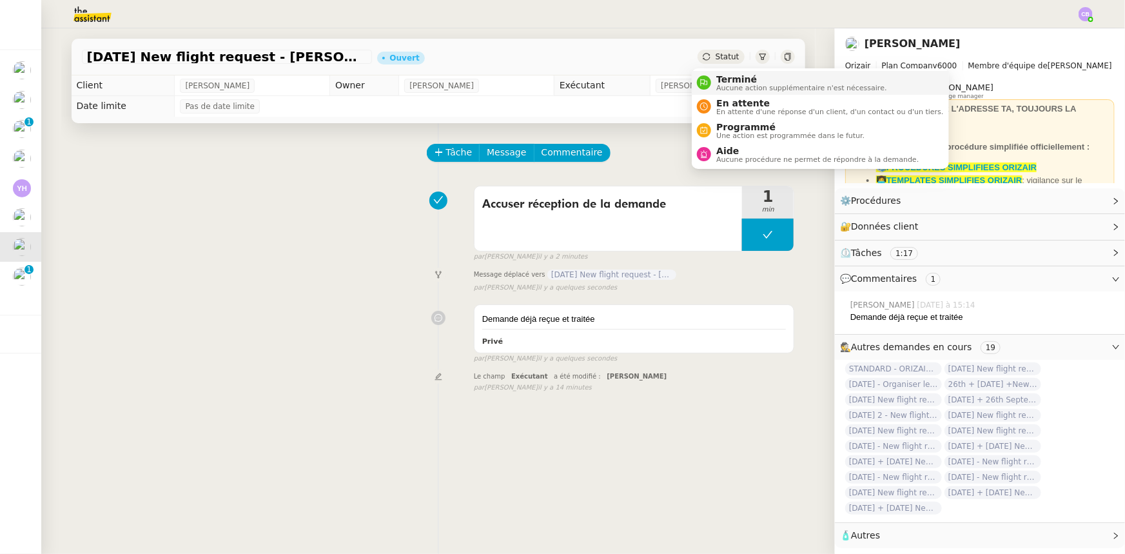
click at [727, 84] on span "Aucune action supplémentaire n'est nécessaire." at bounding box center [801, 87] width 170 height 7
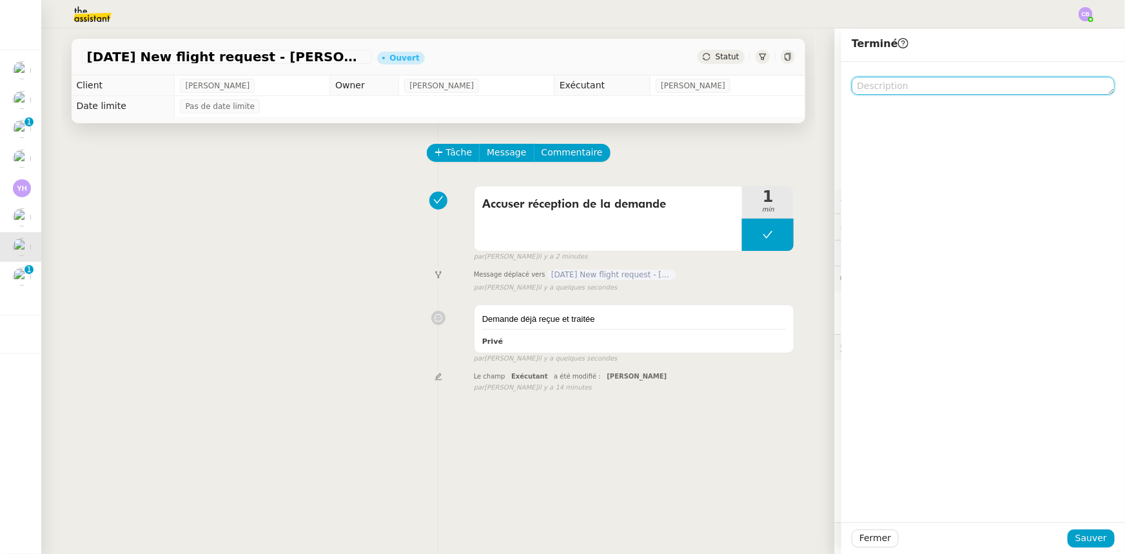
click at [868, 87] on textarea at bounding box center [983, 86] width 263 height 18
type textarea "Doublon"
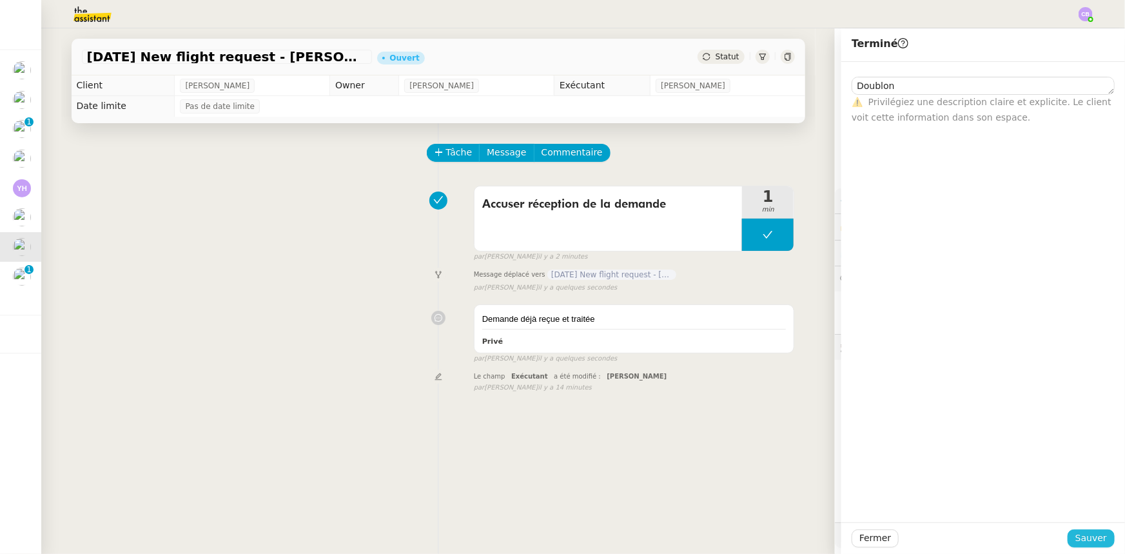
click at [1089, 536] on span "Sauver" at bounding box center [1091, 538] width 32 height 15
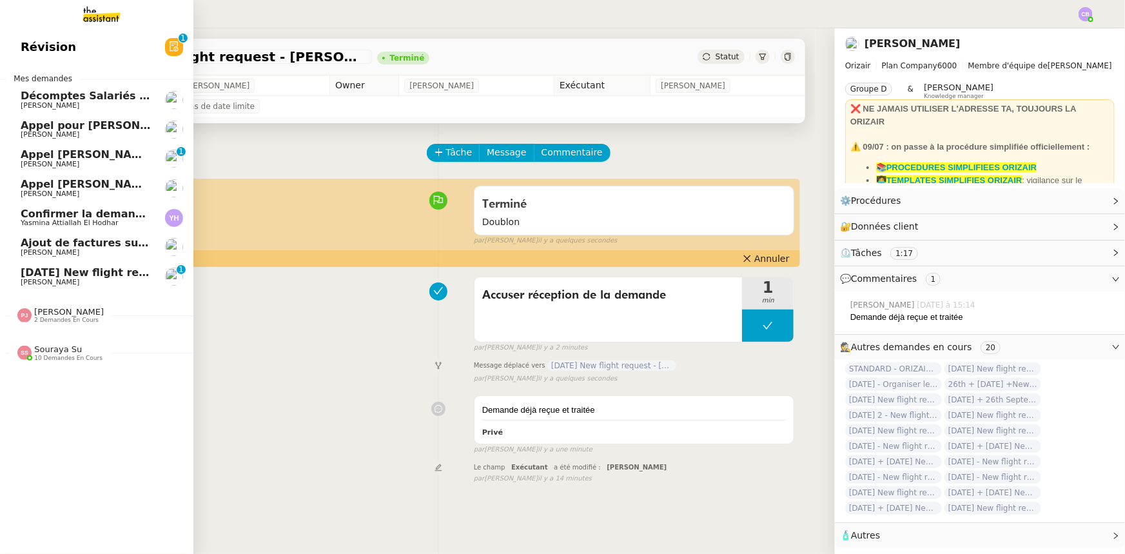
click at [38, 277] on span "[DATE] New flight request - [PERSON_NAME]" at bounding box center [150, 272] width 259 height 12
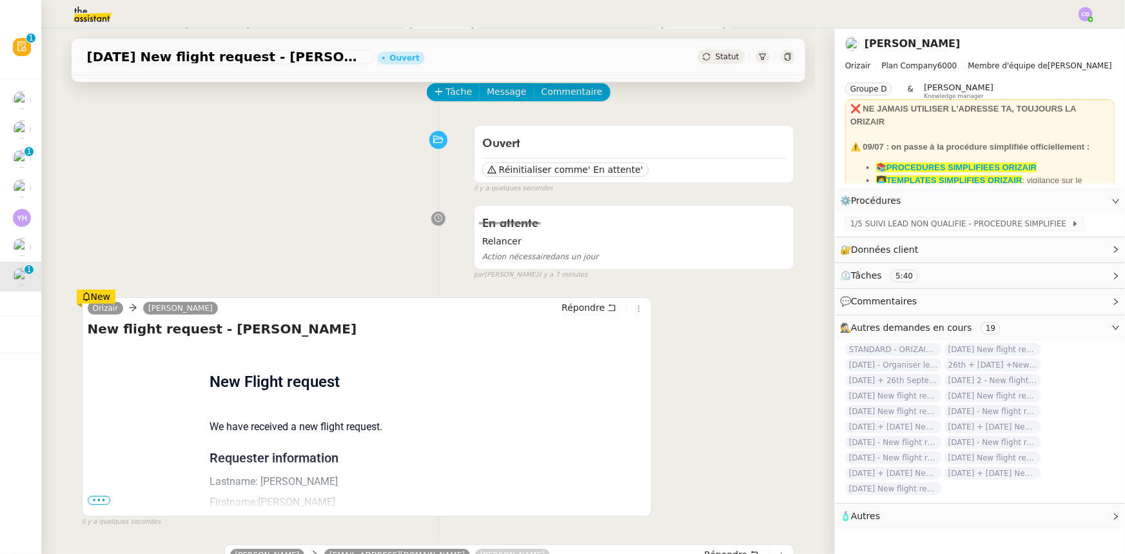
scroll to position [117, 0]
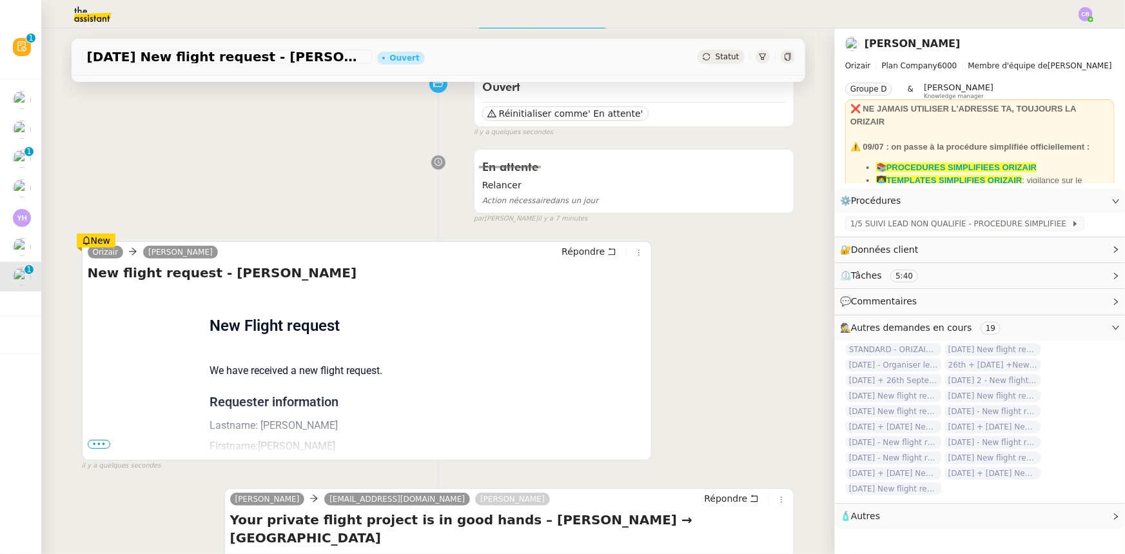
click at [95, 447] on span "•••" at bounding box center [99, 444] width 23 height 9
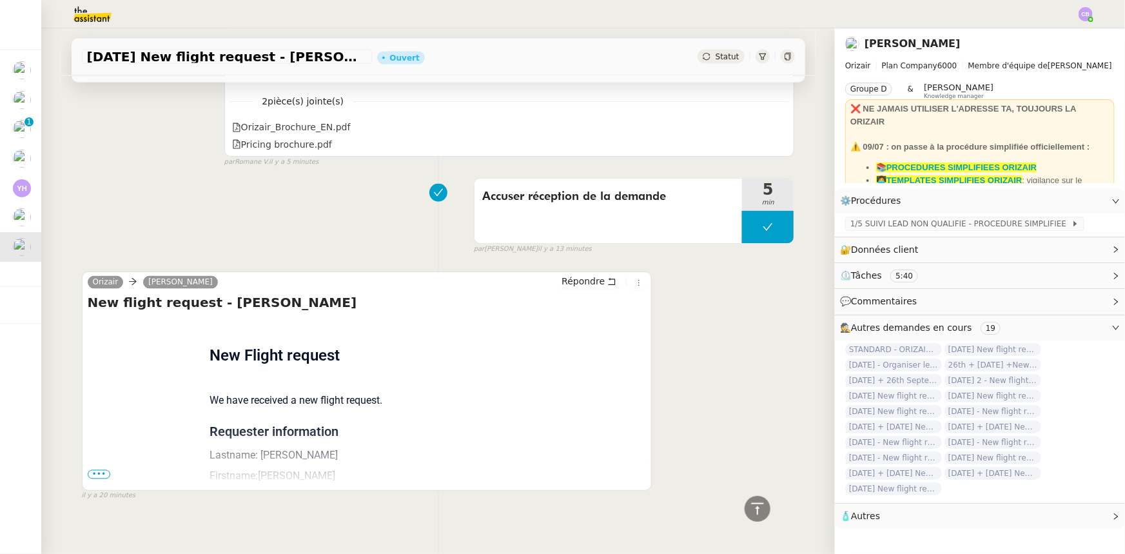
scroll to position [1003, 0]
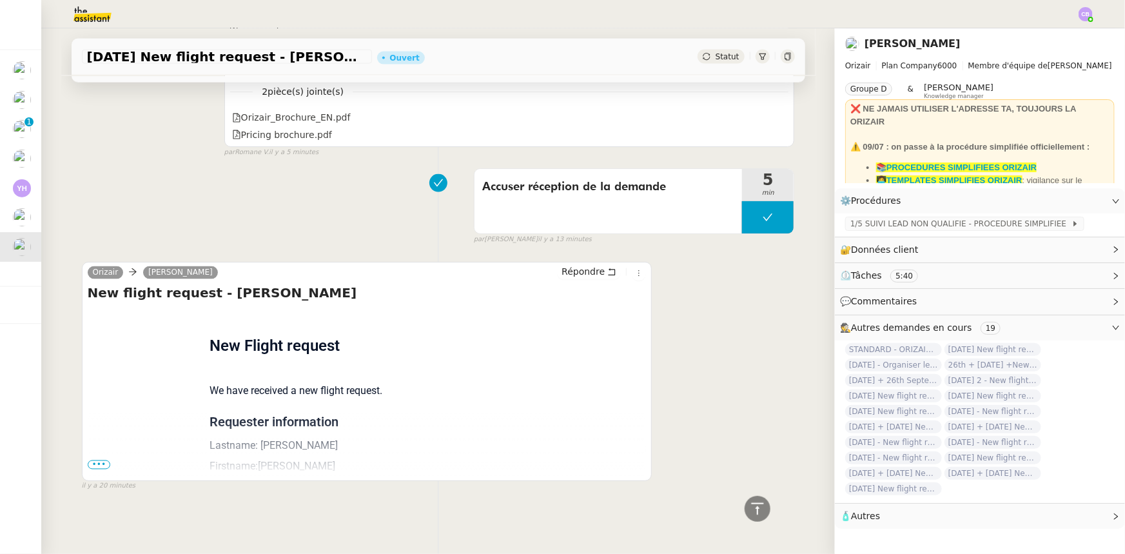
click at [97, 460] on span "•••" at bounding box center [99, 464] width 23 height 9
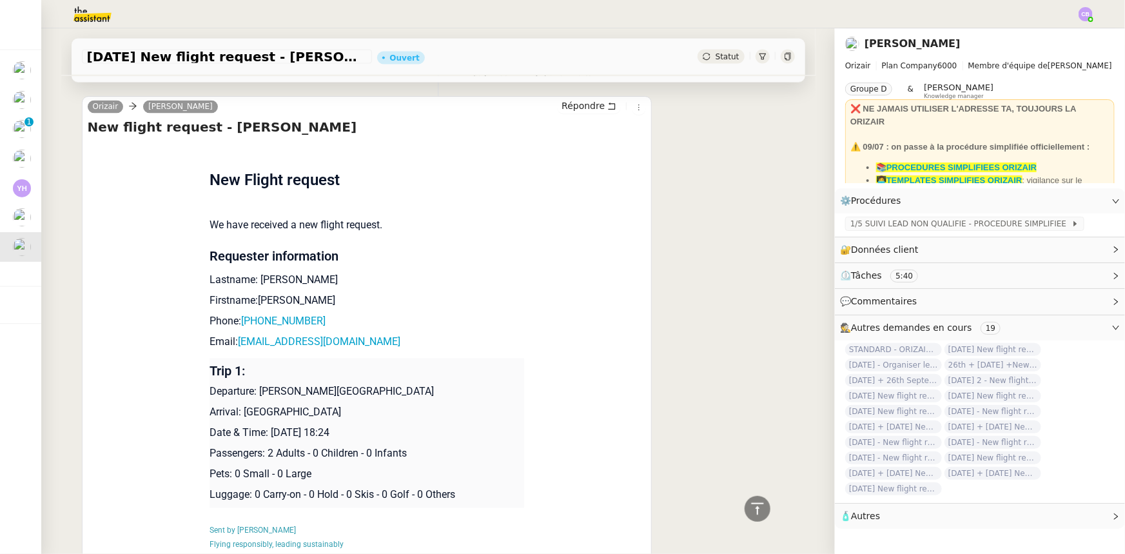
scroll to position [1258, 0]
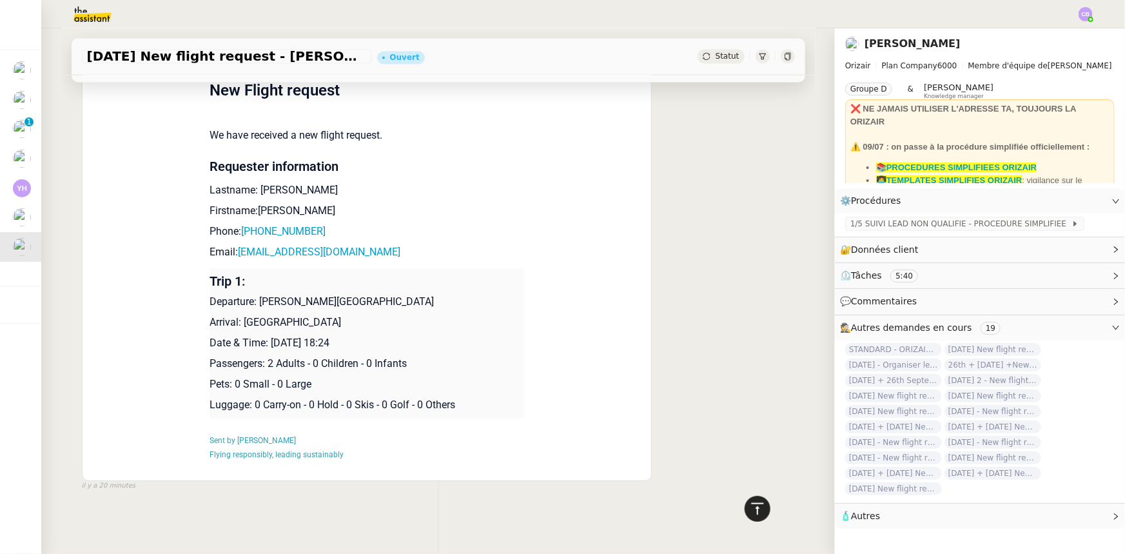
click at [751, 503] on icon at bounding box center [757, 508] width 12 height 12
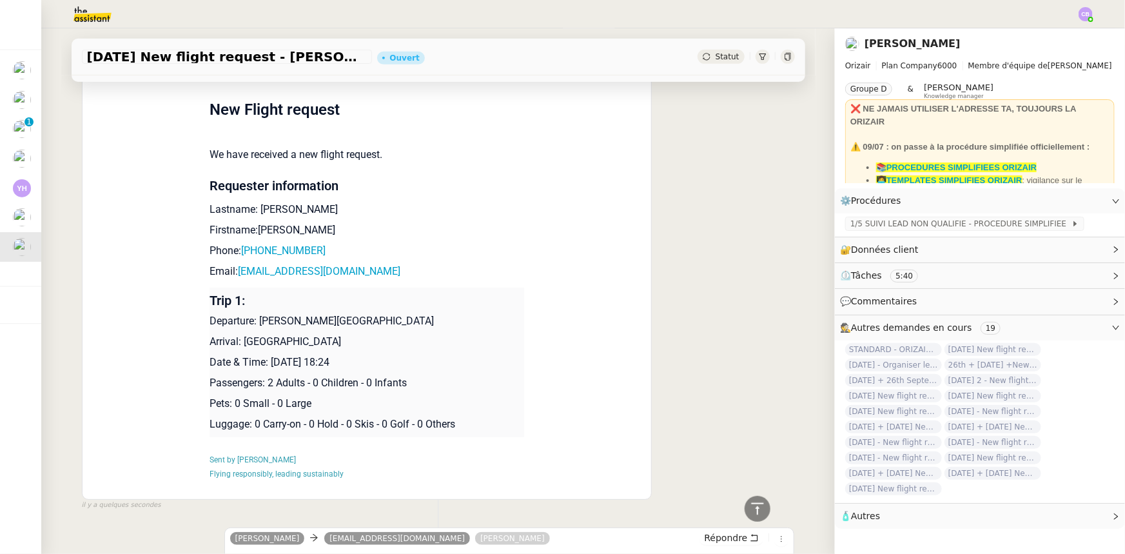
scroll to position [0, 0]
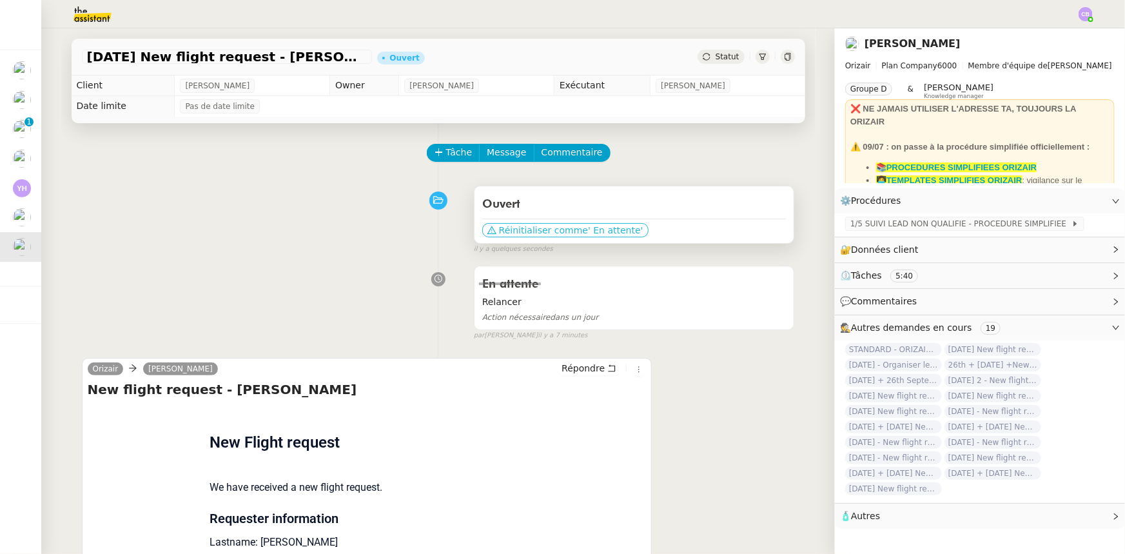
click at [537, 237] on span "Réinitialiser comme" at bounding box center [543, 230] width 89 height 13
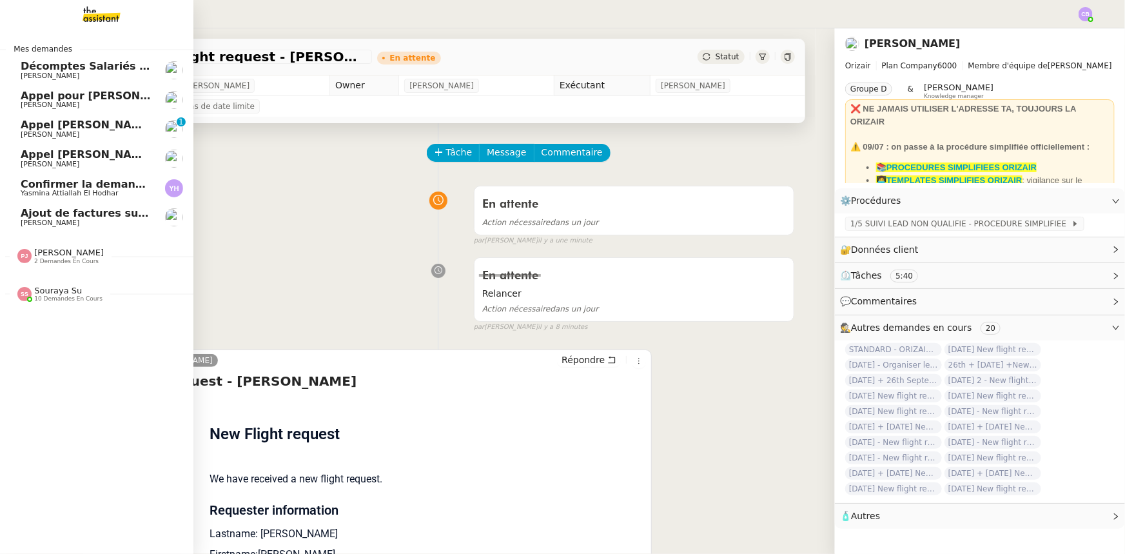
click at [64, 70] on span "Décomptes Salariés Mensuels - [DATE]" at bounding box center [133, 66] width 224 height 12
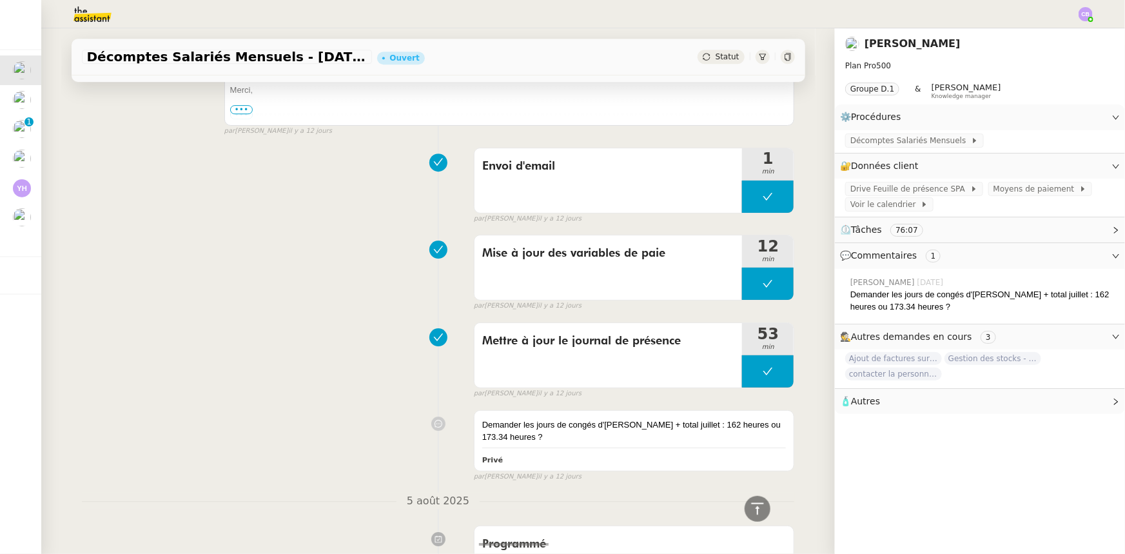
scroll to position [2051, 0]
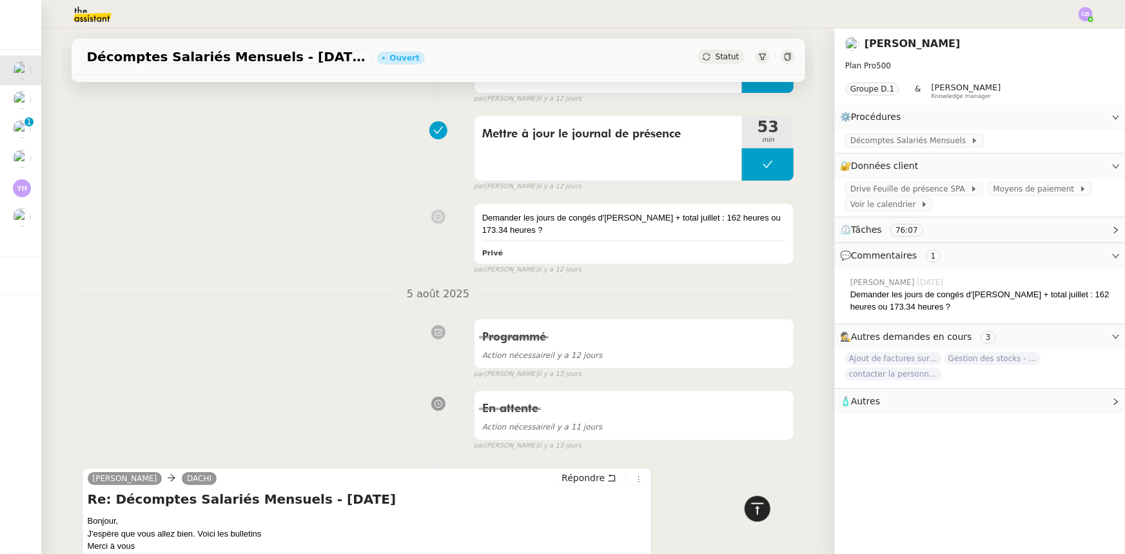
click at [750, 512] on icon at bounding box center [757, 508] width 15 height 15
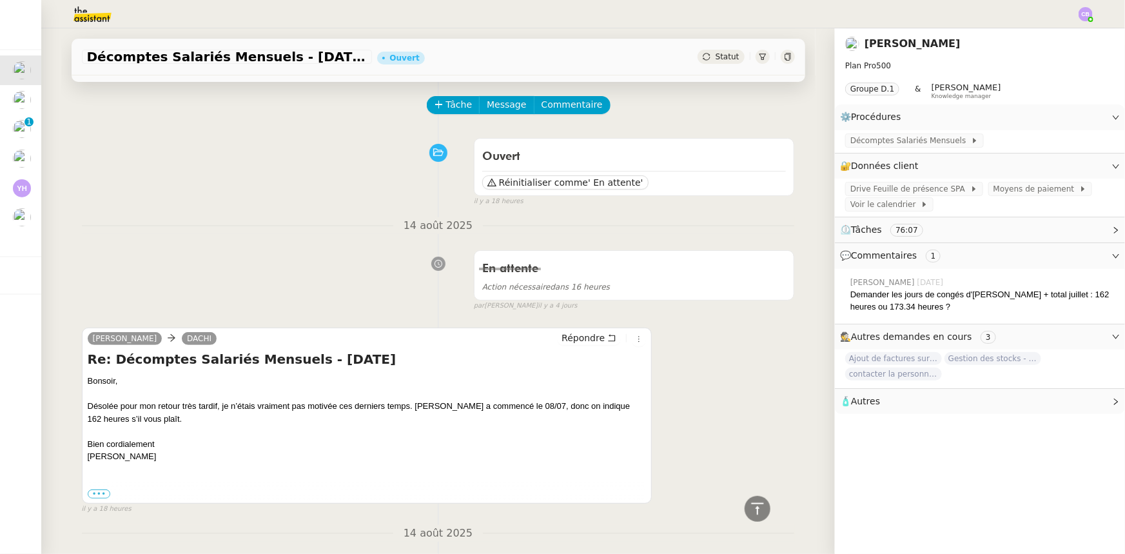
scroll to position [0, 0]
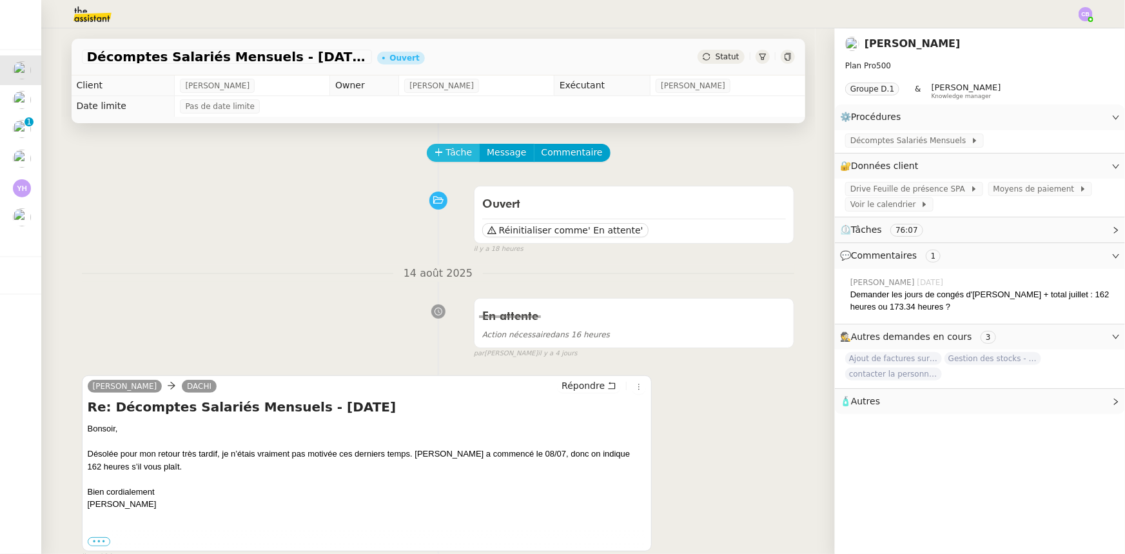
click at [427, 154] on button "Tâche" at bounding box center [454, 153] width 54 height 18
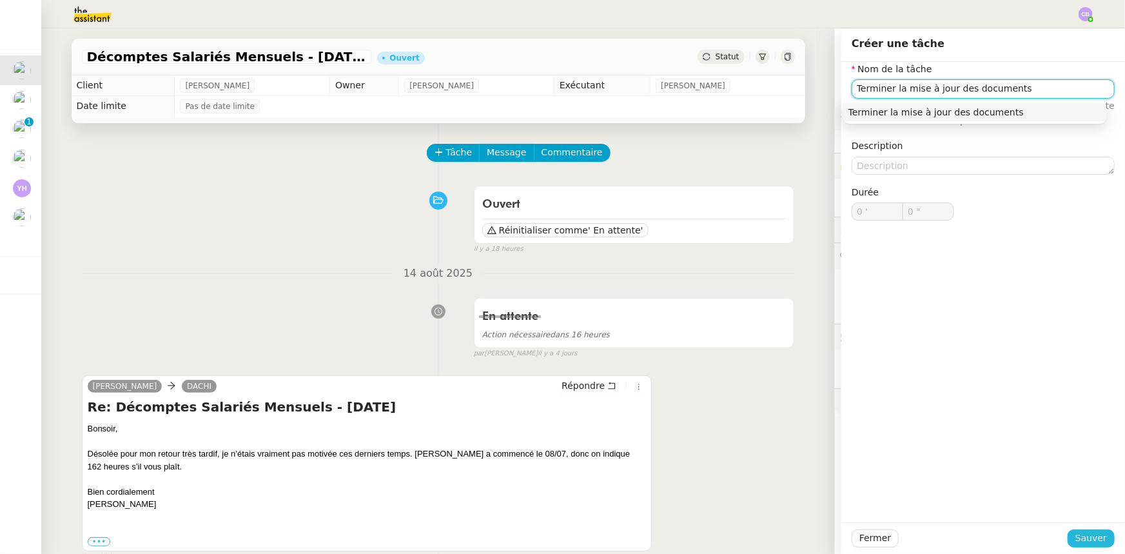
type input "Terminer la mise à jour des documents"
click at [1082, 534] on span "Sauver" at bounding box center [1091, 538] width 32 height 15
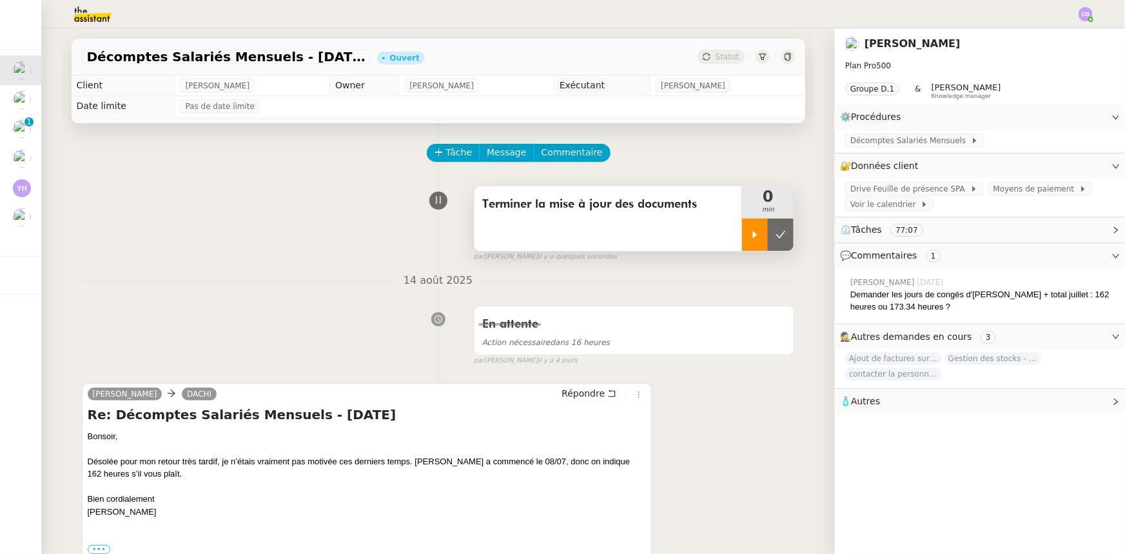
click at [750, 237] on icon at bounding box center [755, 235] width 10 height 10
click at [904, 143] on span "Décomptes Salariés Mensuels" at bounding box center [910, 140] width 121 height 13
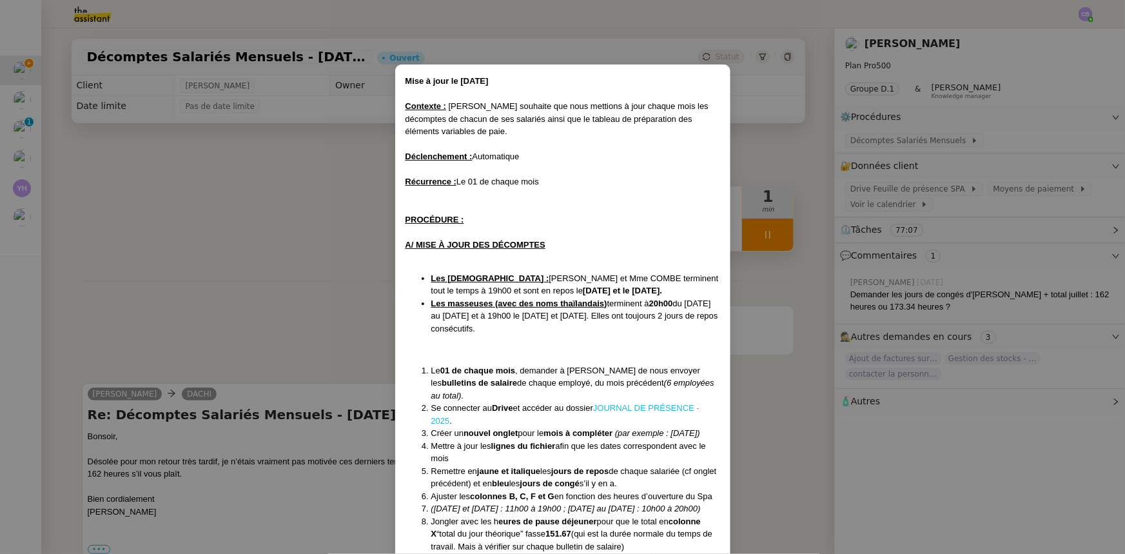
click at [680, 403] on link "JOURNAL DE PRÉSENCE - 2025" at bounding box center [565, 414] width 268 height 23
click at [299, 271] on nz-modal-container "Mise à jour le [DATE] Contexte : [PERSON_NAME] souhaite que nous mettions à jou…" at bounding box center [562, 277] width 1125 height 554
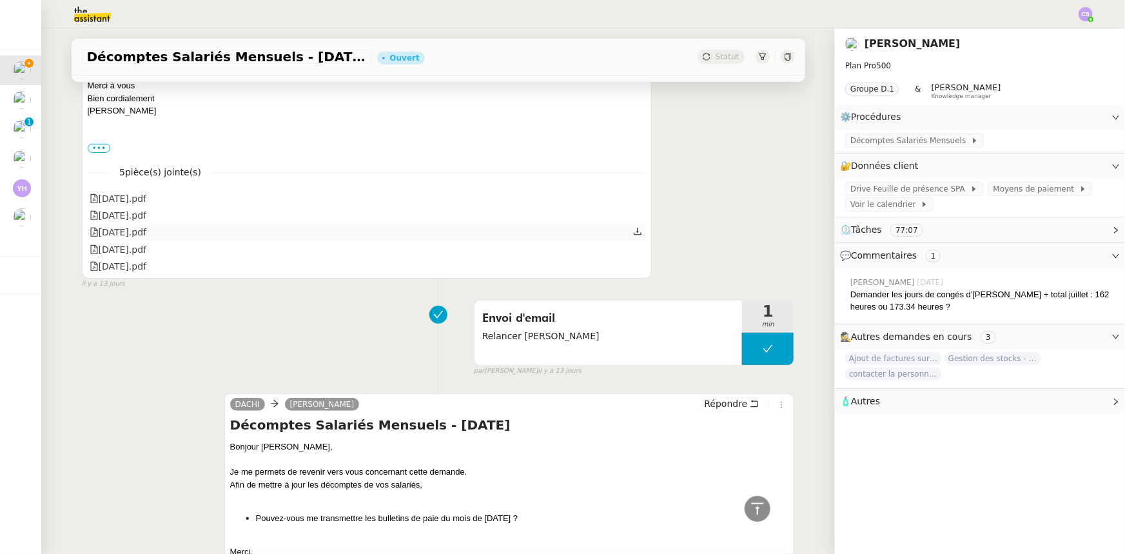
scroll to position [2579, 0]
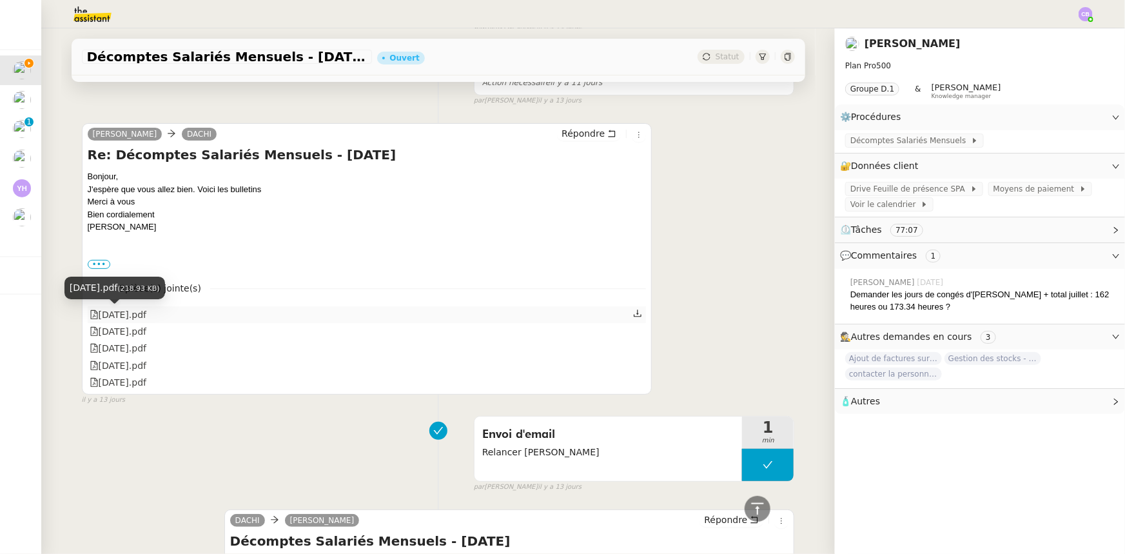
click at [129, 314] on div "[DATE].pdf" at bounding box center [118, 315] width 57 height 15
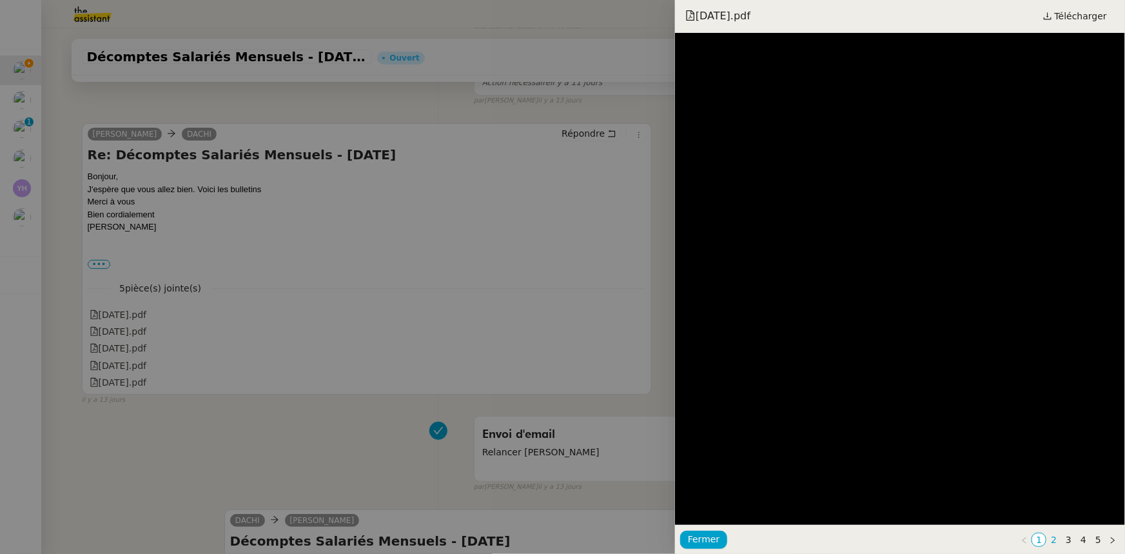
click at [1055, 542] on link "2" at bounding box center [1054, 539] width 14 height 13
click at [1070, 540] on link "3" at bounding box center [1069, 539] width 14 height 13
click at [1083, 539] on link "4" at bounding box center [1084, 539] width 14 height 13
click at [1097, 542] on link "5" at bounding box center [1098, 539] width 14 height 13
click at [1085, 542] on link "4" at bounding box center [1084, 539] width 14 height 13
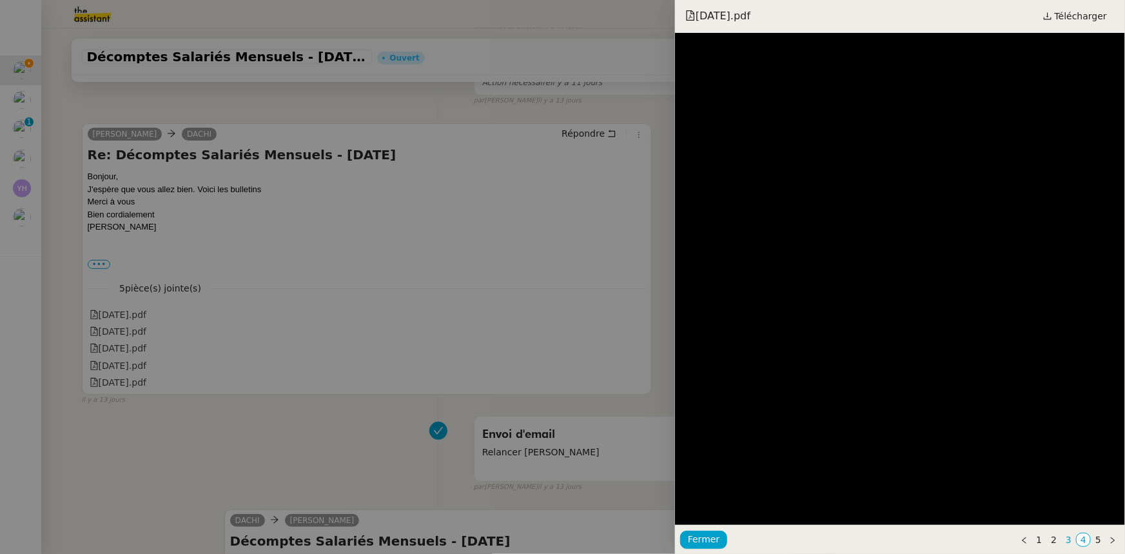
click at [1071, 542] on link "3" at bounding box center [1069, 539] width 14 height 13
click at [1054, 542] on link "2" at bounding box center [1054, 539] width 14 height 13
click at [1039, 541] on link "1" at bounding box center [1039, 539] width 14 height 13
click at [1053, 540] on link "2" at bounding box center [1054, 539] width 14 height 13
click at [1079, 18] on span "Télécharger" at bounding box center [1081, 16] width 52 height 17
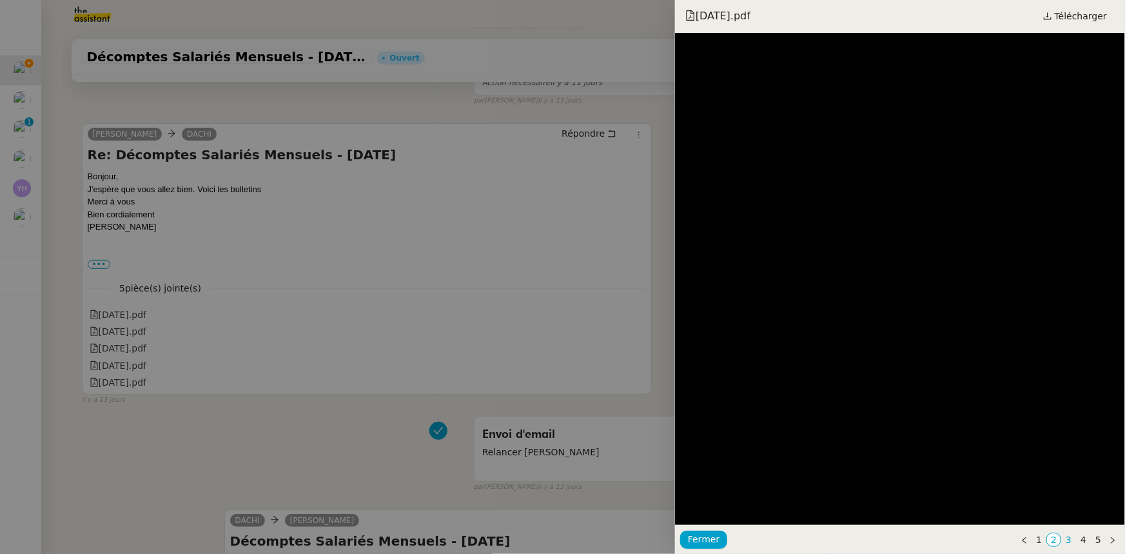
click at [1070, 540] on link "3" at bounding box center [1069, 539] width 14 height 13
click at [1083, 541] on link "4" at bounding box center [1084, 539] width 14 height 13
click at [1064, 19] on span "Télécharger" at bounding box center [1081, 16] width 52 height 17
click at [696, 537] on span "Fermer" at bounding box center [704, 539] width 32 height 15
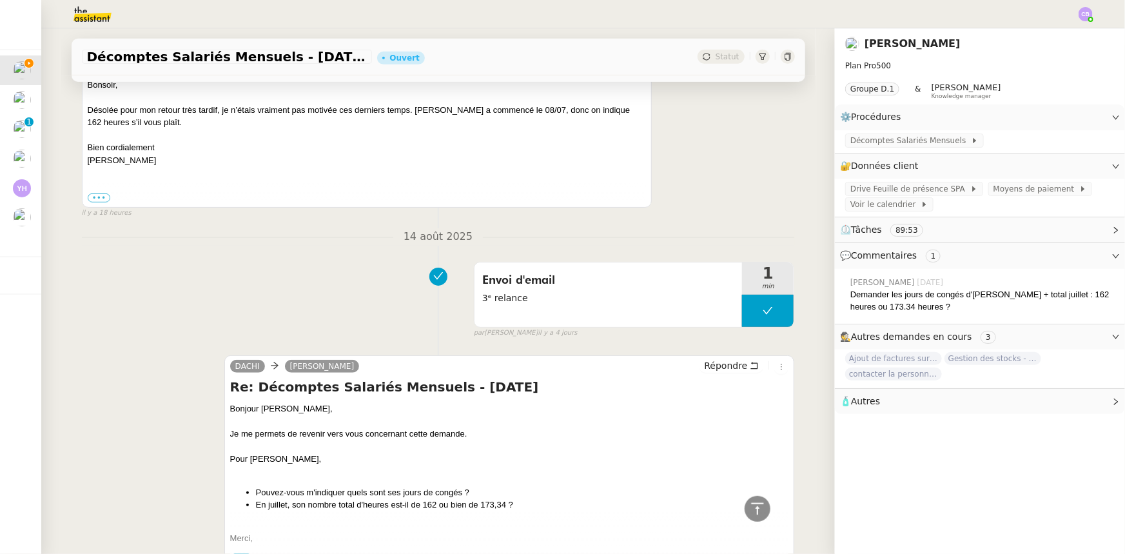
scroll to position [0, 0]
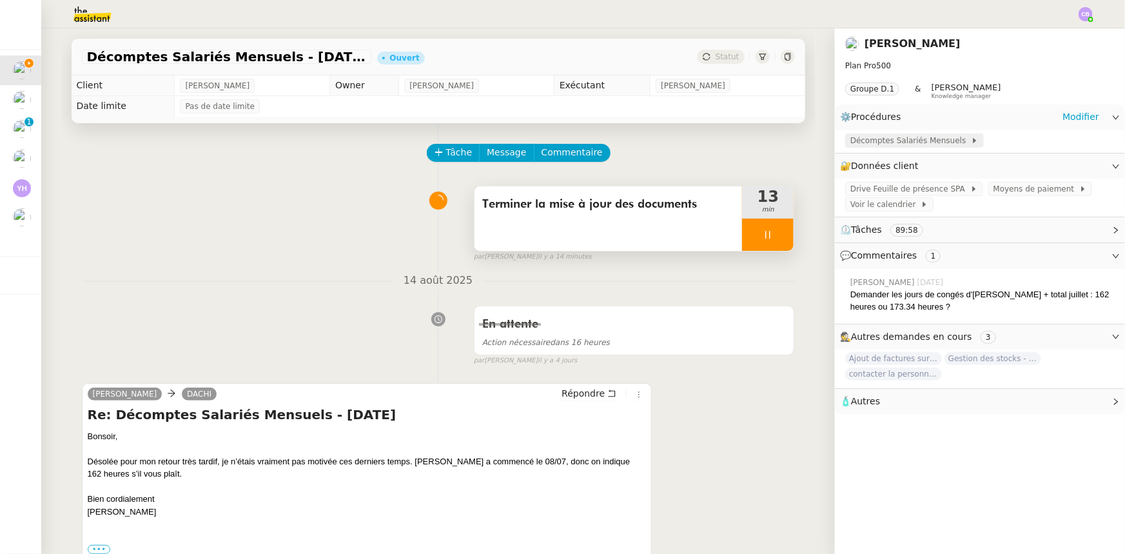
click at [917, 141] on span "Décomptes Salariés Mensuels" at bounding box center [910, 140] width 121 height 13
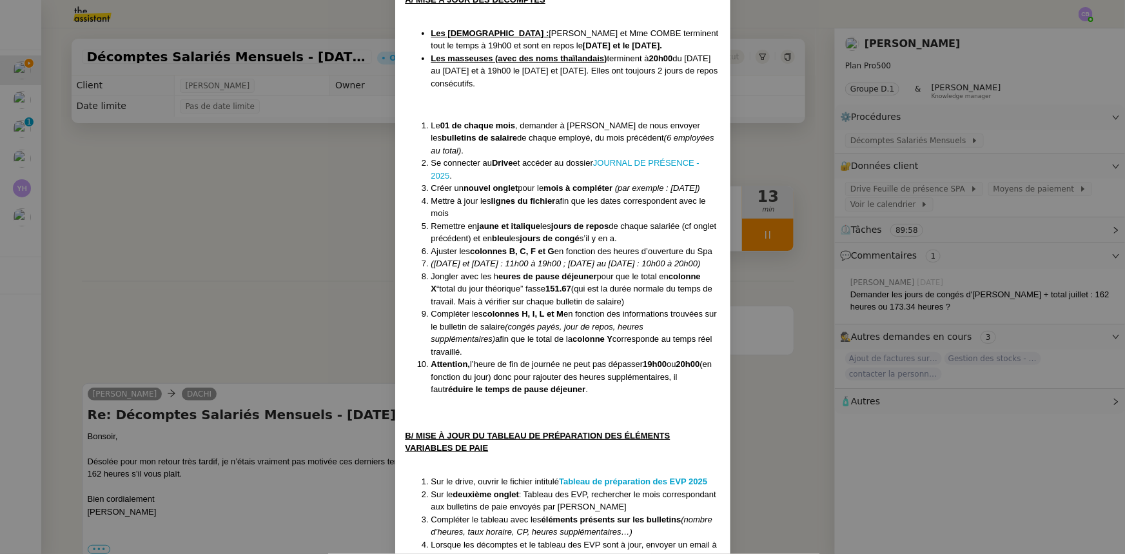
scroll to position [313, 0]
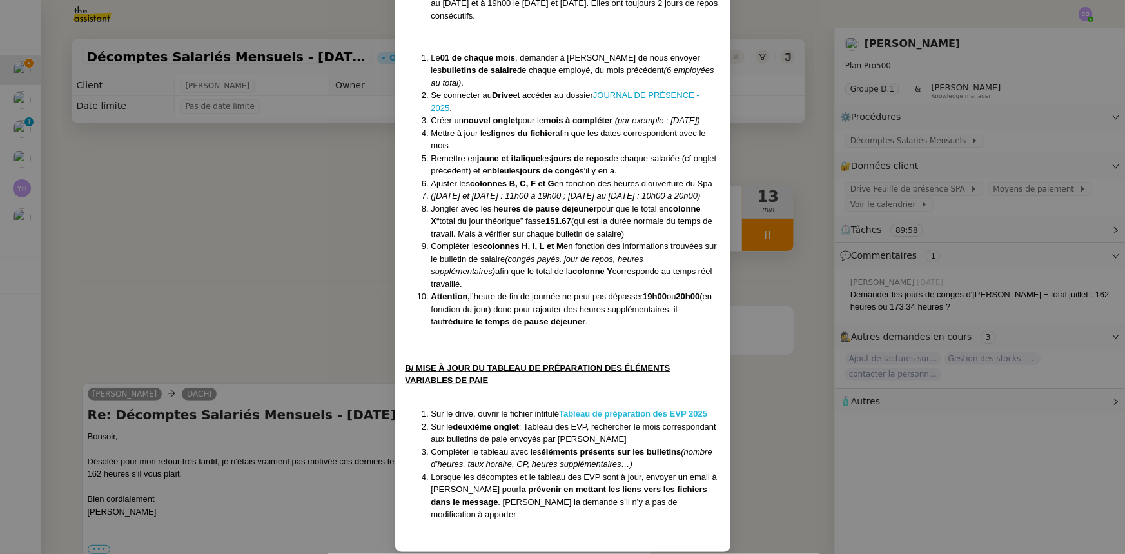
click at [586, 411] on strong "Tableau de préparation des EVP 2025" at bounding box center [633, 414] width 148 height 10
click at [302, 248] on nz-modal-container "Mise à jour le [DATE] Contexte : [PERSON_NAME] souhaite que nous mettions à jou…" at bounding box center [562, 277] width 1125 height 554
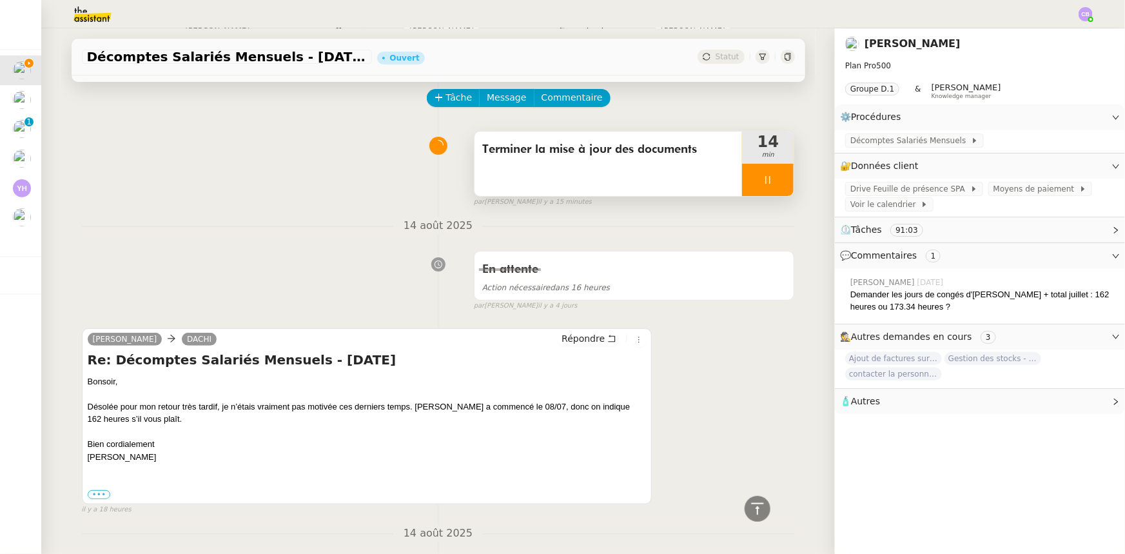
scroll to position [0, 0]
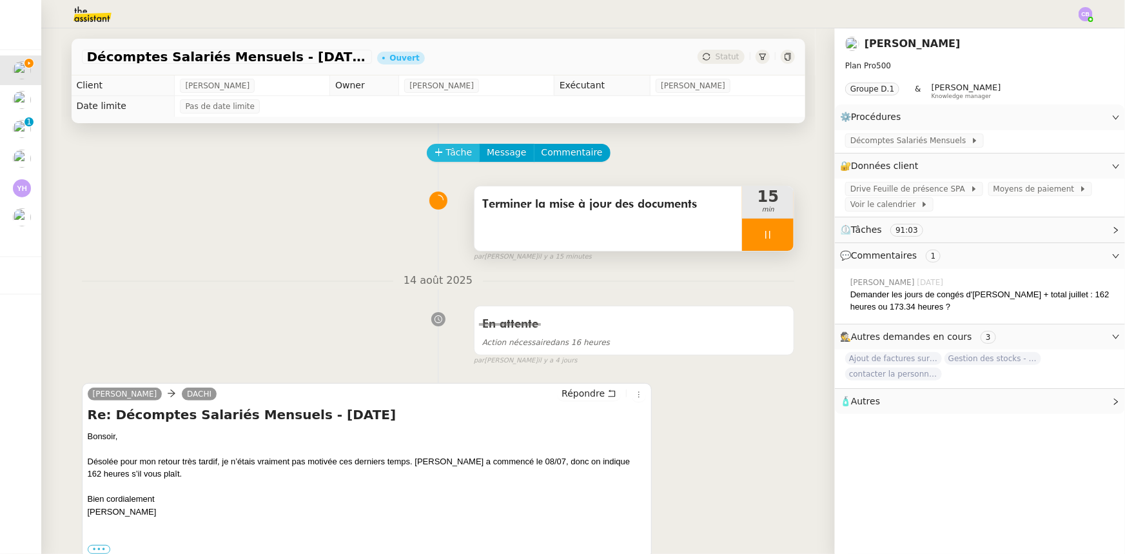
click at [447, 154] on span "Tâche" at bounding box center [459, 152] width 26 height 15
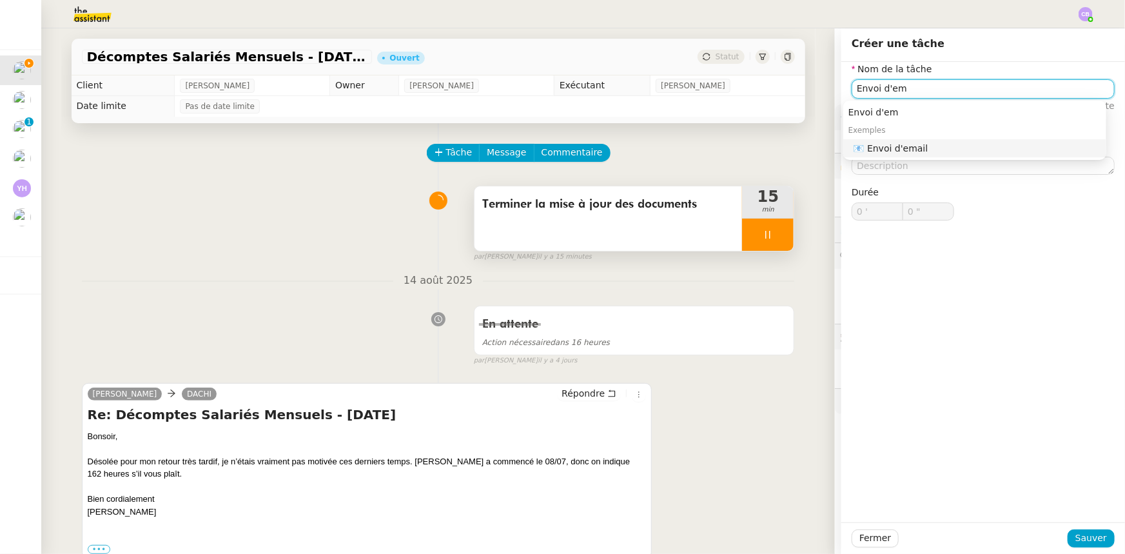
click at [886, 146] on div "📧 Envoi d'email" at bounding box center [978, 148] width 248 height 12
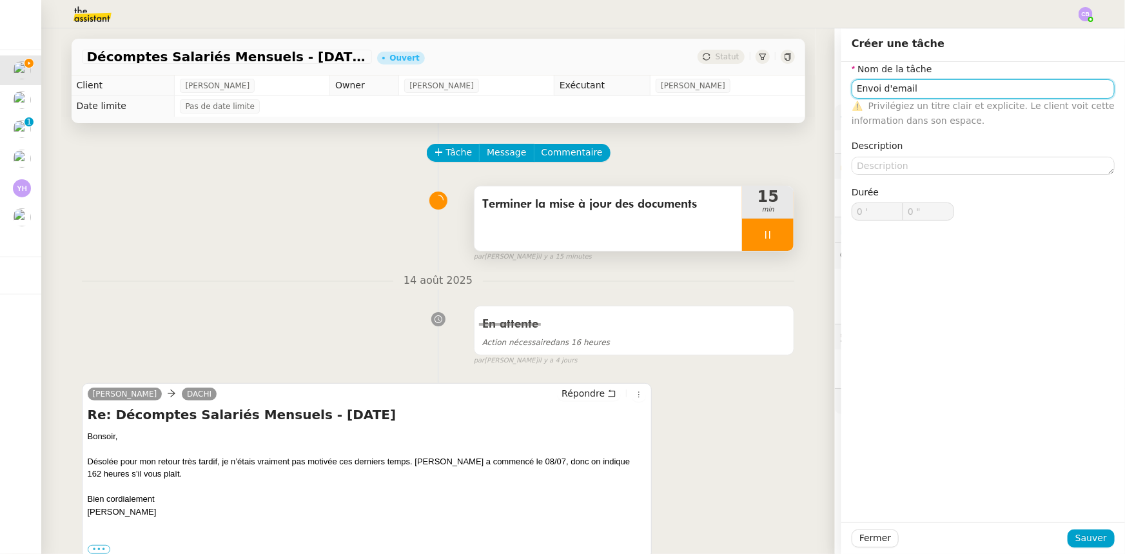
type input "Envoi d'email"
click at [1100, 542] on button "Sauver" at bounding box center [1091, 538] width 47 height 18
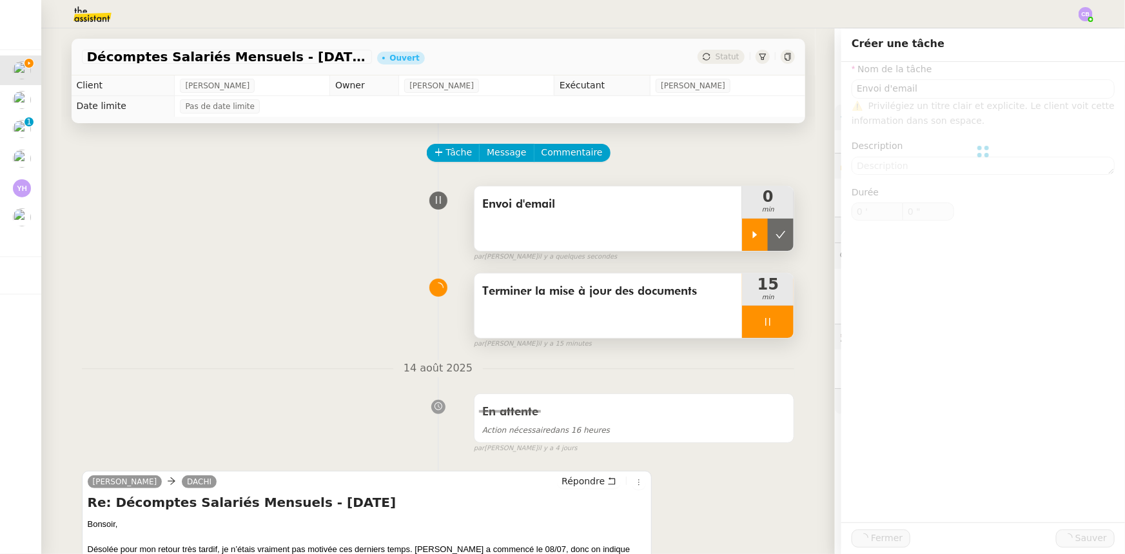
click at [753, 237] on icon at bounding box center [755, 234] width 5 height 7
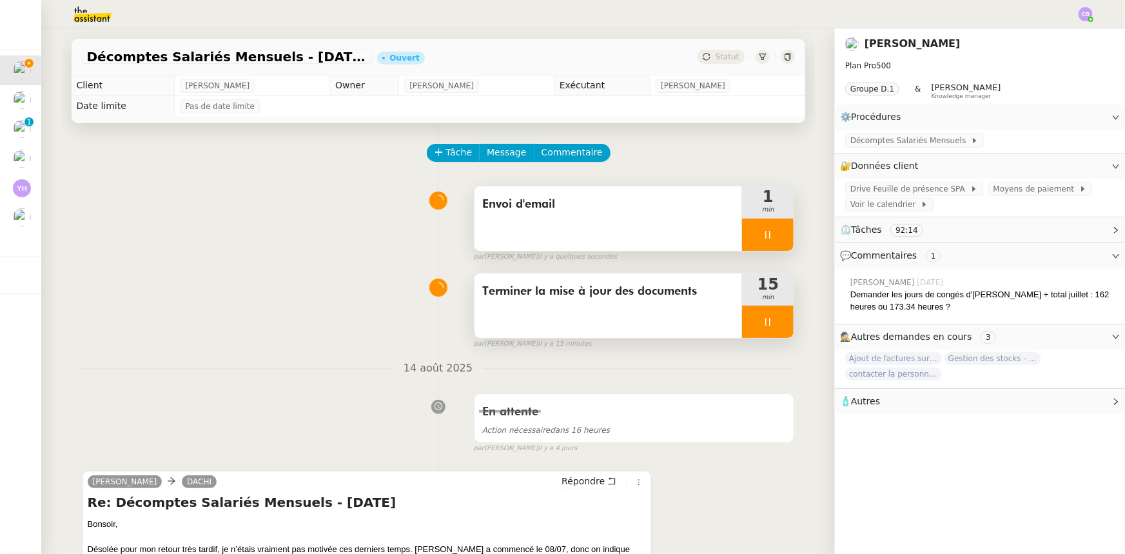
click at [743, 318] on div at bounding box center [768, 322] width 52 height 32
click at [770, 328] on button at bounding box center [781, 322] width 26 height 32
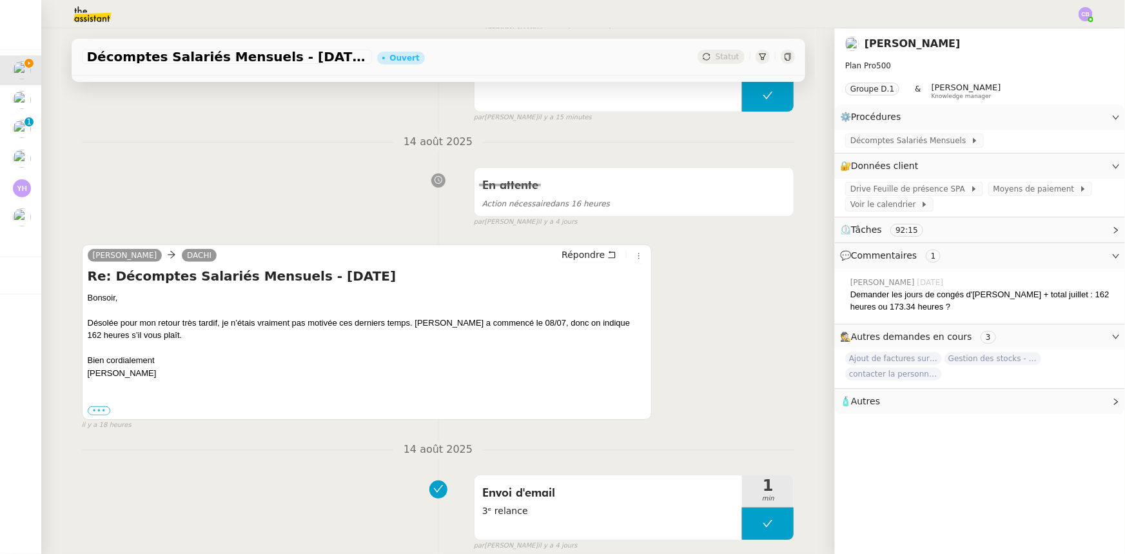
scroll to position [234, 0]
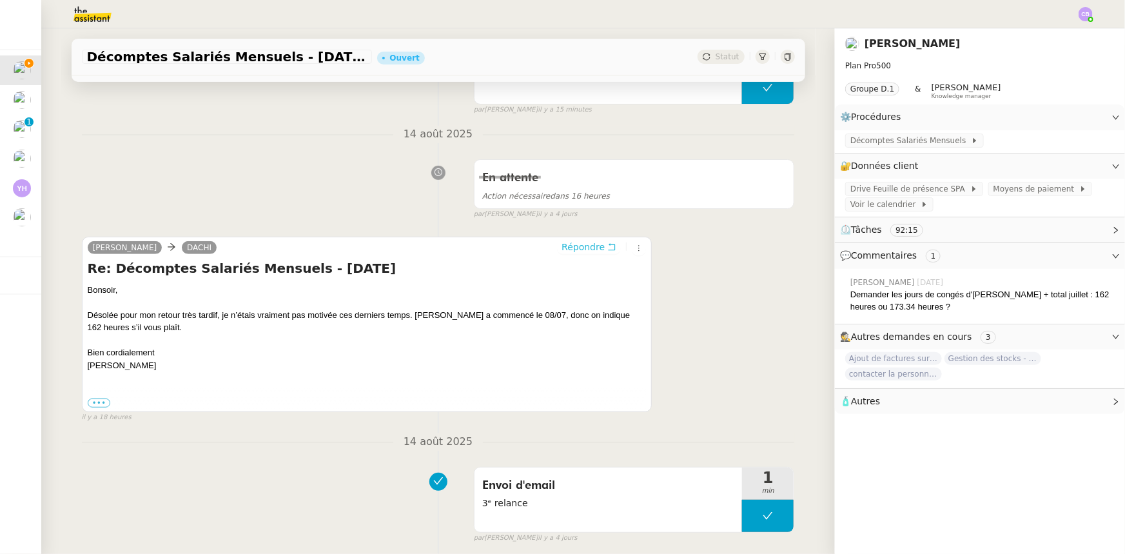
click at [575, 251] on span "Répondre" at bounding box center [583, 246] width 43 height 13
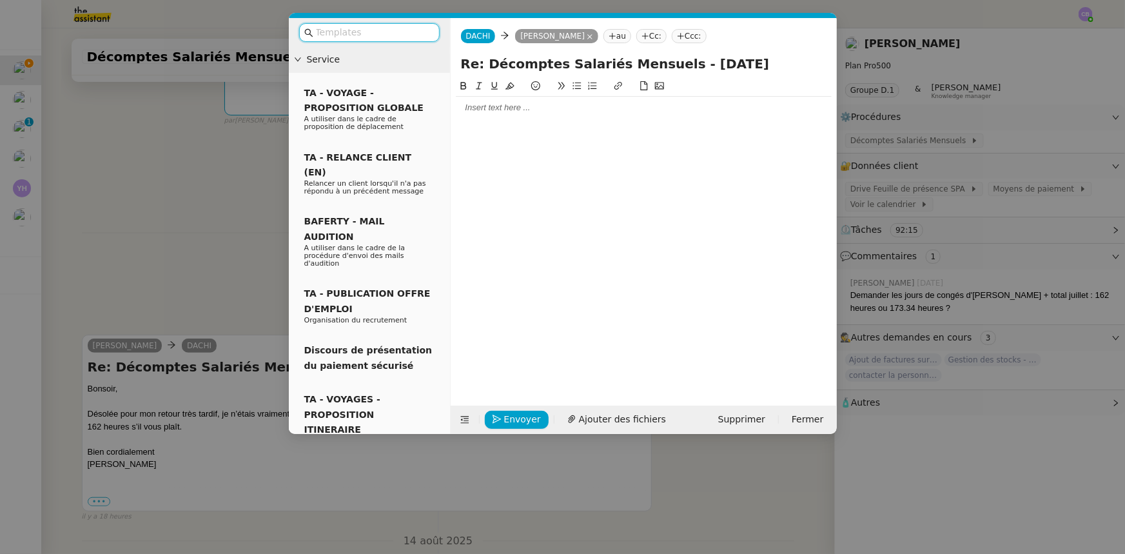
click at [494, 110] on div at bounding box center [644, 108] width 376 height 12
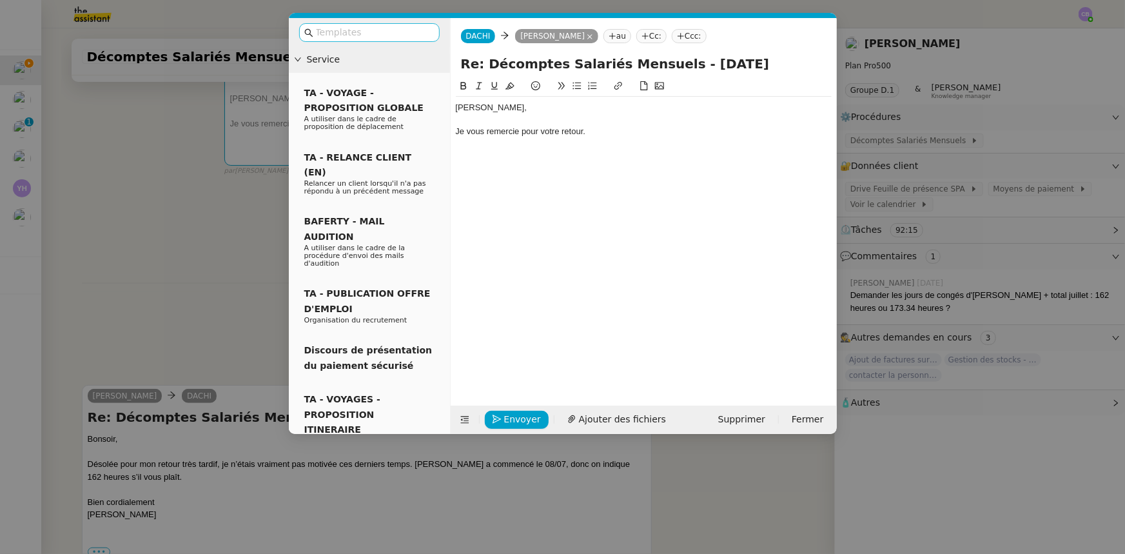
click at [408, 33] on input "text" at bounding box center [374, 32] width 116 height 15
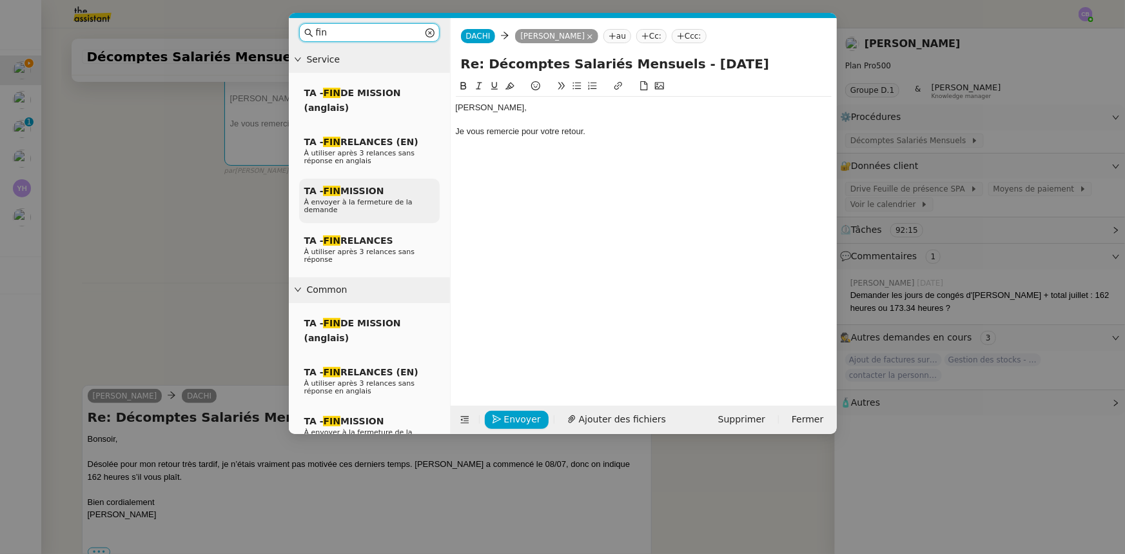
type input "fin"
click at [380, 200] on span "À envoyer à la fermeture de la demande" at bounding box center [358, 206] width 108 height 16
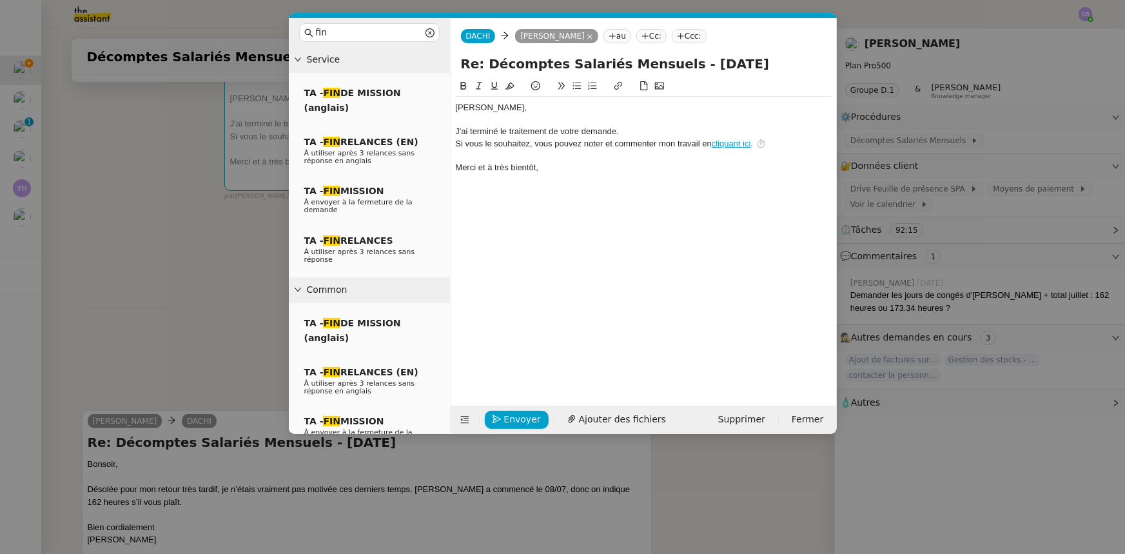
click at [510, 114] on div at bounding box center [644, 120] width 376 height 12
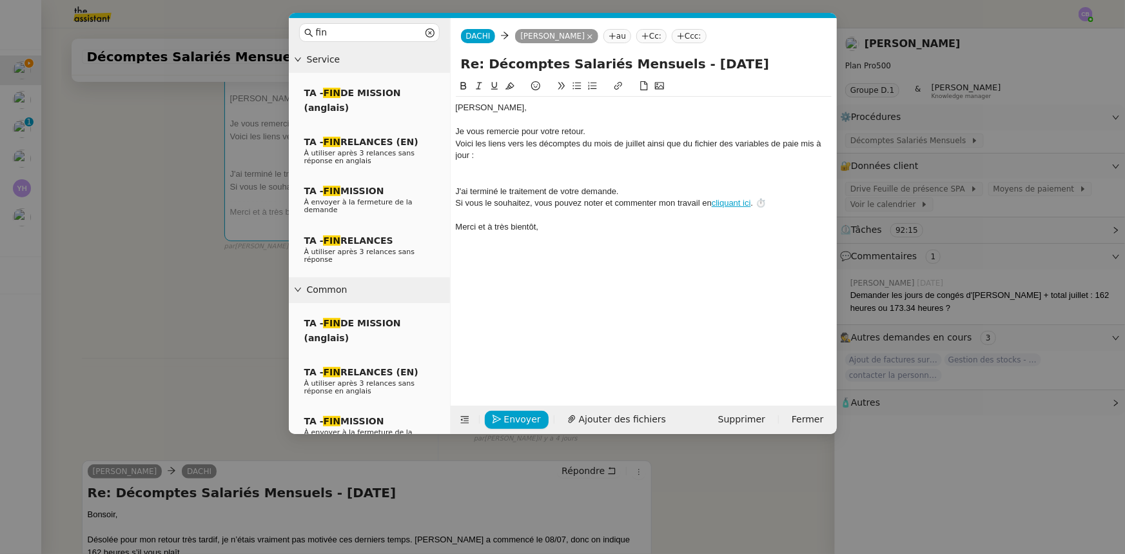
click at [578, 86] on icon at bounding box center [576, 86] width 8 height 7
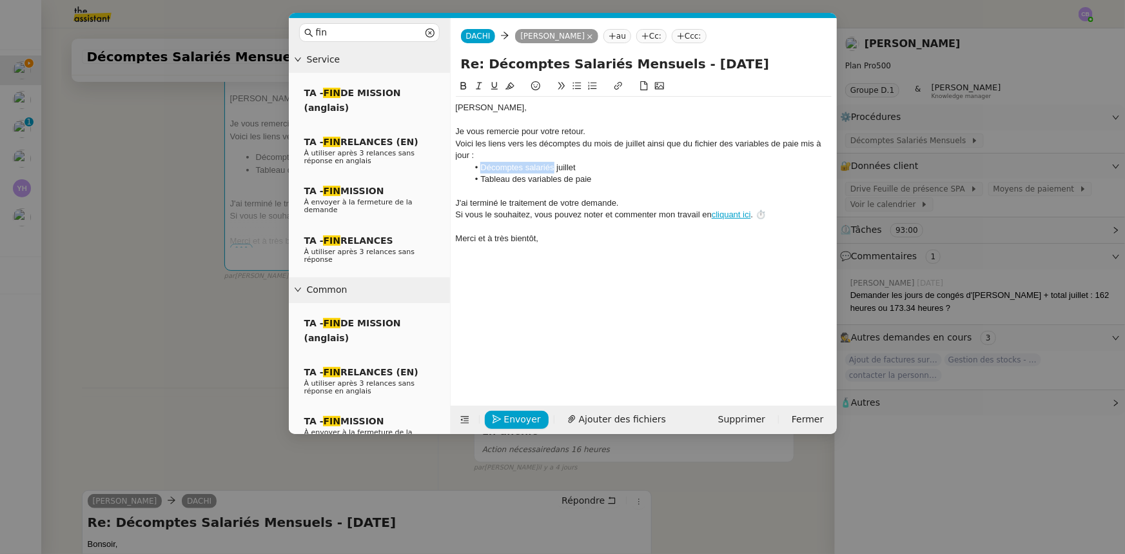
drag, startPoint x: 553, startPoint y: 167, endPoint x: 483, endPoint y: 166, distance: 70.3
click at [483, 166] on li "Décomptes salariés juillet" at bounding box center [650, 168] width 364 height 12
click at [616, 87] on icon at bounding box center [618, 85] width 9 height 9
paste input "[URL][DOMAIN_NAME]"
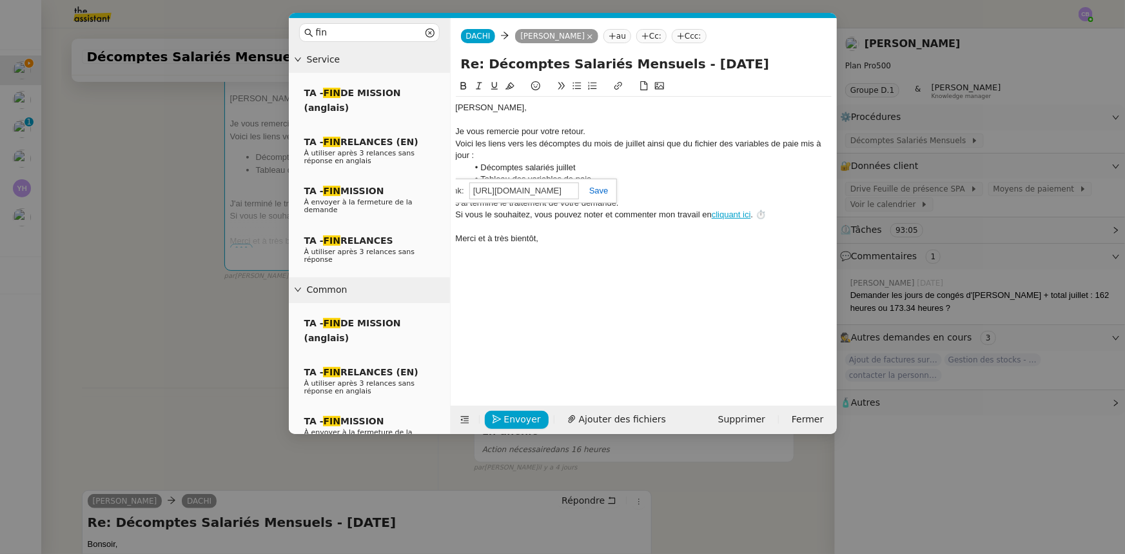
click at [601, 189] on link at bounding box center [594, 191] width 30 height 10
click at [586, 168] on li "Décomptes salariés juillet" at bounding box center [650, 168] width 364 height 12
drag, startPoint x: 591, startPoint y: 179, endPoint x: 482, endPoint y: 181, distance: 108.3
click at [482, 181] on li "Tableau des variables de paie" at bounding box center [650, 179] width 364 height 12
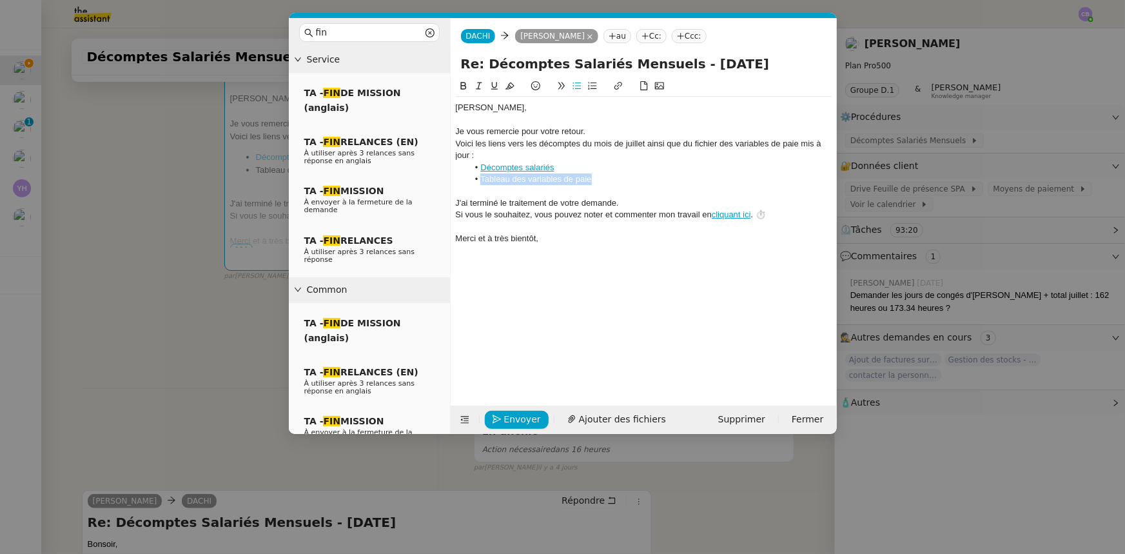
click at [617, 86] on icon at bounding box center [618, 85] width 9 height 9
paste input "[URL][DOMAIN_NAME]"
type input "[URL][DOMAIN_NAME]"
click at [619, 201] on link at bounding box center [613, 203] width 30 height 10
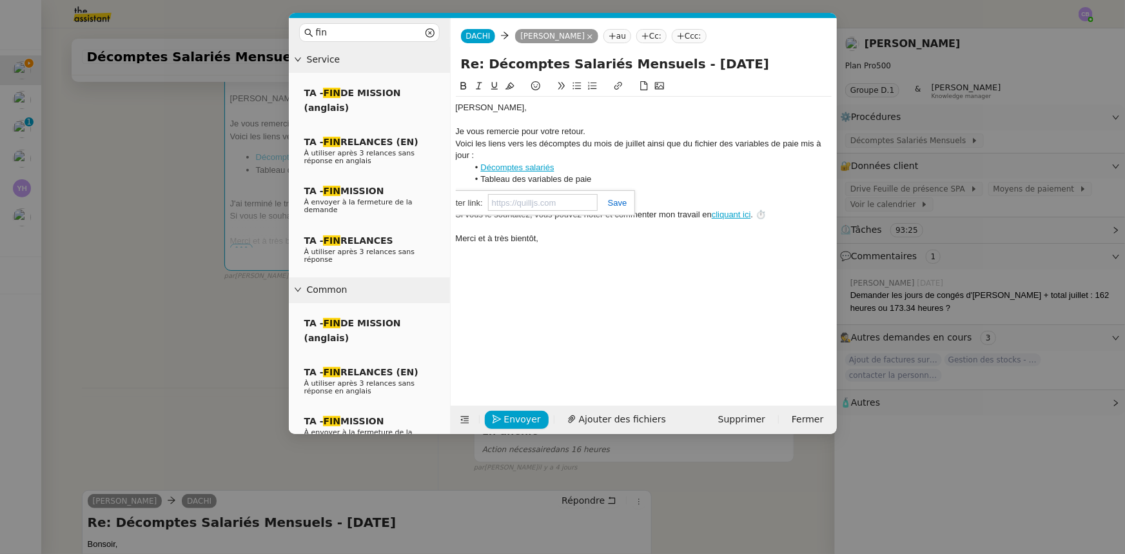
scroll to position [0, 0]
click at [601, 282] on div "﻿[PERSON_NAME]﻿, Je vous remercie pour votre retour. Voici les liens vers les d…" at bounding box center [644, 232] width 376 height 307
click at [208, 341] on nz-modal-container "fin Service TA - FIN DE MISSION (anglais) TA - FIN RELANCES (EN) À utiliser apr…" at bounding box center [562, 277] width 1125 height 554
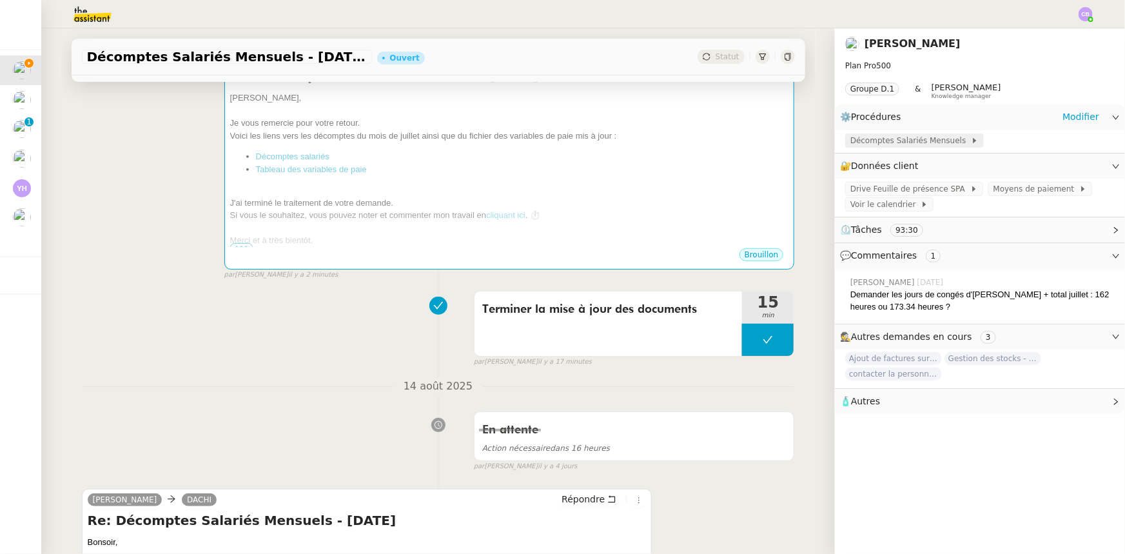
click at [879, 148] on div "Décomptes Salariés Mensuels" at bounding box center [914, 140] width 139 height 14
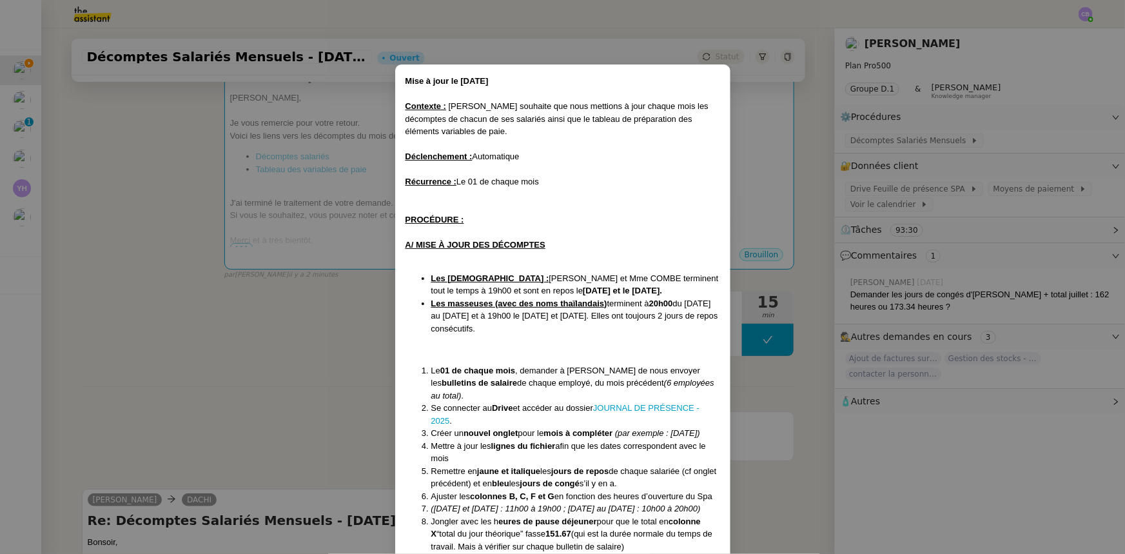
scroll to position [313, 0]
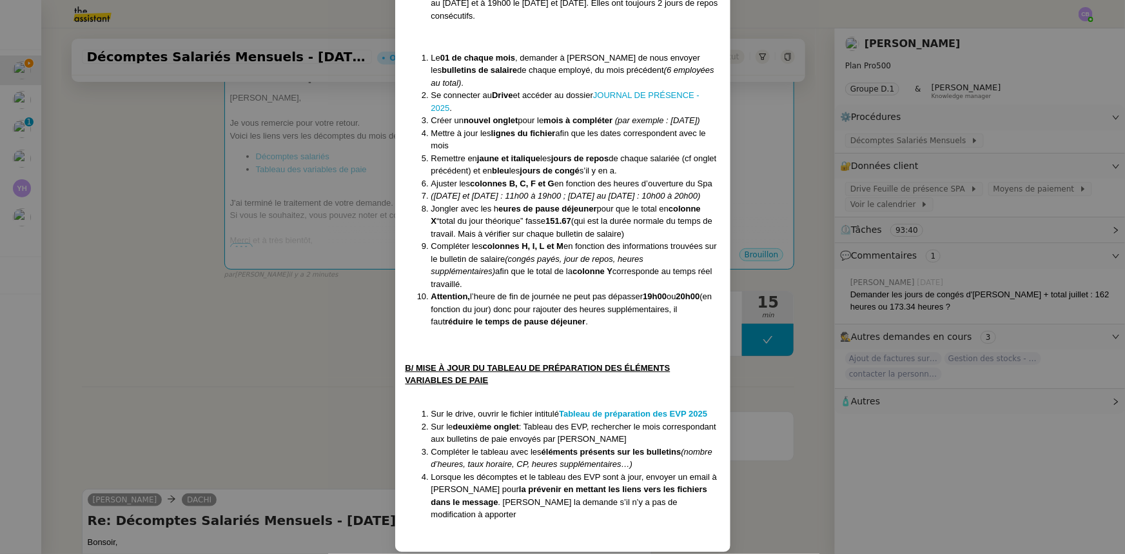
click at [282, 328] on nz-modal-container "Mise à jour le [DATE] Contexte : [PERSON_NAME] souhaite que nous mettions à jou…" at bounding box center [562, 277] width 1125 height 554
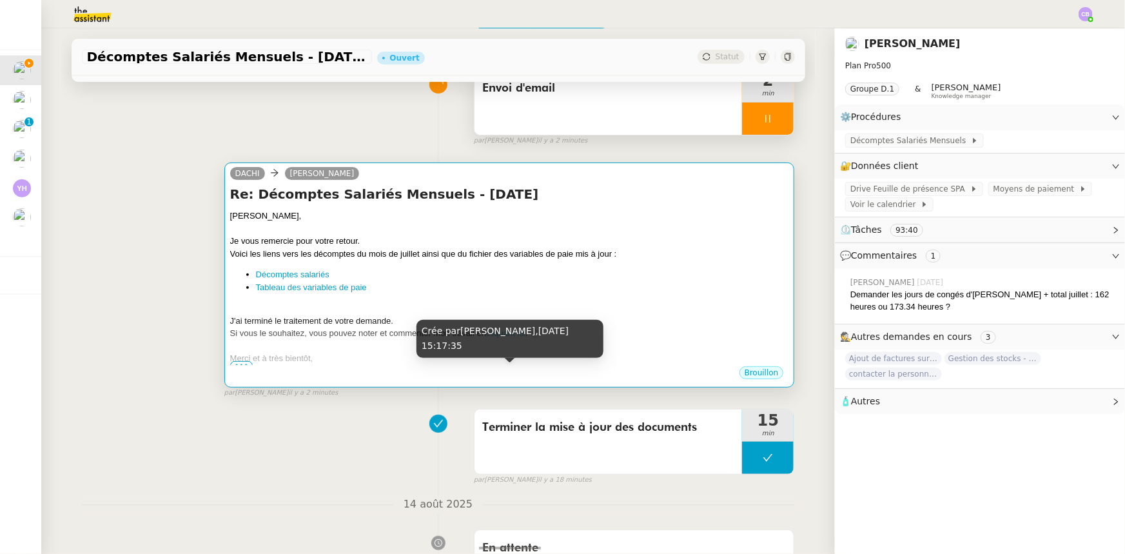
scroll to position [0, 0]
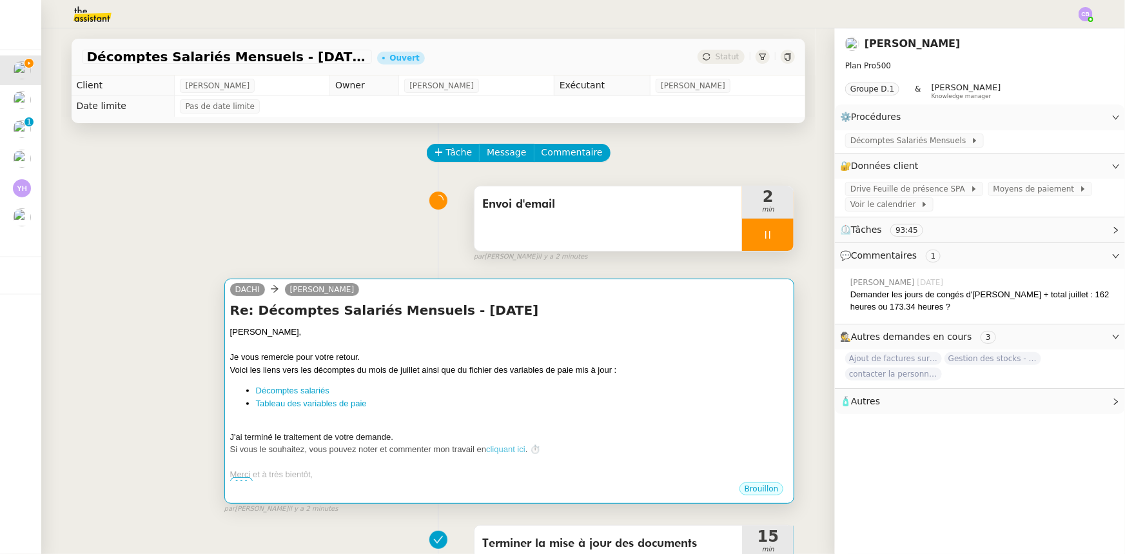
click at [568, 406] on li "Tableau des variables de paie" at bounding box center [522, 403] width 533 height 13
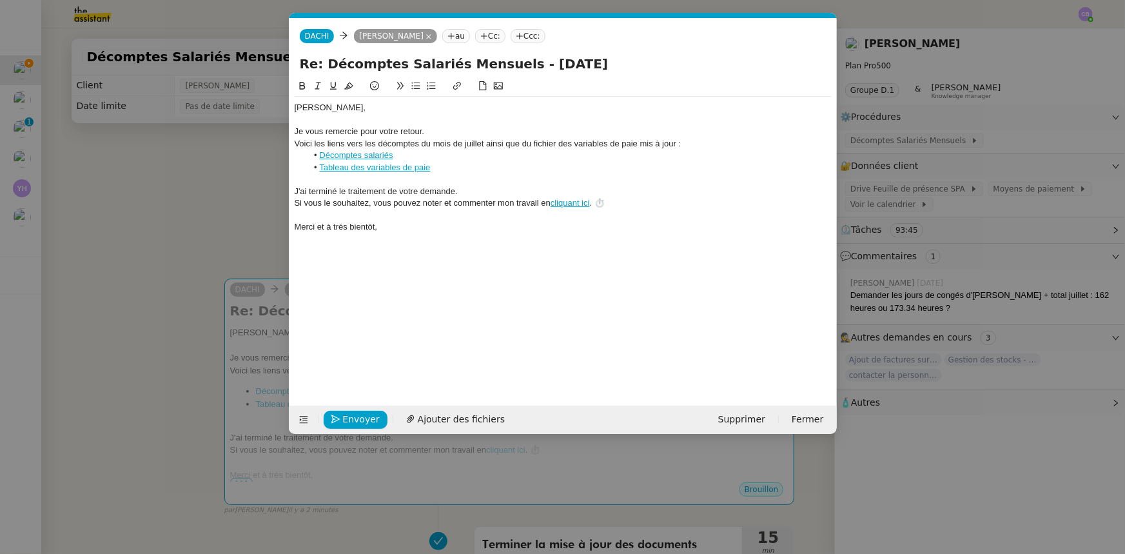
scroll to position [0, 37]
click at [529, 144] on div "Voici les liens vers les décomptes du mois de juillet ainsi que du fichier des …" at bounding box center [563, 144] width 537 height 12
drag, startPoint x: 425, startPoint y: 236, endPoint x: 289, endPoint y: 192, distance: 143.5
click at [289, 192] on nz-spin "[PERSON_NAME]﻿, Je vous remercie pour votre retour. Voici les liens vers les dé…" at bounding box center [562, 235] width 547 height 312
click at [417, 88] on icon at bounding box center [415, 85] width 9 height 9
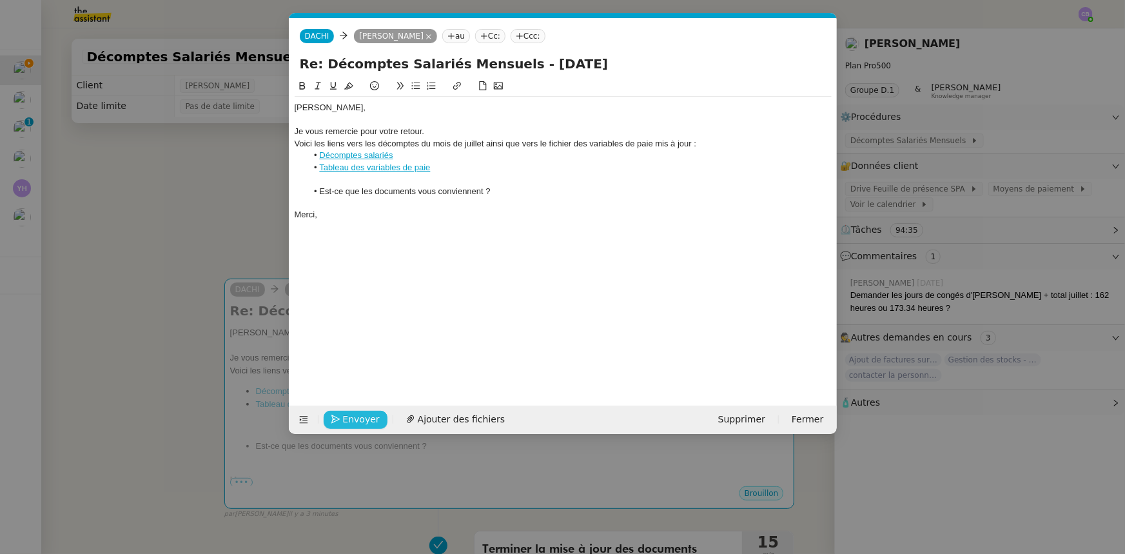
click at [374, 416] on button "Envoyer" at bounding box center [356, 420] width 64 height 18
click at [374, 418] on span "Confirmer l'envoi" at bounding box center [381, 419] width 77 height 15
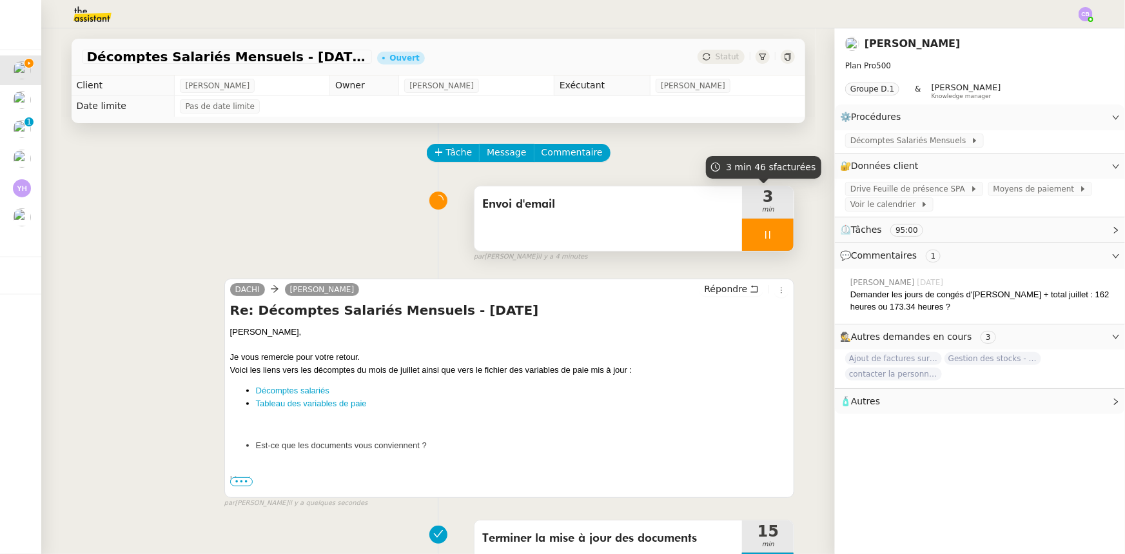
click at [743, 241] on div at bounding box center [768, 235] width 52 height 32
click at [776, 239] on icon at bounding box center [781, 235] width 10 height 10
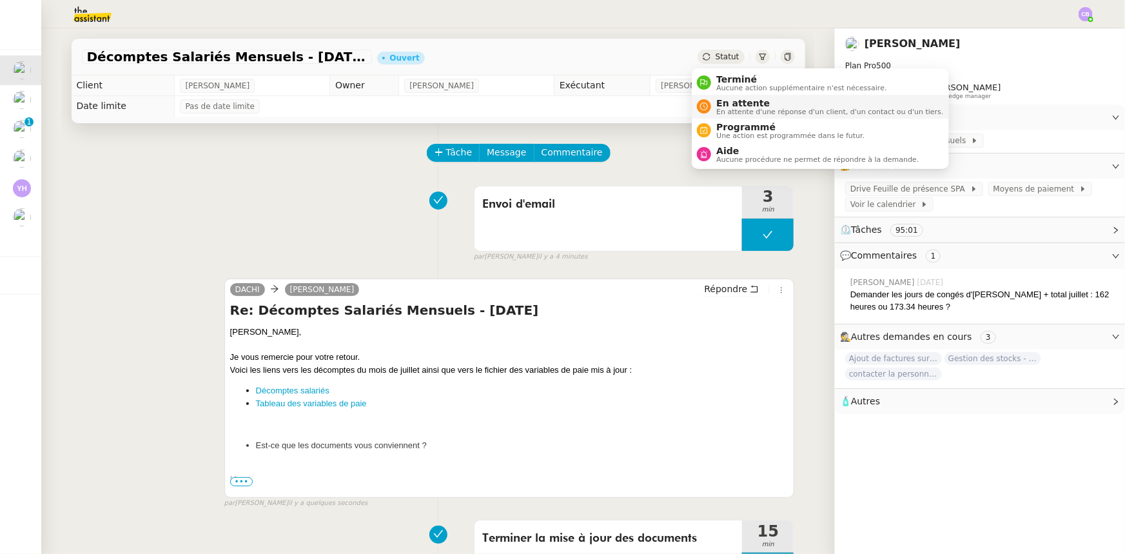
click at [735, 108] on span "En attente d'une réponse d'un client, d'un contact ou d'un tiers." at bounding box center [829, 111] width 227 height 7
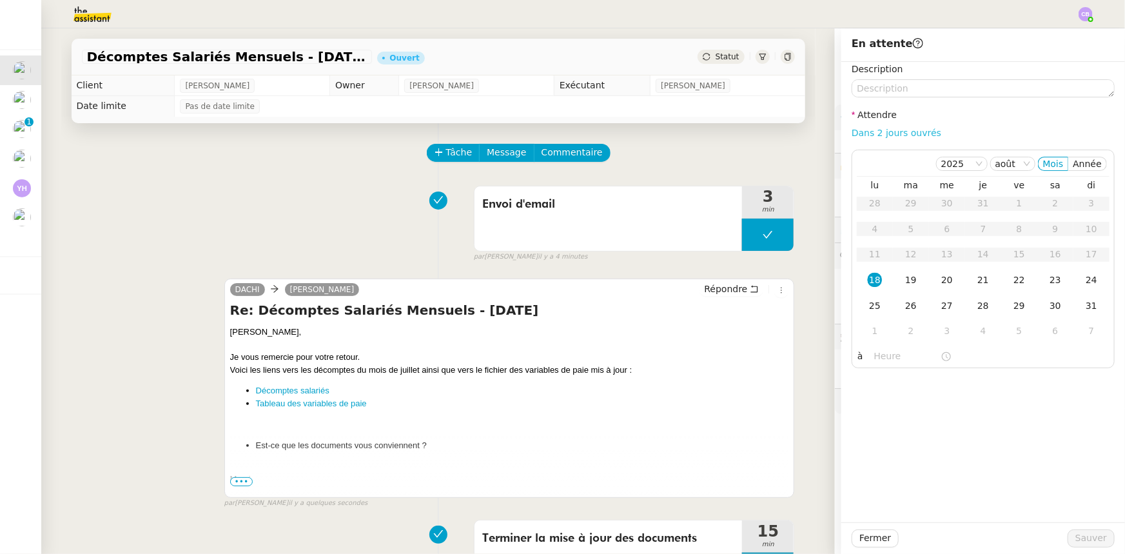
click at [874, 137] on link "Dans 2 jours ouvrés" at bounding box center [897, 133] width 90 height 10
type input "07:00"
click at [1090, 539] on span "Sauver" at bounding box center [1091, 538] width 32 height 15
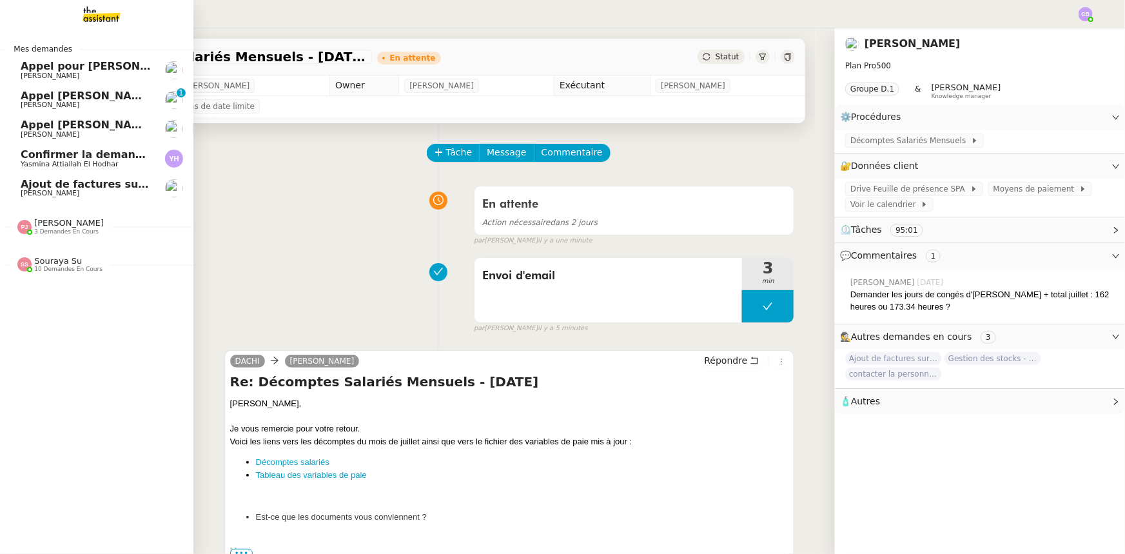
click at [60, 188] on span "Ajout de factures sur la plateforme Jefacture" at bounding box center [151, 184] width 261 height 12
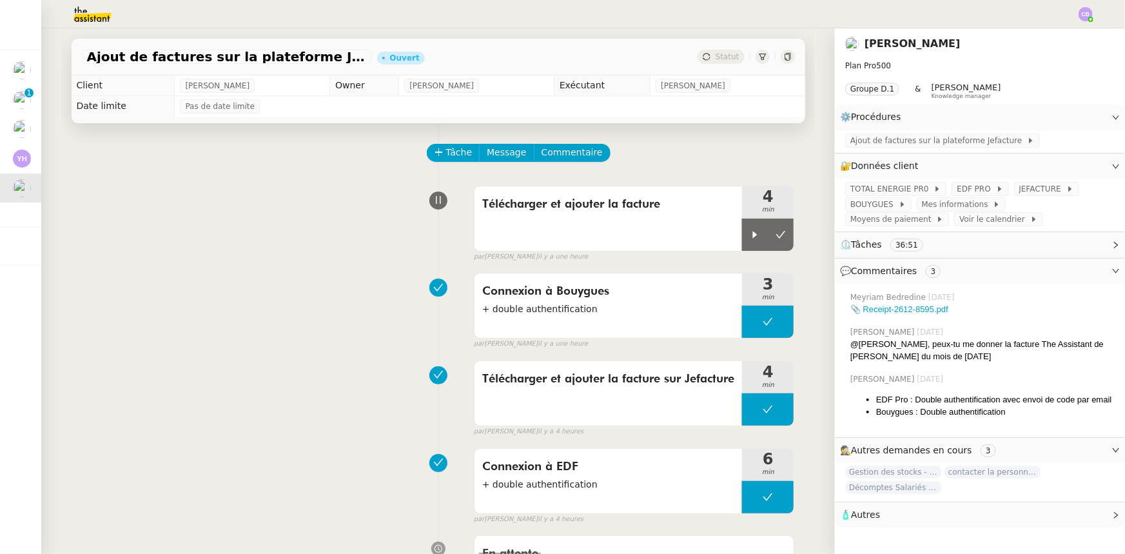
click at [94, 14] on img at bounding box center [82, 14] width 100 height 28
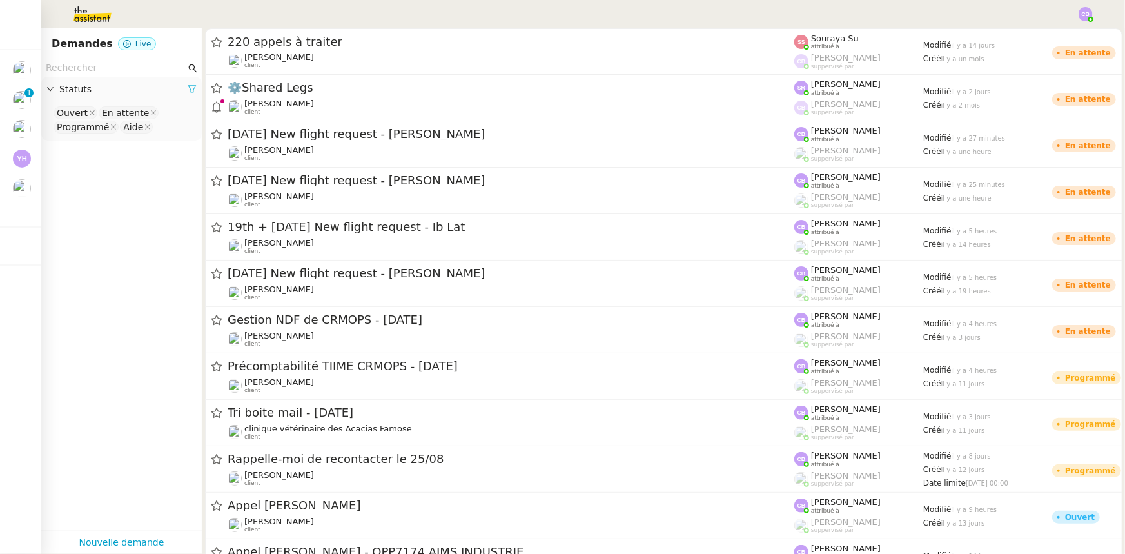
click at [188, 88] on icon at bounding box center [192, 88] width 9 height 9
click at [84, 90] on span "Statuts" at bounding box center [127, 89] width 137 height 15
click at [85, 118] on nz-select-top-control "Please select" at bounding box center [122, 113] width 140 height 16
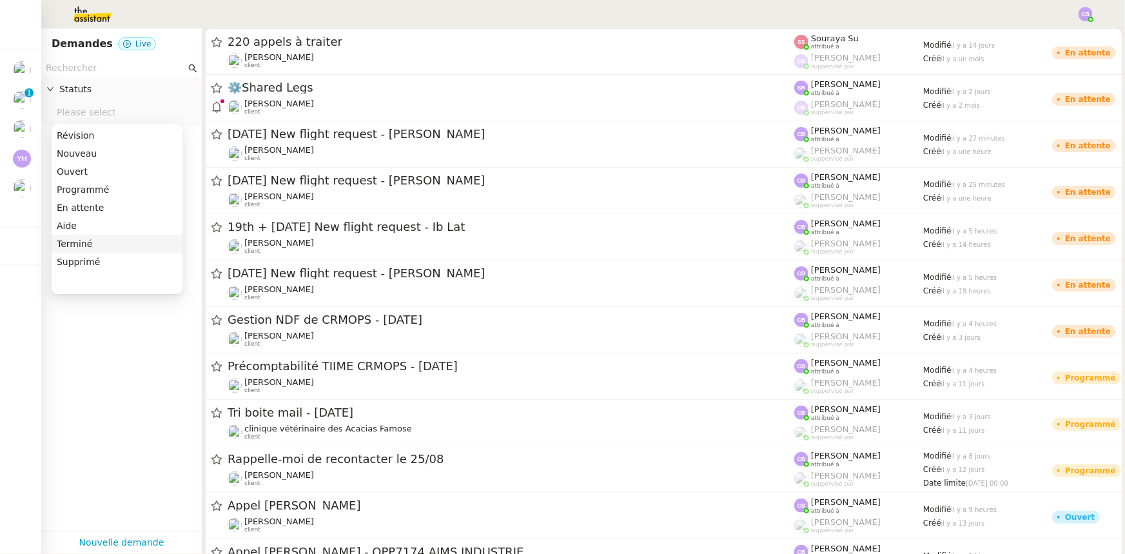
click at [84, 243] on div "Terminé" at bounding box center [117, 244] width 121 height 12
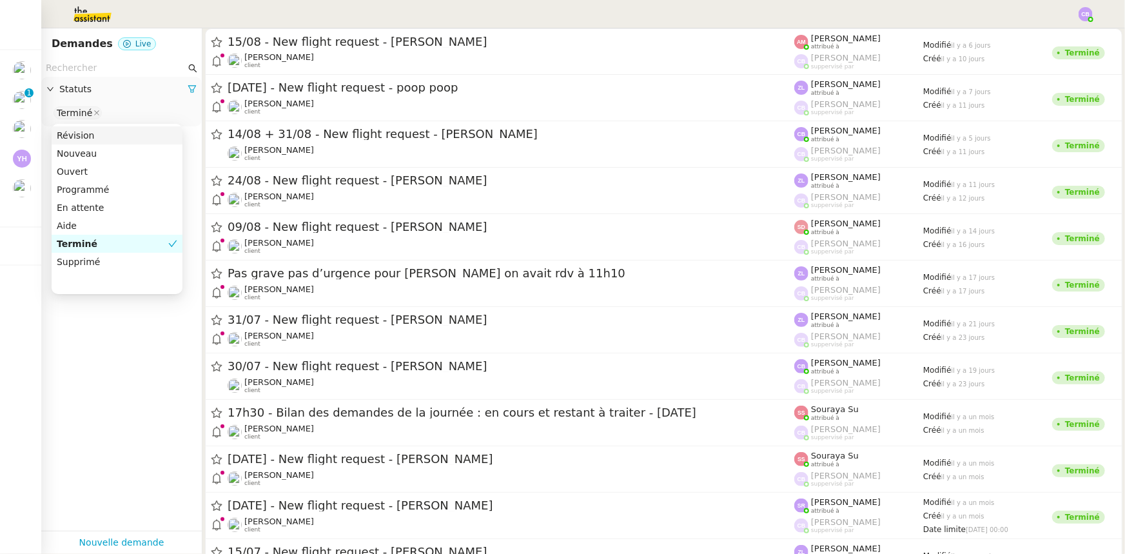
click at [81, 66] on input "text" at bounding box center [116, 68] width 140 height 15
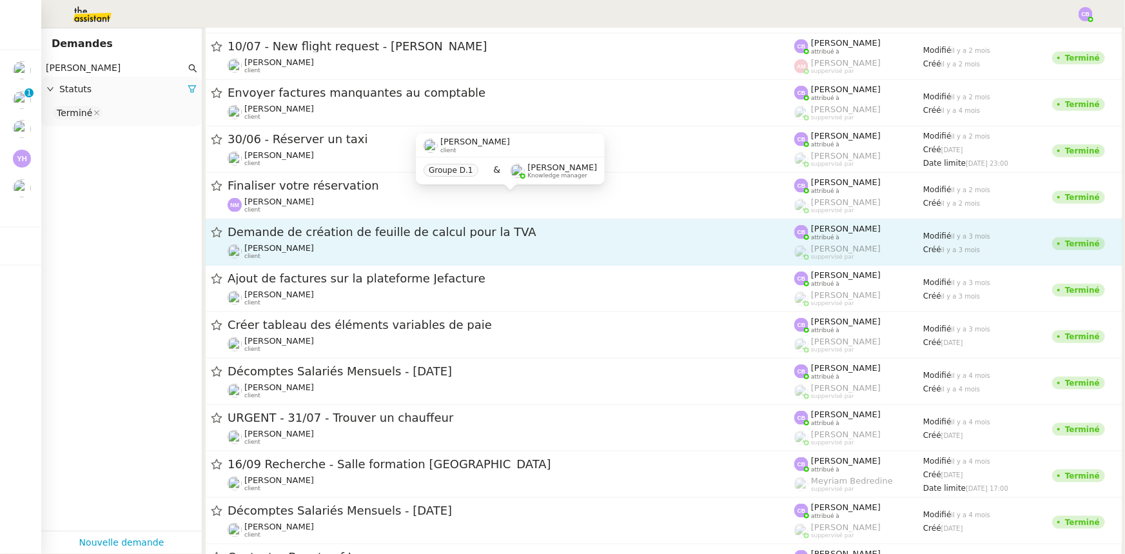
scroll to position [586, 0]
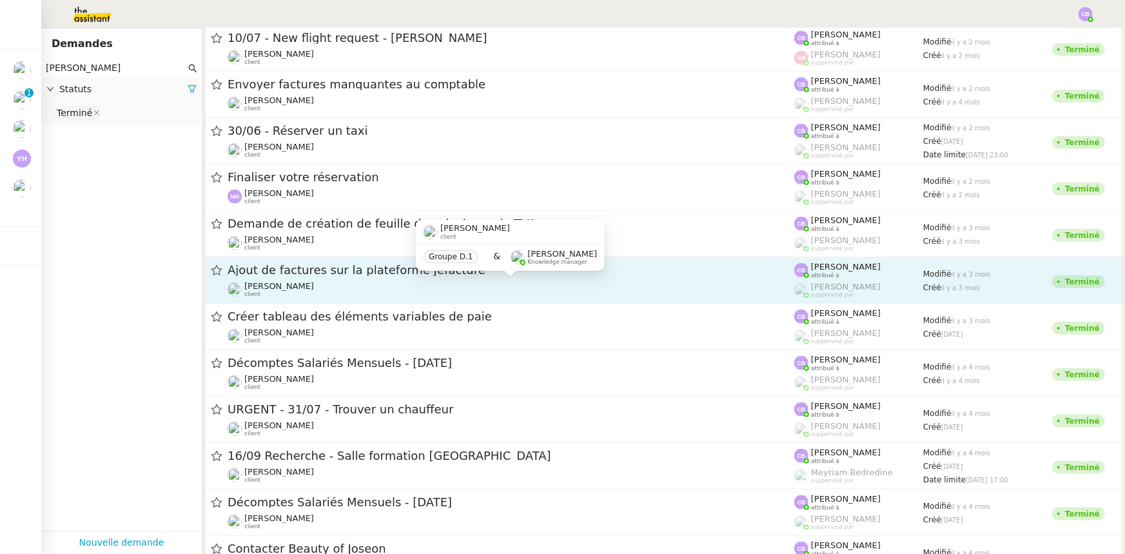
type input "[PERSON_NAME]"
click at [382, 281] on div "[PERSON_NAME] client" at bounding box center [511, 289] width 567 height 17
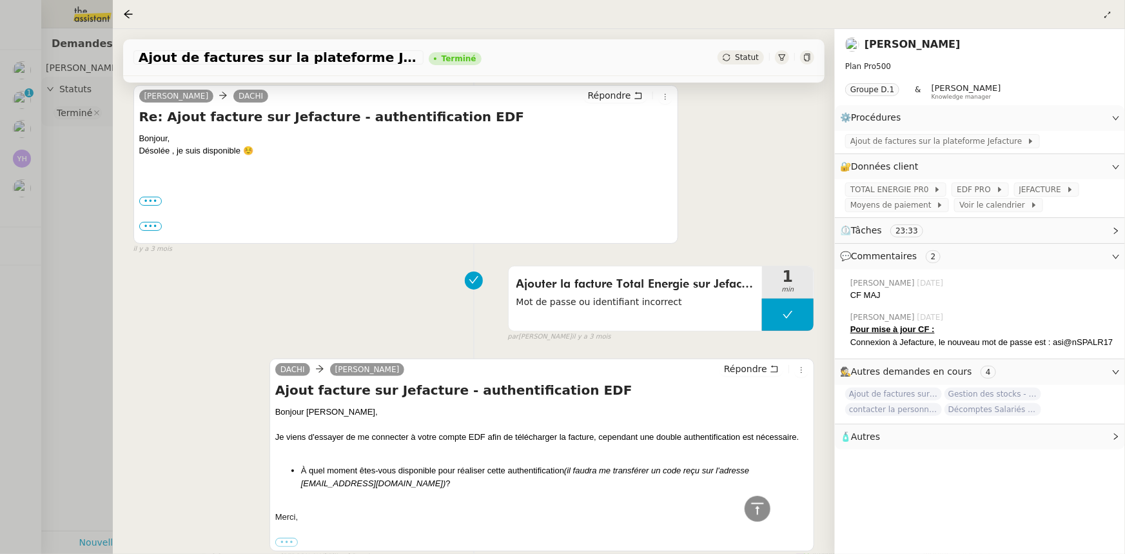
scroll to position [2323, 0]
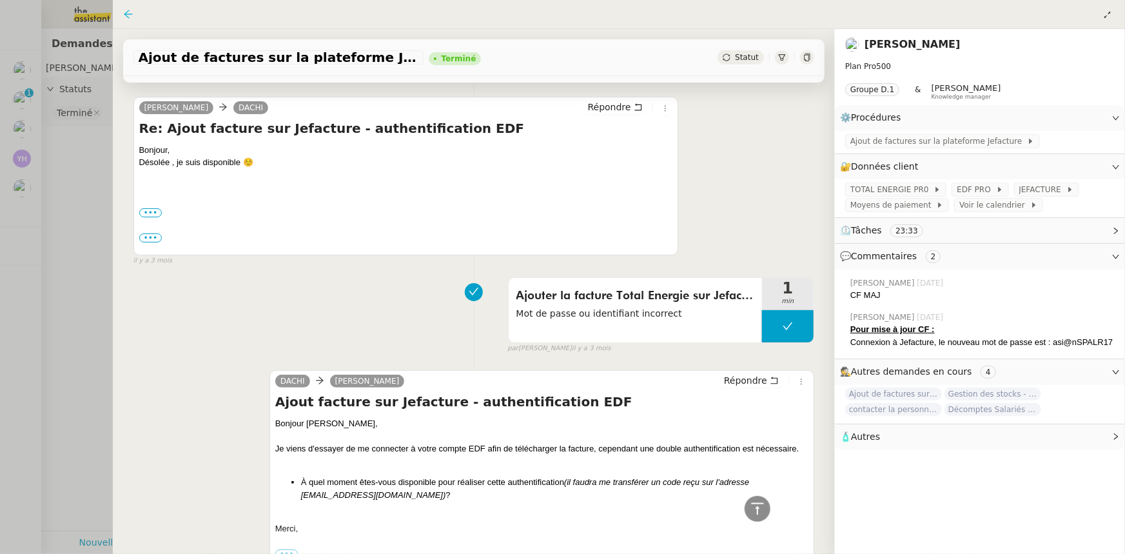
click at [129, 17] on icon at bounding box center [128, 14] width 10 height 10
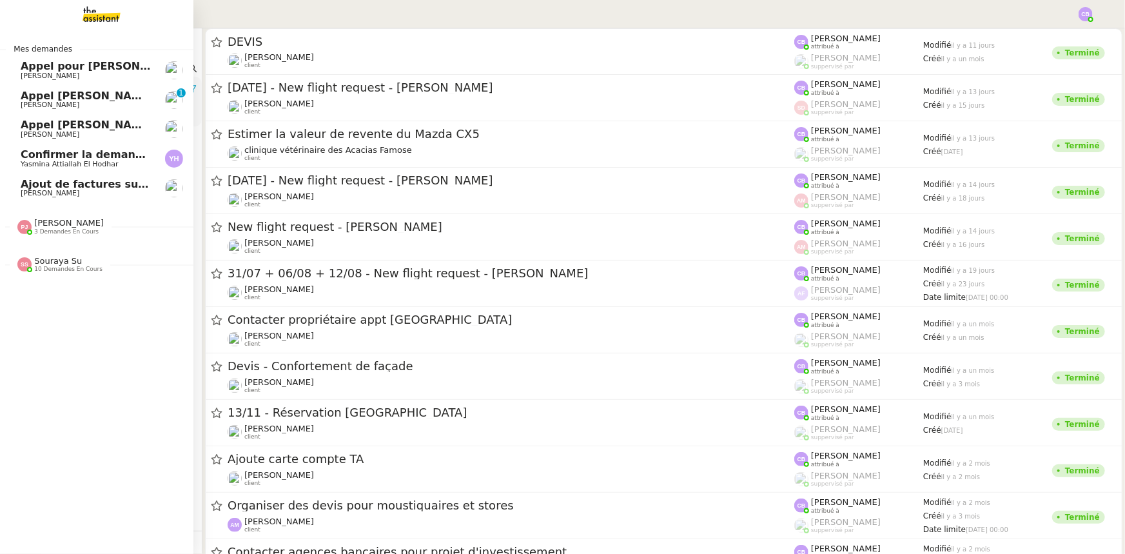
click at [54, 190] on span "[PERSON_NAME]" at bounding box center [50, 193] width 59 height 8
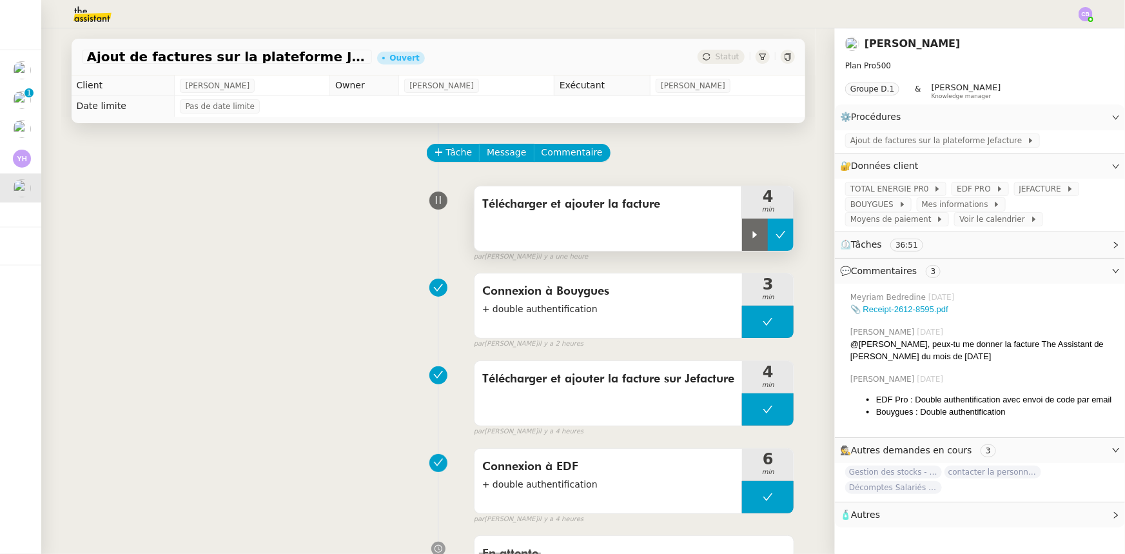
click at [776, 239] on icon at bounding box center [781, 235] width 10 height 10
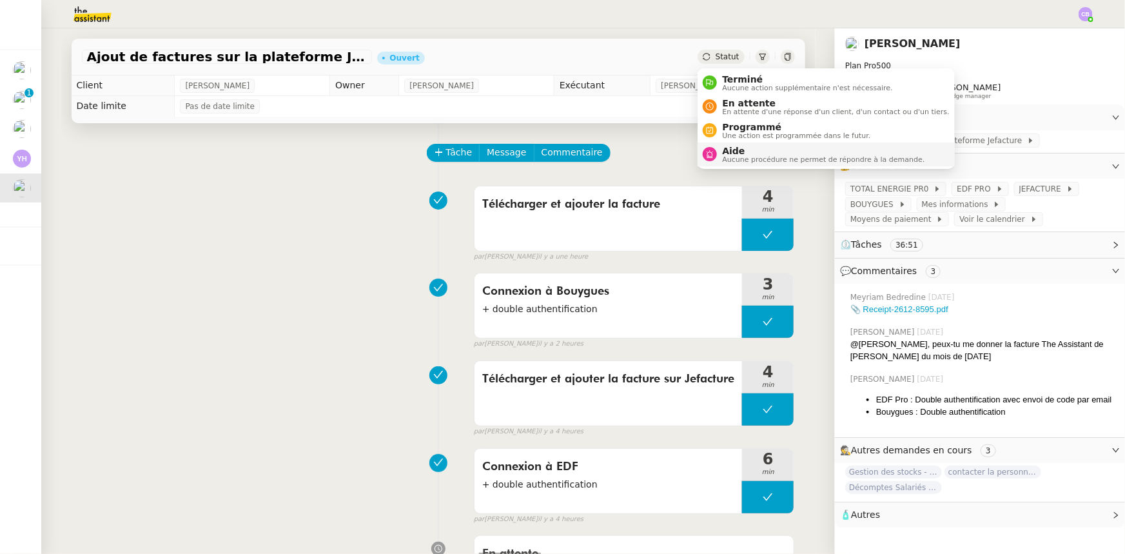
click at [754, 156] on span "Aucune procédure ne permet de répondre à la demande." at bounding box center [823, 159] width 202 height 7
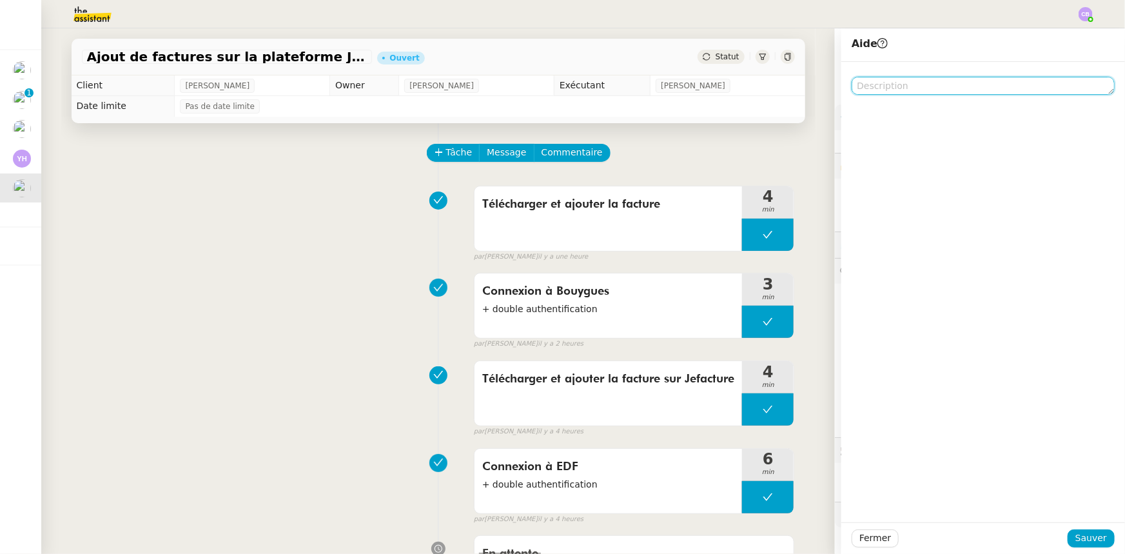
click at [880, 89] on textarea at bounding box center [983, 86] width 263 height 18
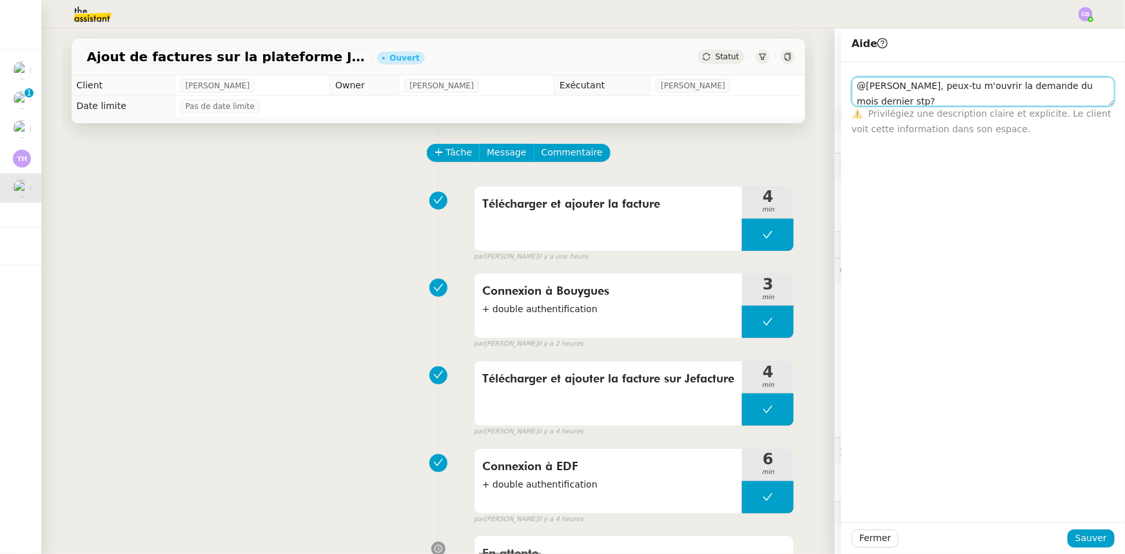
scroll to position [1, 0]
type textarea "@[PERSON_NAME], peux-tu m'ouvrir la demande du mois dernier stp ?"
click at [1077, 536] on span "Sauver" at bounding box center [1091, 538] width 32 height 15
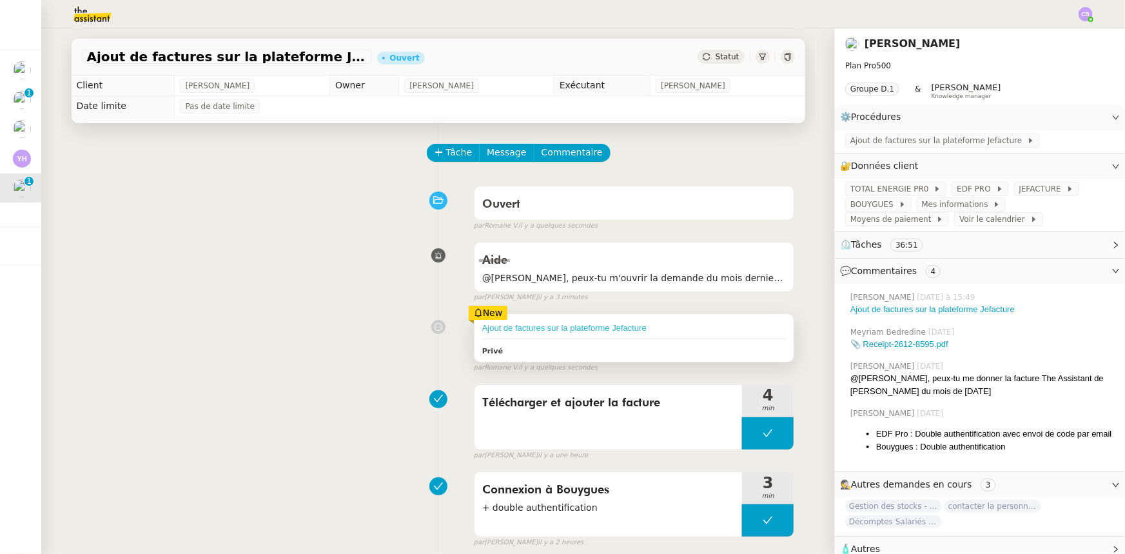
click at [561, 331] on link "Ajout de factures sur la plateforme Jefacture" at bounding box center [564, 328] width 164 height 10
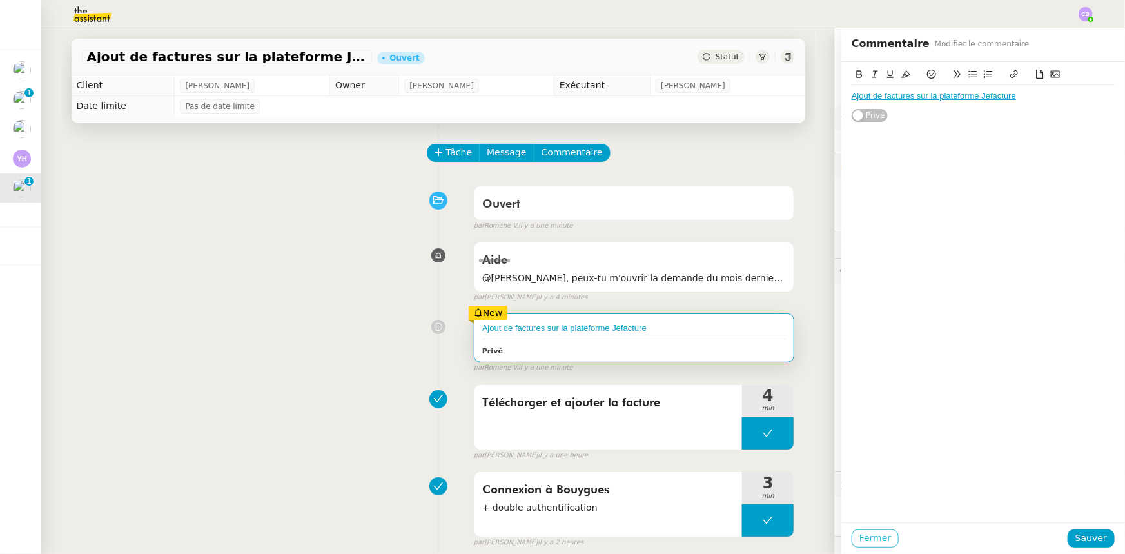
click at [872, 540] on span "Fermer" at bounding box center [875, 538] width 32 height 15
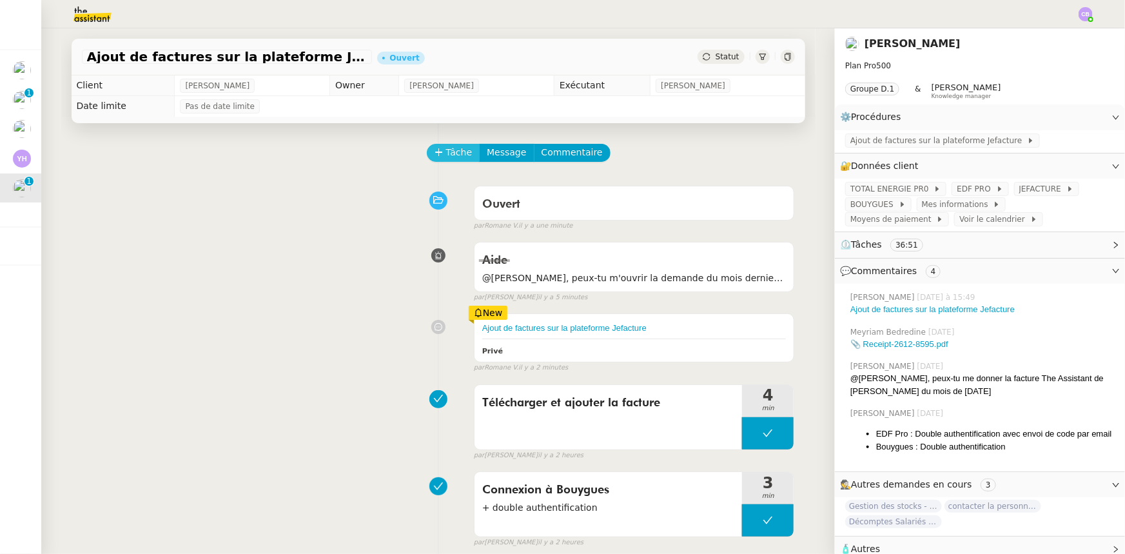
click at [446, 157] on span "Tâche" at bounding box center [459, 152] width 26 height 15
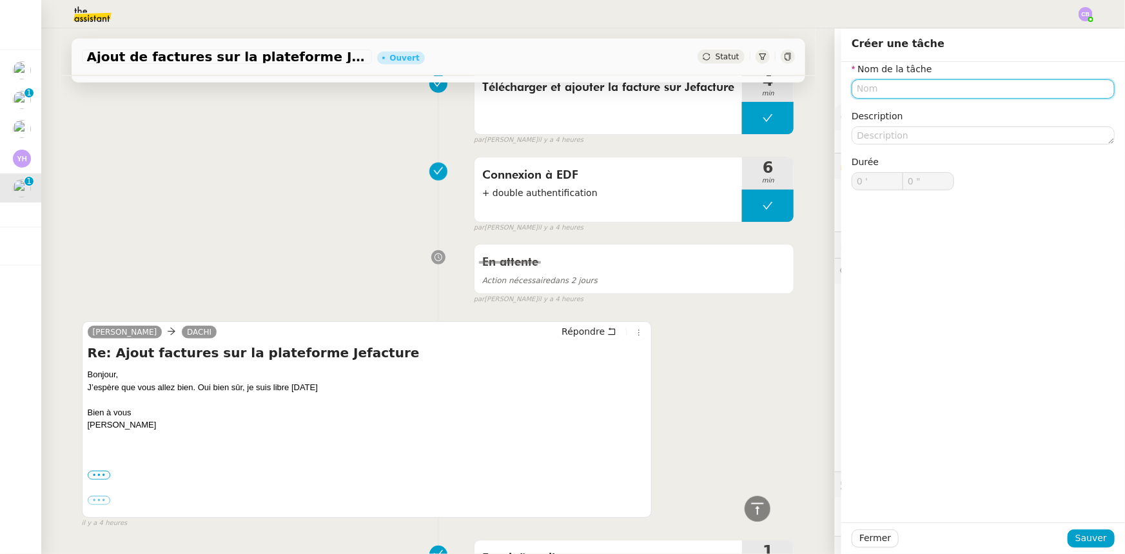
scroll to position [527, 0]
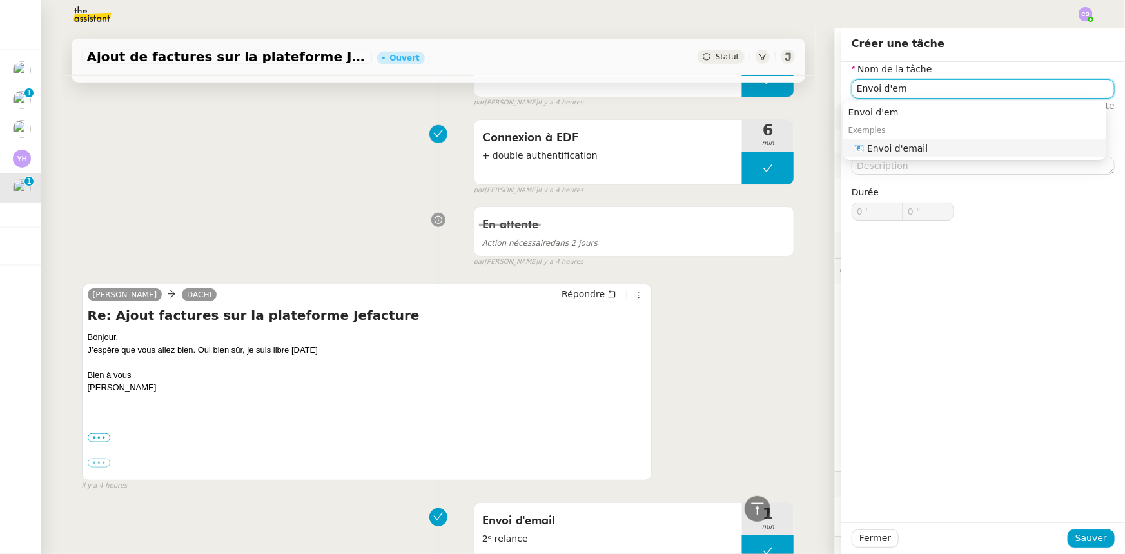
click at [901, 149] on div "📧 Envoi d'email" at bounding box center [978, 148] width 248 height 12
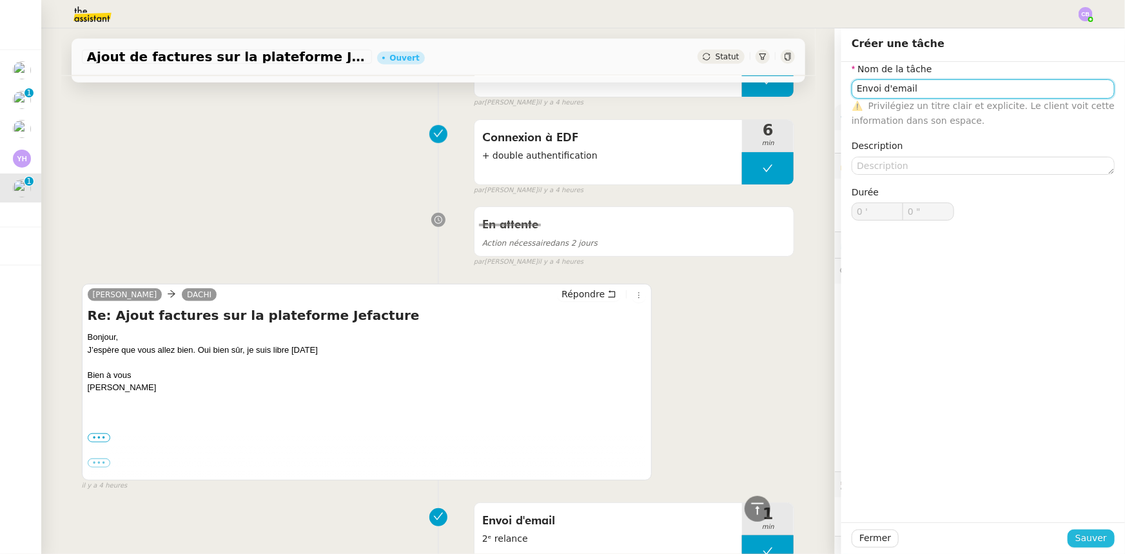
type input "Envoi d'email"
click at [1101, 539] on button "Sauver" at bounding box center [1091, 538] width 47 height 18
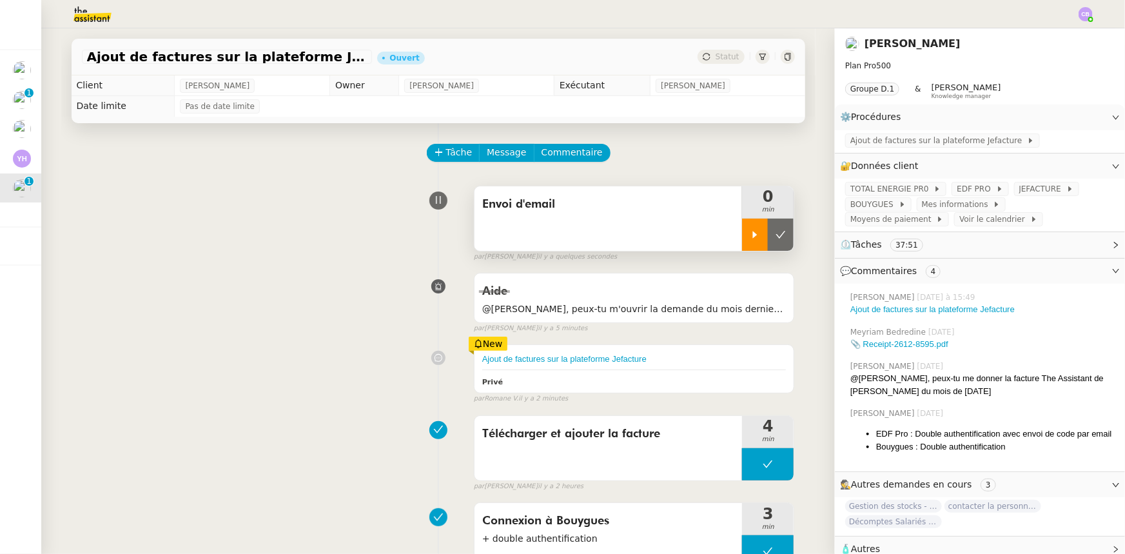
click at [742, 237] on div at bounding box center [755, 235] width 26 height 32
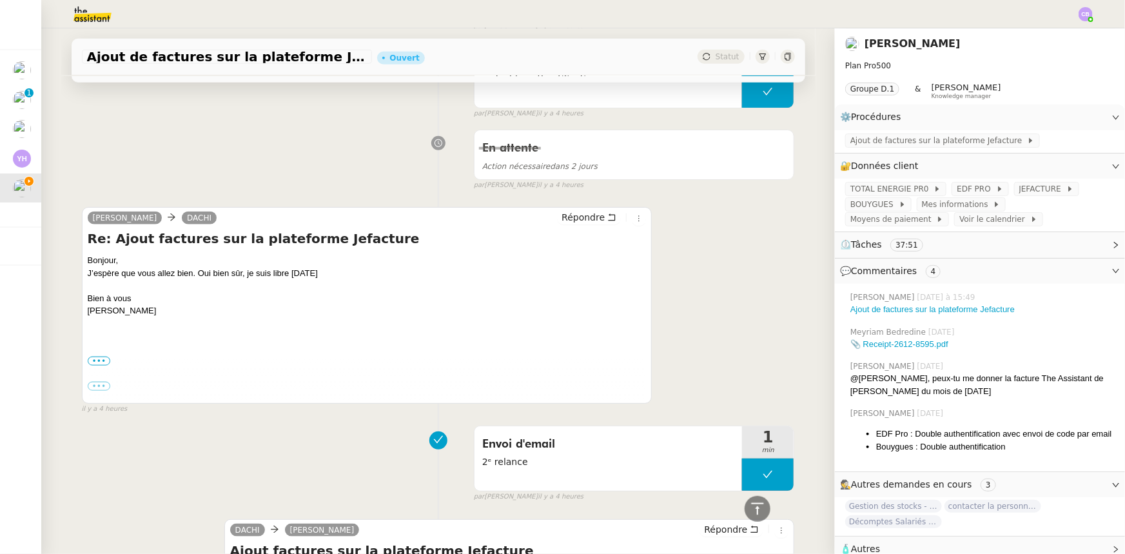
scroll to position [645, 0]
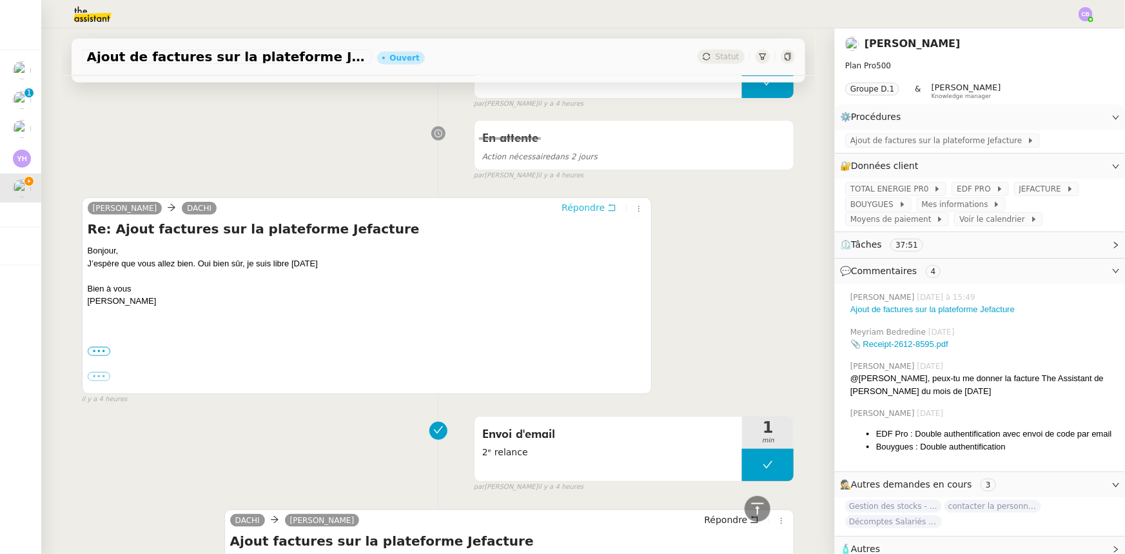
click at [563, 213] on span "Répondre" at bounding box center [583, 207] width 43 height 13
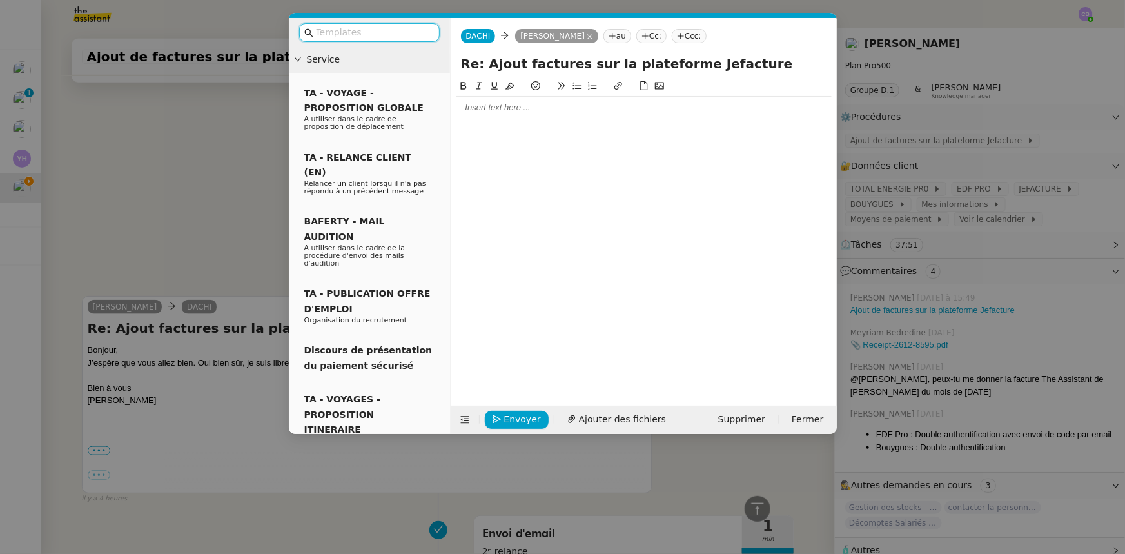
scroll to position [743, 0]
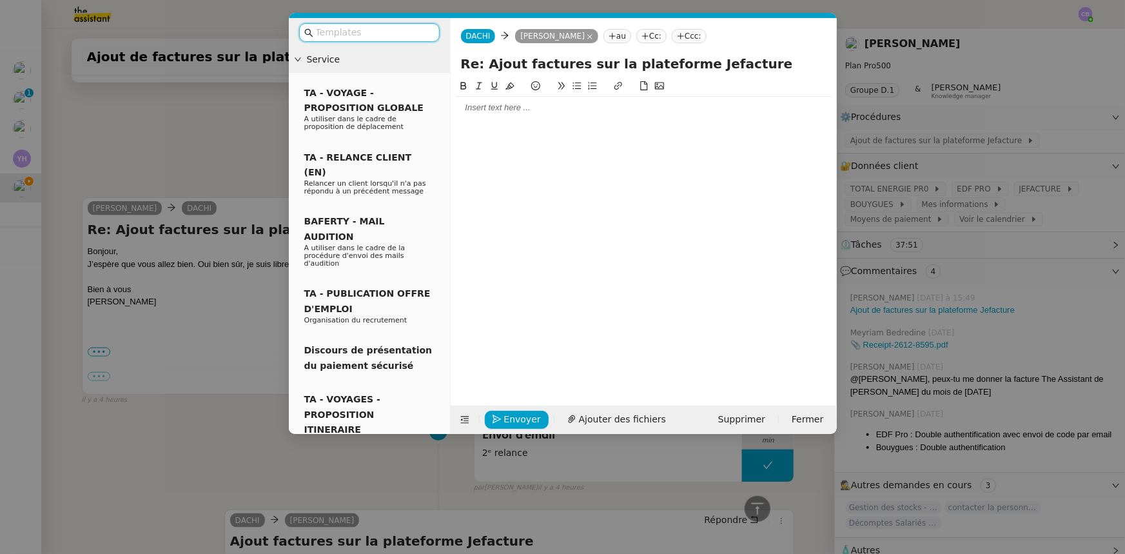
click at [500, 115] on div at bounding box center [644, 108] width 376 height 22
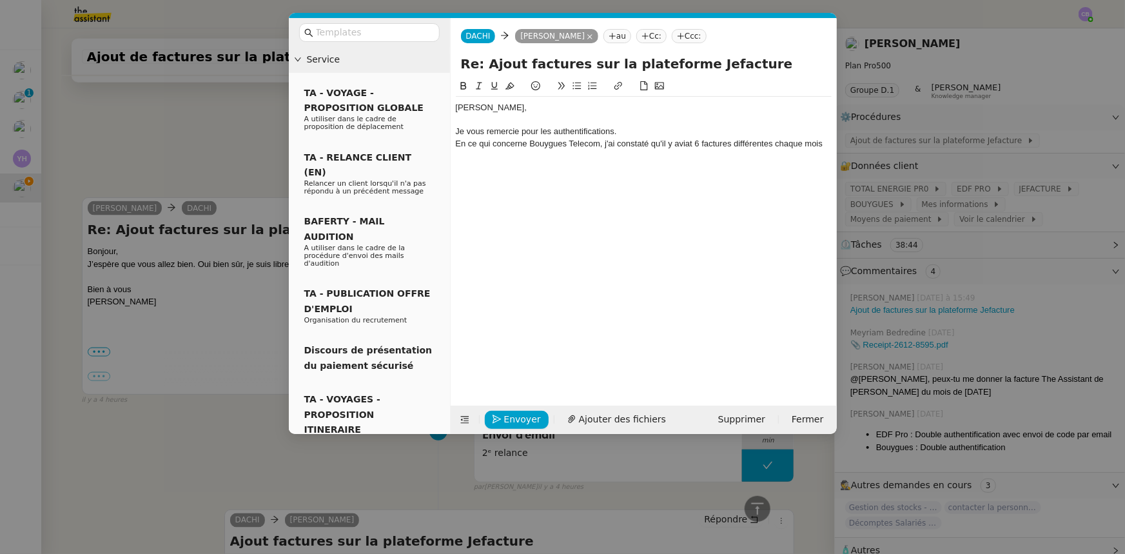
click at [681, 144] on div "En ce qui concerne Bouygues Telecom, j'ai constaté qu'il y aviat 6 factures dif…" at bounding box center [644, 144] width 376 height 12
click at [0, 0] on lt-span "av ai t" at bounding box center [0, 0] width 0 height 0
drag, startPoint x: 503, startPoint y: 157, endPoint x: 456, endPoint y: 156, distance: 46.4
click at [456, 156] on div "En ce qui concerne Bouygues Telecom, j'ai constaté qu'il y avait chaque mois, 6…" at bounding box center [644, 150] width 376 height 24
drag, startPoint x: 510, startPoint y: 153, endPoint x: 458, endPoint y: 157, distance: 51.7
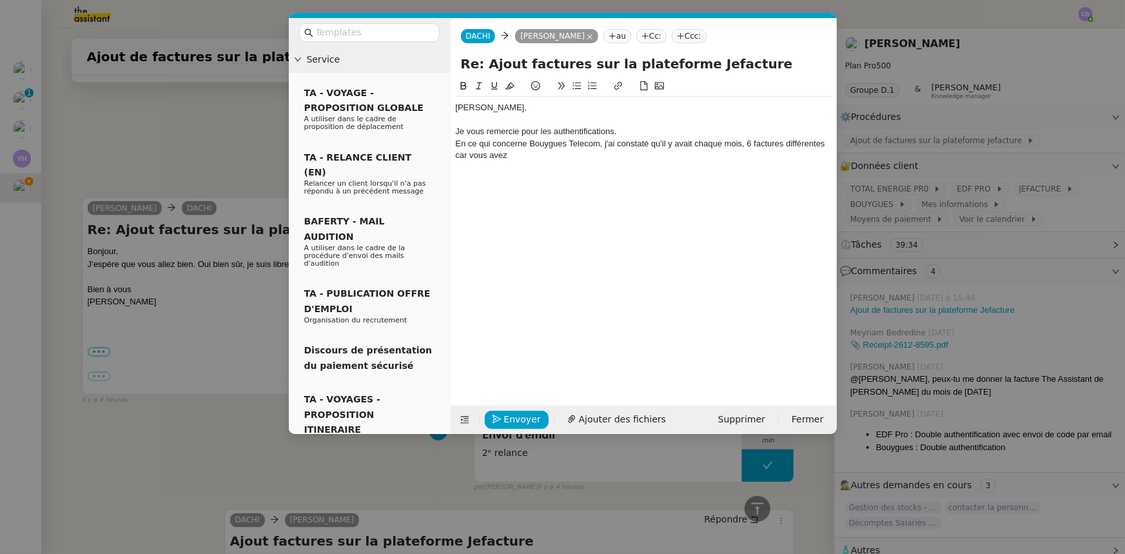
click at [458, 157] on div "En ce qui concerne Bouygues Telecom, j'ai constaté qu'il y avait chaque mois, 6…" at bounding box center [644, 150] width 376 height 24
click at [574, 89] on icon at bounding box center [576, 85] width 9 height 9
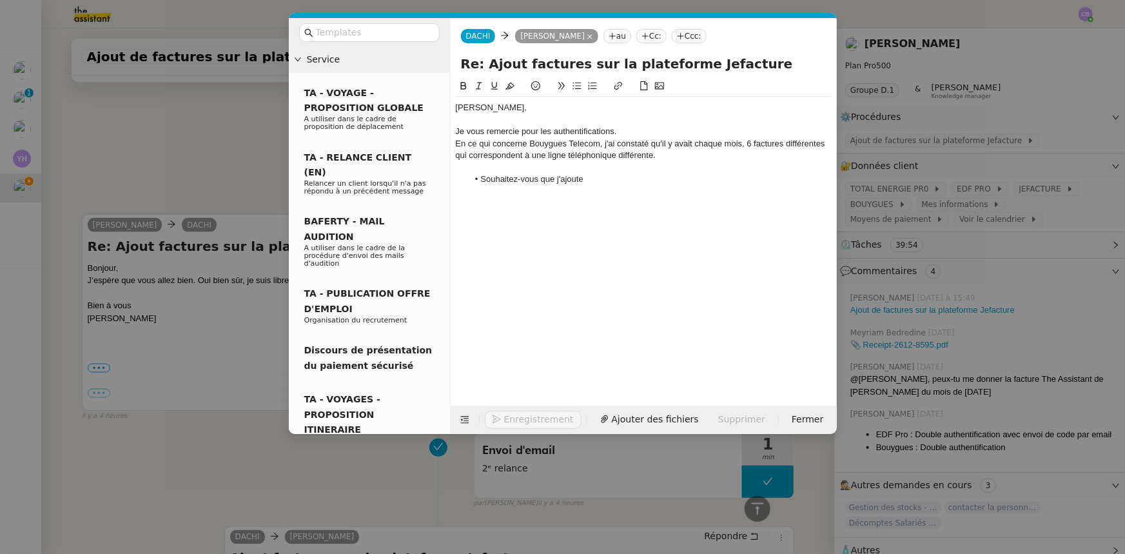
scroll to position [848, 0]
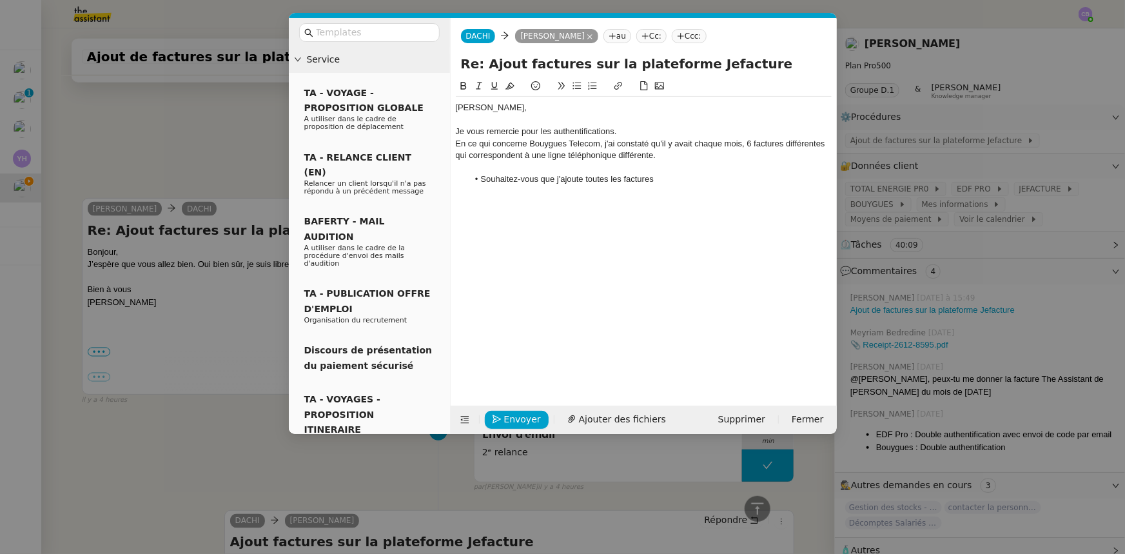
click at [689, 146] on div "En ce qui concerne Bouygues Telecom, j'ai constaté qu'il y avait chaque mois, 6…" at bounding box center [644, 150] width 376 height 24
click at [0, 0] on lt-span "avait ," at bounding box center [0, 0] width 0 height 0
click at [621, 135] on div "Je vous remercie pour les authentifications." at bounding box center [644, 132] width 376 height 12
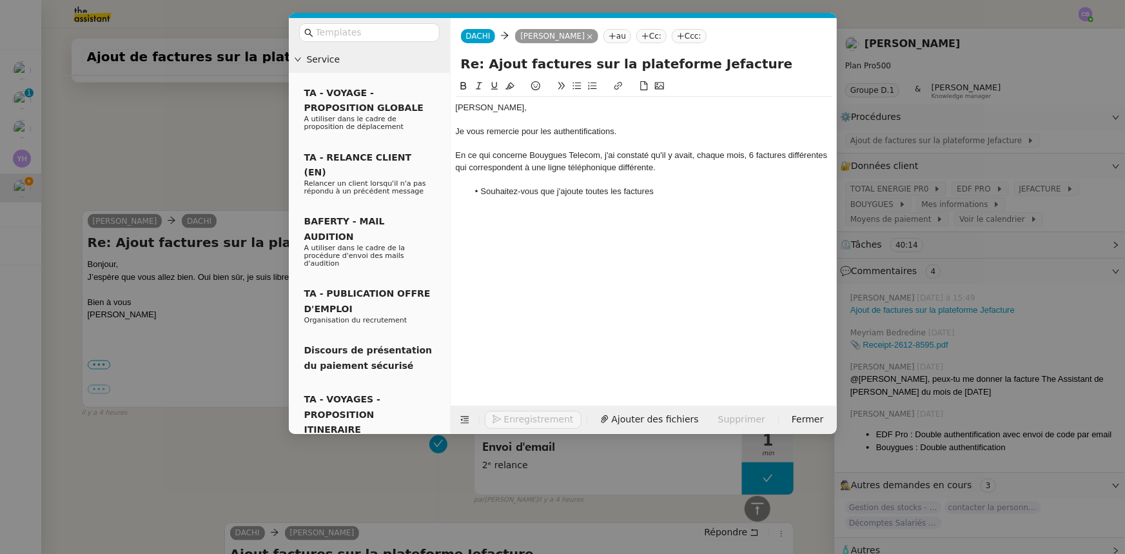
scroll to position [861, 0]
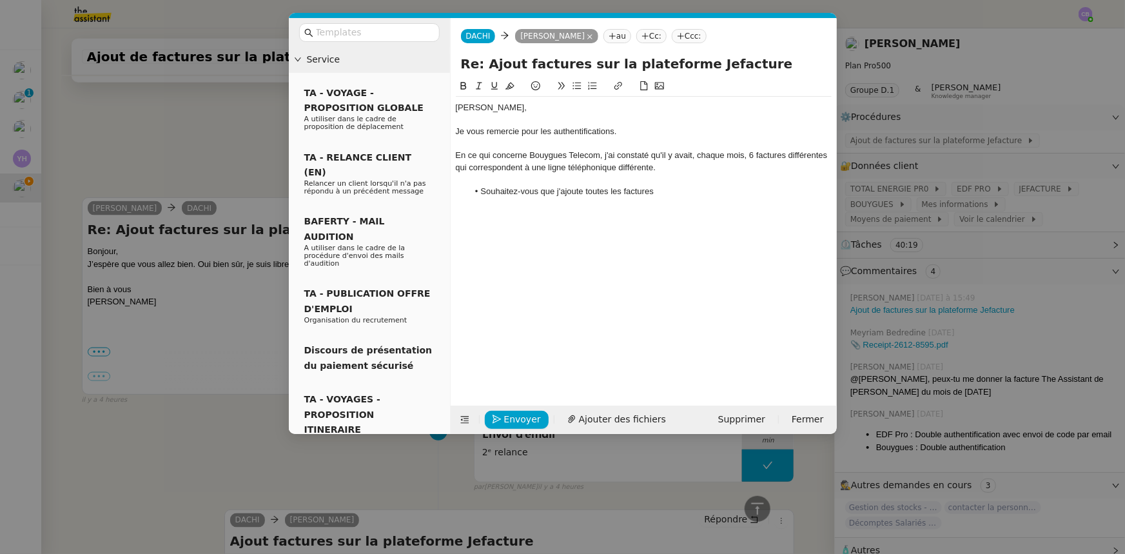
click at [805, 153] on div "En ce qui concerne Bouygues Telecom, j'ai constaté qu'il y avait, chaque mois, …" at bounding box center [644, 162] width 376 height 24
click at [750, 155] on div "En ce qui concerne Bouygues Telecom, j'ai constaté qu'il y avait, chaque mois, …" at bounding box center [644, 162] width 376 height 24
click at [0, 0] on lt-span "six" at bounding box center [0, 0] width 0 height 0
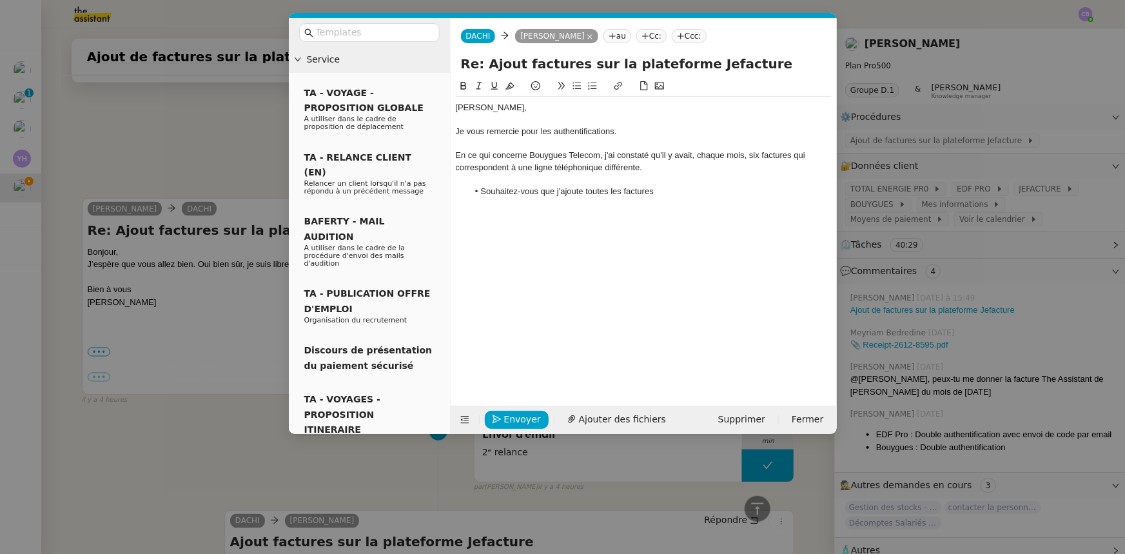
click at [795, 153] on div "En ce qui concerne Bouygues Telecom, j'ai constaté qu'il y avait, chaque mois, …" at bounding box center [644, 162] width 376 height 24
click at [522, 164] on div "En ce qui concerne Bouygues Telecom, j'ai constaté qu'il y avait, chaque mois, …" at bounding box center [644, 162] width 376 height 24
click at [614, 166] on div "En ce qui concerne Bouygues Telecom, j'ai constaté qu'il y avait, chaque mois, …" at bounding box center [644, 162] width 376 height 24
click at [793, 154] on div "En ce qui concerne Bouygues Telecom, j'ai constaté qu'il y avait, chaque mois, …" at bounding box center [644, 162] width 376 height 24
click at [0, 0] on lt-span ", car" at bounding box center [0, 0] width 0 height 0
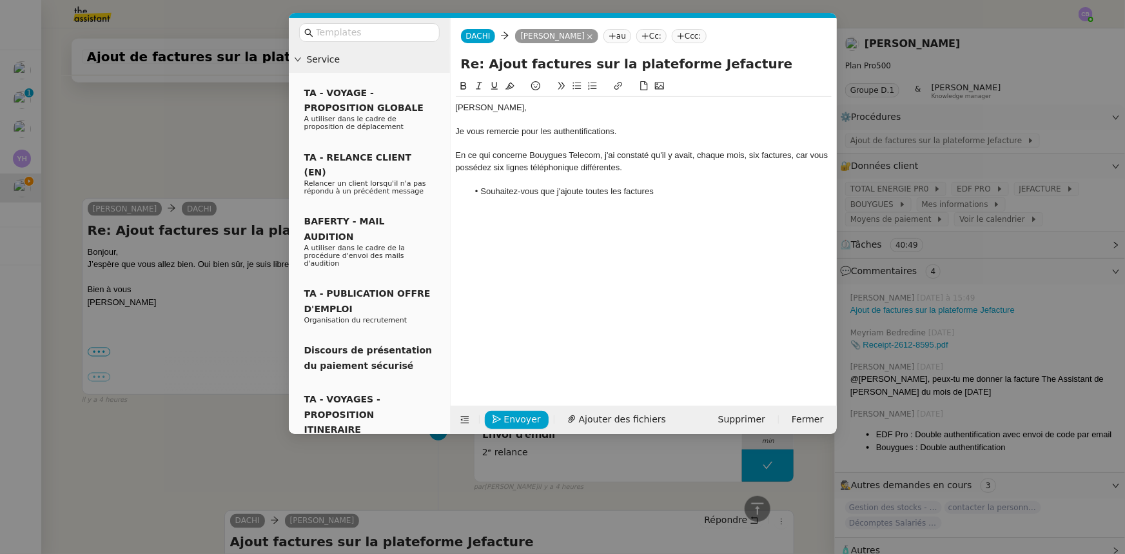
click at [588, 216] on div "[PERSON_NAME], Je vous remercie pour les authentifications. En ce qui concerne …" at bounding box center [644, 232] width 376 height 307
click at [567, 169] on div "En ce qui concerne Bouygues Telecom, j'ai constaté qu'il y avait, chaque mois, …" at bounding box center [644, 162] width 376 height 24
click at [0, 0] on lt-span "téléphonique s" at bounding box center [0, 0] width 0 height 0
drag, startPoint x: 608, startPoint y: 191, endPoint x: 586, endPoint y: 191, distance: 21.9
click at [586, 191] on li "Souhaitez-vous que j'ajoute toutes les factures" at bounding box center [650, 192] width 364 height 12
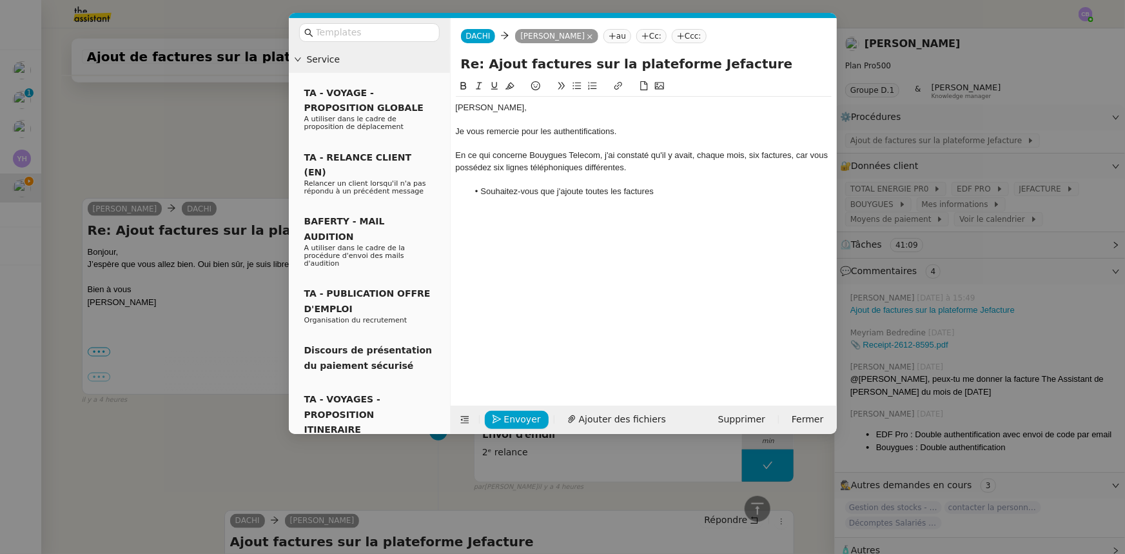
click at [673, 191] on li "Souhaitez-vous que j'ajoute toutes les factures" at bounding box center [650, 192] width 364 height 12
click at [578, 85] on icon at bounding box center [576, 85] width 9 height 9
click at [482, 202] on li "Si ce n'est pas le cas, pouvez-vous m'indiquer quelle ligne téléphonique je doi…" at bounding box center [650, 209] width 364 height 24
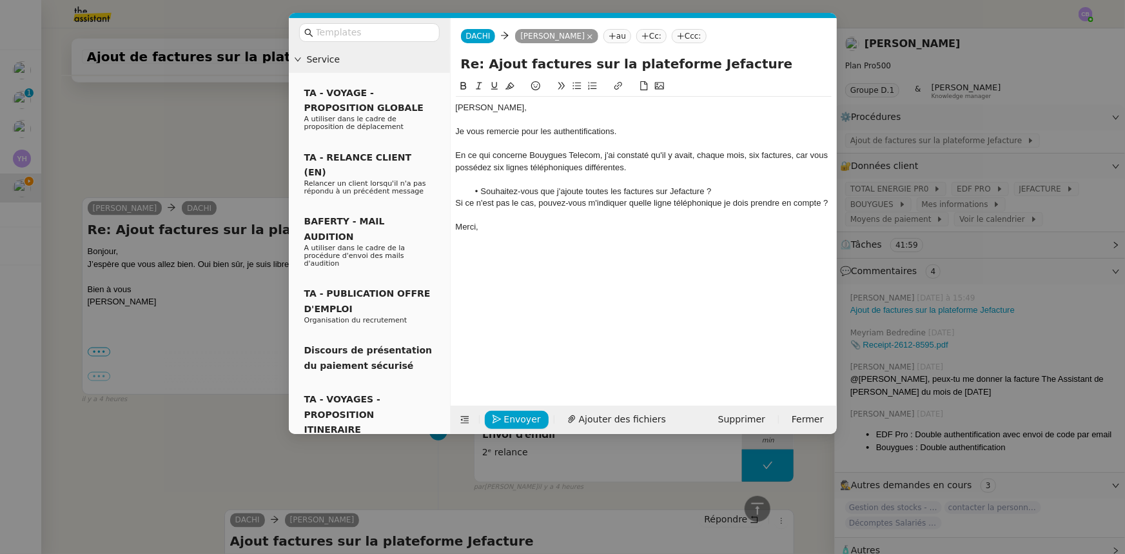
click at [730, 191] on li "Souhaitez-vous que j'ajoute toutes les factures sur Jefacture ?" at bounding box center [650, 192] width 364 height 12
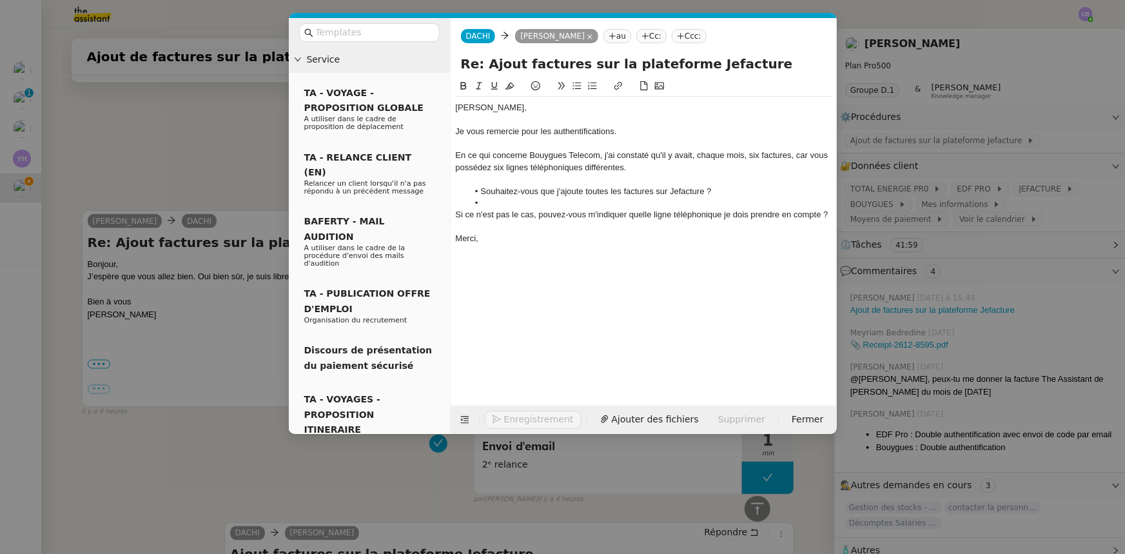
scroll to position [898, 0]
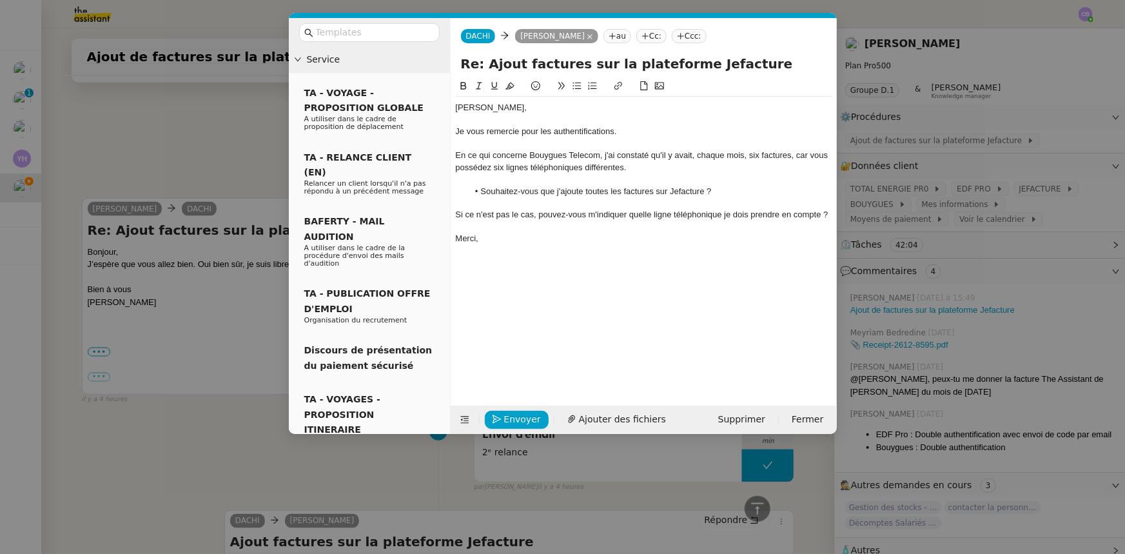
click at [539, 215] on div "Si ce n'est pas le cas, pouvez-vous m'indiquer quelle ligne téléphonique je doi…" at bounding box center [644, 215] width 376 height 12
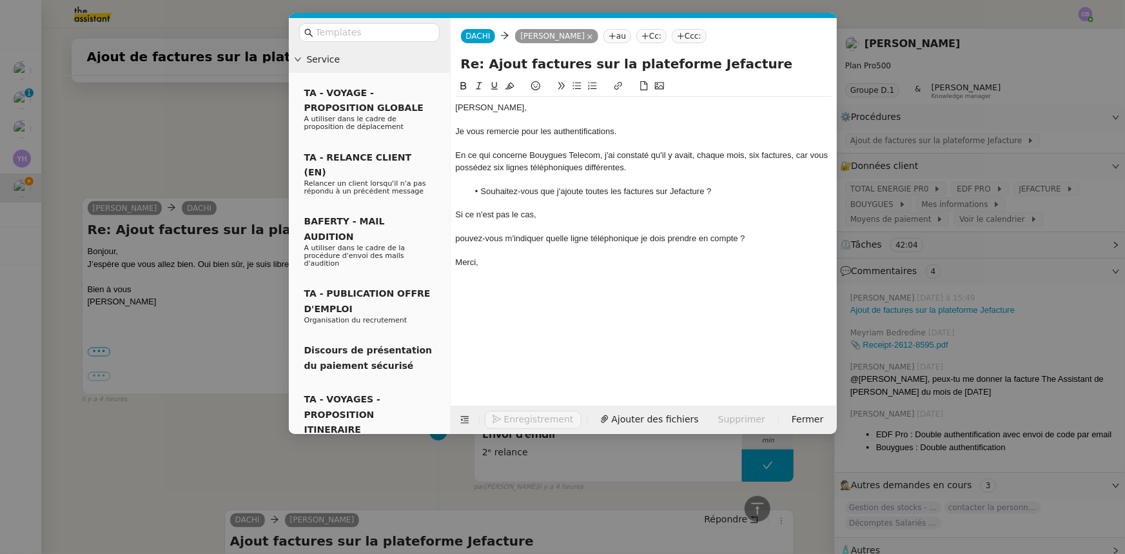
click at [573, 88] on icon at bounding box center [576, 85] width 9 height 9
click at [516, 419] on span "Envoyer" at bounding box center [522, 419] width 37 height 15
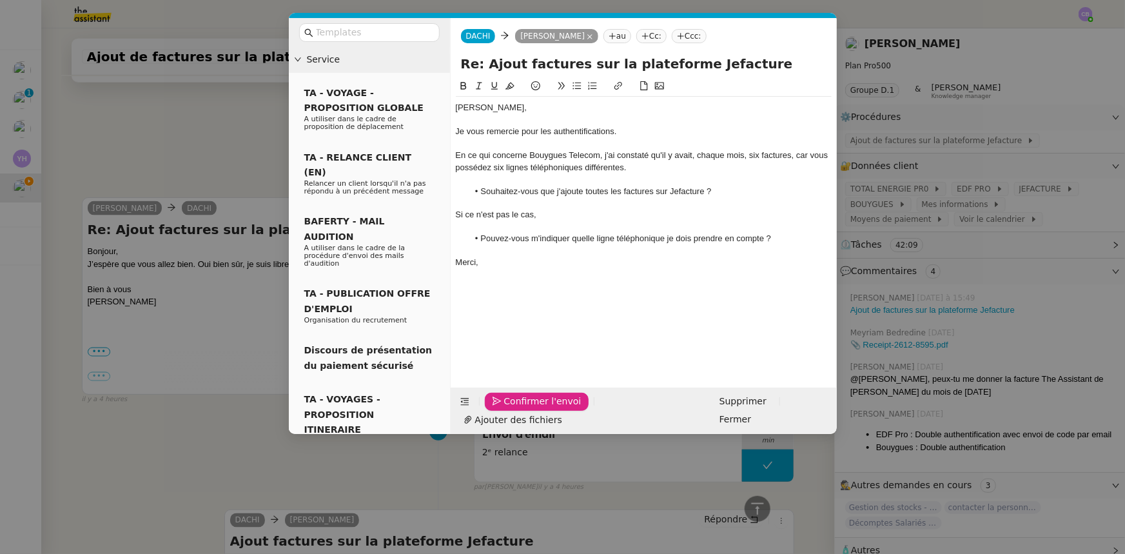
click at [516, 409] on span "Confirmer l'envoi" at bounding box center [542, 401] width 77 height 15
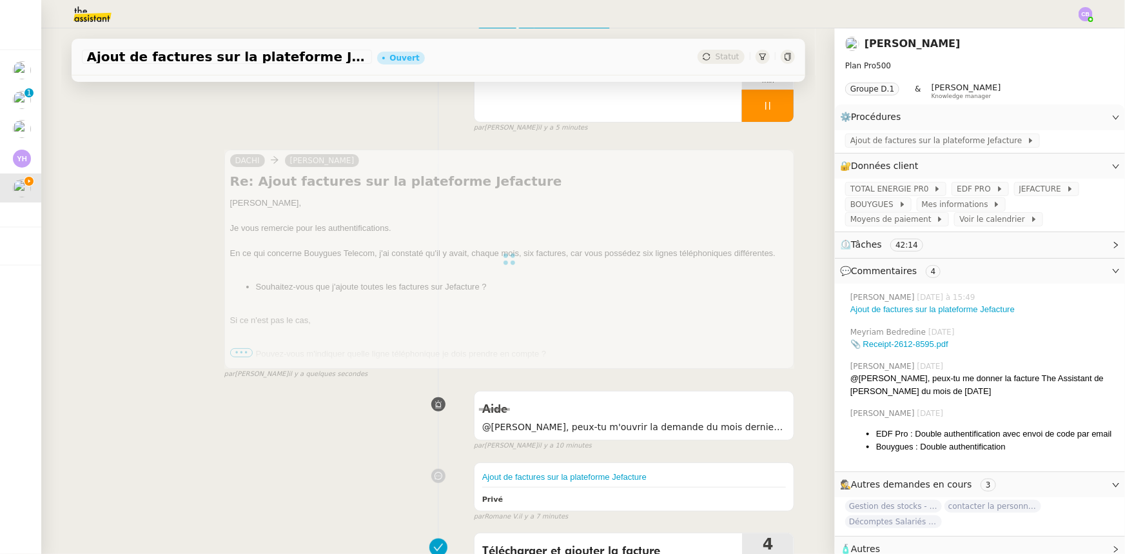
scroll to position [0, 0]
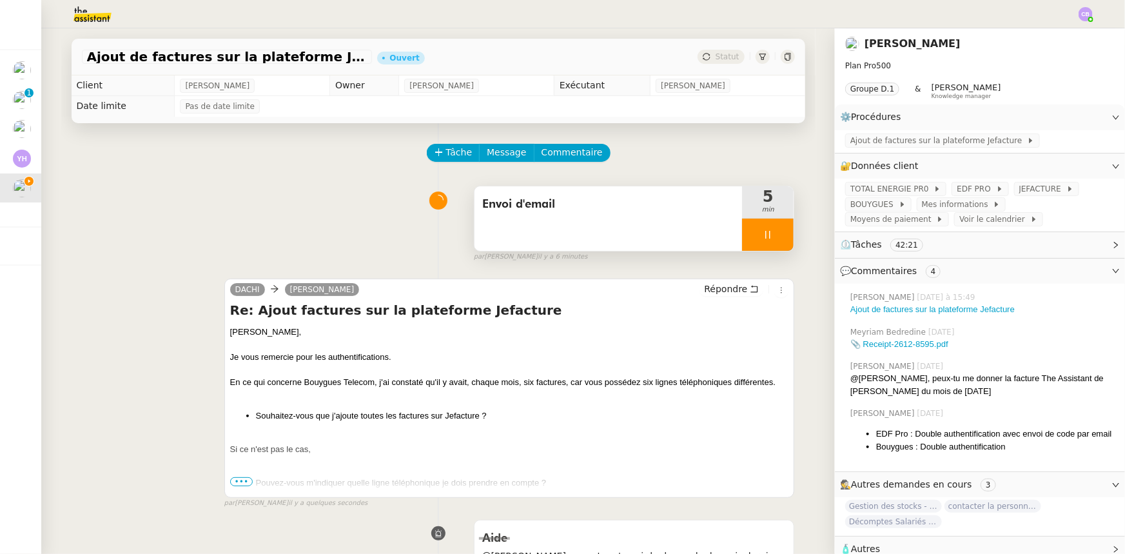
click at [742, 226] on div at bounding box center [768, 235] width 52 height 32
click at [768, 239] on button at bounding box center [781, 235] width 26 height 32
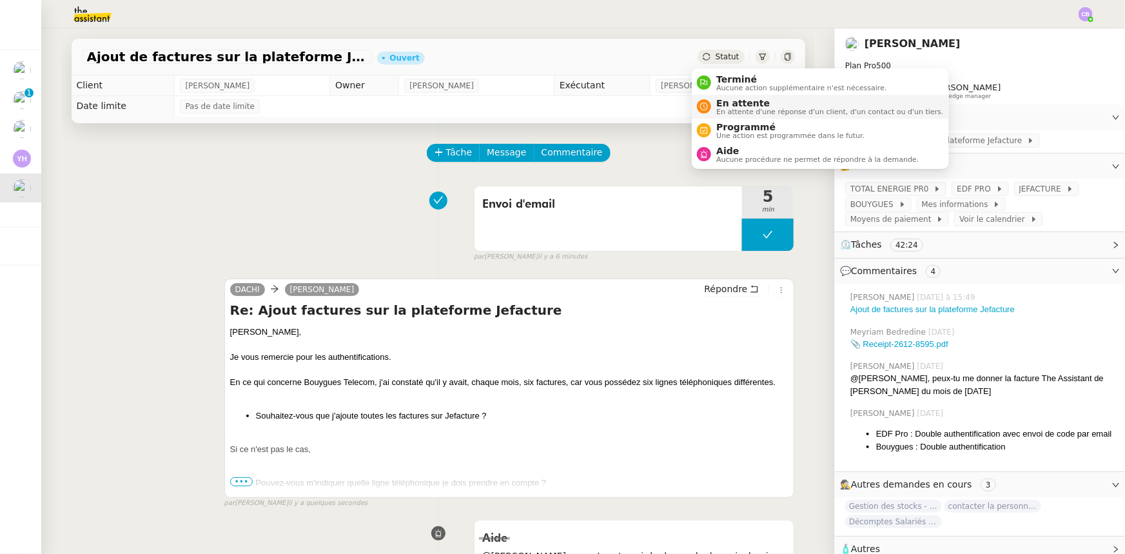
click at [728, 103] on span "En attente" at bounding box center [829, 103] width 227 height 10
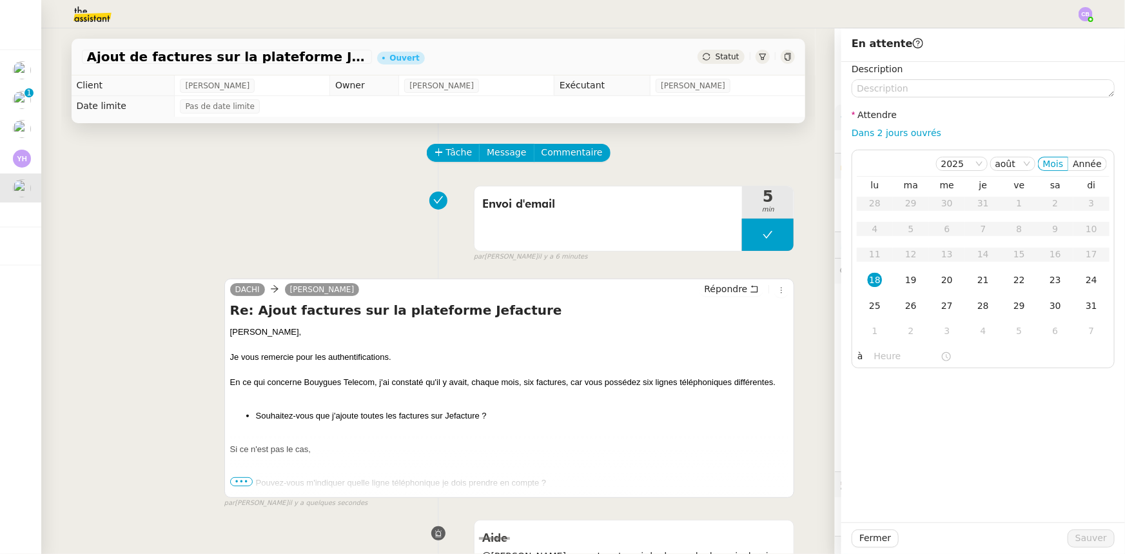
drag, startPoint x: 855, startPoint y: 133, endPoint x: 857, endPoint y: 141, distance: 8.2
click at [855, 133] on link "Dans 2 jours ouvrés" at bounding box center [897, 133] width 90 height 10
type input "07:00"
click at [1078, 542] on span "Sauver" at bounding box center [1091, 538] width 32 height 15
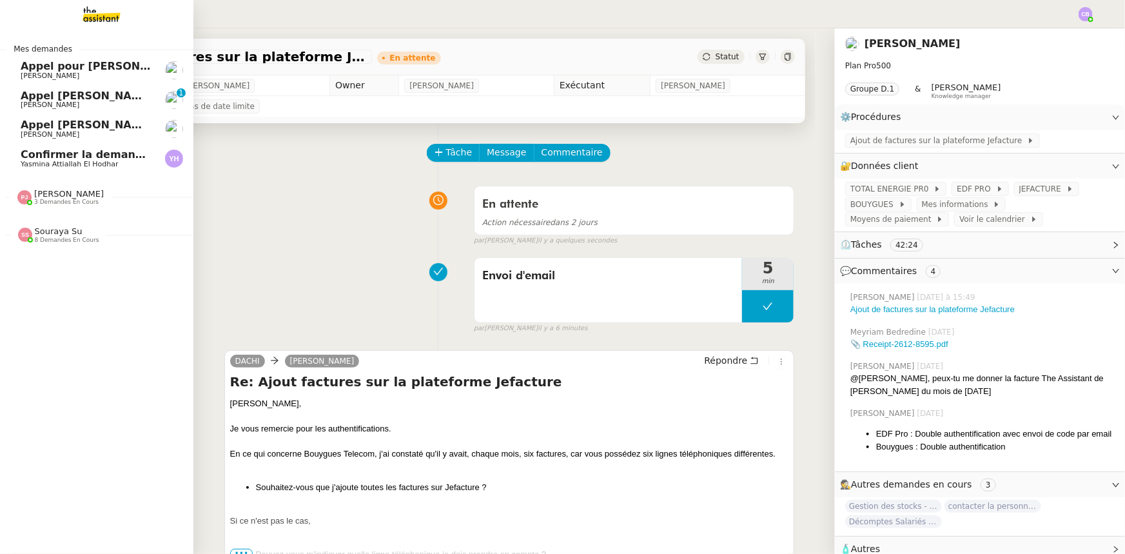
click at [55, 68] on span "Appel pour [PERSON_NAME]" at bounding box center [102, 66] width 163 height 12
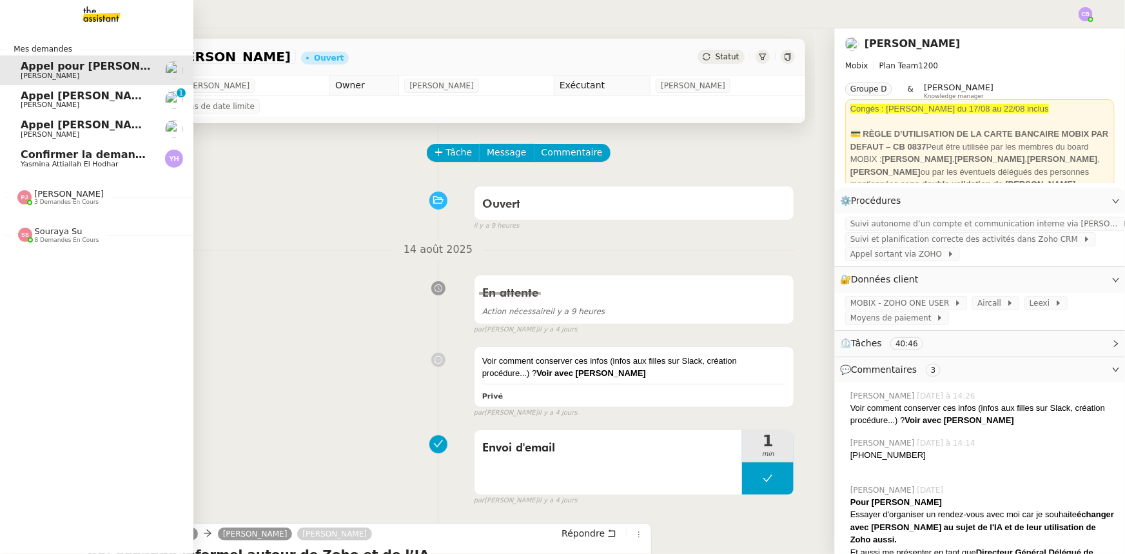
click at [55, 98] on span "Appel [PERSON_NAME]" at bounding box center [87, 96] width 133 height 12
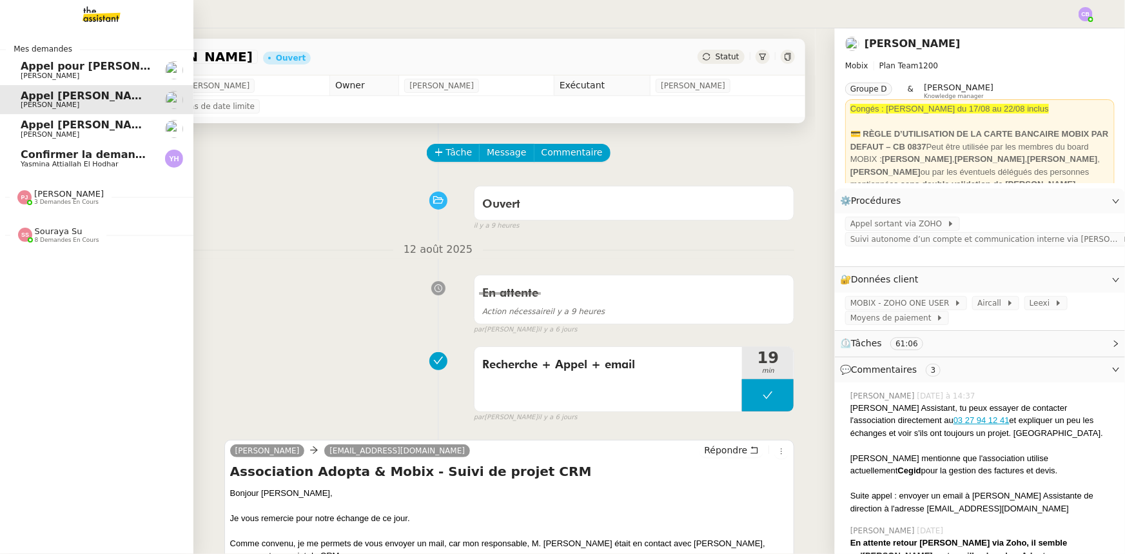
click at [37, 127] on span "Appel [PERSON_NAME]" at bounding box center [87, 125] width 133 height 12
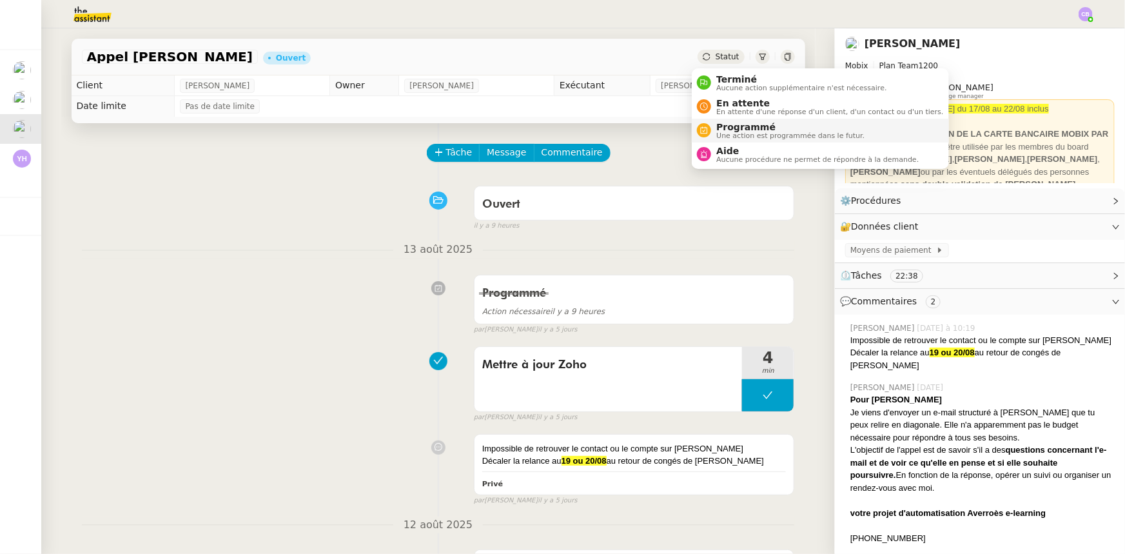
click at [738, 126] on span "Programmé" at bounding box center [790, 127] width 148 height 10
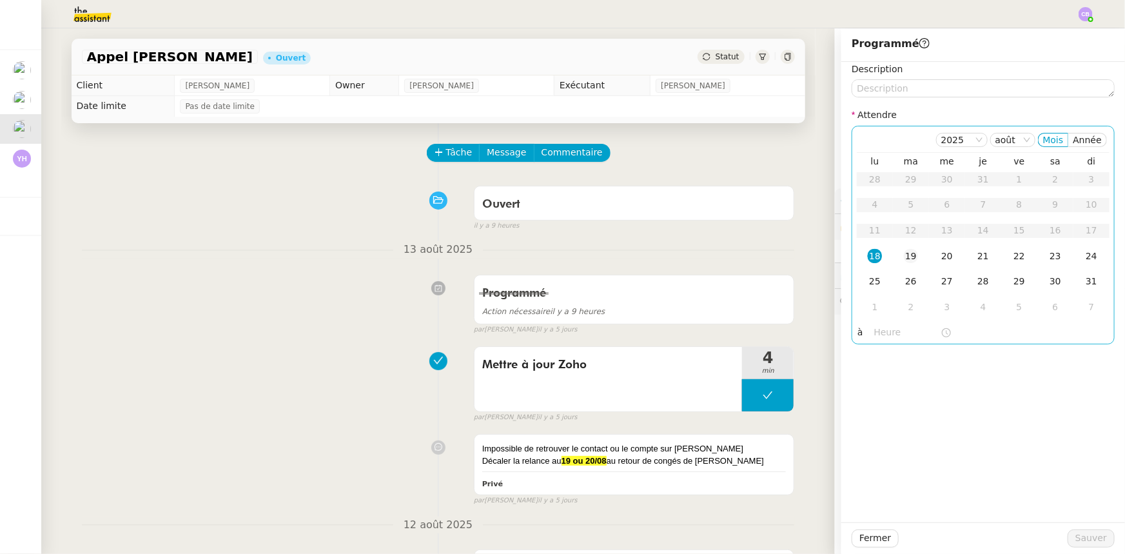
click at [904, 255] on div "19" at bounding box center [911, 256] width 14 height 14
click at [881, 330] on input "text" at bounding box center [907, 332] width 66 height 15
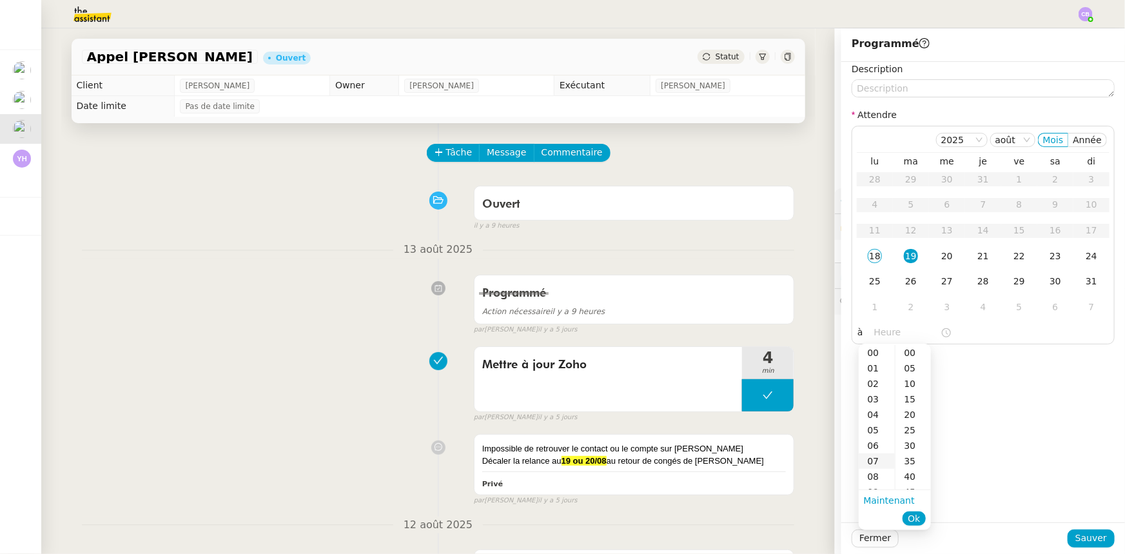
click at [873, 462] on div "07" at bounding box center [877, 460] width 36 height 15
click at [912, 353] on div "00" at bounding box center [912, 352] width 35 height 15
type input "07:00"
click at [915, 524] on button "Ok" at bounding box center [914, 518] width 23 height 14
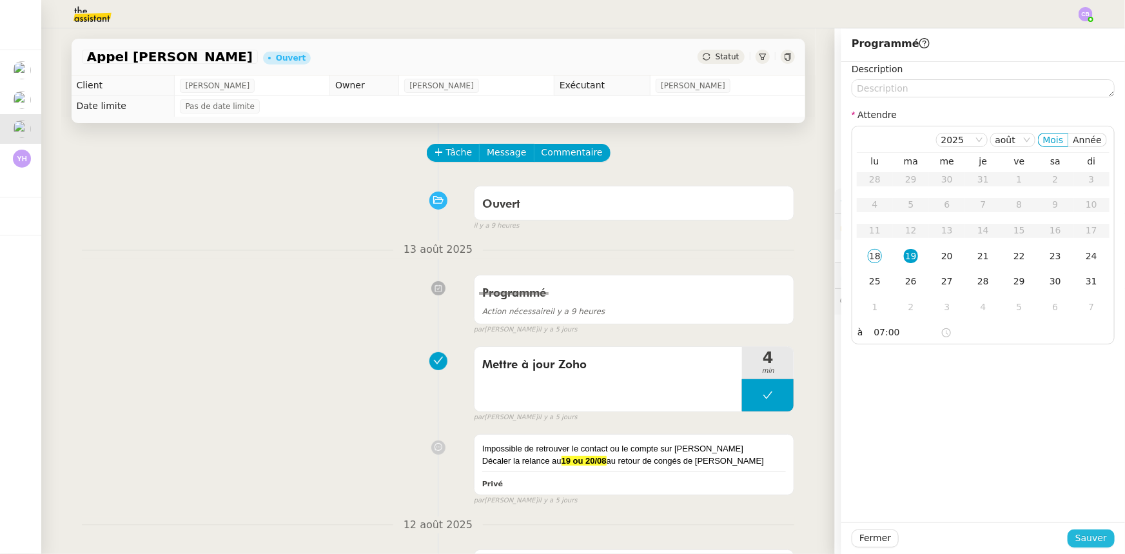
click at [1077, 538] on span "Sauver" at bounding box center [1091, 538] width 32 height 15
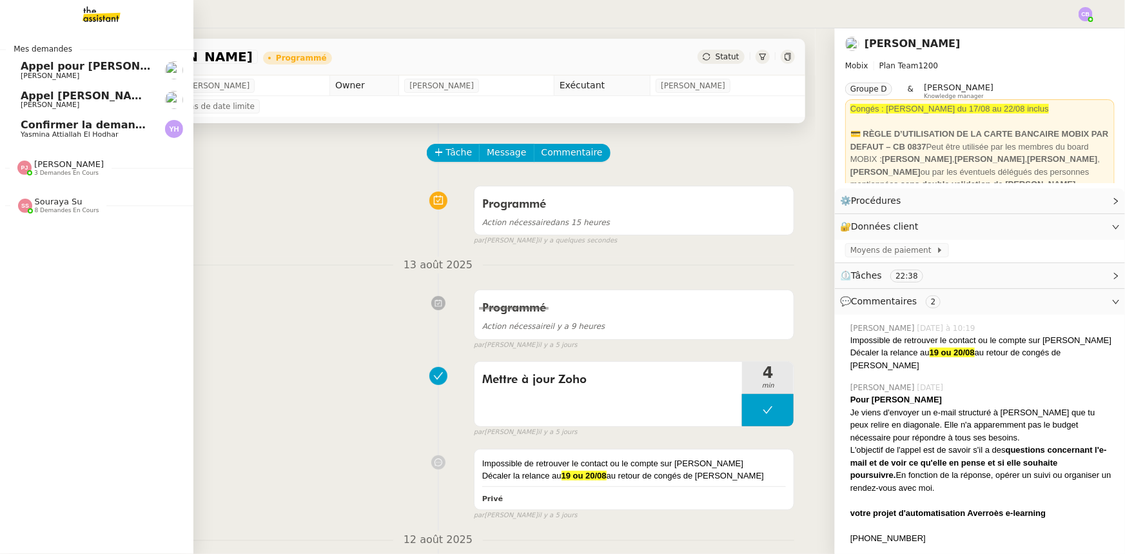
click at [76, 97] on span "Appel [PERSON_NAME]" at bounding box center [87, 96] width 133 height 12
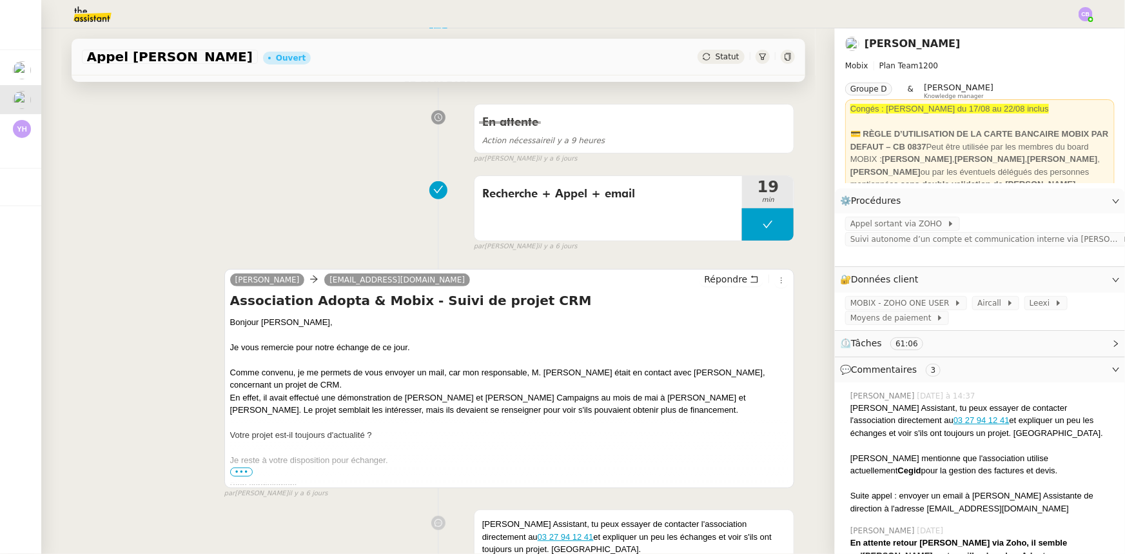
scroll to position [175, 0]
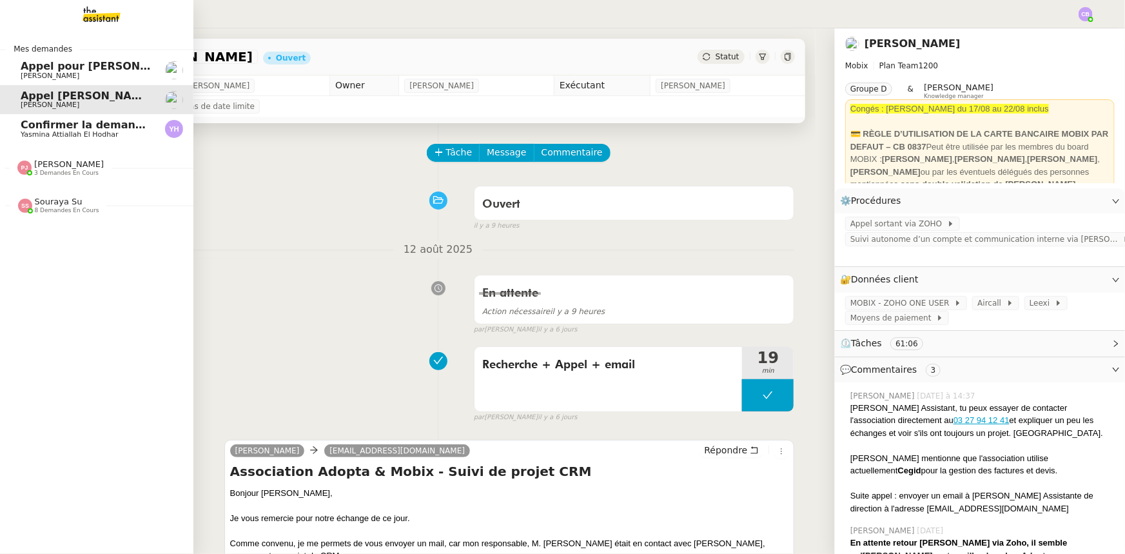
click at [39, 166] on span "[PERSON_NAME]" at bounding box center [69, 164] width 70 height 10
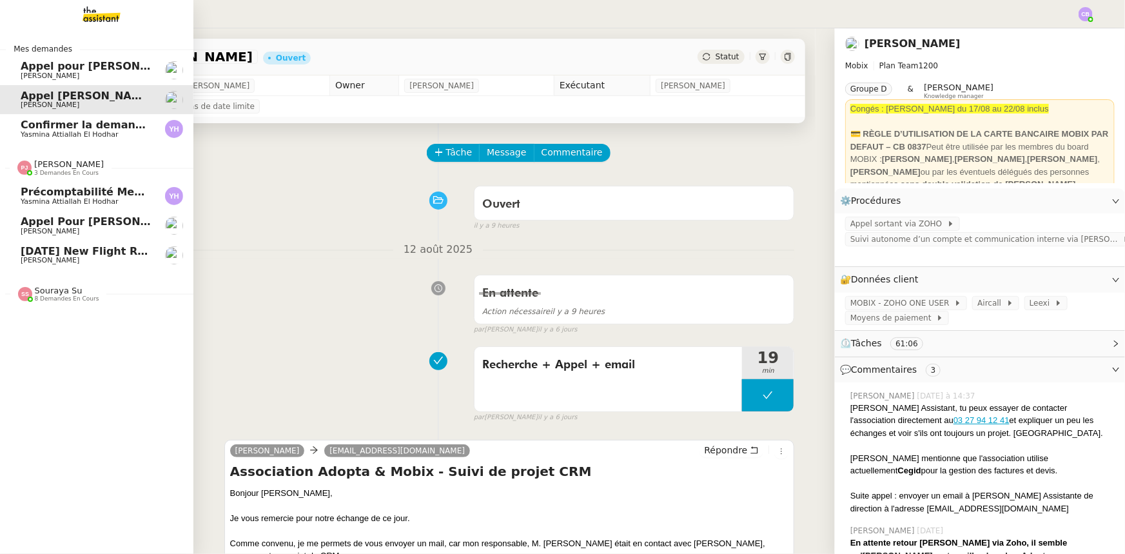
click at [39, 166] on span "[PERSON_NAME]" at bounding box center [69, 164] width 70 height 10
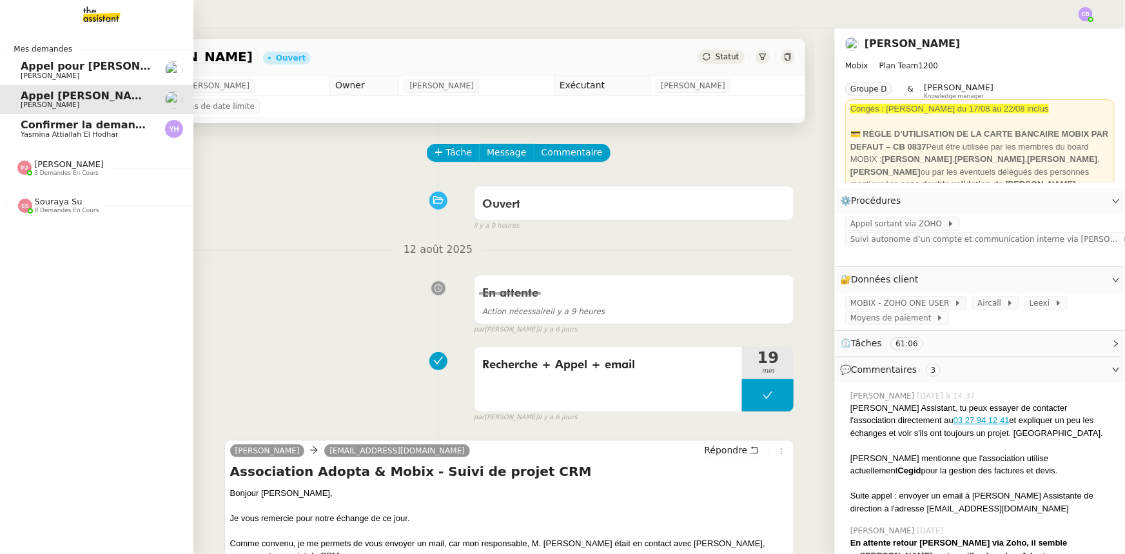
click at [53, 201] on span "Souraya Su" at bounding box center [59, 202] width 48 height 10
click at [47, 65] on span "Appel pour [PERSON_NAME]" at bounding box center [102, 66] width 163 height 12
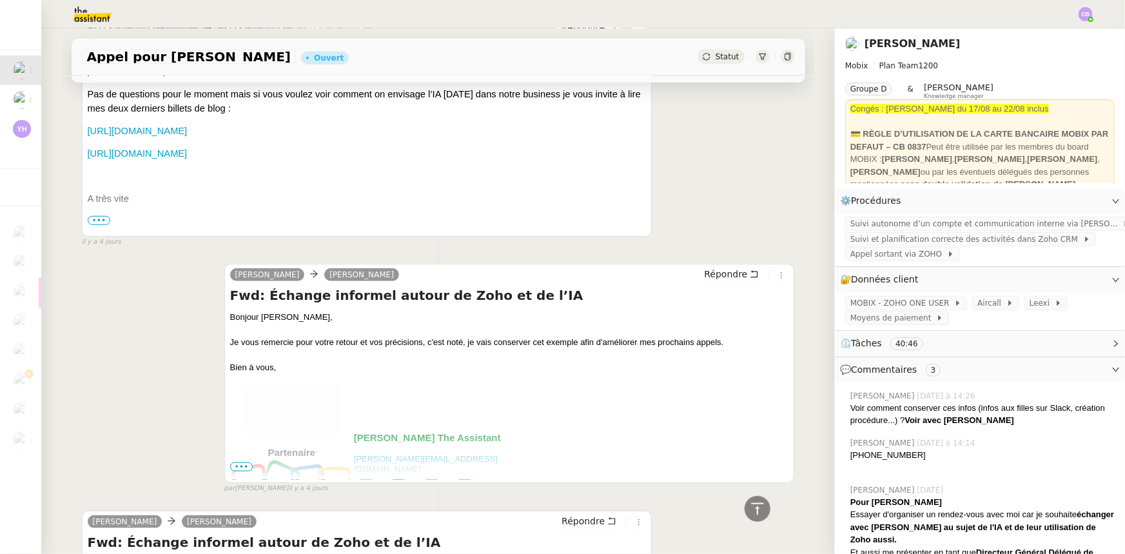
scroll to position [586, 0]
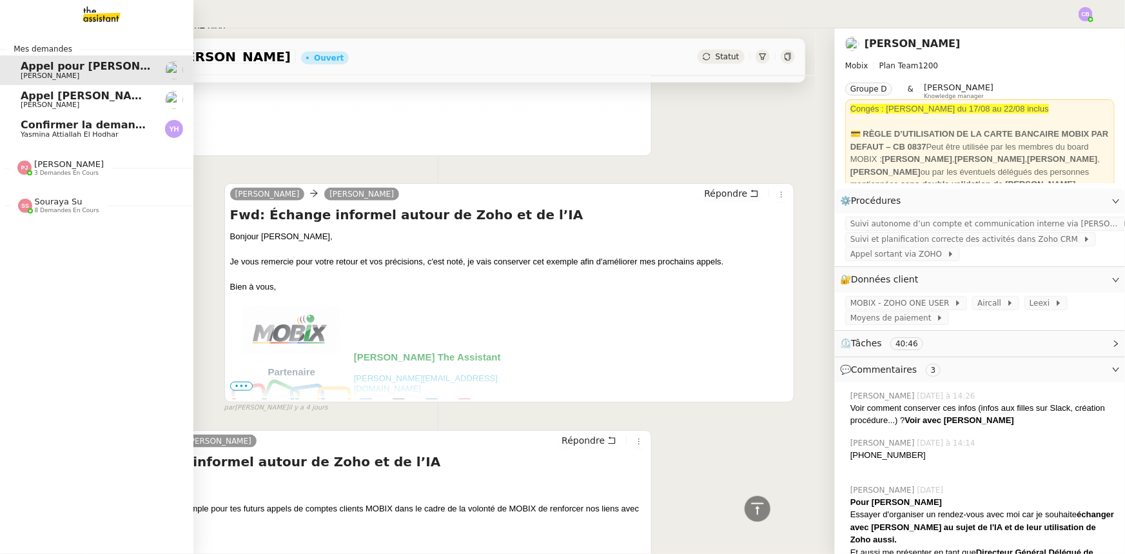
click at [63, 167] on span "[PERSON_NAME]" at bounding box center [69, 164] width 70 height 10
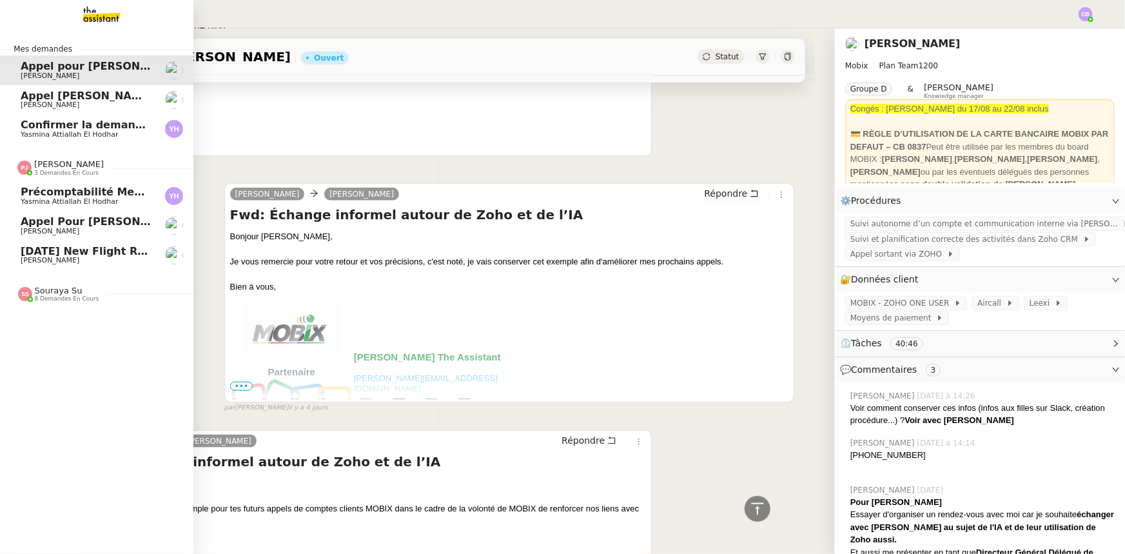
click at [63, 167] on span "[PERSON_NAME]" at bounding box center [69, 164] width 70 height 10
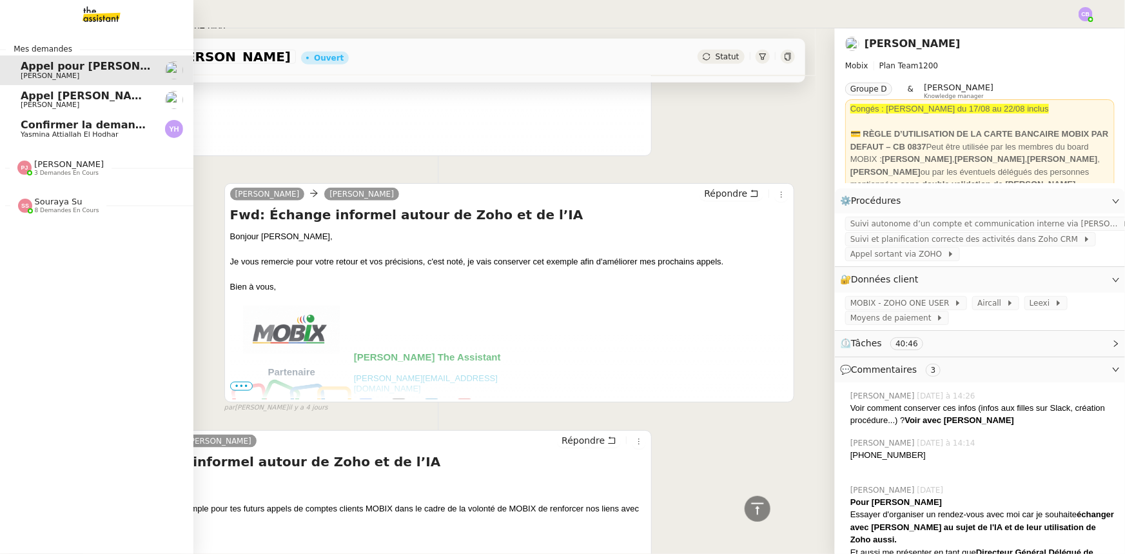
click at [58, 206] on span "Souraya Su" at bounding box center [59, 202] width 48 height 10
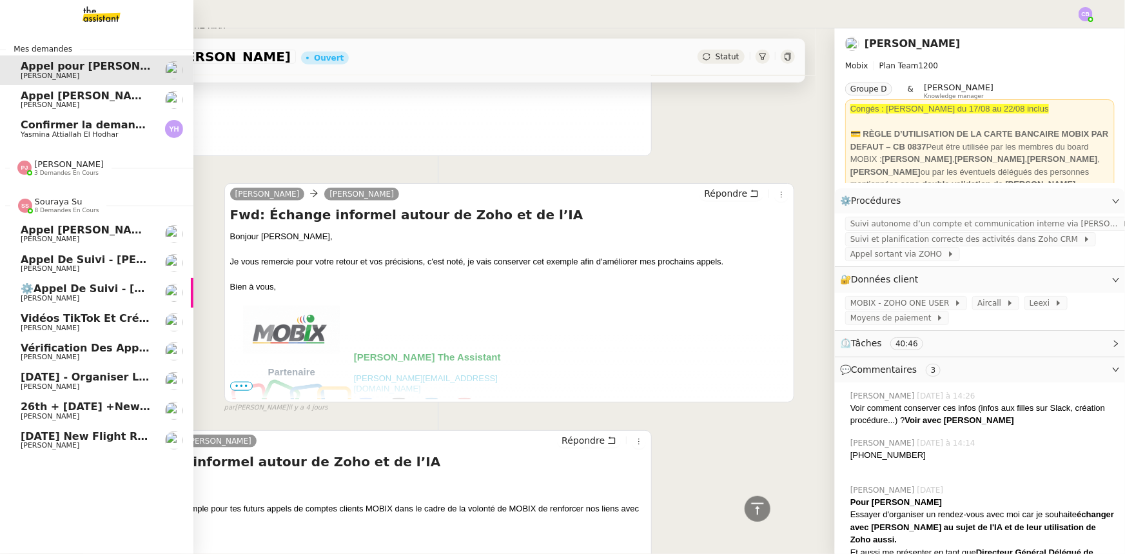
click at [58, 206] on span "Souraya Su" at bounding box center [59, 202] width 48 height 10
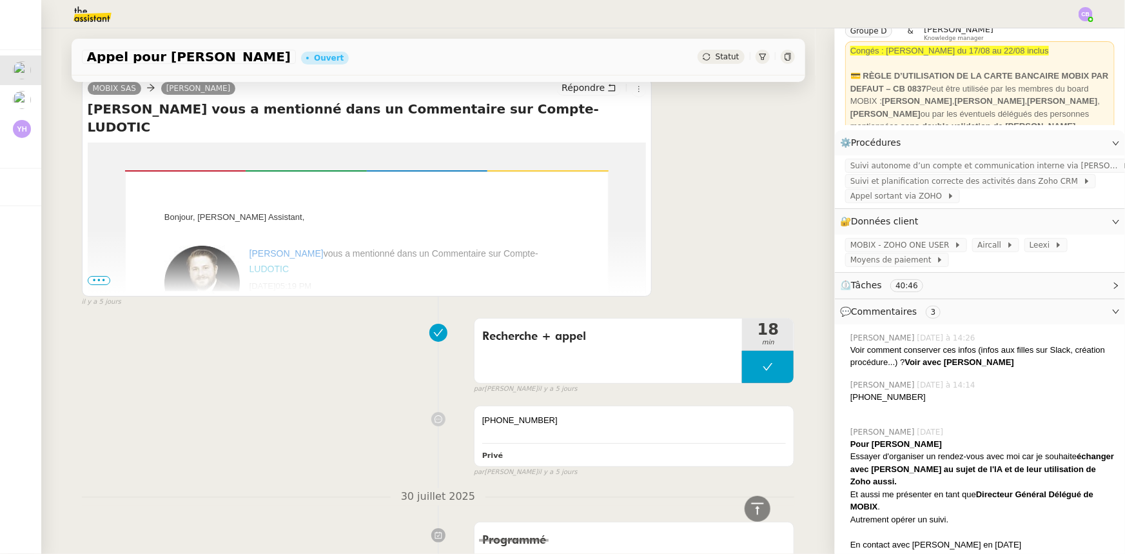
scroll to position [2285, 0]
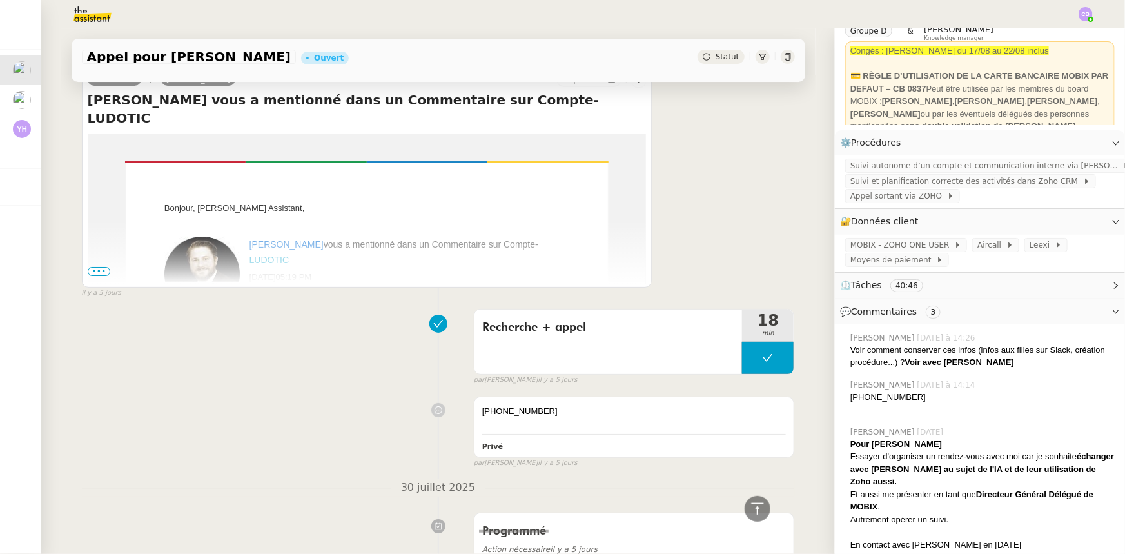
drag, startPoint x: 97, startPoint y: 273, endPoint x: 110, endPoint y: 273, distance: 12.9
click at [97, 273] on span "•••" at bounding box center [99, 271] width 23 height 9
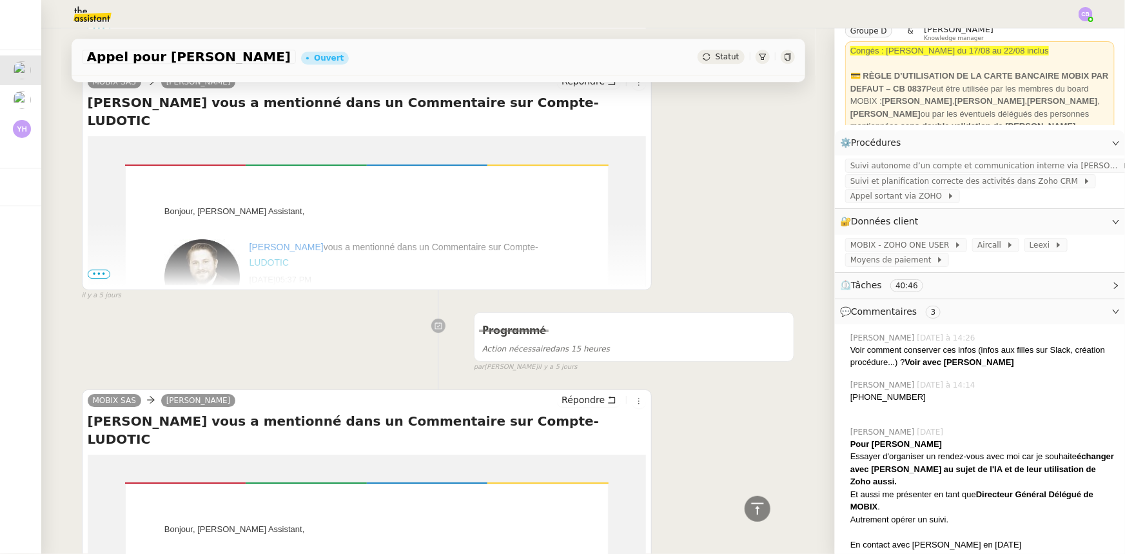
scroll to position [1934, 0]
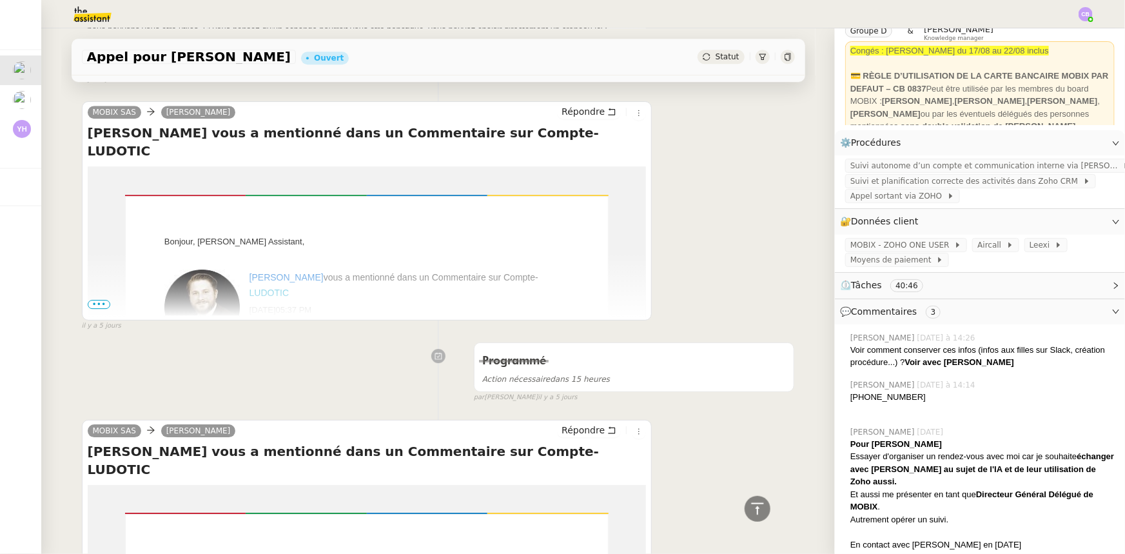
click at [99, 308] on span "•••" at bounding box center [99, 304] width 23 height 9
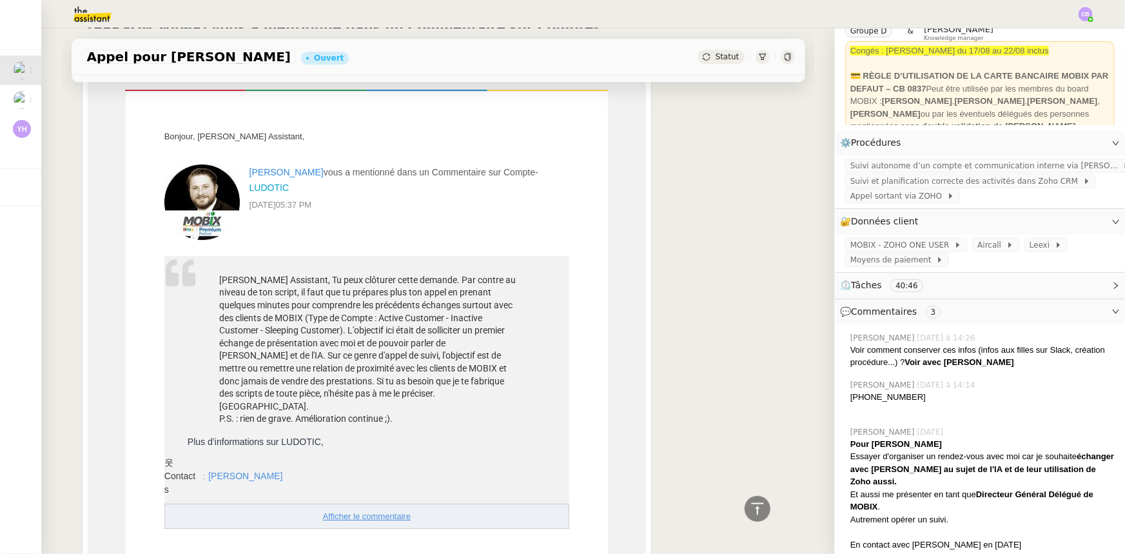
scroll to position [2051, 0]
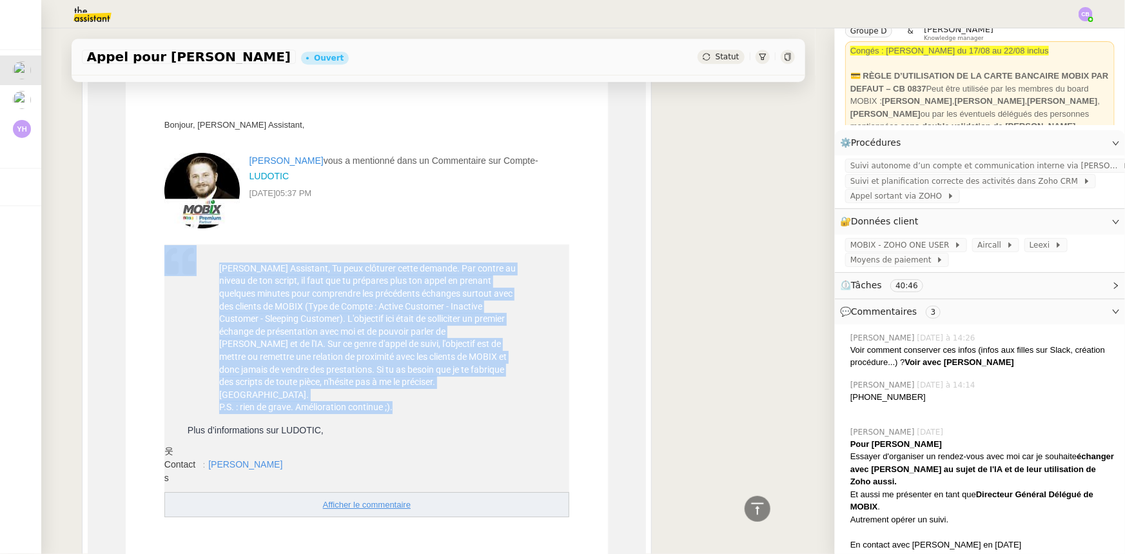
drag, startPoint x: 398, startPoint y: 382, endPoint x: 211, endPoint y: 255, distance: 225.1
click at [211, 255] on tr "Alex Assistant, Tu peux clôturer cette demande. Par contre au niveau de ton scr…" at bounding box center [366, 334] width 404 height 178
copy tr "Alex Assistant, Tu peux clôturer cette demande. Par contre au niveau de ton scr…"
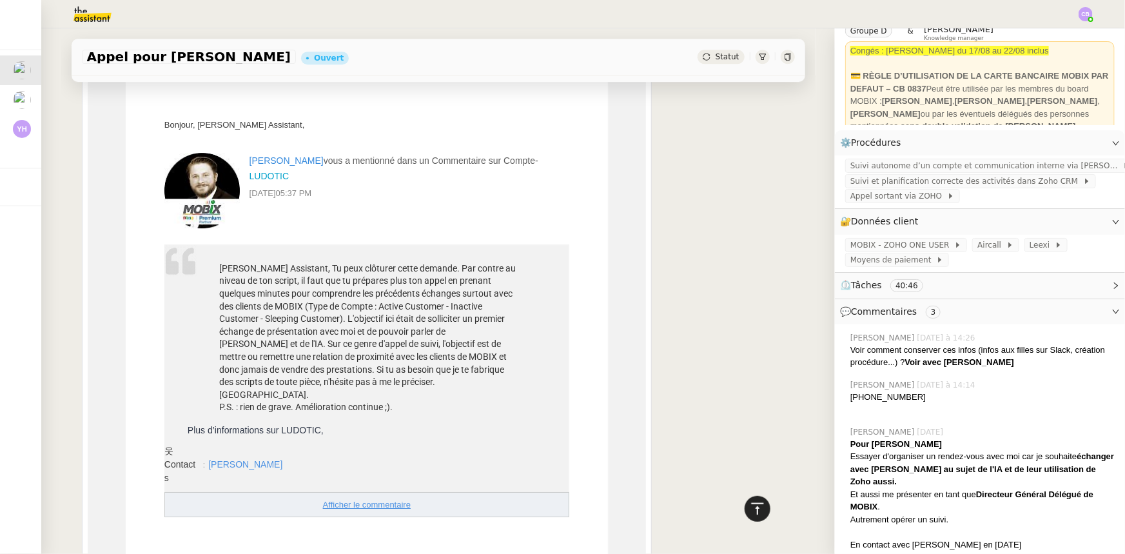
click at [751, 508] on icon at bounding box center [757, 508] width 12 height 12
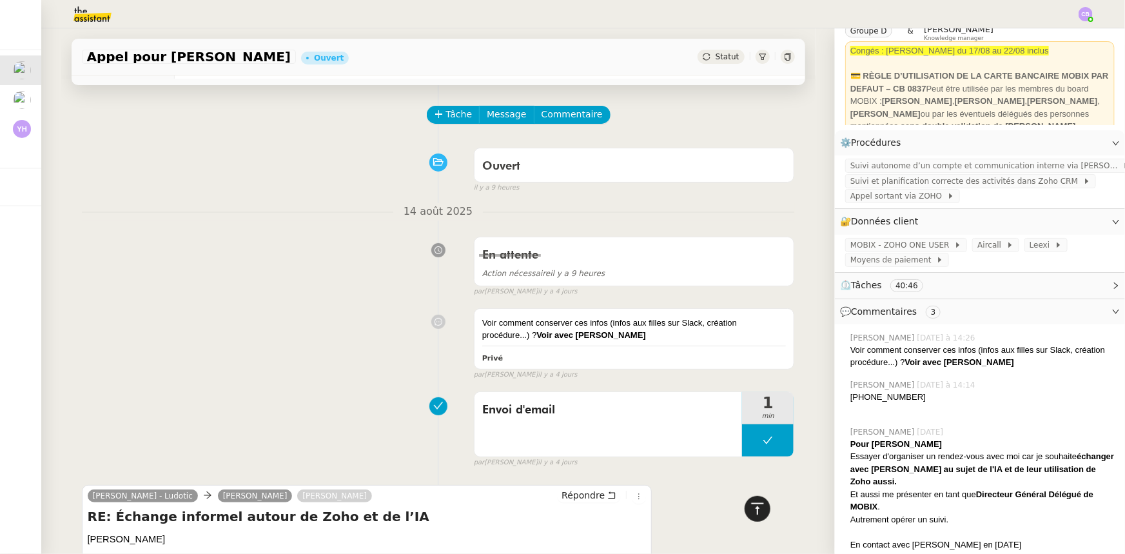
scroll to position [0, 0]
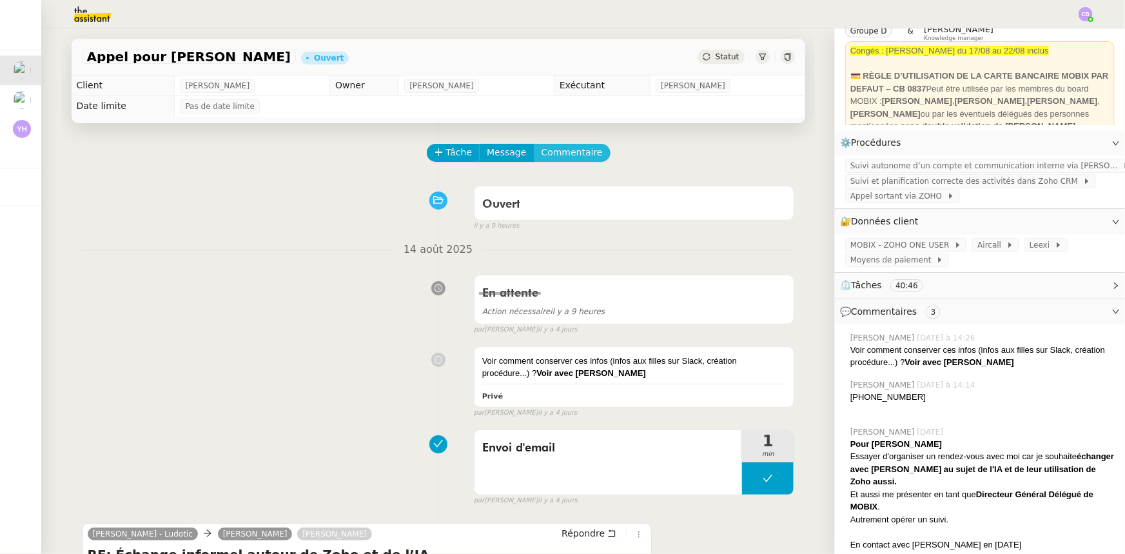
click at [569, 151] on span "Commentaire" at bounding box center [572, 152] width 61 height 15
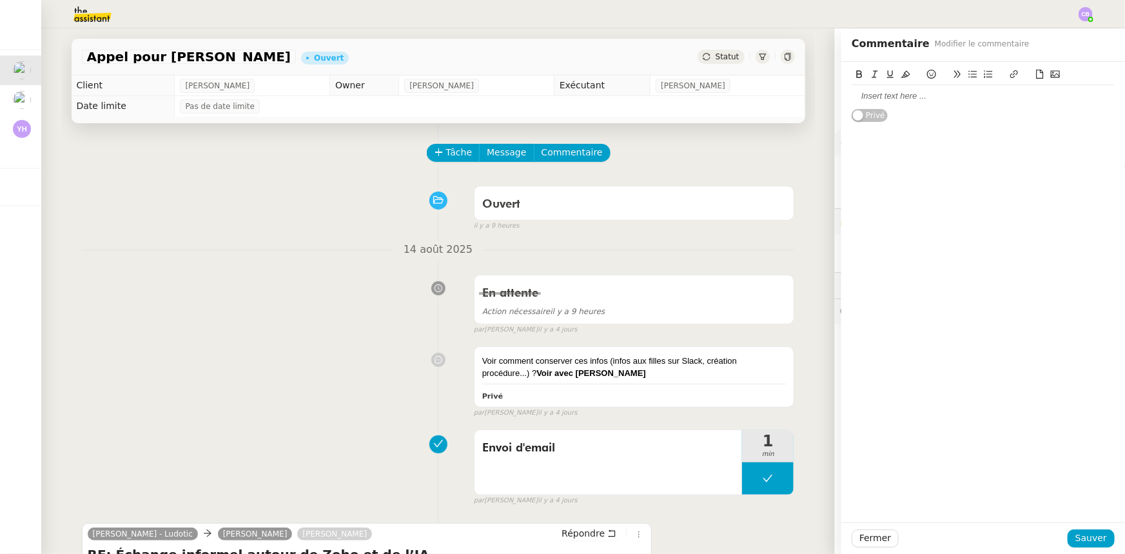
click at [877, 90] on div at bounding box center [983, 96] width 263 height 12
click at [1006, 96] on div "@Frédérique, Florian m'a fait un retour pour cette demande" at bounding box center [983, 96] width 263 height 12
click at [1079, 97] on div "@Frédérique, Florian m'a fait un retour pour améliorer cette demande" at bounding box center [983, 96] width 263 height 12
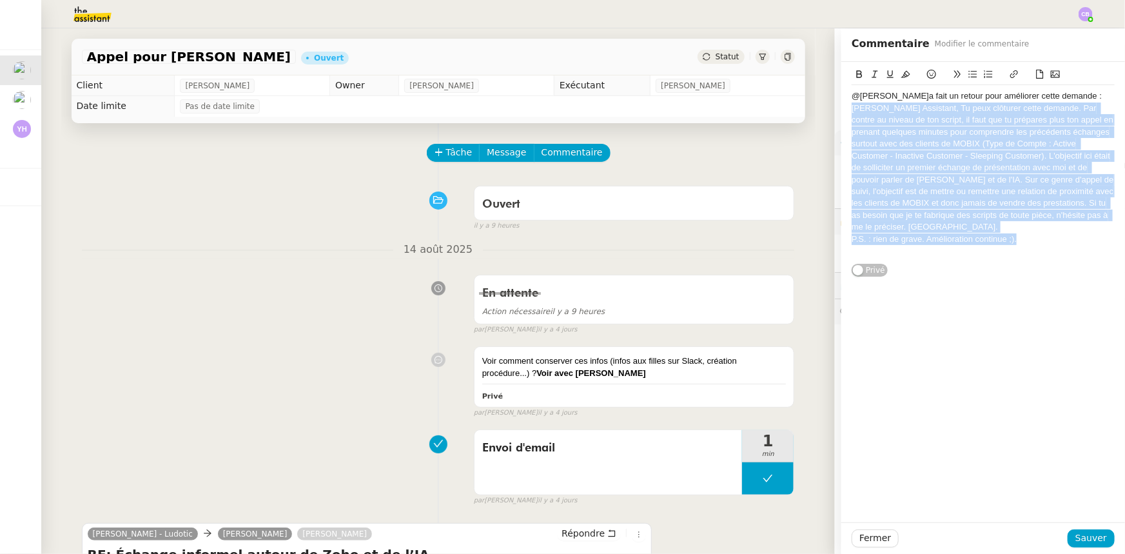
drag, startPoint x: 1011, startPoint y: 253, endPoint x: 838, endPoint y: 124, distance: 216.1
click at [841, 124] on div "@Frédérique, Florian m'a fait un retour pour améliorer cette demande : Alex Ass…" at bounding box center [983, 169] width 284 height 215
click at [872, 72] on icon at bounding box center [875, 74] width 6 height 7
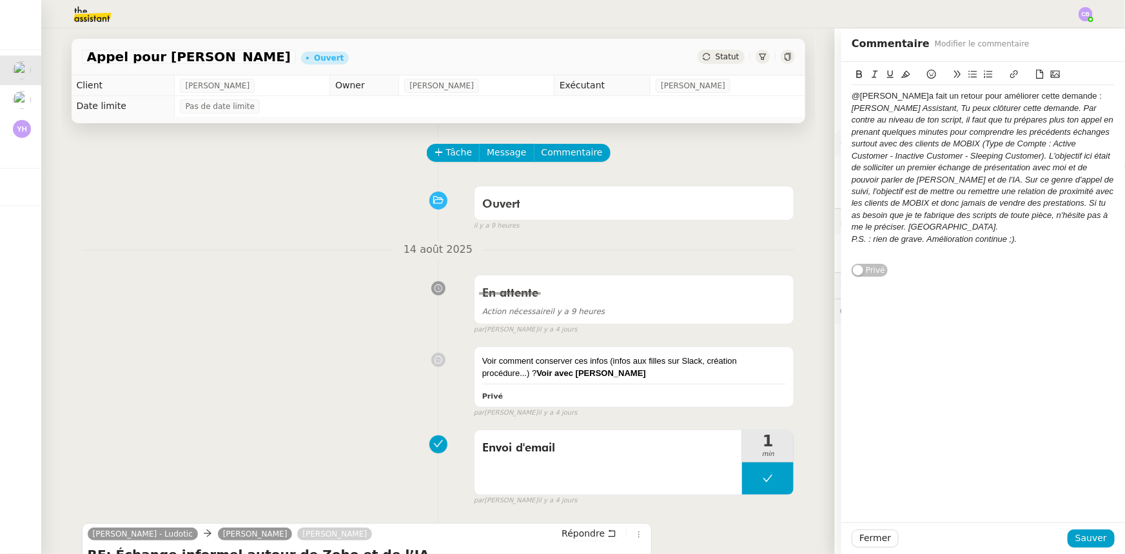
click at [1100, 95] on div "@Frédérique, Florian m'a fait un retour pour améliorer cette demande :" at bounding box center [983, 96] width 263 height 12
click at [1091, 539] on span "Sauver" at bounding box center [1091, 538] width 32 height 15
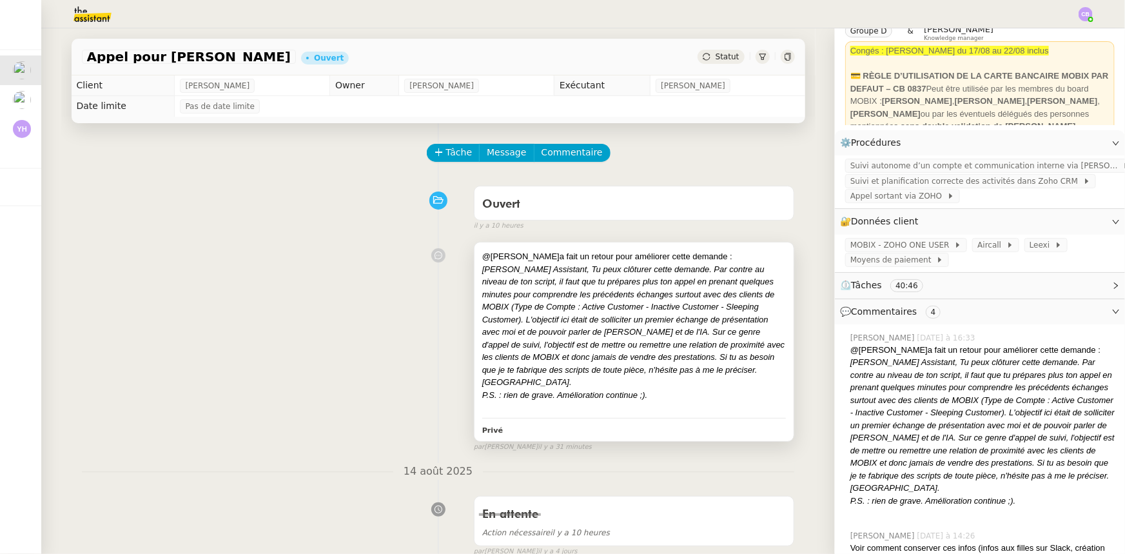
click at [625, 320] on em "[PERSON_NAME] Assistant, Tu peux clôturer cette demande. Par contre au niveau d…" at bounding box center [633, 325] width 303 height 123
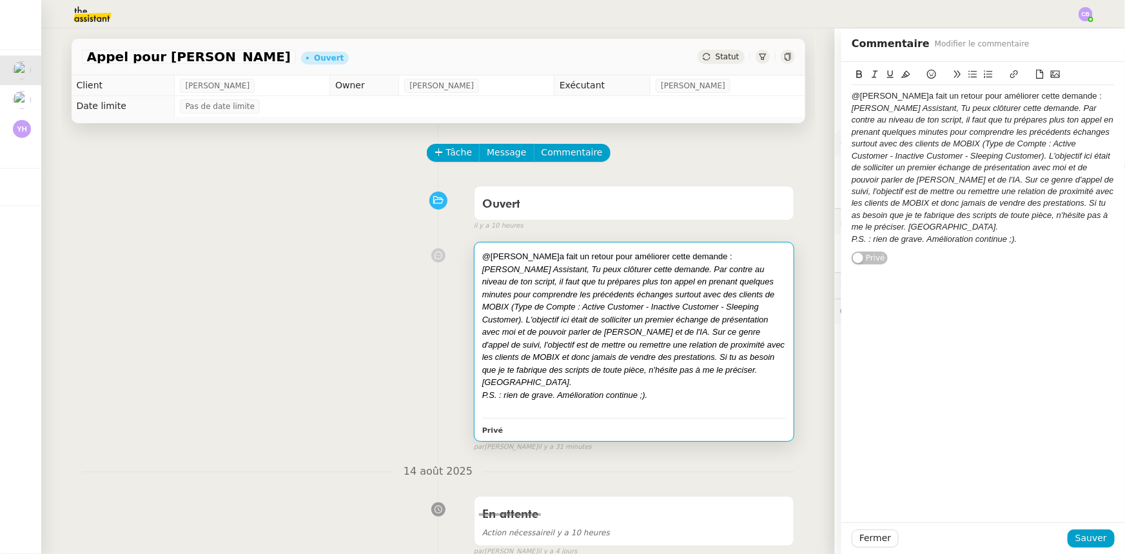
click at [1048, 93] on div "@Frédérique, Florian m'a fait un retour pour améliorer cette demande :" at bounding box center [983, 96] width 263 height 12
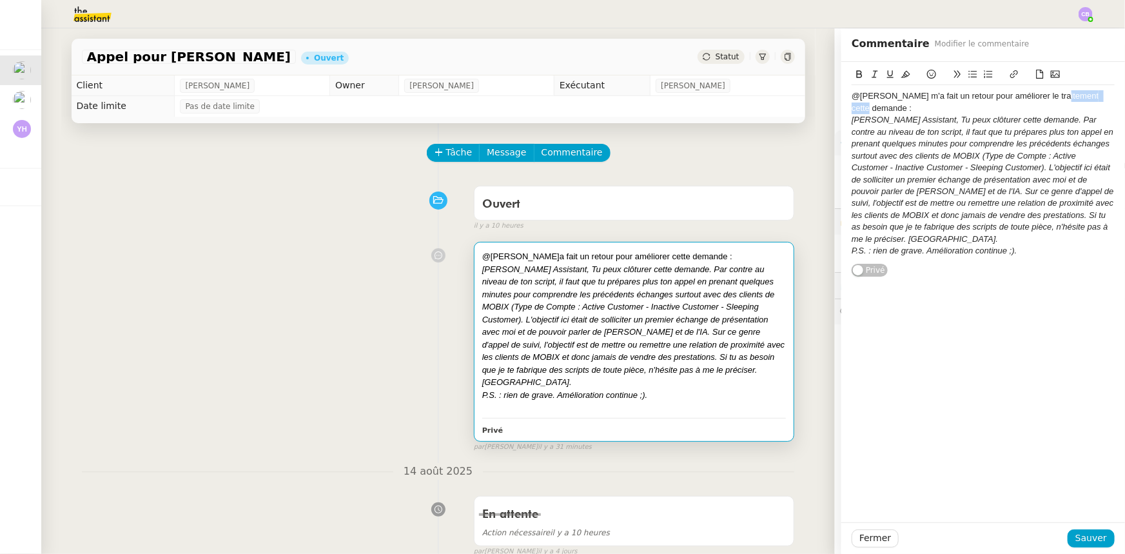
drag, startPoint x: 1091, startPoint y: 95, endPoint x: 1046, endPoint y: 95, distance: 44.5
click at [1046, 95] on div "@Frédérique, Florian m'a fait un retour pour améliorer le traitement cette dema…" at bounding box center [983, 102] width 263 height 24
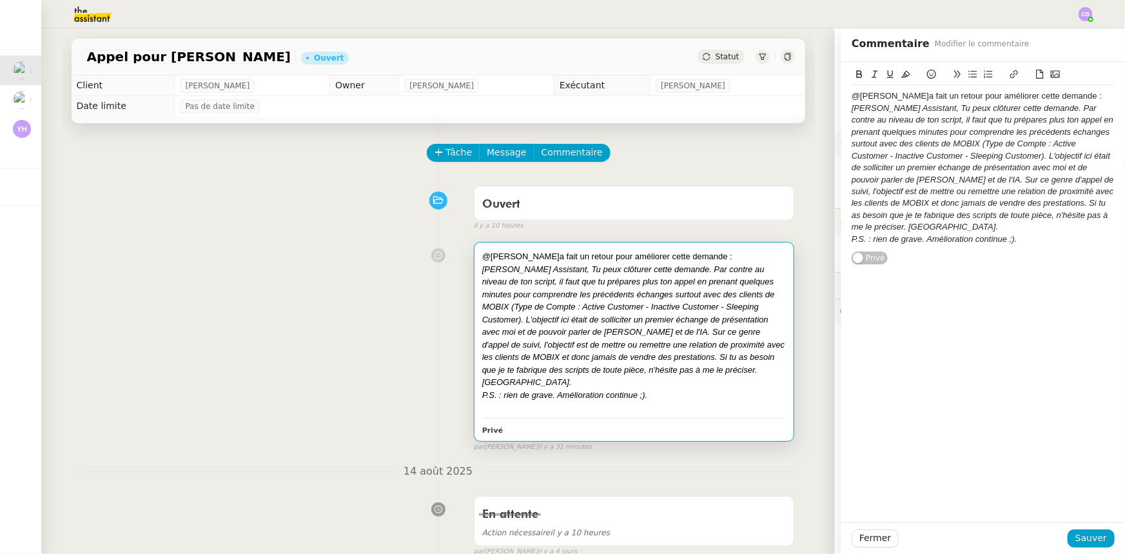
click at [990, 98] on div "@Frédérique, Florian m'a fait un retour pour améliorer cette demande :" at bounding box center [983, 96] width 263 height 12
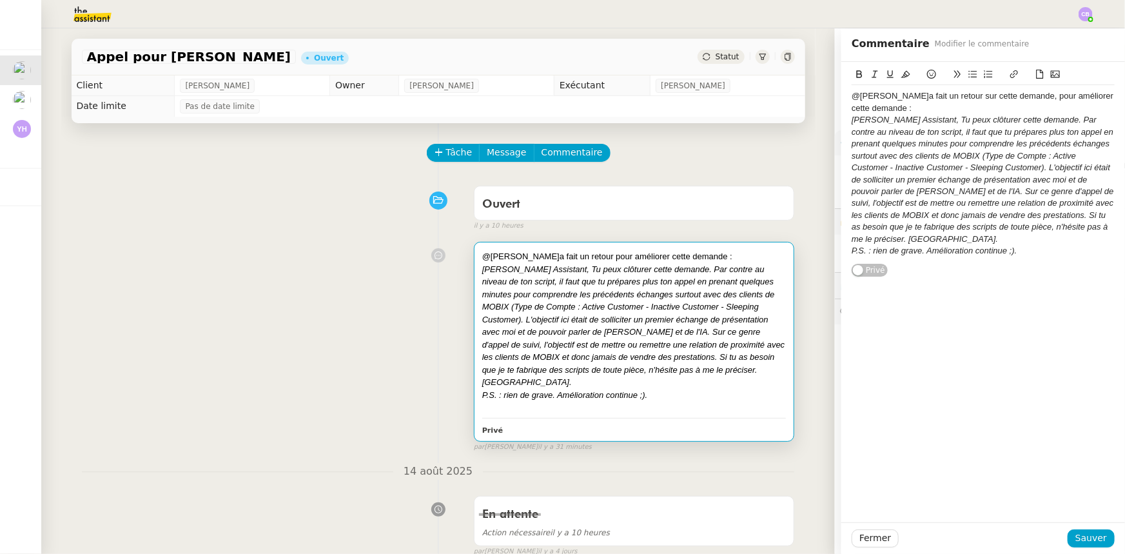
click at [1068, 97] on div "@Frédérique, Florian m'a fait un retour sur cette demande, pour améliorer cette…" at bounding box center [983, 102] width 263 height 24
drag, startPoint x: 941, startPoint y: 110, endPoint x: 888, endPoint y: 107, distance: 52.3
click at [888, 107] on div "@Frédérique, Florian m'a fait un retour sur cette demande, afin d'améliorer cet…" at bounding box center [983, 102] width 263 height 24
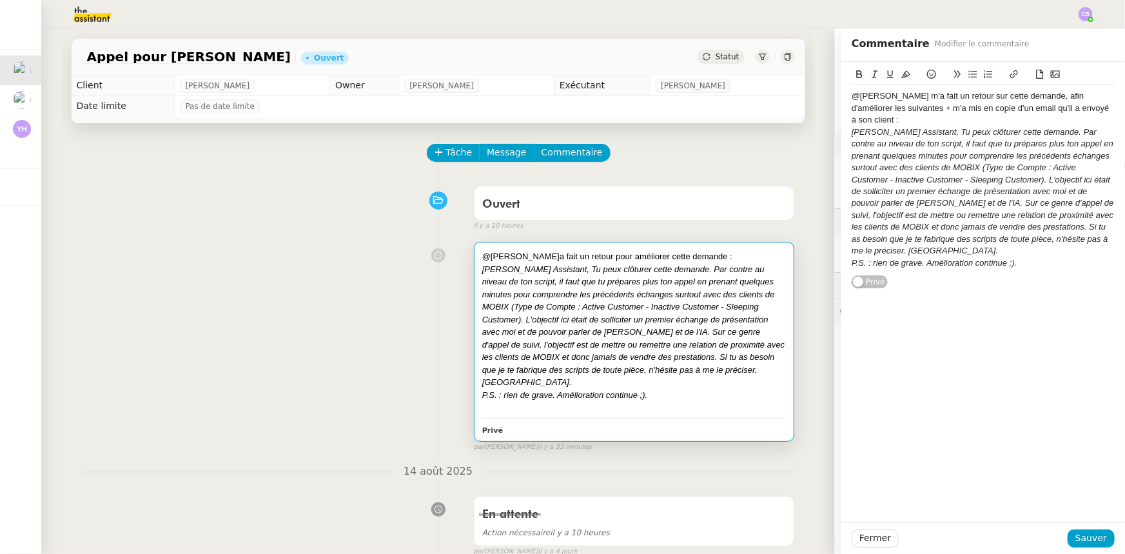
click at [935, 108] on div "@Frédérique, Florian m'a fait un retour sur cette demande, afin d'améliorer les…" at bounding box center [983, 107] width 263 height 35
click at [968, 120] on div "@Frédérique, Florian m'a fait un retour sur cette demande, afin d'améliorer les…" at bounding box center [983, 107] width 263 height 35
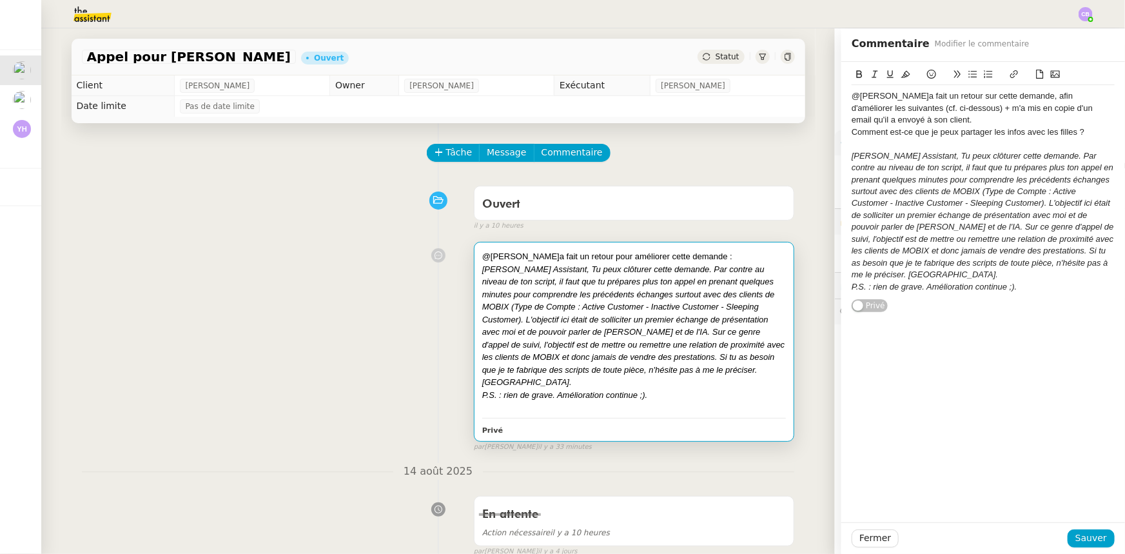
click at [988, 121] on div "@Frédérique, Florian m'a fait un retour sur cette demande, afin d'améliorer les…" at bounding box center [983, 107] width 263 height 35
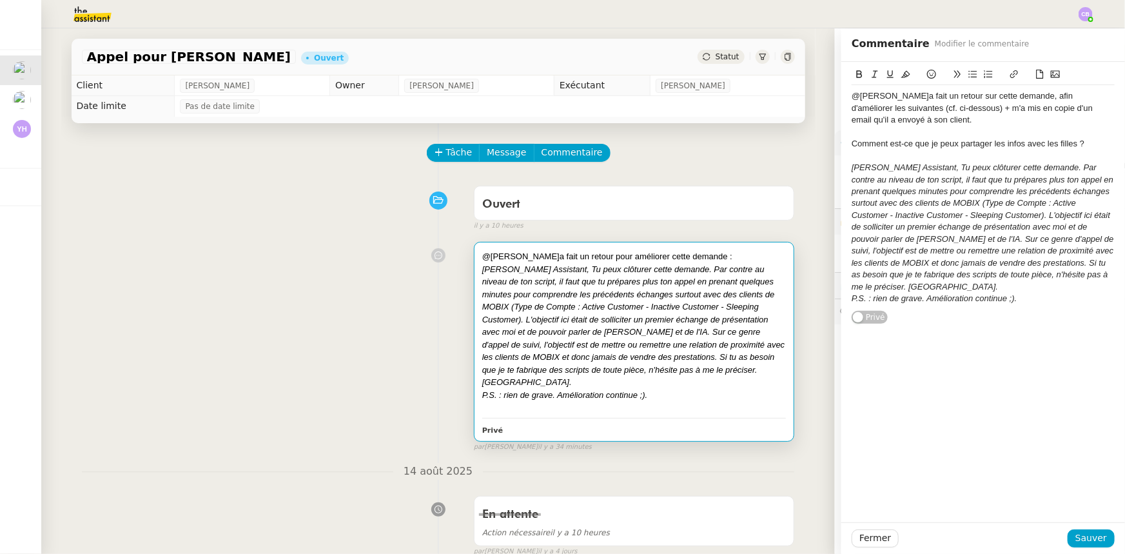
click at [1070, 141] on div "Comment est-ce que je peux partager les infos avec les filles ?" at bounding box center [983, 144] width 263 height 12
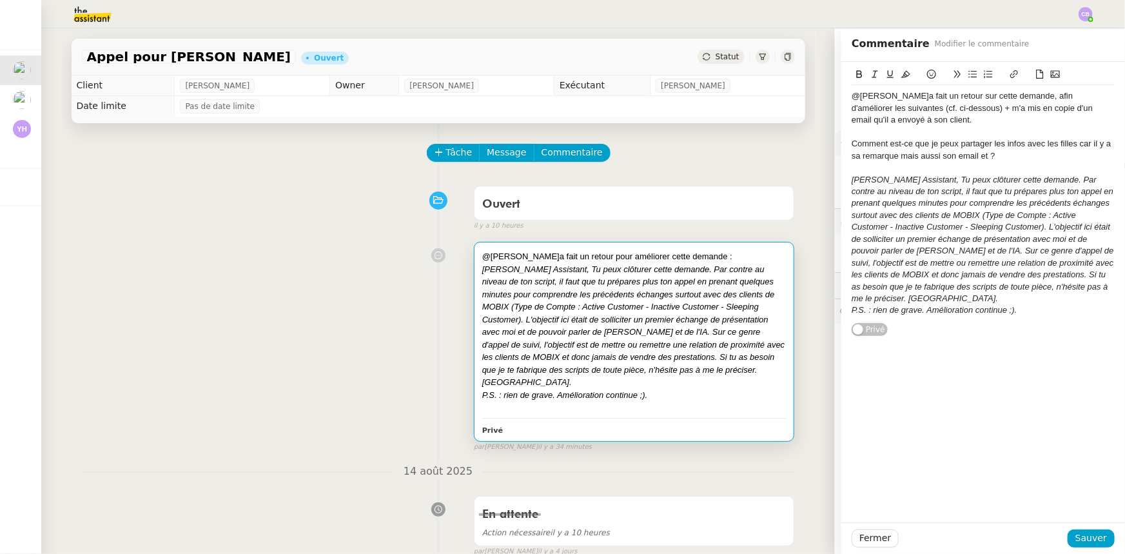
click at [1075, 143] on div "Comment est-ce que je peux partager les infos avec les filles car il y a sa rem…" at bounding box center [983, 150] width 263 height 24
click at [0, 0] on lt-span ", car" at bounding box center [0, 0] width 0 height 0
click at [904, 156] on div "Comment est-ce que je peux partager les infos avec les filles, car il y a sa re…" at bounding box center [983, 150] width 263 height 24
click at [0, 0] on lt-span ", mais" at bounding box center [0, 0] width 0 height 0
click at [982, 154] on div "Comment est-ce que je peux partager les infos avec les filles, car il y a sa re…" at bounding box center [983, 150] width 263 height 24
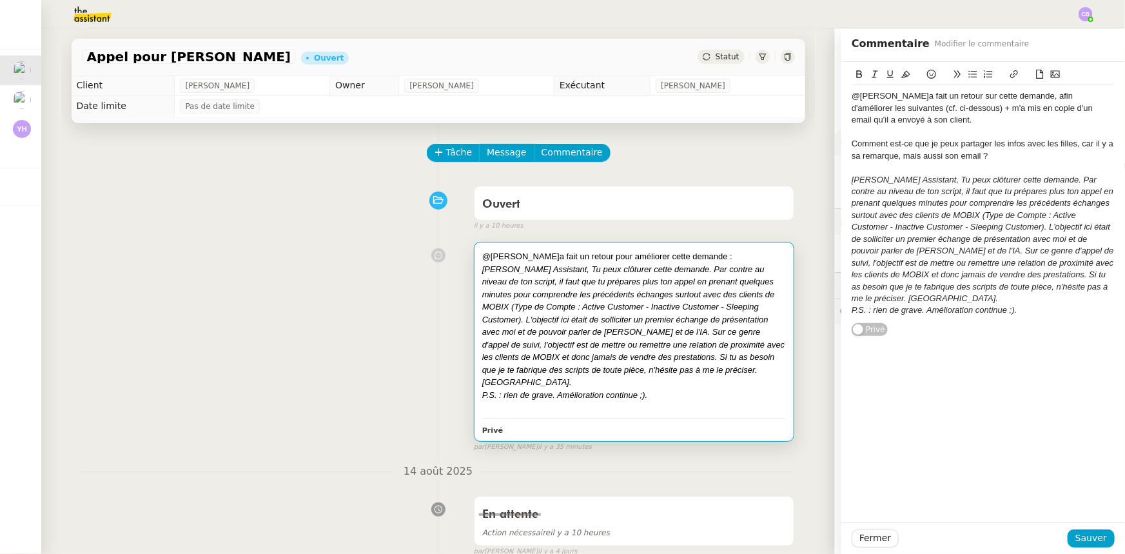
click at [1001, 161] on div "Comment est-ce que je peux partager les infos avec les filles, car il y a sa re…" at bounding box center [983, 150] width 263 height 24
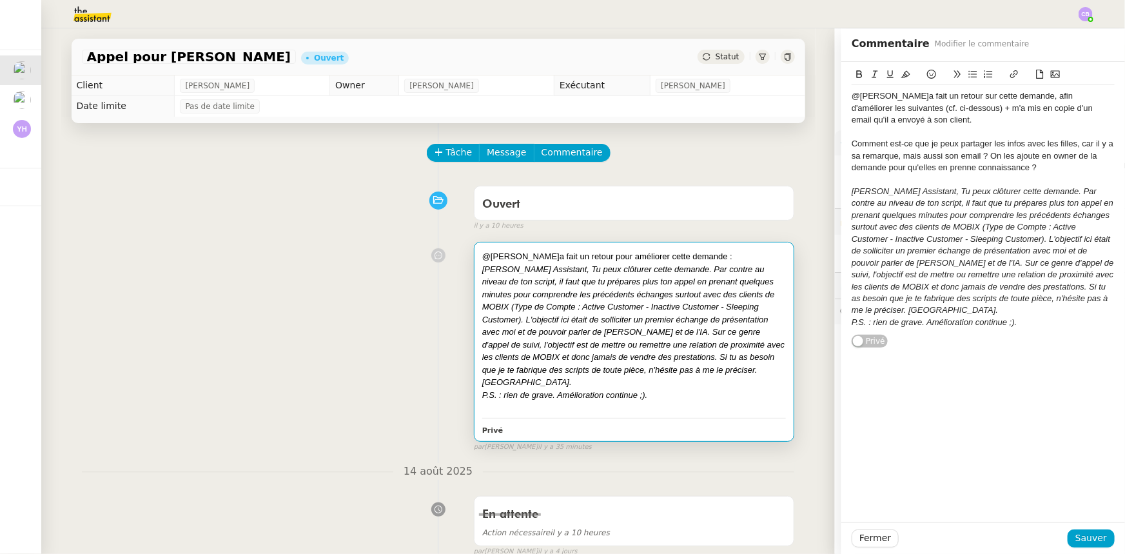
click at [953, 169] on div "Comment est-ce que je peux partager les infos avec les filles, car il y a sa re…" at bounding box center [983, 155] width 263 height 35
click at [0, 0] on lt-span "elles en prenne nt" at bounding box center [0, 0] width 0 height 0
click at [1008, 155] on div "Comment est-ce que je peux partager les infos avec les filles, car il y a sa re…" at bounding box center [983, 155] width 263 height 35
click at [1089, 538] on span "Sauver" at bounding box center [1091, 538] width 32 height 15
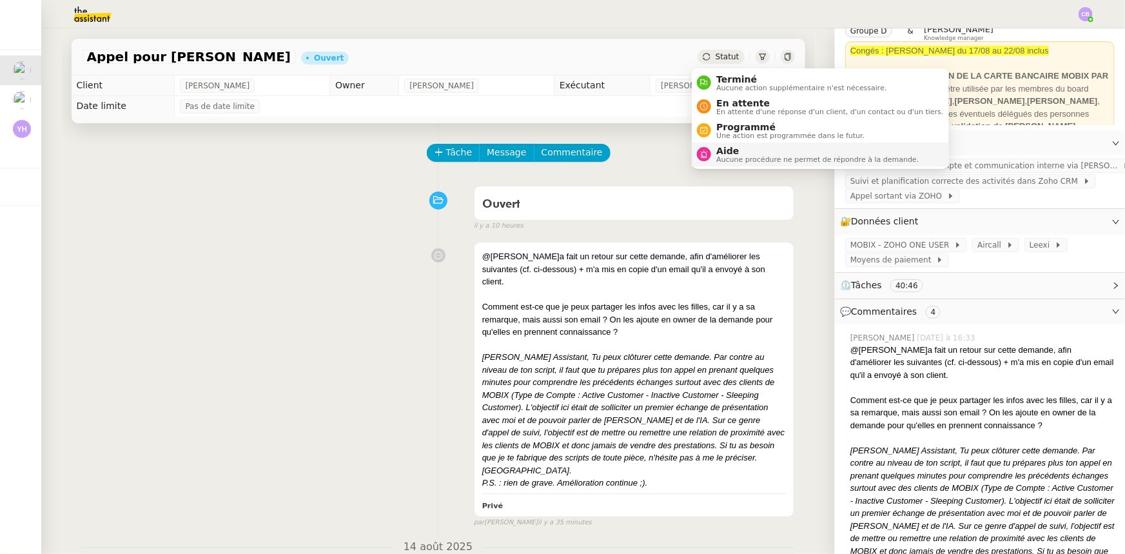
click at [732, 158] on span "Aucune procédure ne permet de répondre à la demande." at bounding box center [817, 159] width 202 height 7
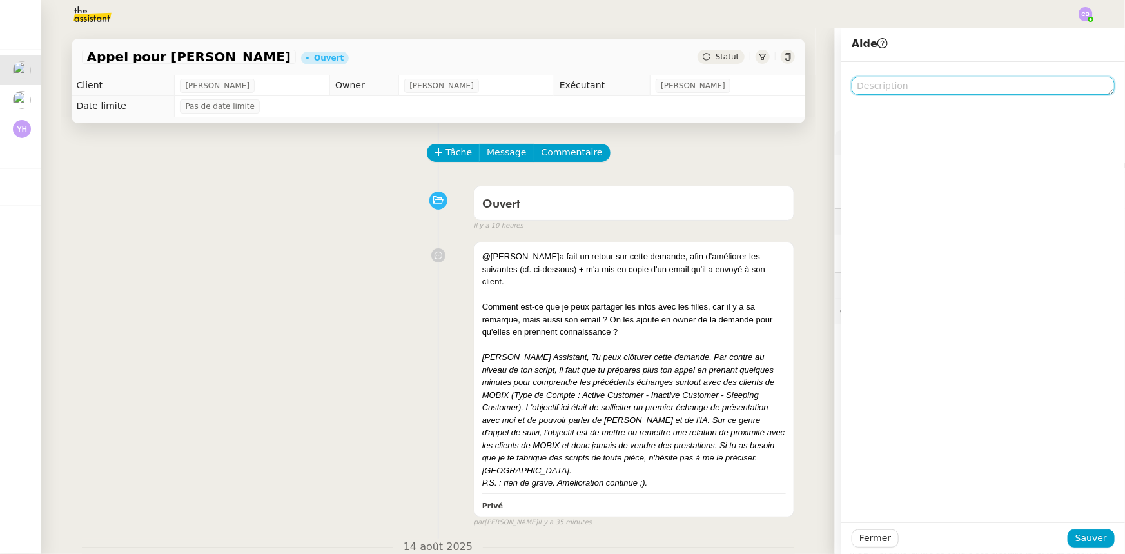
click at [901, 86] on textarea at bounding box center [983, 86] width 263 height 18
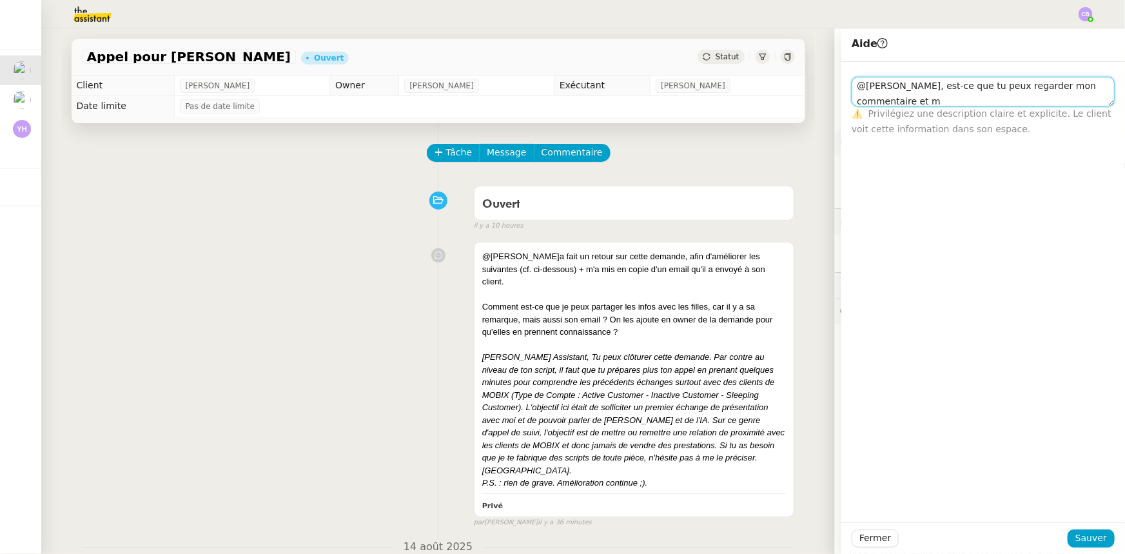
scroll to position [1, 0]
type textarea "@Frédérique, est-ce que tu peux regarder mon commentaire et me dire ce que tu e…"
click at [1075, 542] on span "Sauver" at bounding box center [1091, 538] width 32 height 15
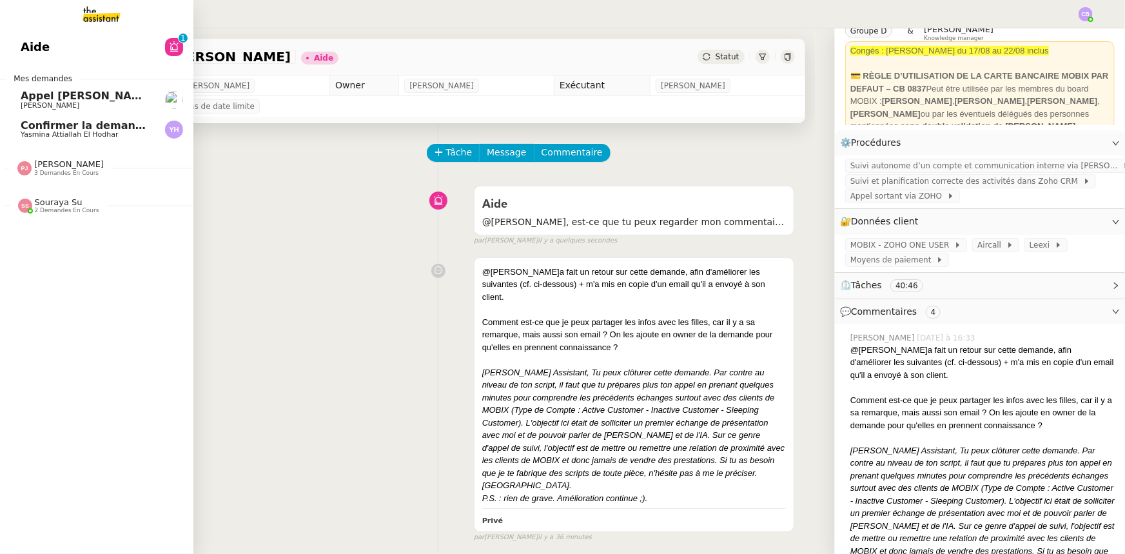
click at [44, 164] on span "[PERSON_NAME]" at bounding box center [69, 164] width 70 height 10
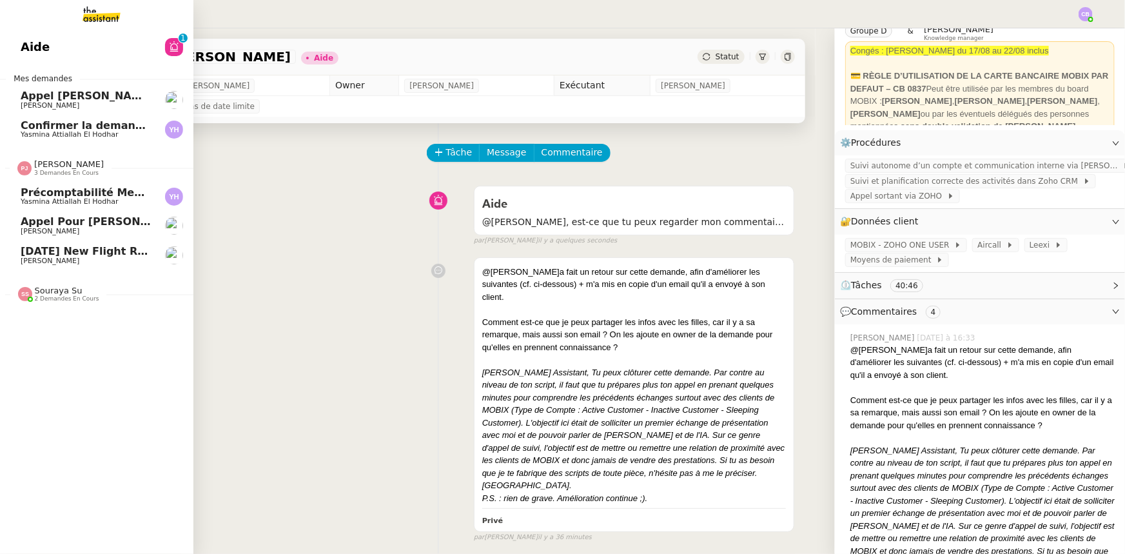
click at [70, 224] on span "Appel pour [PERSON_NAME]" at bounding box center [103, 221] width 164 height 12
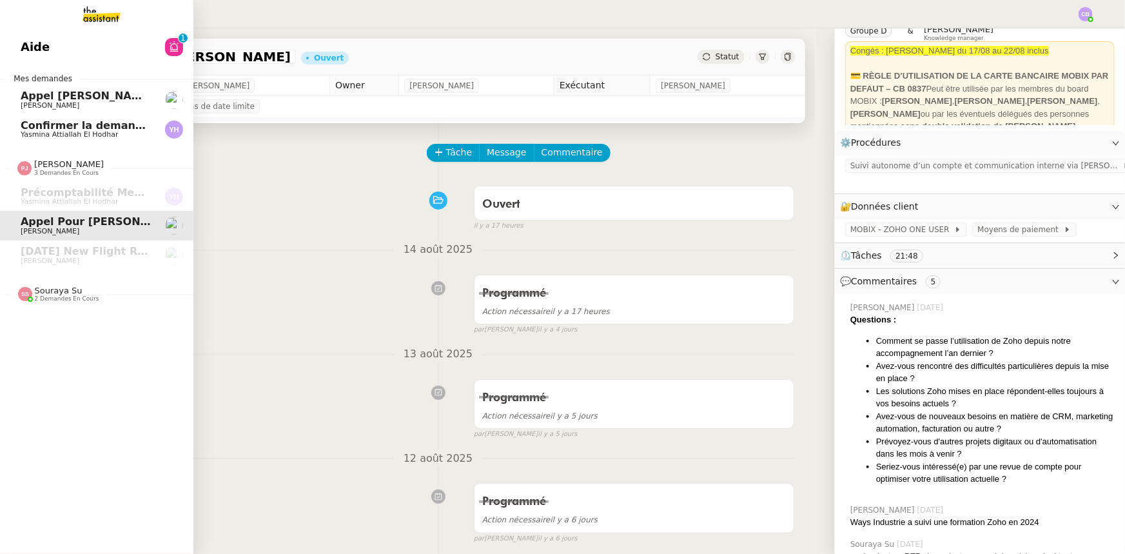
click at [57, 97] on span "Appel [PERSON_NAME]" at bounding box center [87, 96] width 133 height 12
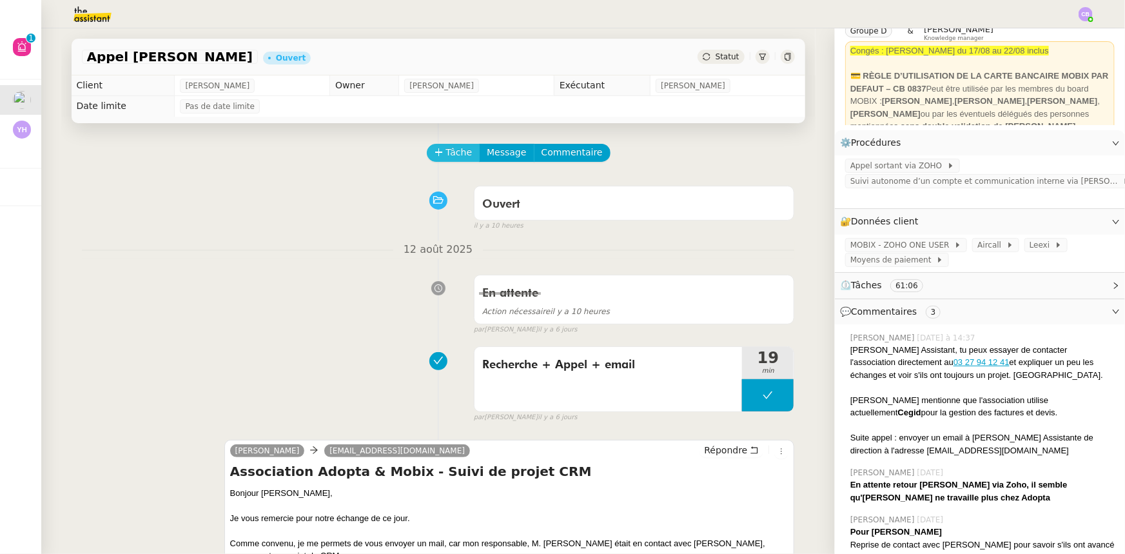
click at [435, 153] on icon at bounding box center [439, 152] width 9 height 9
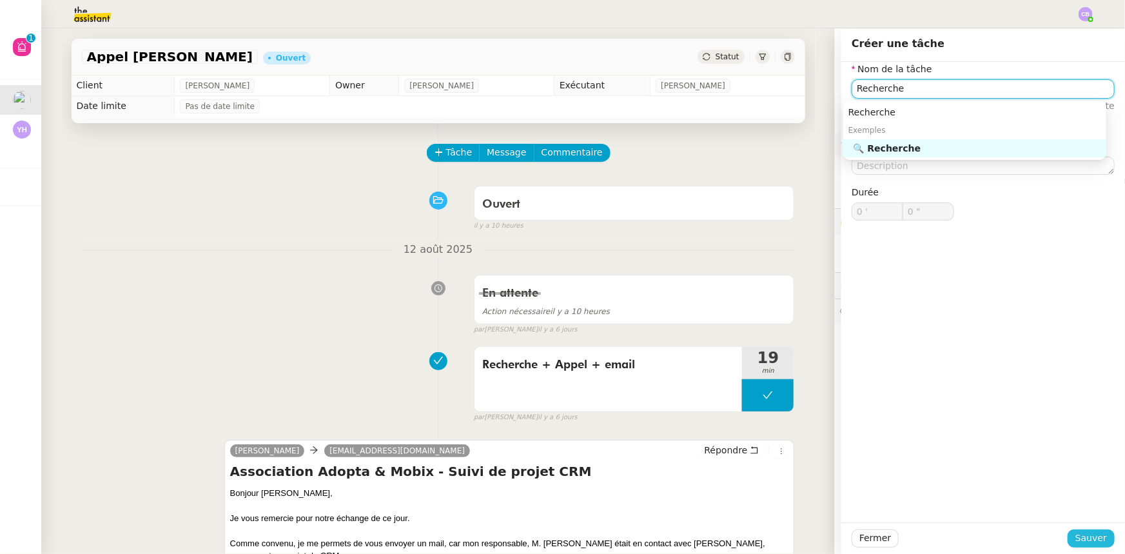
type input "Recherche"
click at [1091, 539] on span "Sauver" at bounding box center [1091, 538] width 32 height 15
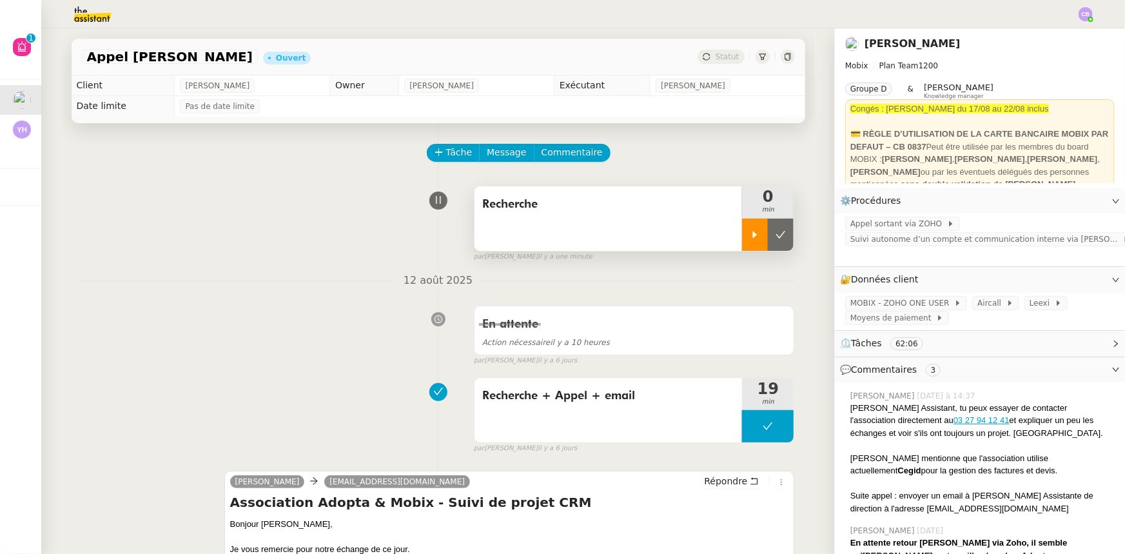
click at [750, 233] on icon at bounding box center [755, 235] width 10 height 10
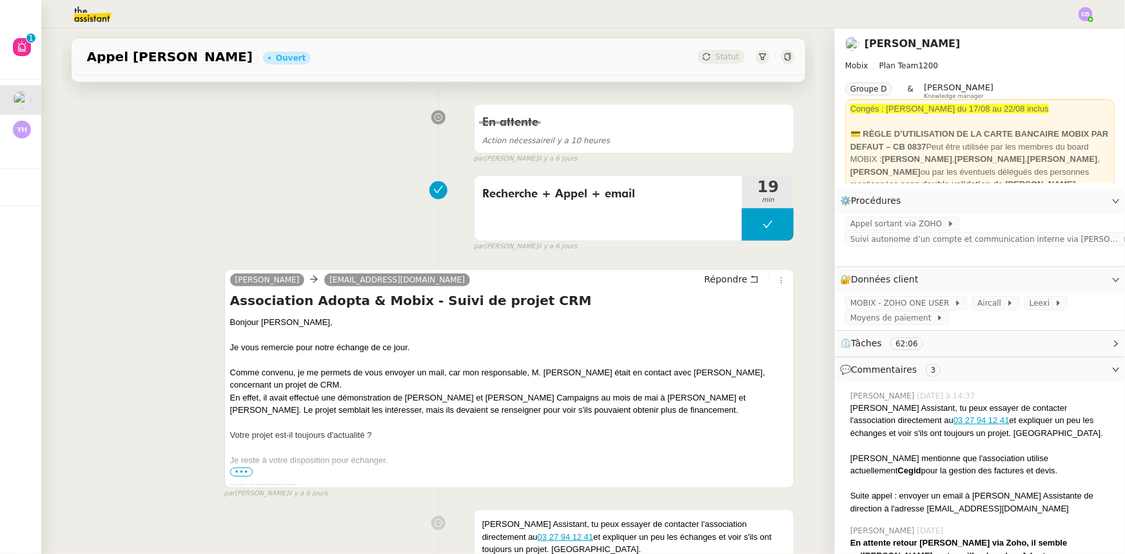
scroll to position [293, 0]
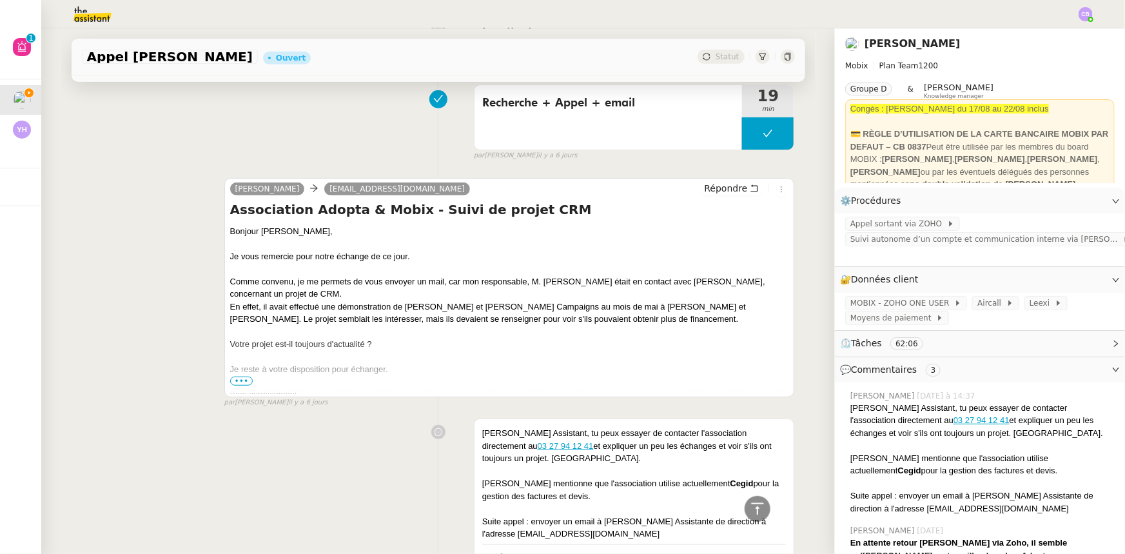
click at [237, 382] on span "•••" at bounding box center [241, 380] width 23 height 9
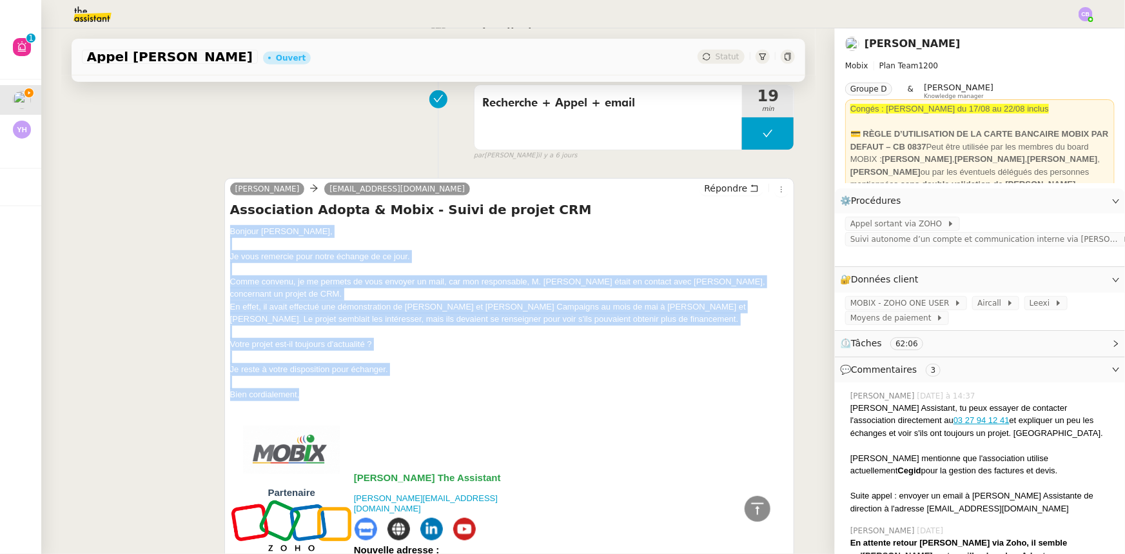
drag, startPoint x: 298, startPoint y: 396, endPoint x: 220, endPoint y: 233, distance: 179.9
click at [224, 233] on div "Alex Mobix contact@adopta.fr Répondre Association Adopta & Mobix - Suivi de pro…" at bounding box center [509, 464] width 571 height 572
copy div "Bonjour Claire, Je vous remercie pour notre échange de ce jour. Comme convenu, …"
click at [712, 190] on span "Répondre" at bounding box center [725, 188] width 43 height 13
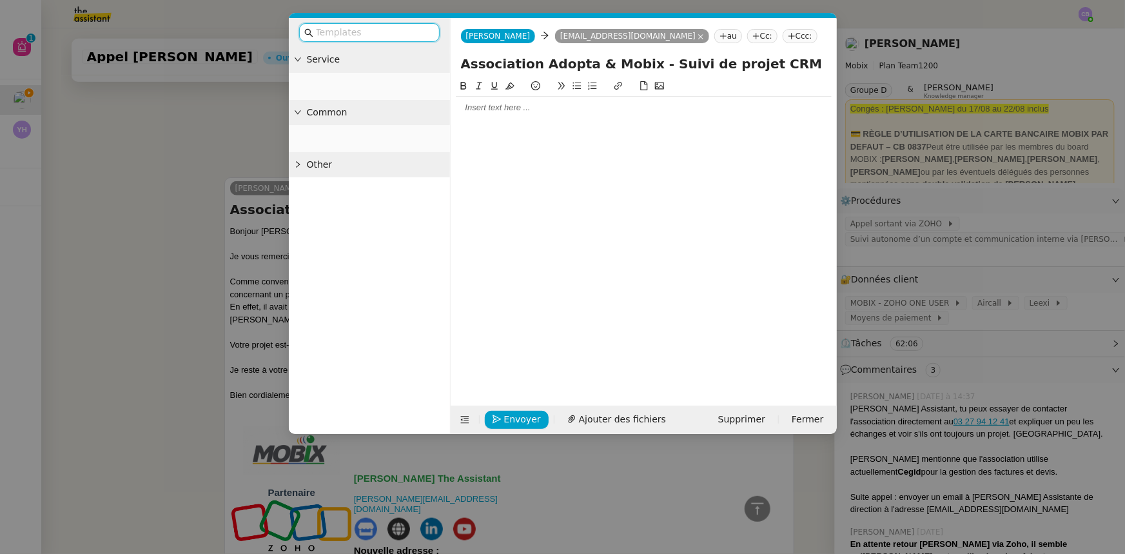
scroll to position [392, 0]
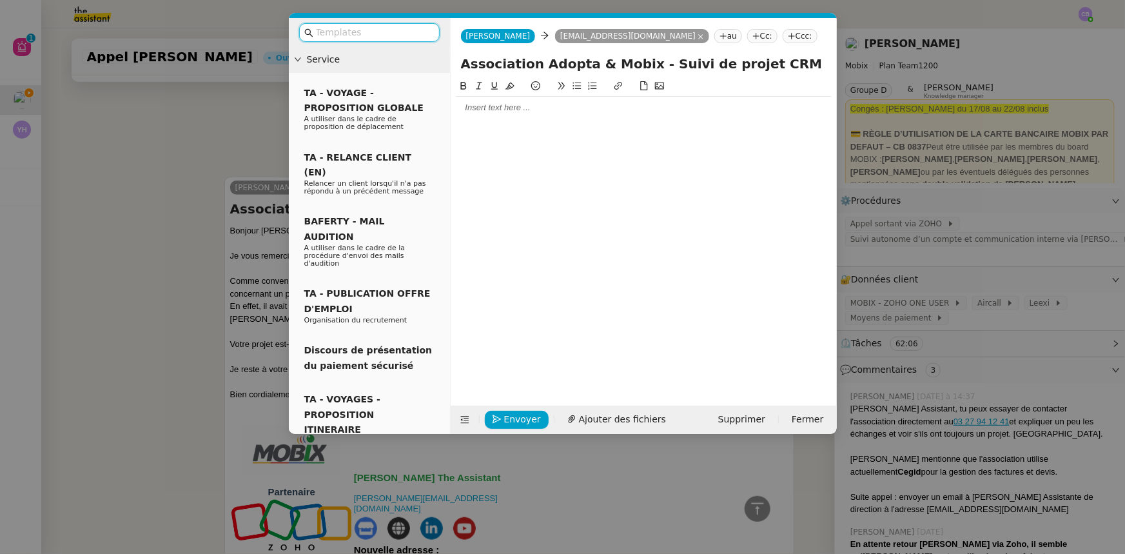
click at [527, 108] on div at bounding box center [644, 108] width 376 height 12
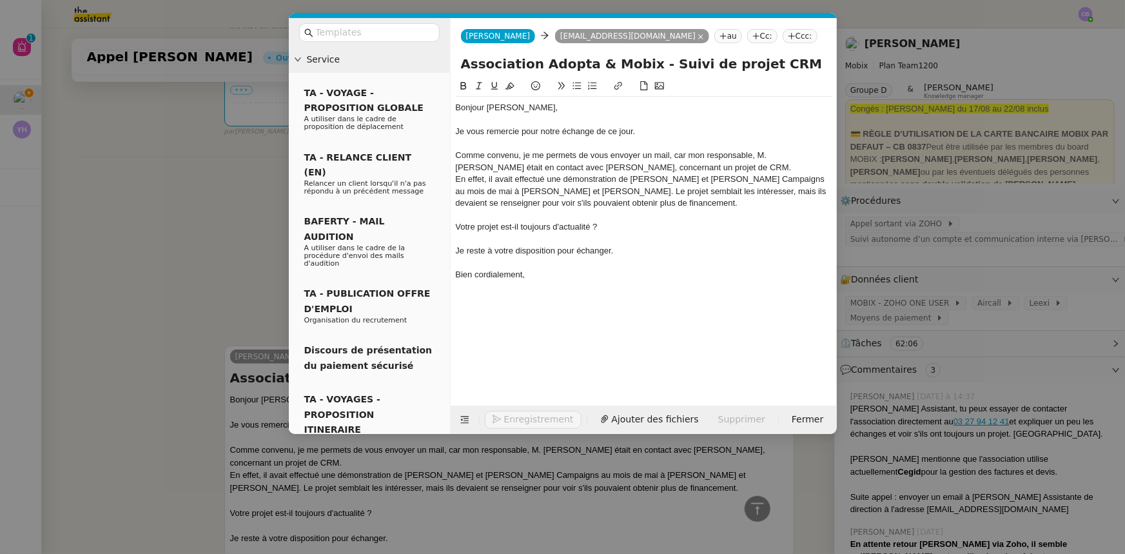
scroll to position [561, 0]
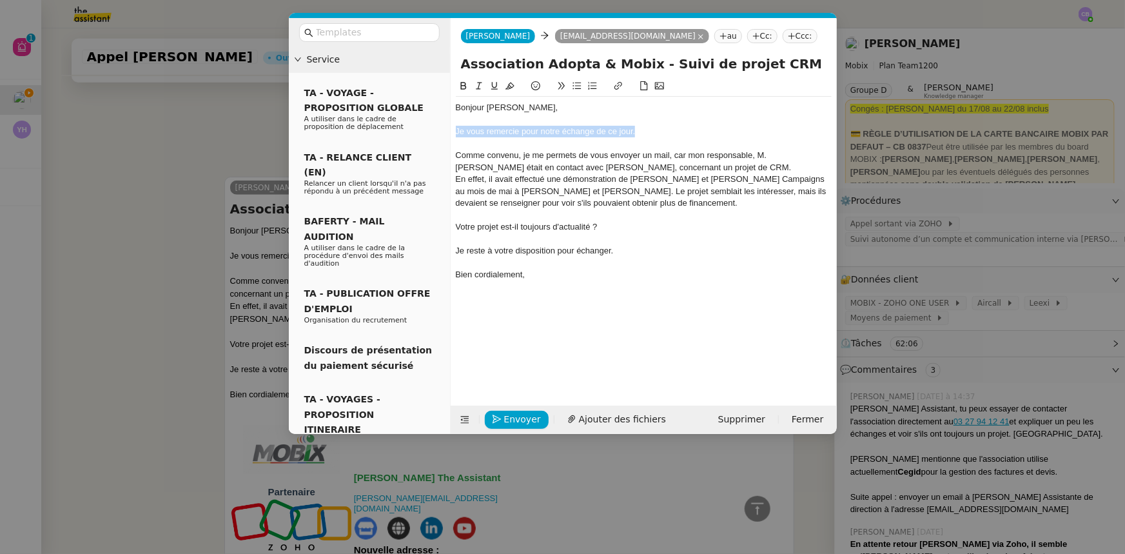
drag, startPoint x: 642, startPoint y: 130, endPoint x: 455, endPoint y: 125, distance: 187.0
click at [456, 126] on div "Je vous remercie pour notre échange de ce jour." at bounding box center [644, 132] width 376 height 12
click at [174, 139] on nz-modal-container "Service TA - VOYAGE - PROPOSITION GLOBALE A utiliser dans le cadre de propositi…" at bounding box center [562, 277] width 1125 height 554
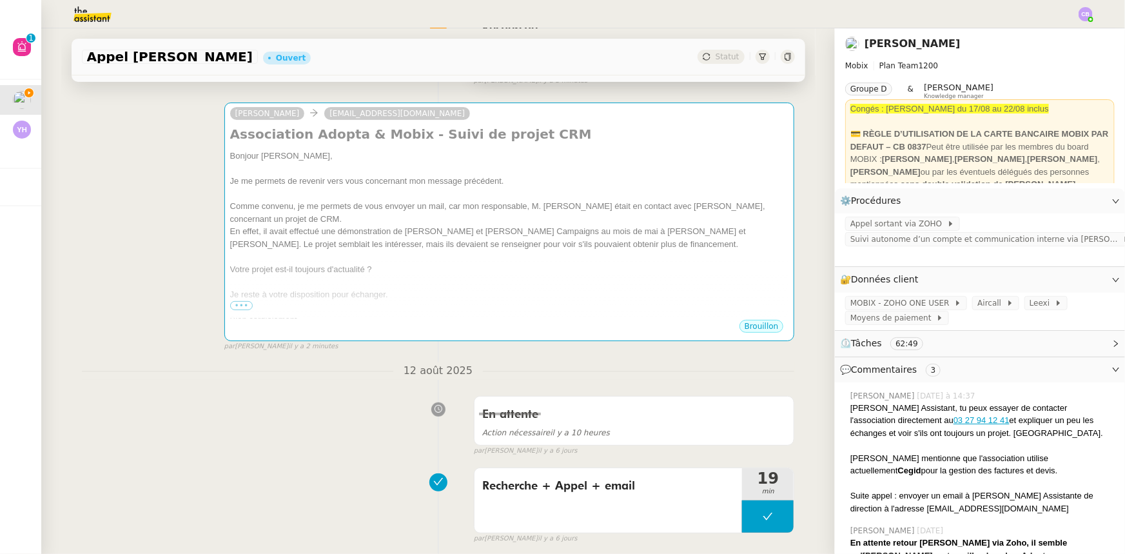
scroll to position [175, 0]
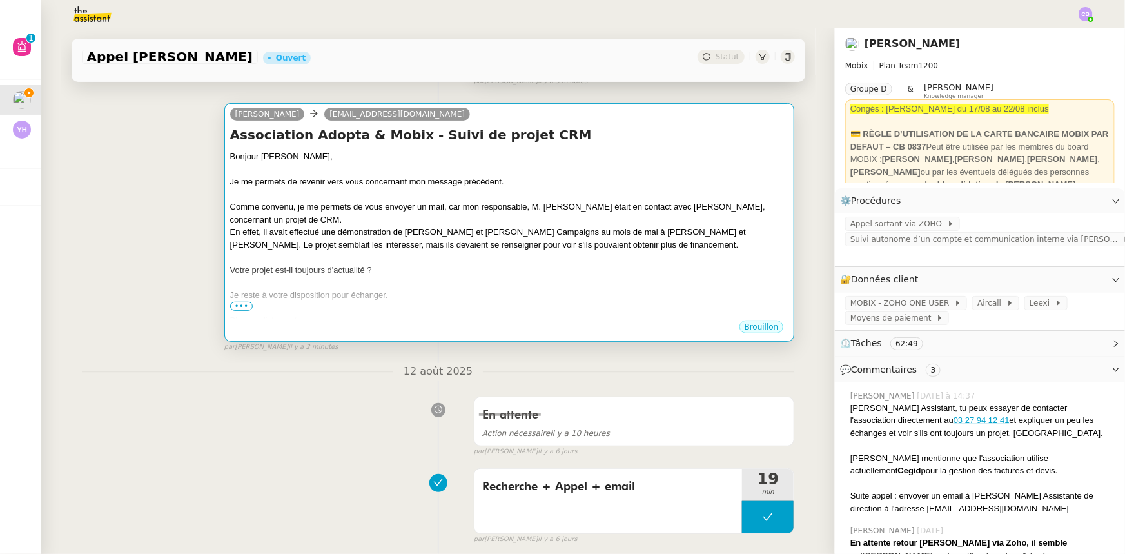
drag, startPoint x: 454, startPoint y: 207, endPoint x: 395, endPoint y: 199, distance: 59.9
click at [395, 199] on div "Bonjour Claire, Je me permets de revenir vers vous concernant mon message précé…" at bounding box center [509, 238] width 559 height 176
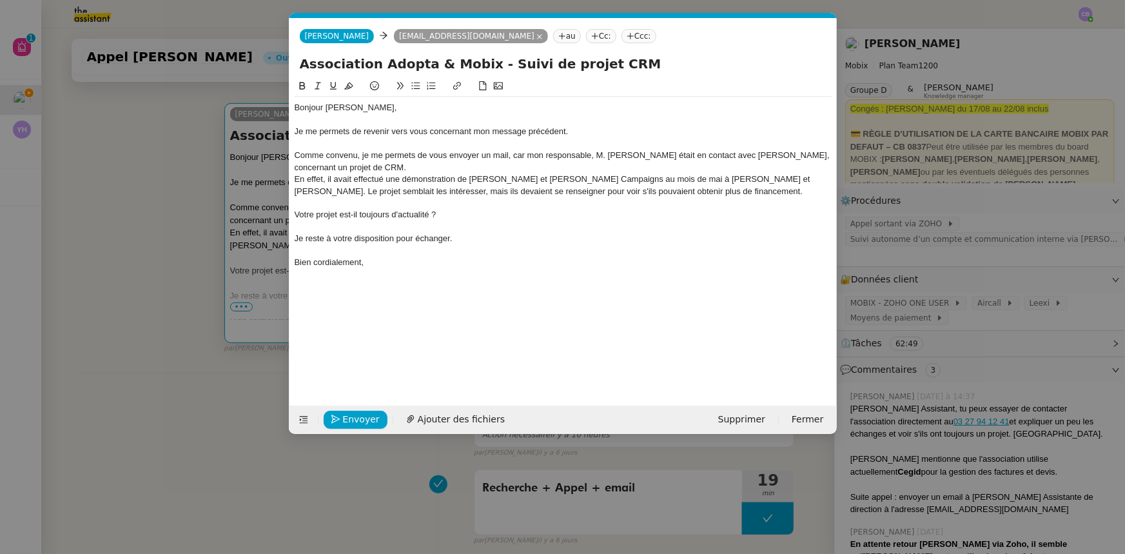
scroll to position [0, 27]
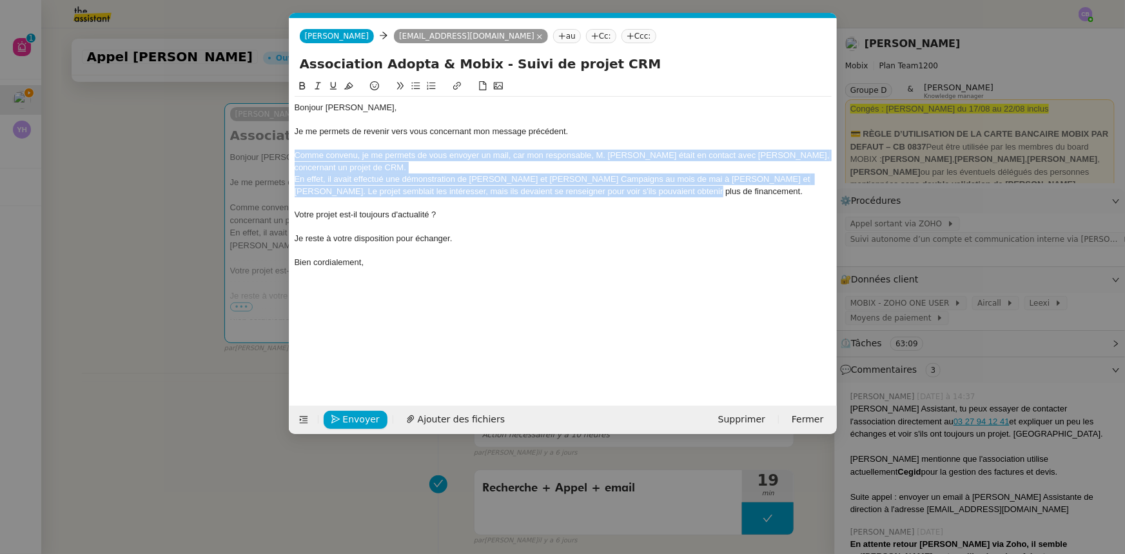
drag, startPoint x: 666, startPoint y: 193, endPoint x: 292, endPoint y: 156, distance: 375.7
click at [292, 156] on nz-spin "Bonjour Claire, Je me permets de revenir vers vous concernant mon message précé…" at bounding box center [562, 235] width 547 height 312
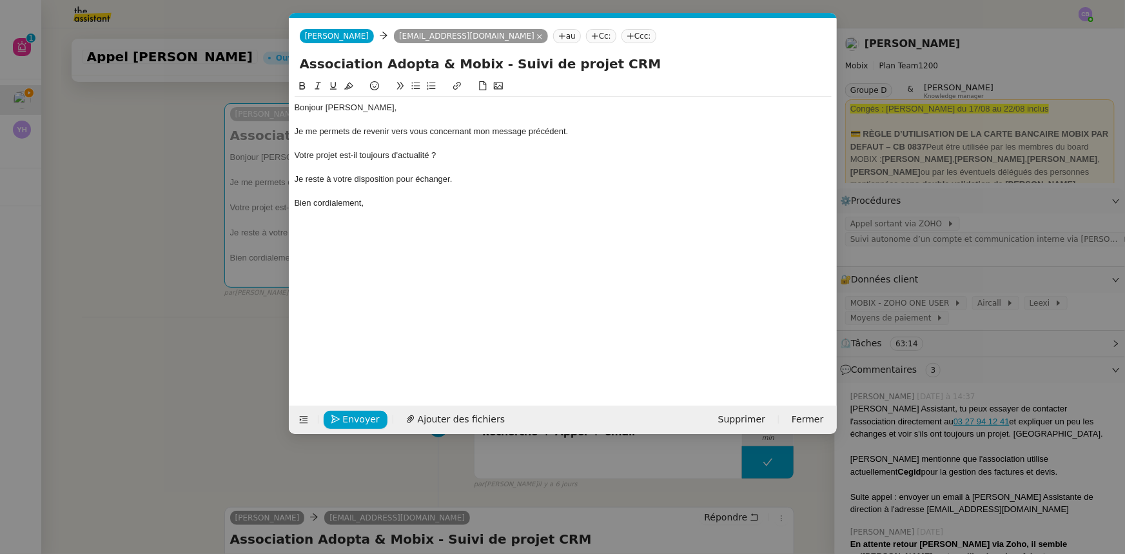
click at [338, 154] on div "Votre projet est-il toujours d'actualité ?" at bounding box center [563, 156] width 537 height 12
click at [465, 153] on div "Votre projet CRM est-il toujours d'actualité ?" at bounding box center [563, 156] width 537 height 12
click at [190, 173] on nz-modal-container "Service TA - VOYAGE - PROPOSITION GLOBALE A utiliser dans le cadre de propositi…" at bounding box center [562, 277] width 1125 height 554
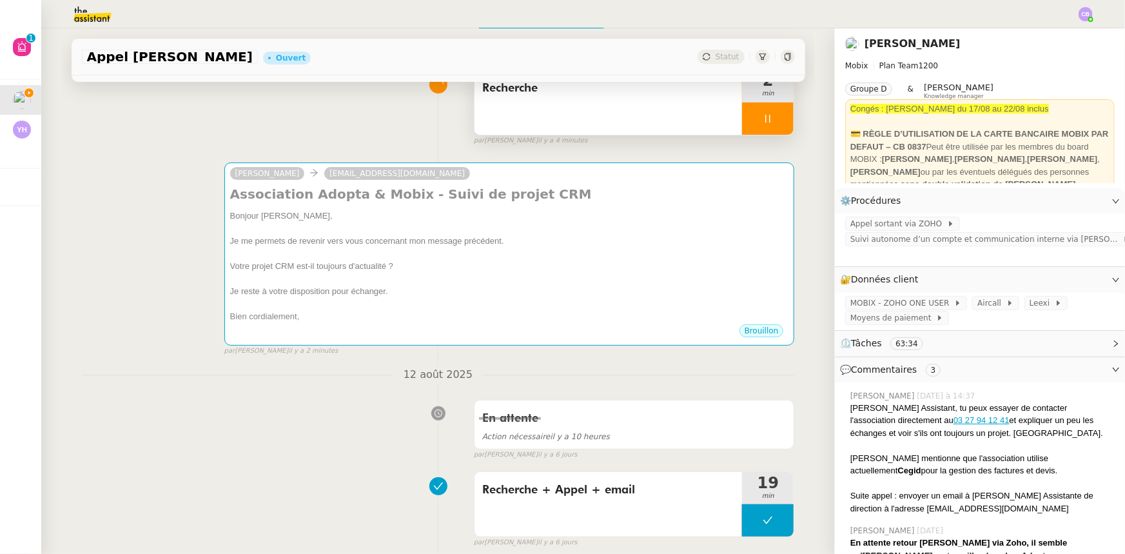
scroll to position [0, 0]
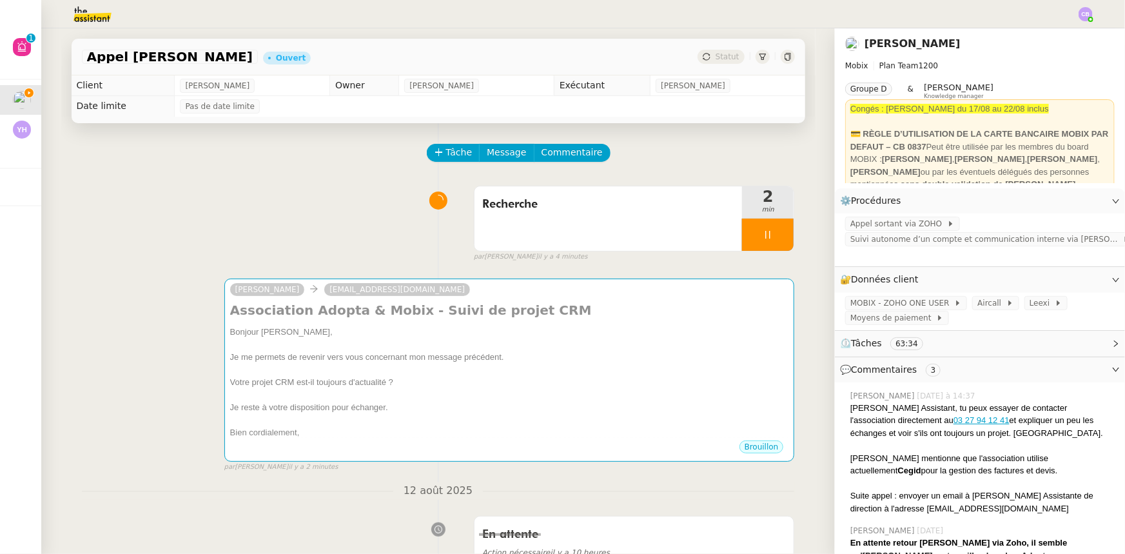
click at [742, 232] on div at bounding box center [768, 235] width 52 height 32
click at [774, 244] on button at bounding box center [781, 235] width 26 height 32
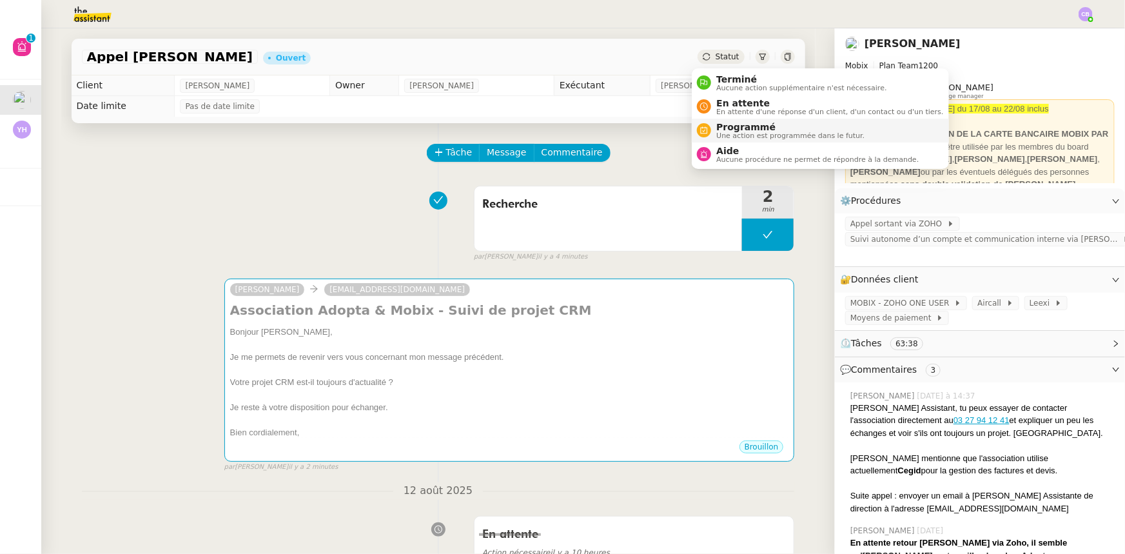
click at [725, 133] on span "Une action est programmée dans le futur." at bounding box center [790, 135] width 148 height 7
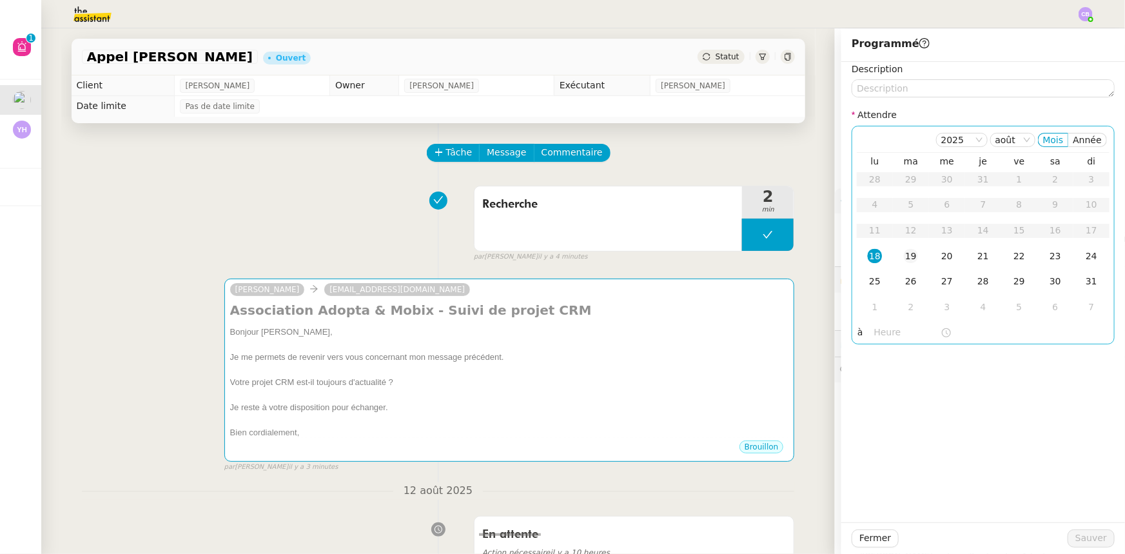
click at [904, 255] on div "19" at bounding box center [911, 256] width 14 height 14
click at [892, 332] on input "text" at bounding box center [907, 332] width 66 height 15
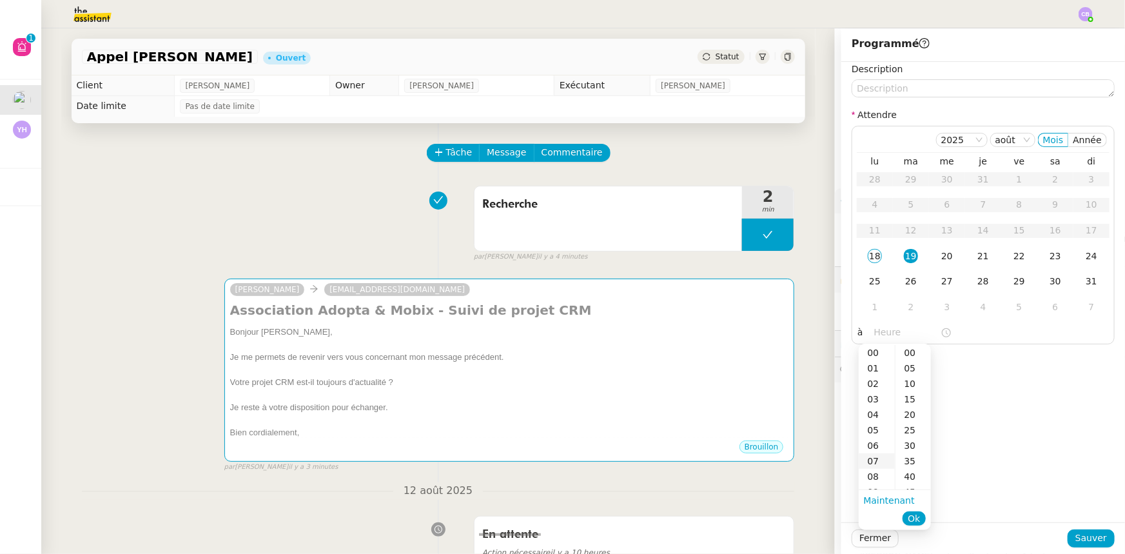
click at [870, 458] on div "07" at bounding box center [877, 460] width 36 height 15
click at [907, 355] on div "00" at bounding box center [912, 352] width 35 height 15
type input "07:00"
click at [920, 516] on span "Ok" at bounding box center [914, 518] width 12 height 13
click at [1070, 533] on button "Sauver" at bounding box center [1091, 538] width 47 height 18
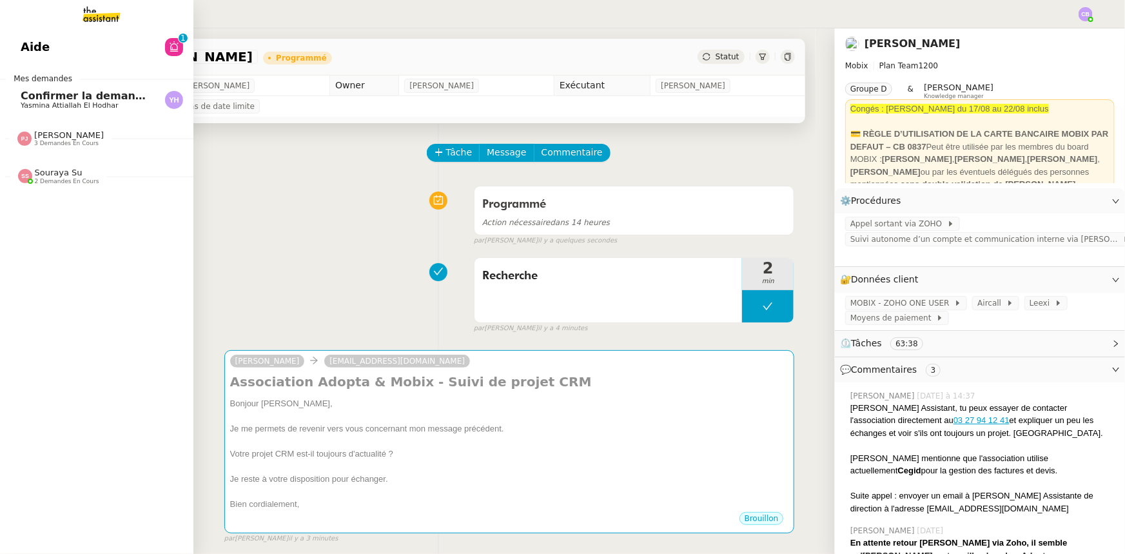
click at [69, 175] on div "Souraya Su 2 demandes en cours" at bounding box center [67, 176] width 64 height 17
click at [59, 133] on span "[PERSON_NAME]" at bounding box center [69, 135] width 70 height 10
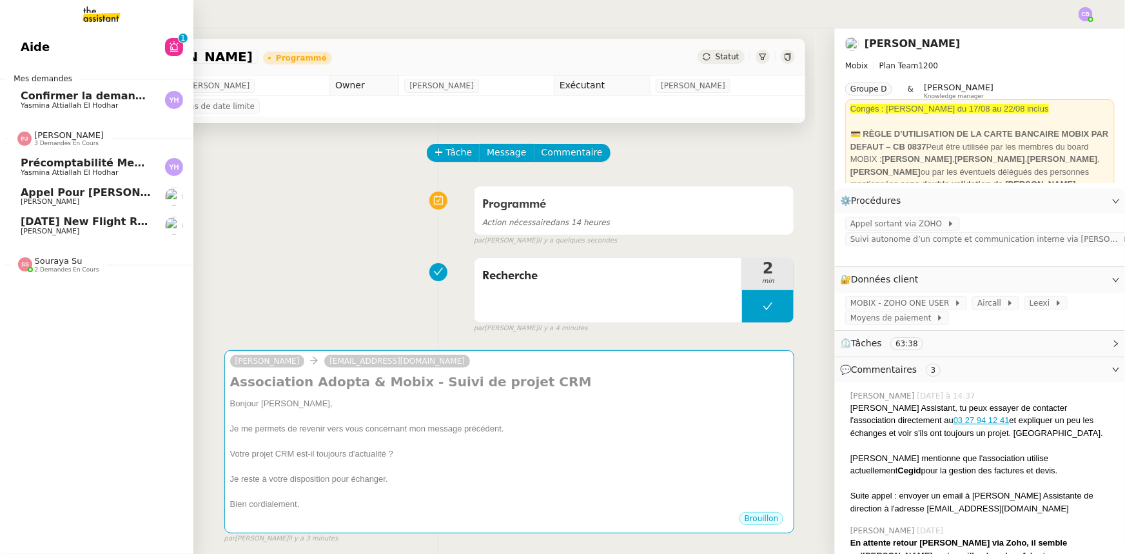
click at [59, 133] on span "[PERSON_NAME]" at bounding box center [69, 135] width 70 height 10
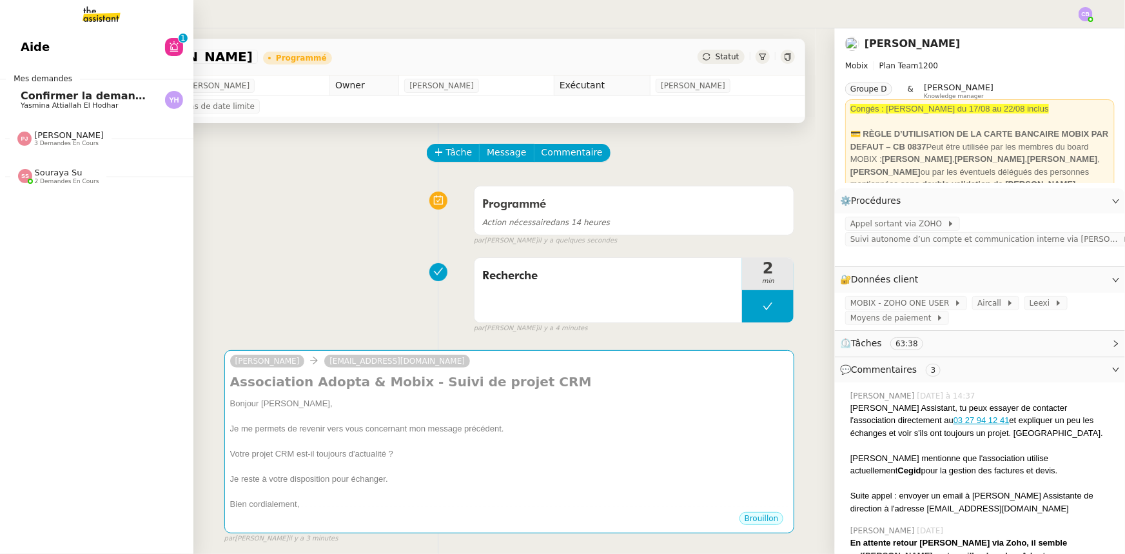
click at [63, 99] on span "Confirmer la demande de raccordement à la fibre" at bounding box center [164, 96] width 287 height 12
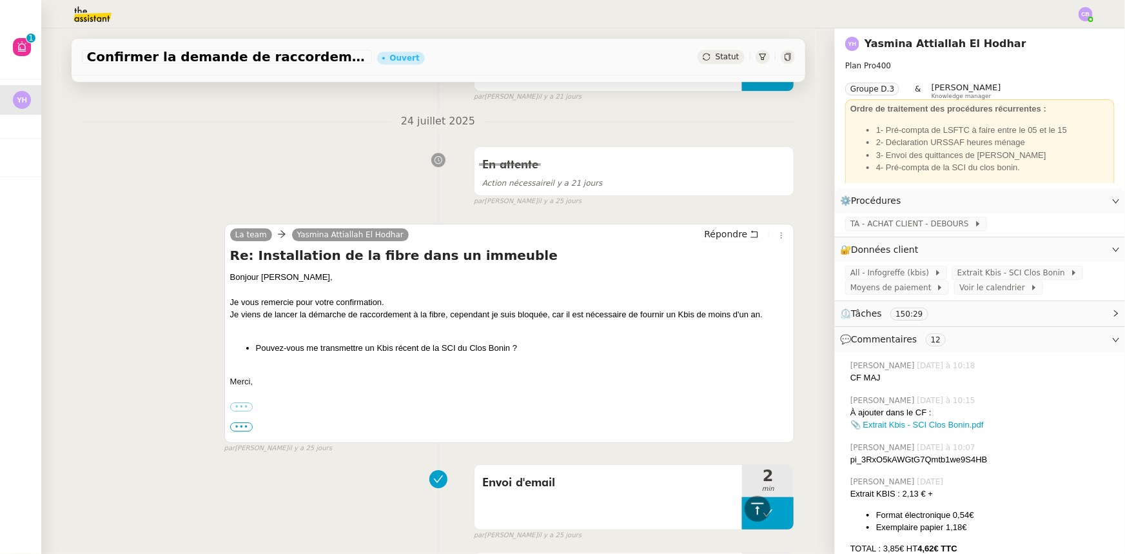
scroll to position [4805, 0]
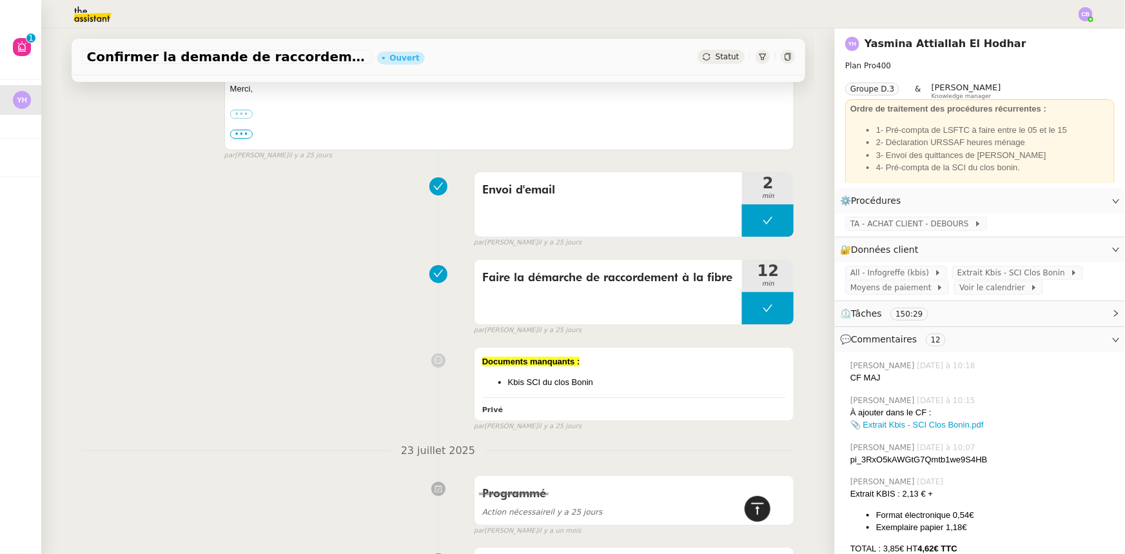
click at [753, 509] on icon at bounding box center [757, 508] width 15 height 15
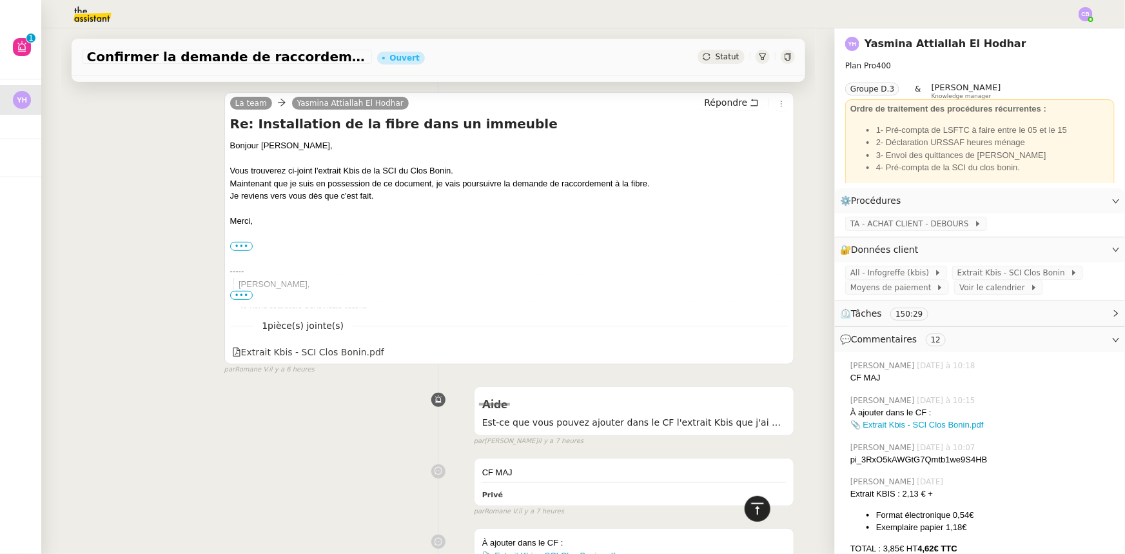
scroll to position [0, 0]
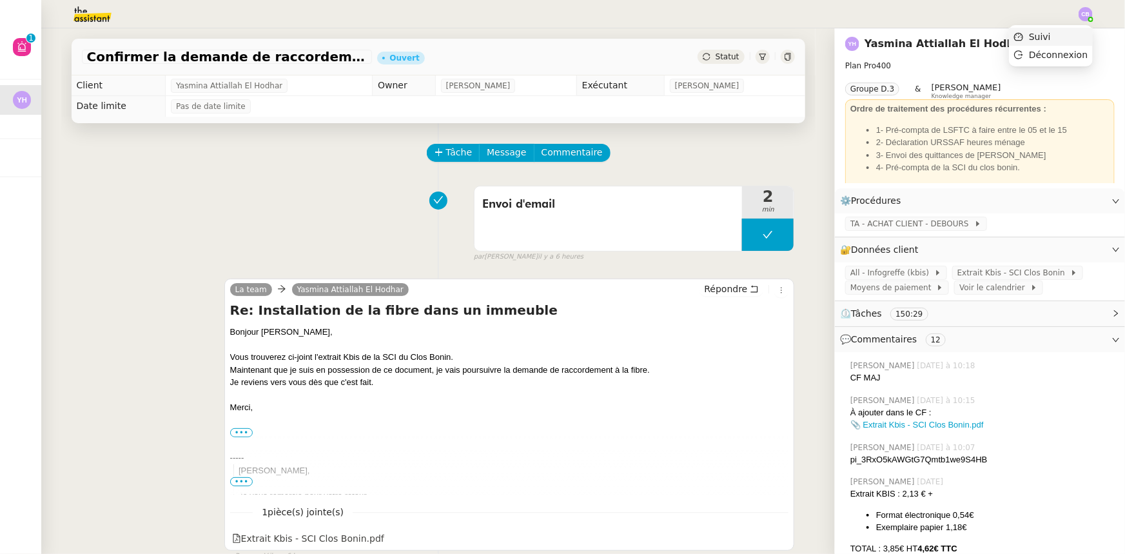
click at [1049, 39] on span "Suivi" at bounding box center [1040, 37] width 22 height 10
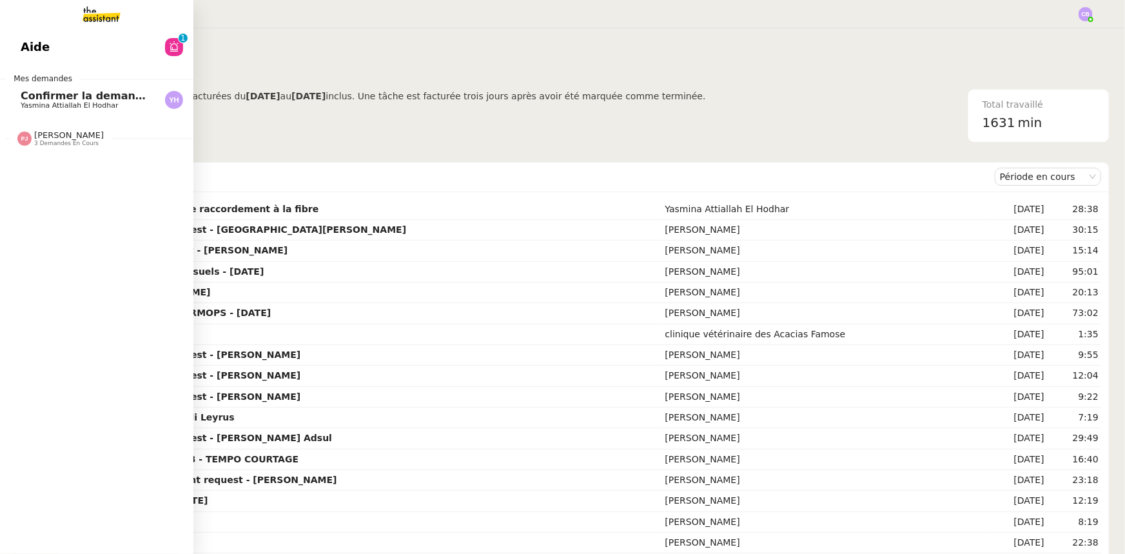
drag, startPoint x: 35, startPoint y: 99, endPoint x: 152, endPoint y: 133, distance: 121.8
click at [35, 99] on span "Confirmer la demande de raccordement à la fibre" at bounding box center [164, 96] width 287 height 12
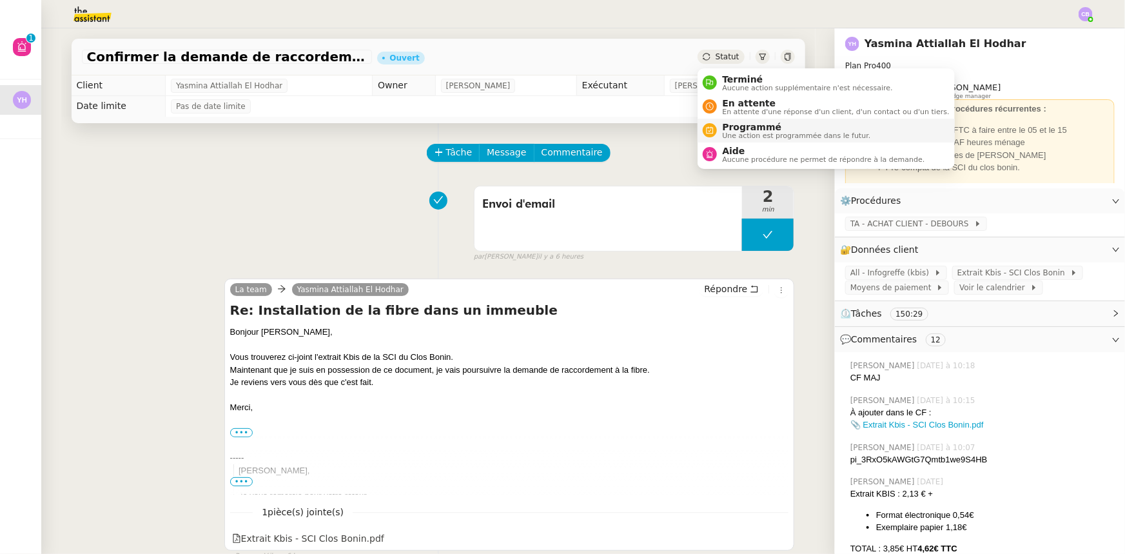
click at [732, 127] on span "Programmé" at bounding box center [796, 127] width 148 height 10
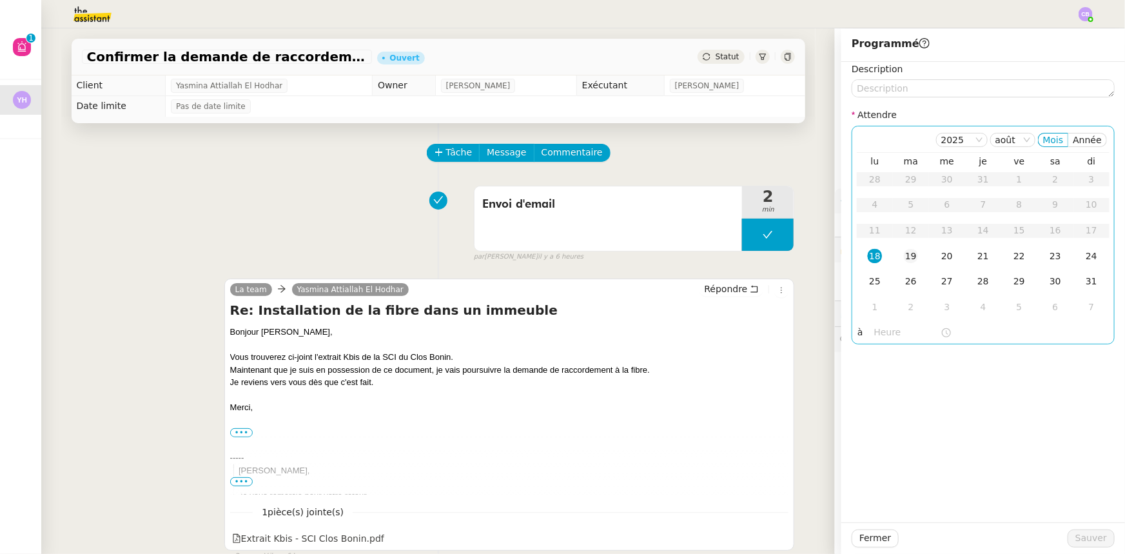
click at [904, 253] on div "19" at bounding box center [911, 256] width 14 height 14
click at [879, 331] on input "text" at bounding box center [907, 332] width 66 height 15
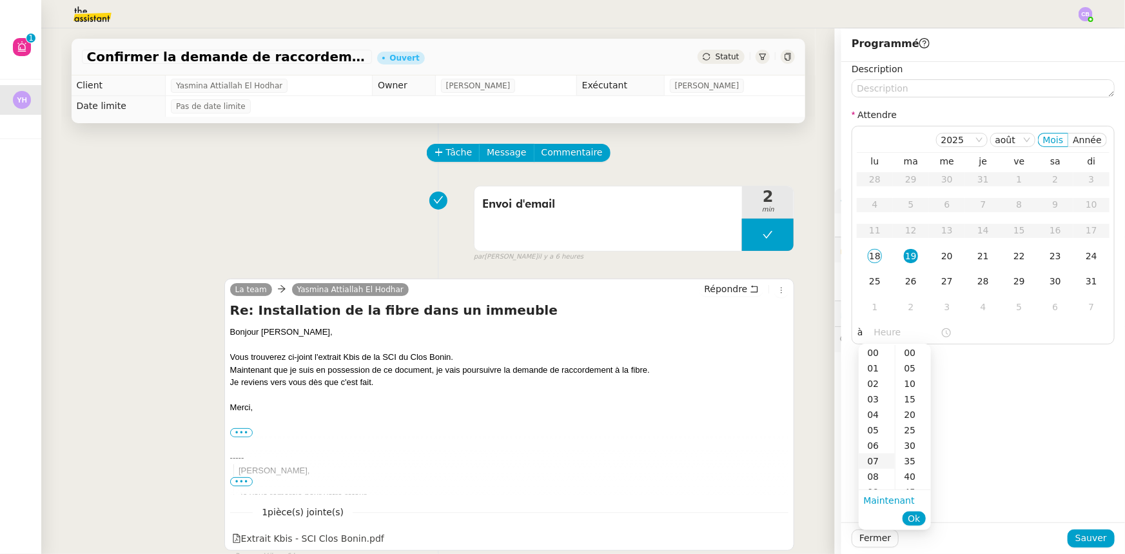
click at [872, 464] on div "07" at bounding box center [877, 460] width 36 height 15
click at [906, 349] on div "00" at bounding box center [912, 352] width 35 height 15
type input "07:00"
click at [917, 519] on span "Ok" at bounding box center [914, 518] width 12 height 13
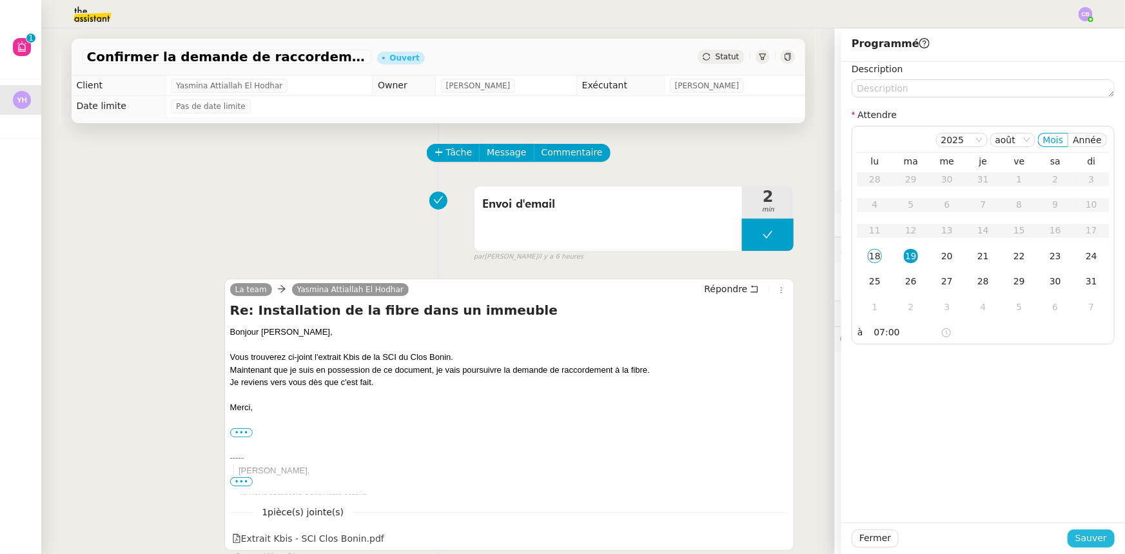
click at [1090, 538] on span "Sauver" at bounding box center [1091, 538] width 32 height 15
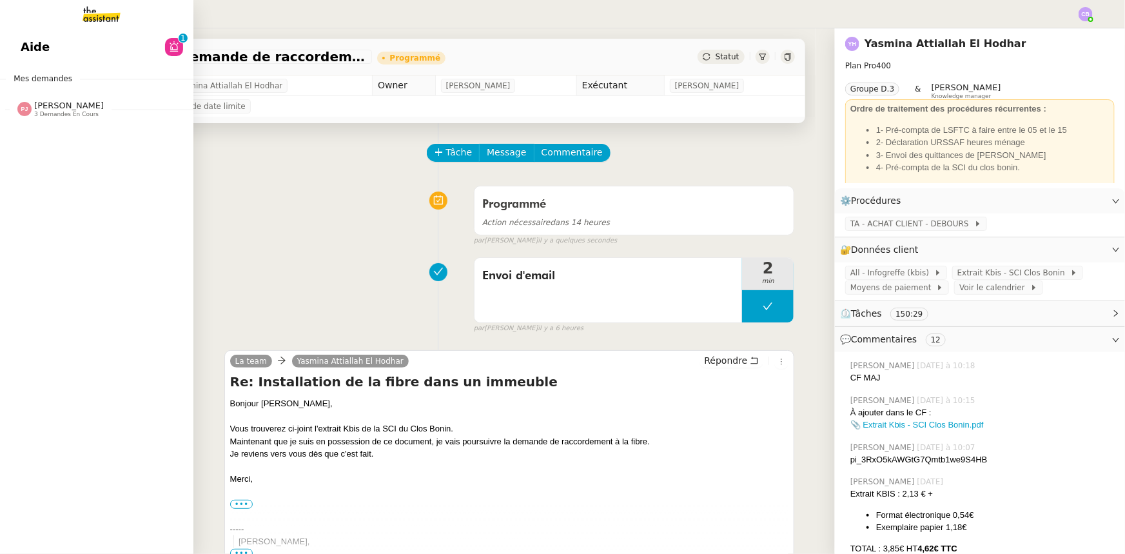
click at [99, 14] on img at bounding box center [91, 14] width 100 height 28
